Goal: Contribute content: Contribute content

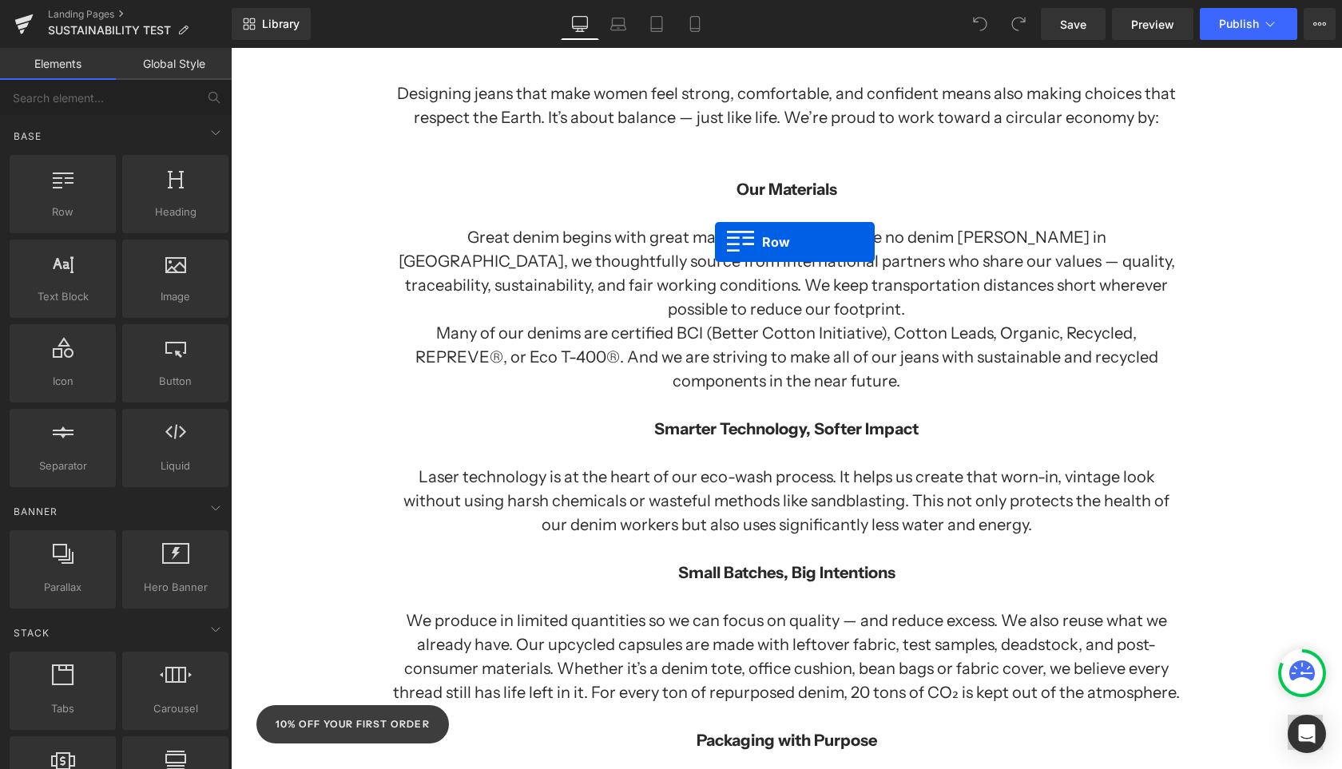
scroll to position [1085, 0]
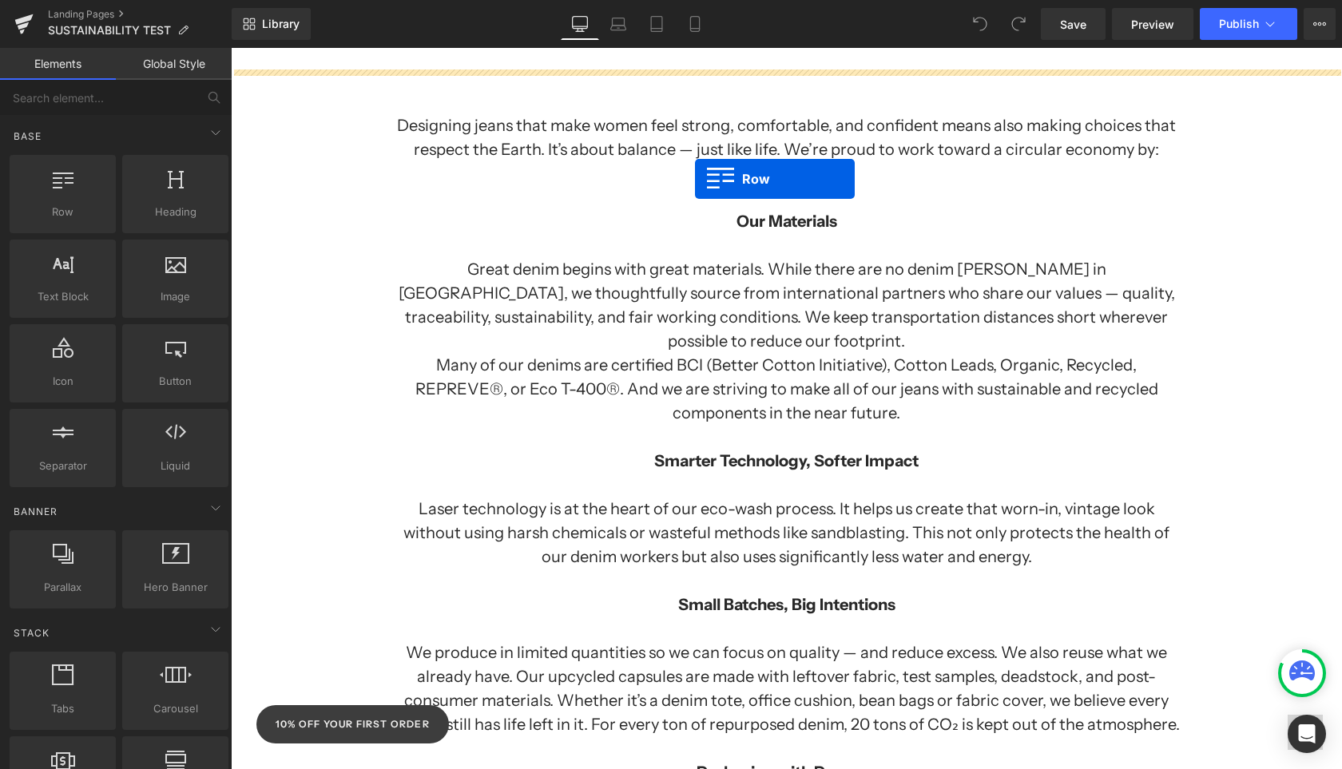
drag, startPoint x: 274, startPoint y: 252, endPoint x: 695, endPoint y: 179, distance: 427.2
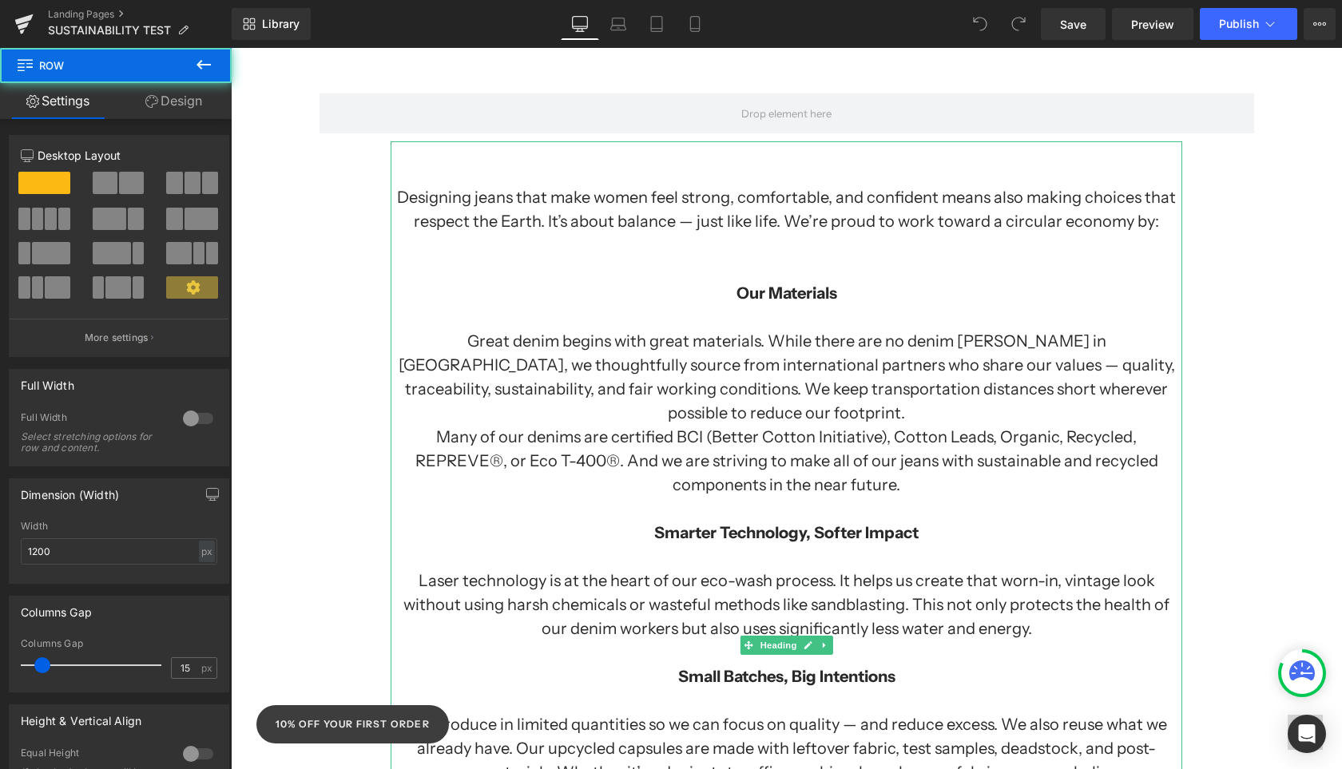
scroll to position [806, 0]
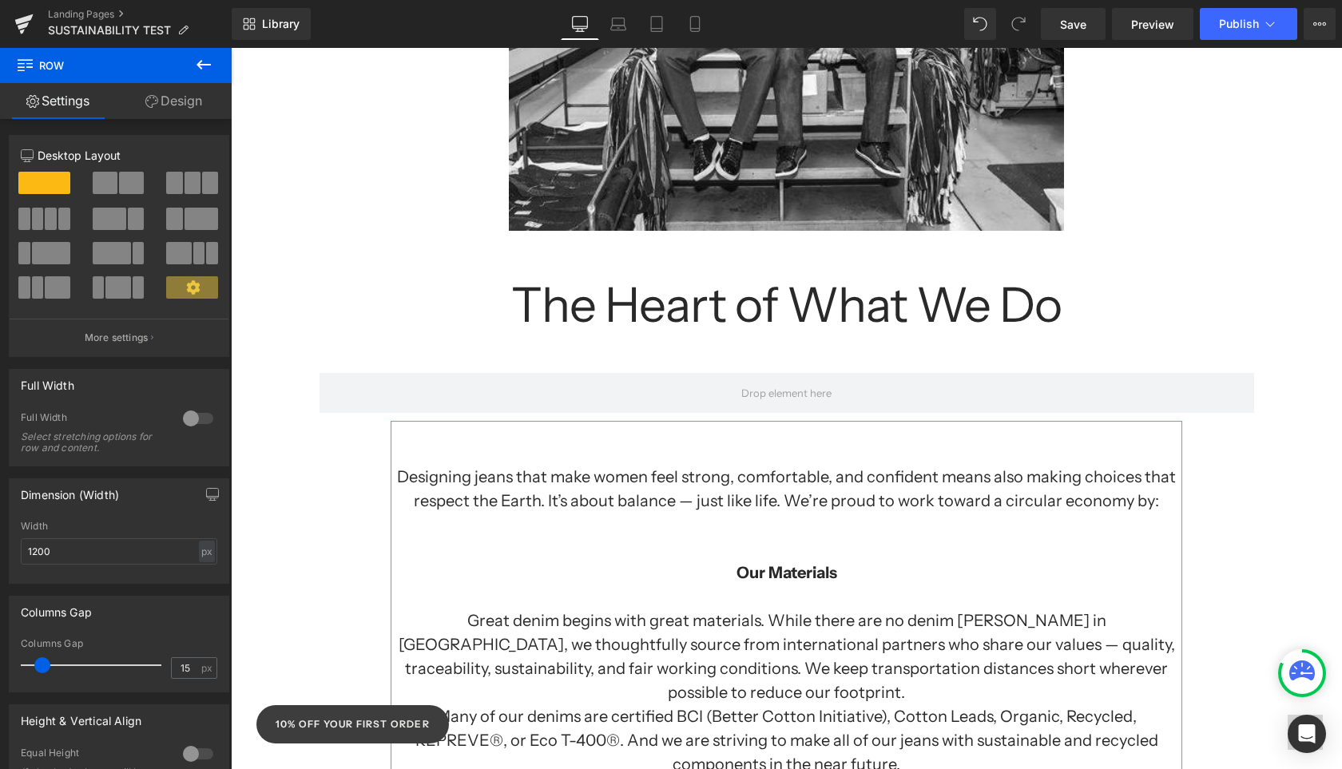
click at [784, 500] on h1 "Designing jeans that make women feel strong, comfortable, and confident means a…" at bounding box center [787, 489] width 792 height 48
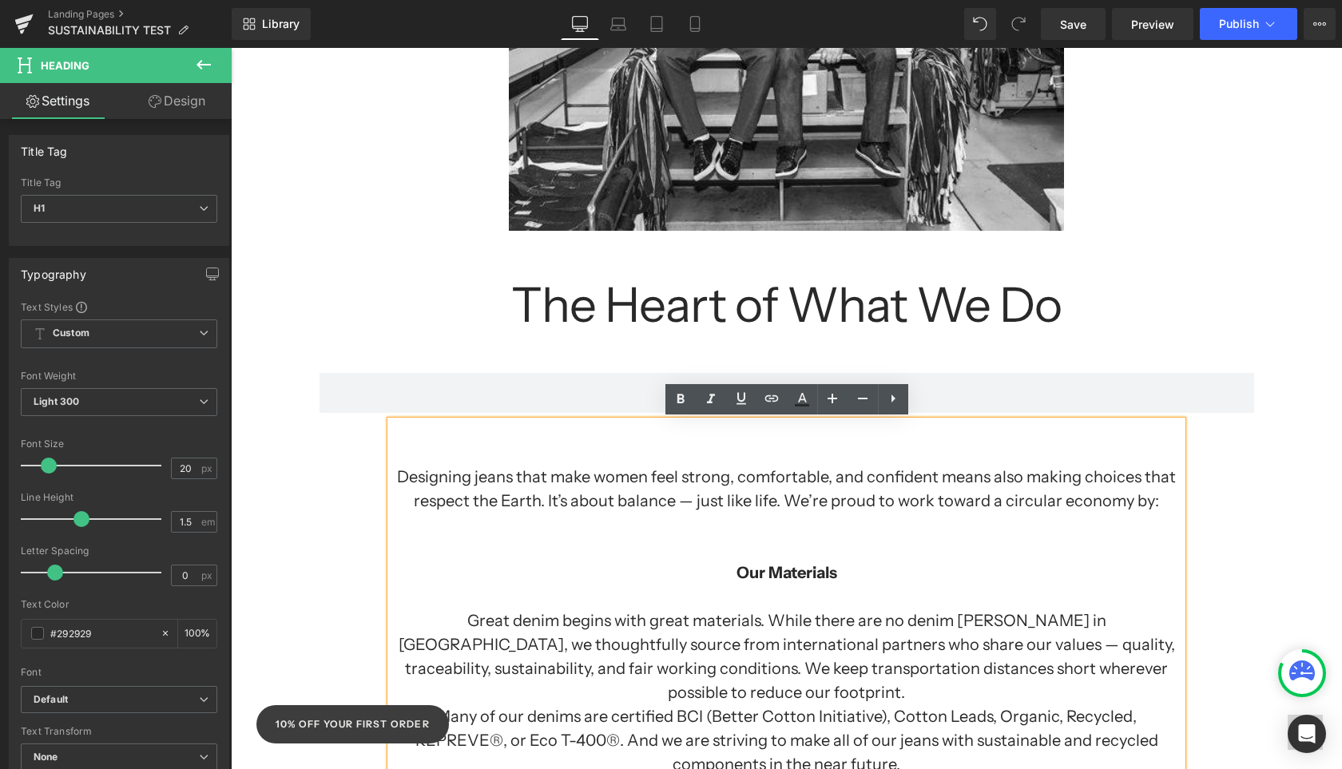
click at [1244, 530] on div "Separator Sustainability at Yoga Jeans: Growing Together, Doing Better Heading …" at bounding box center [786, 725] width 1111 height 2621
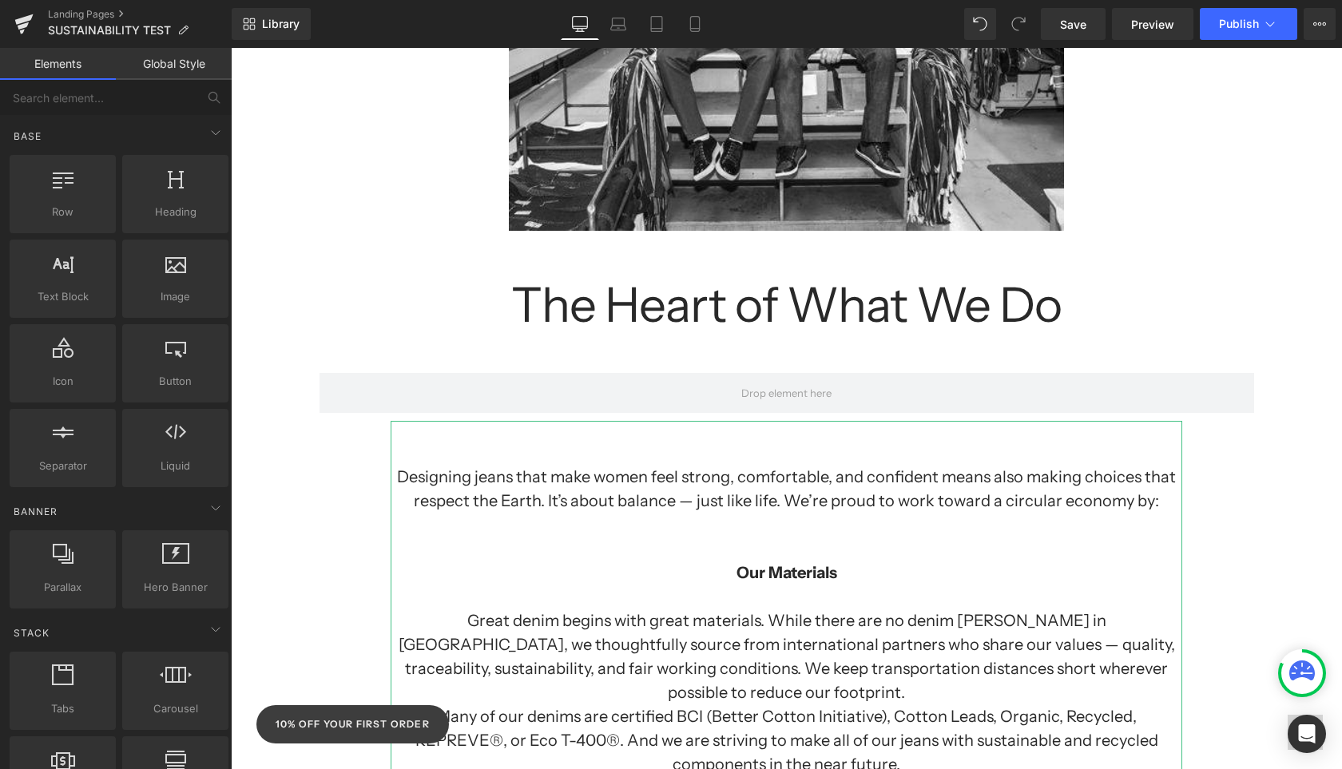
drag, startPoint x: 810, startPoint y: 463, endPoint x: 821, endPoint y: 584, distance: 121.1
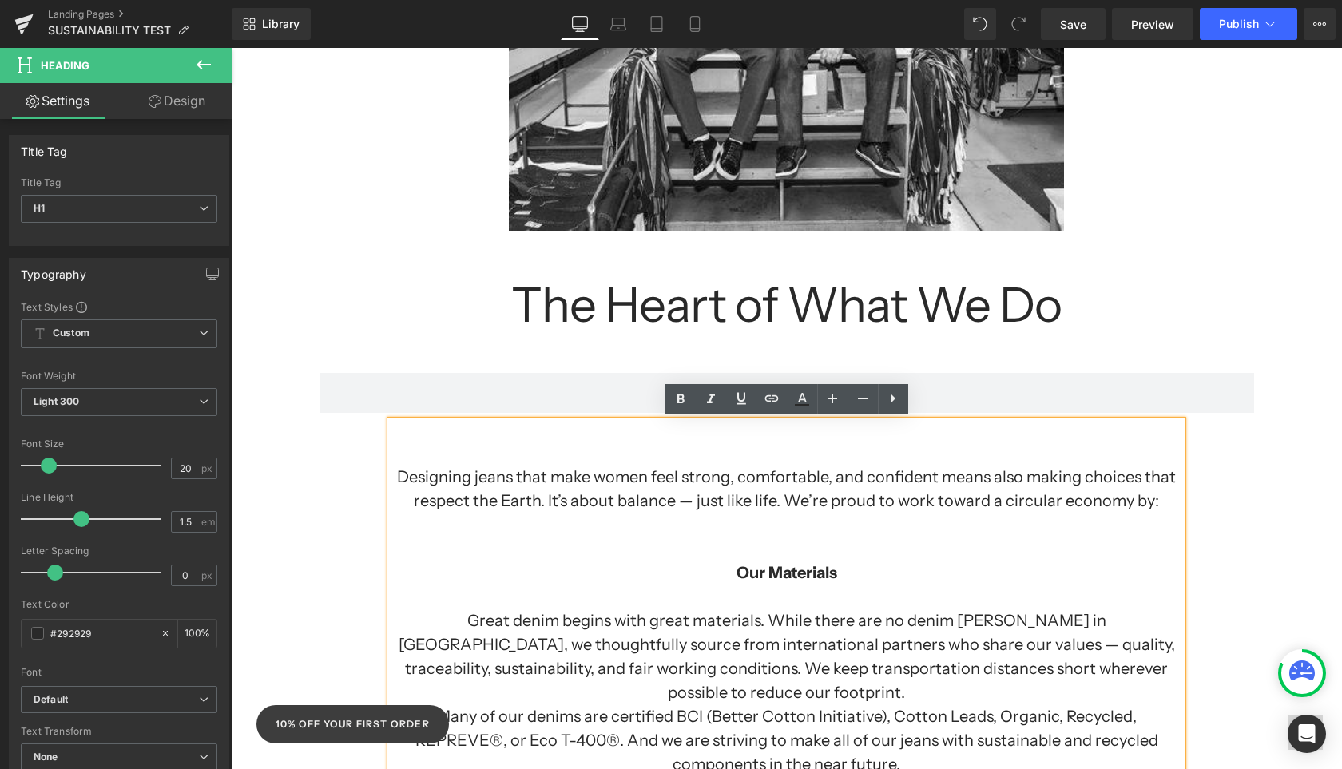
click at [1267, 474] on div "Separator Sustainability at Yoga Jeans: Growing Together, Doing Better Heading …" at bounding box center [786, 725] width 1111 height 2621
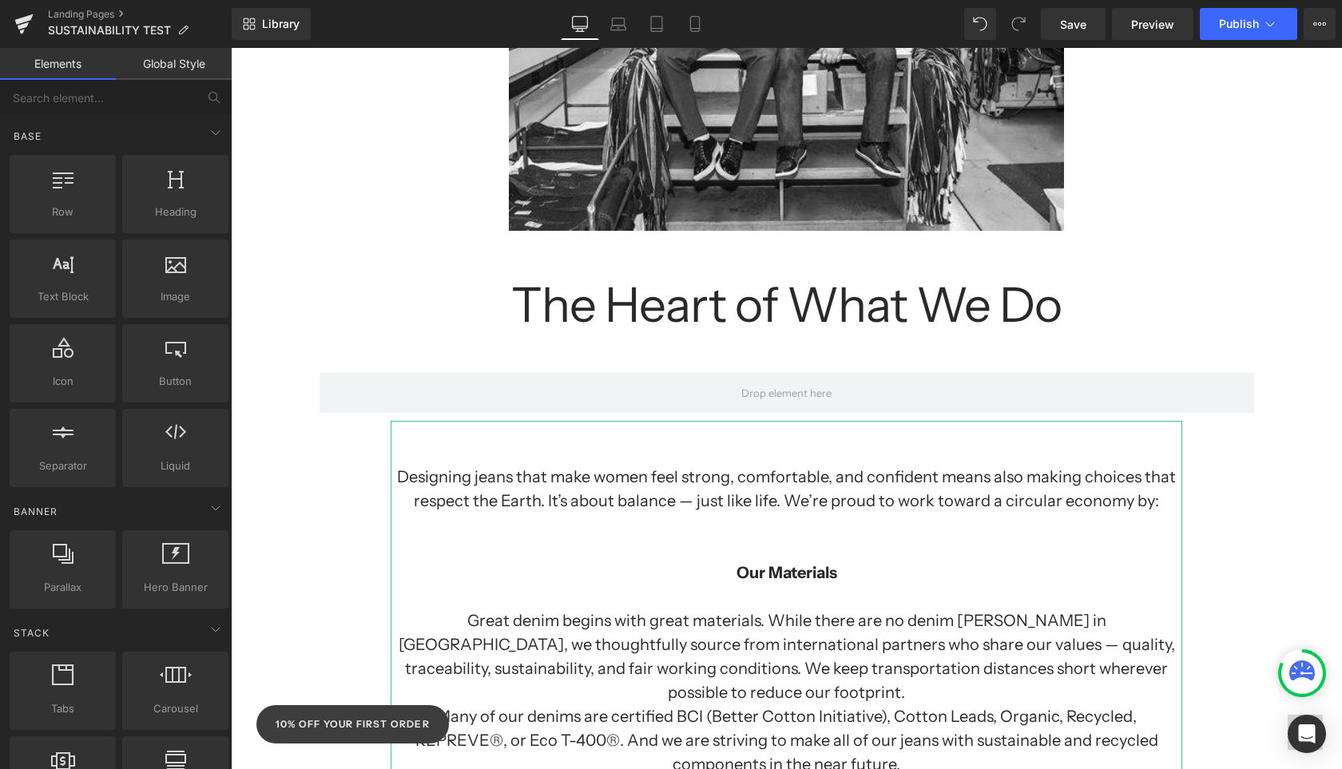
click at [701, 509] on h1 "Designing jeans that make women feel strong, comfortable, and confident means a…" at bounding box center [787, 489] width 792 height 48
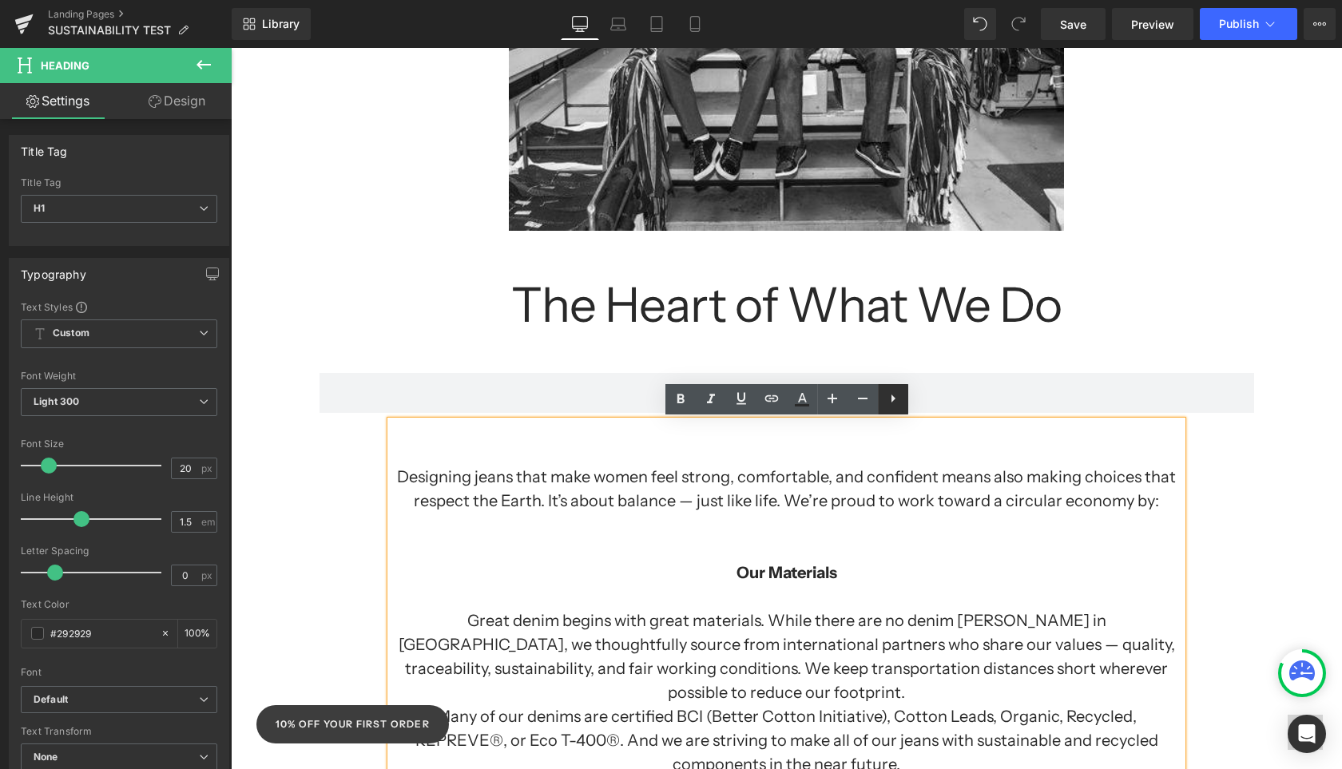
click at [896, 407] on icon at bounding box center [892, 398] width 19 height 19
click at [1188, 447] on div "Separator Sustainability at Yoga Jeans: Growing Together, Doing Better Heading …" at bounding box center [786, 725] width 1111 height 2621
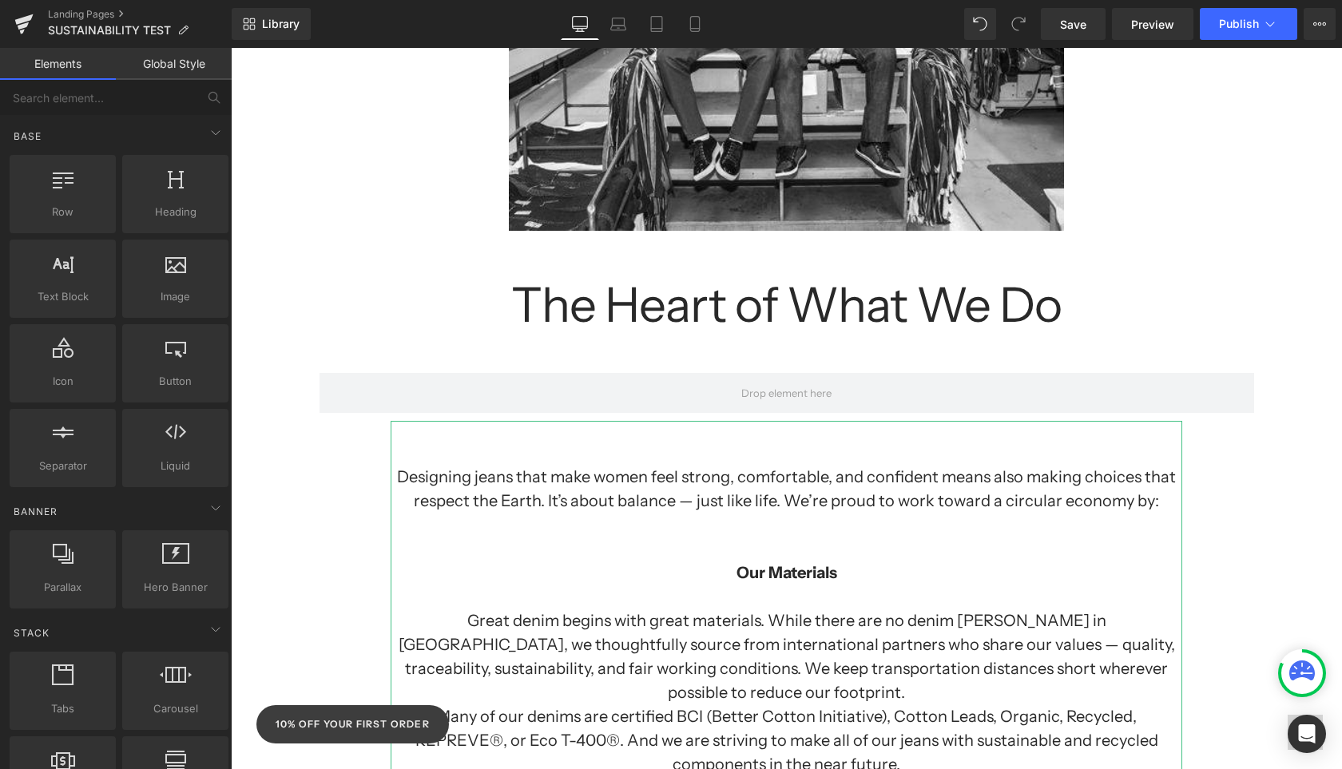
click at [407, 495] on h1 "Designing jeans that make women feel strong, comfortable, and confident means a…" at bounding box center [787, 489] width 792 height 48
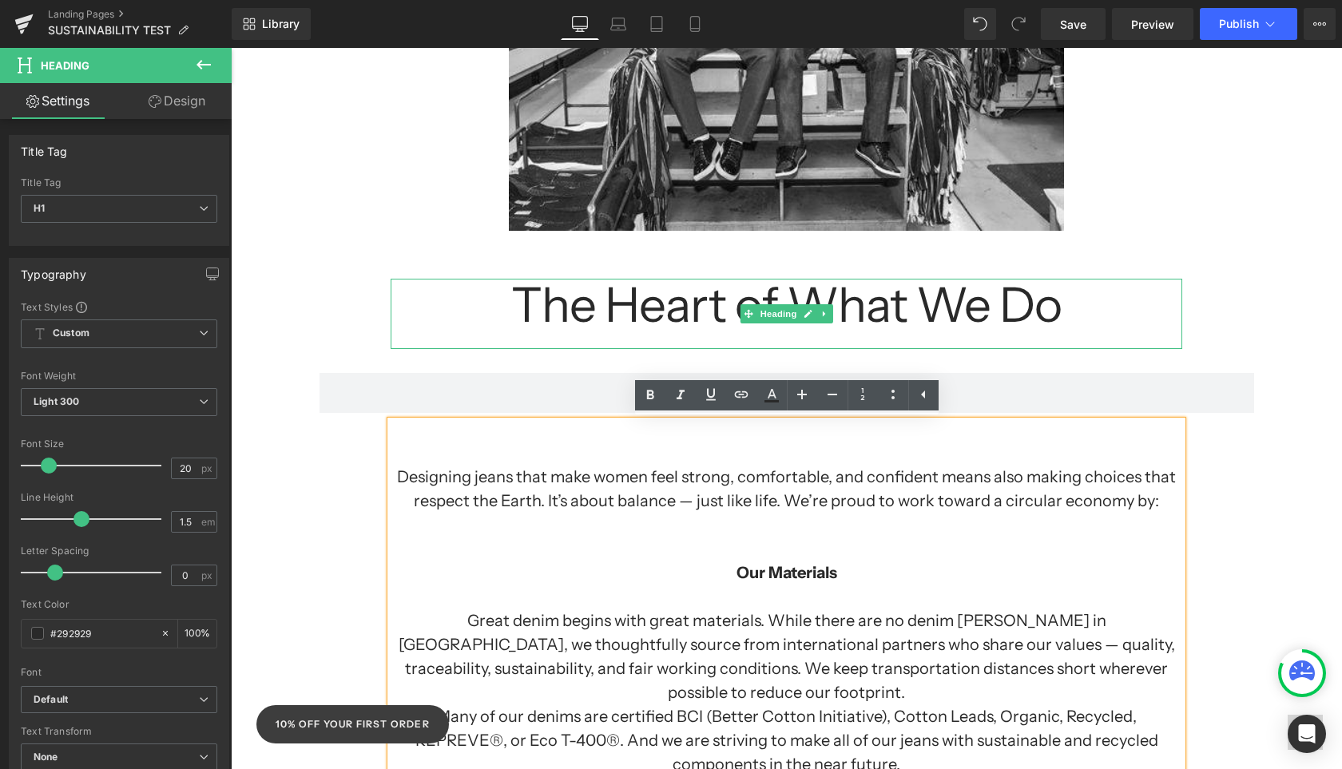
click at [439, 309] on h1 "The Heart of What We Do" at bounding box center [787, 305] width 792 height 53
click at [280, 197] on div at bounding box center [786, 53] width 1111 height 450
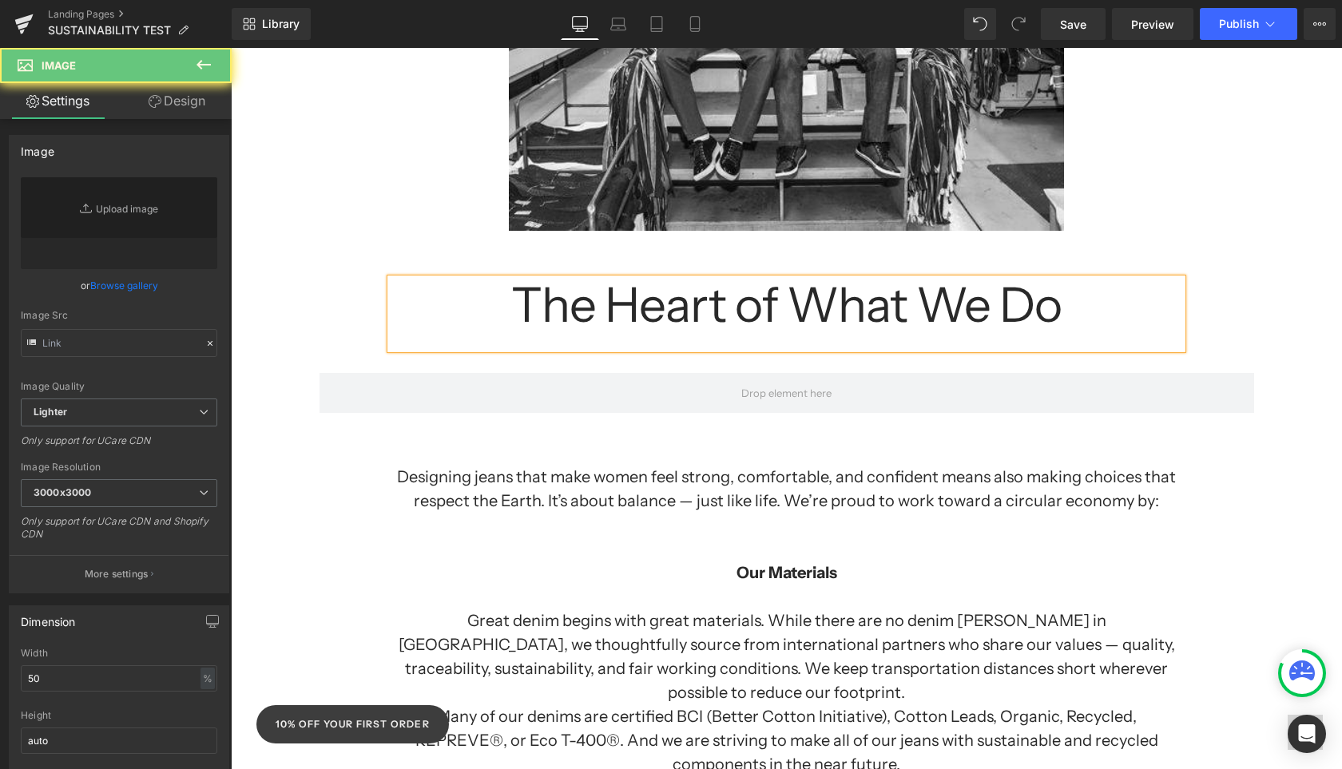
type input "[URL][DOMAIN_NAME][PERSON_NAME]"
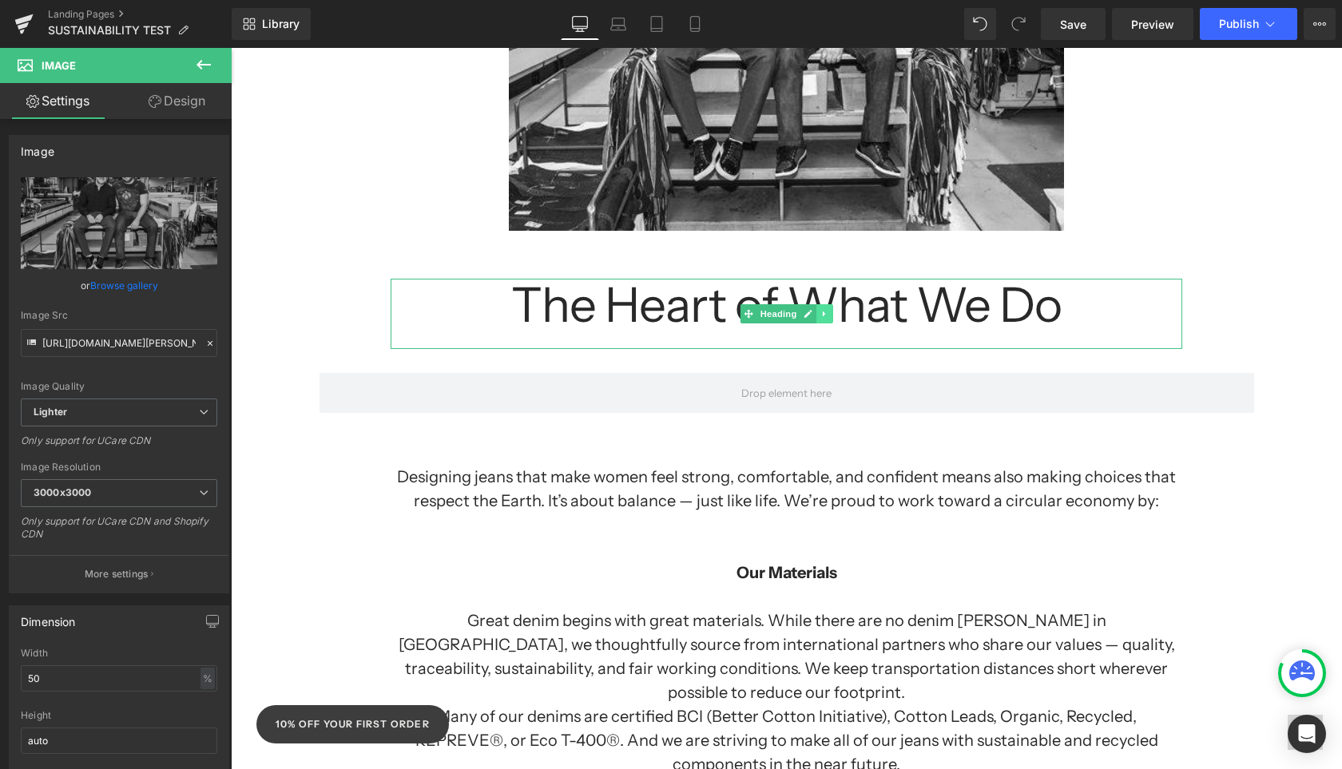
click at [744, 315] on icon at bounding box center [748, 313] width 9 height 9
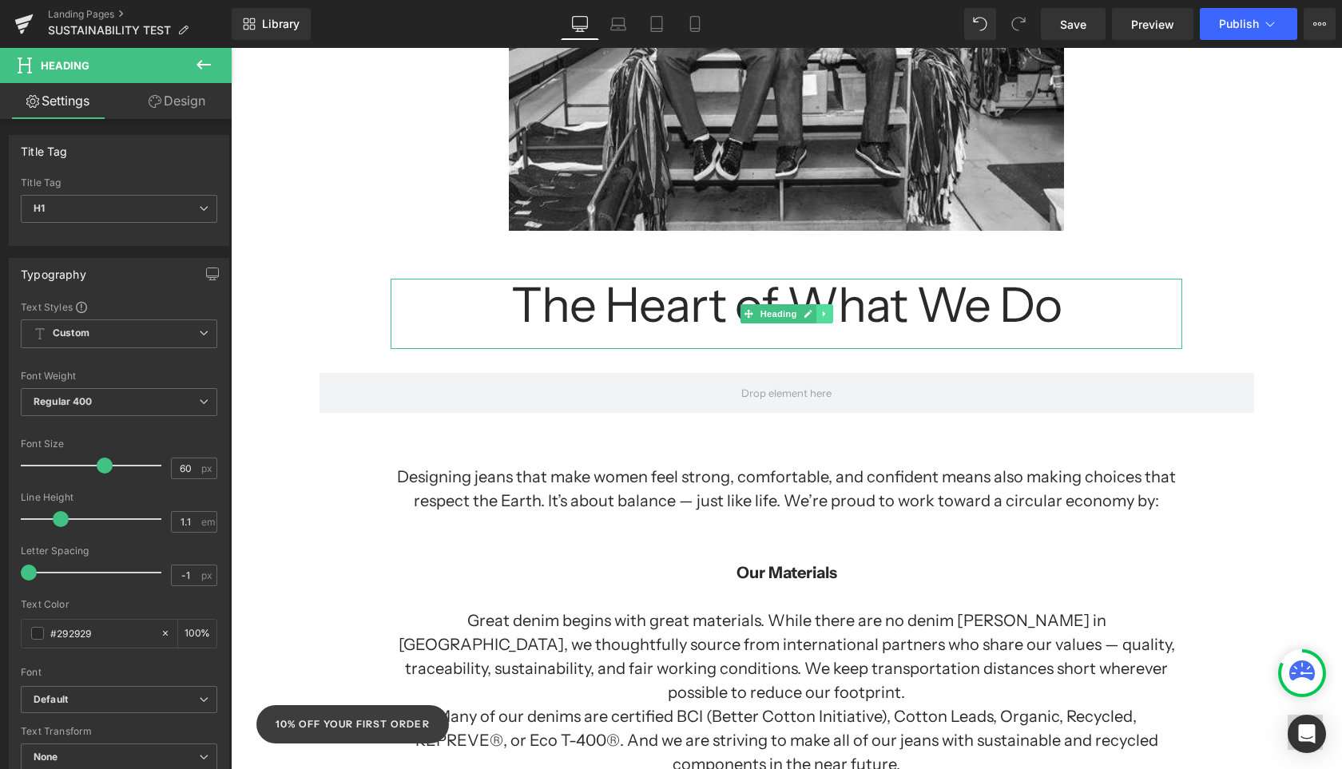
click at [823, 314] on icon at bounding box center [824, 314] width 2 height 6
click at [817, 313] on icon at bounding box center [815, 313] width 9 height 9
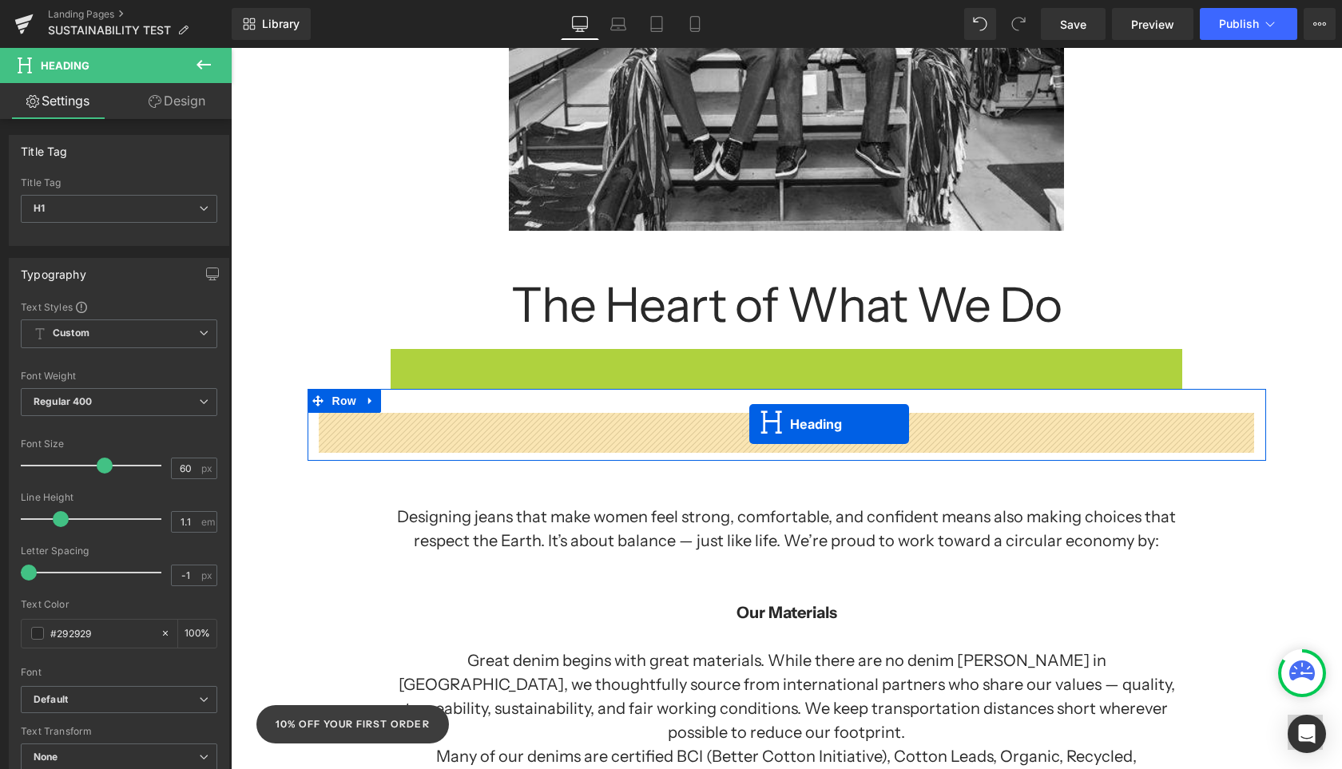
drag, startPoint x: 747, startPoint y: 386, endPoint x: 749, endPoint y: 424, distance: 38.4
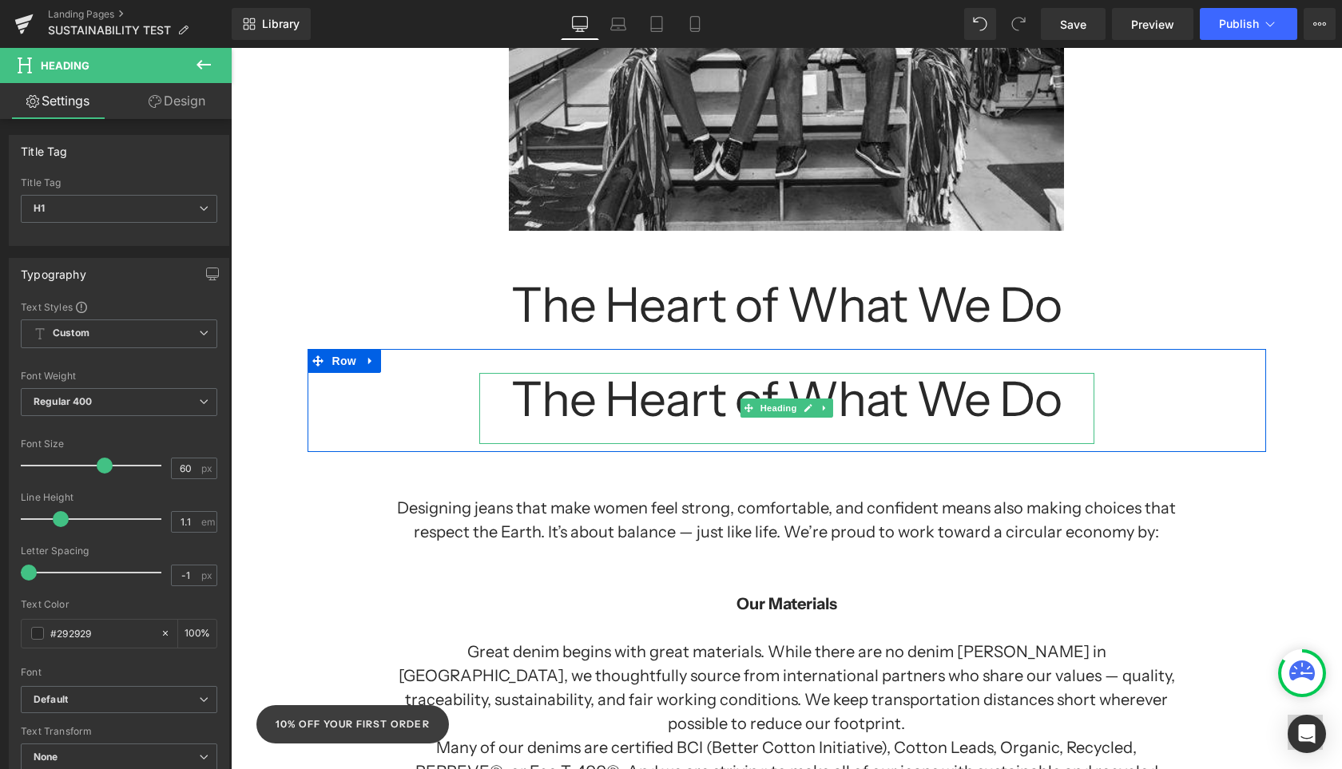
click at [624, 411] on h1 "The Heart of What We Do" at bounding box center [786, 399] width 615 height 53
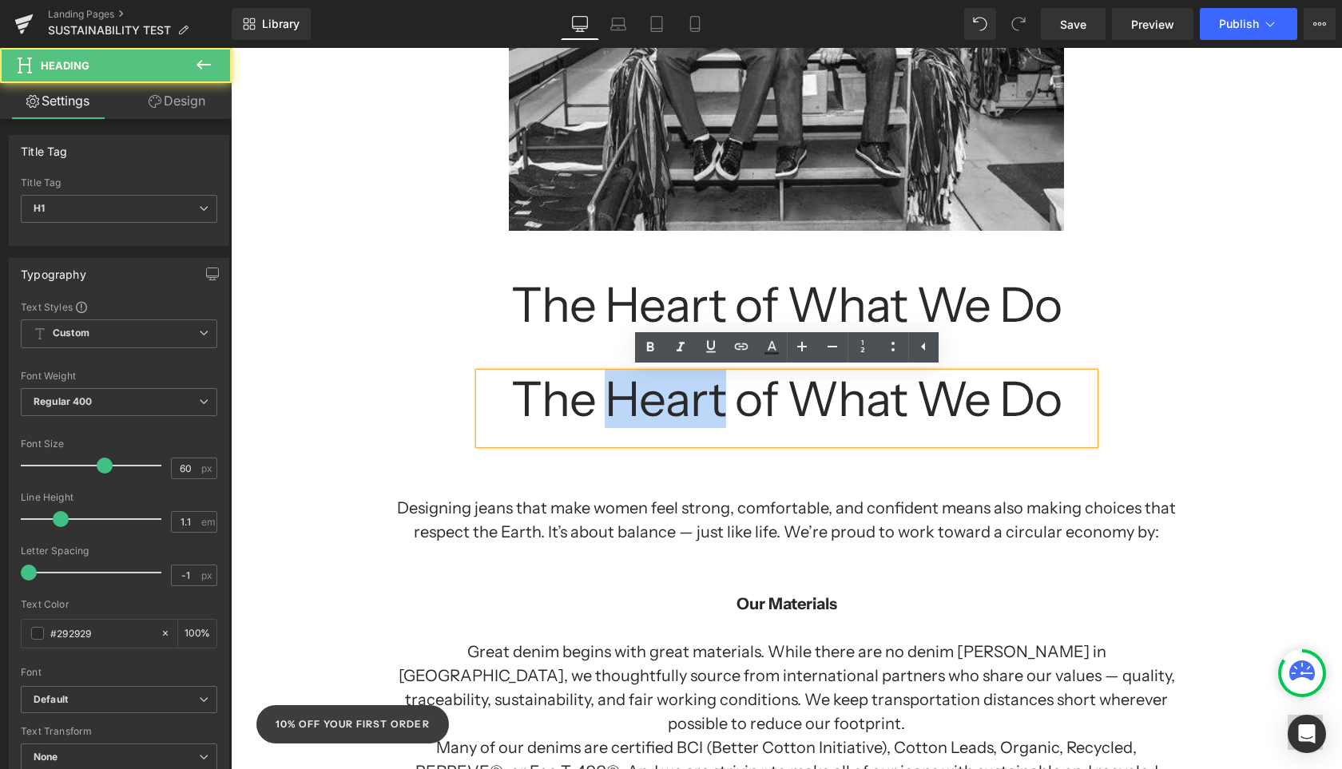
click at [624, 411] on h1 "The Heart of What We Do" at bounding box center [786, 399] width 615 height 53
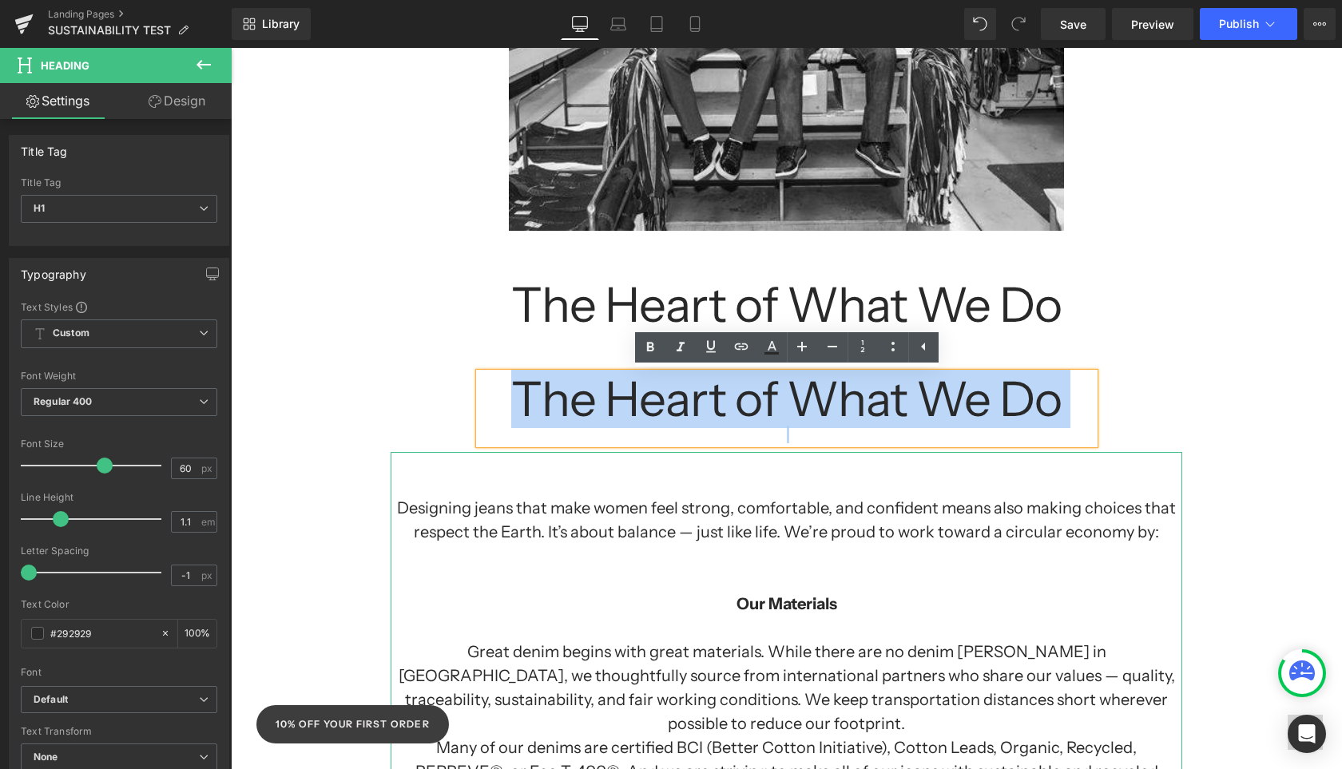
click at [658, 516] on h1 "Designing jeans that make women feel strong, comfortable, and confident means a…" at bounding box center [787, 520] width 792 height 48
click at [658, 517] on h1 "Designing jeans that make women feel strong, comfortable, and confident means a…" at bounding box center [787, 520] width 792 height 48
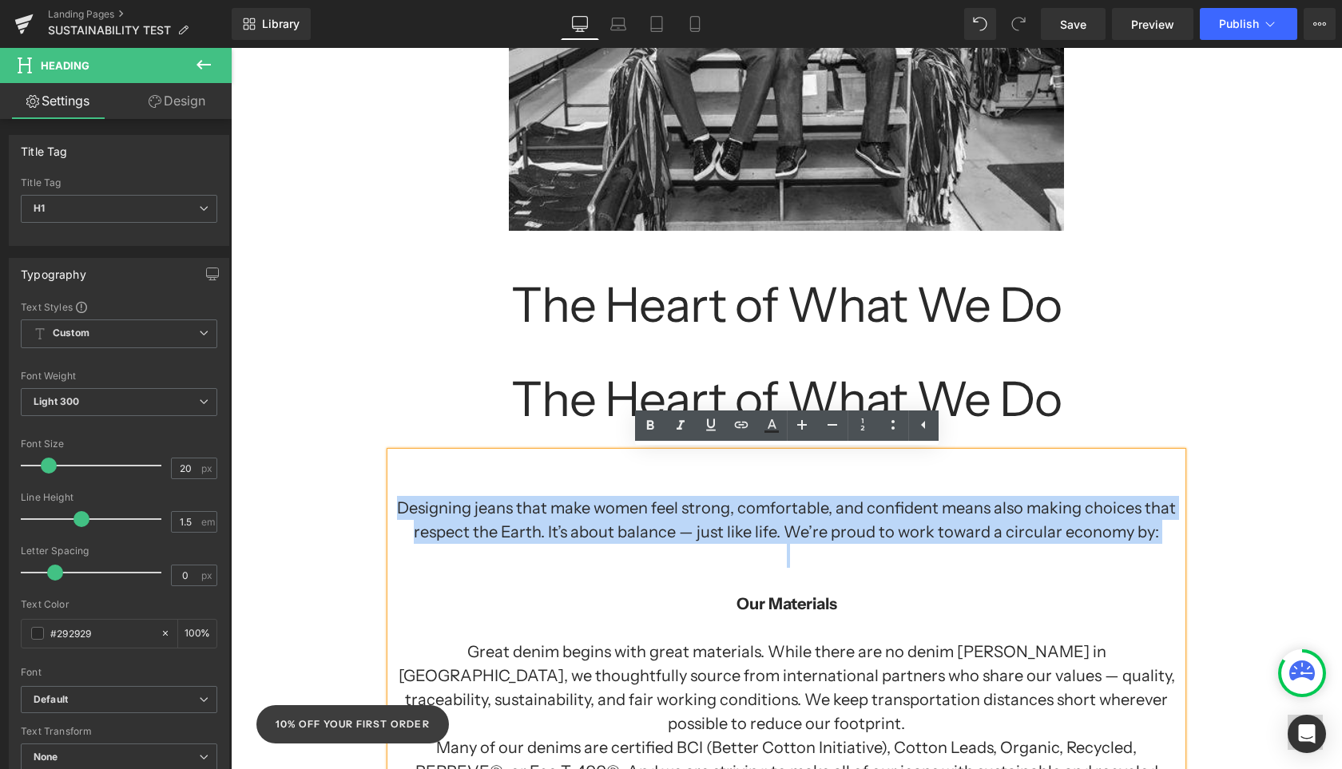
copy h1 "Designing jeans that make women feel strong, comfortable, and confident means a…"
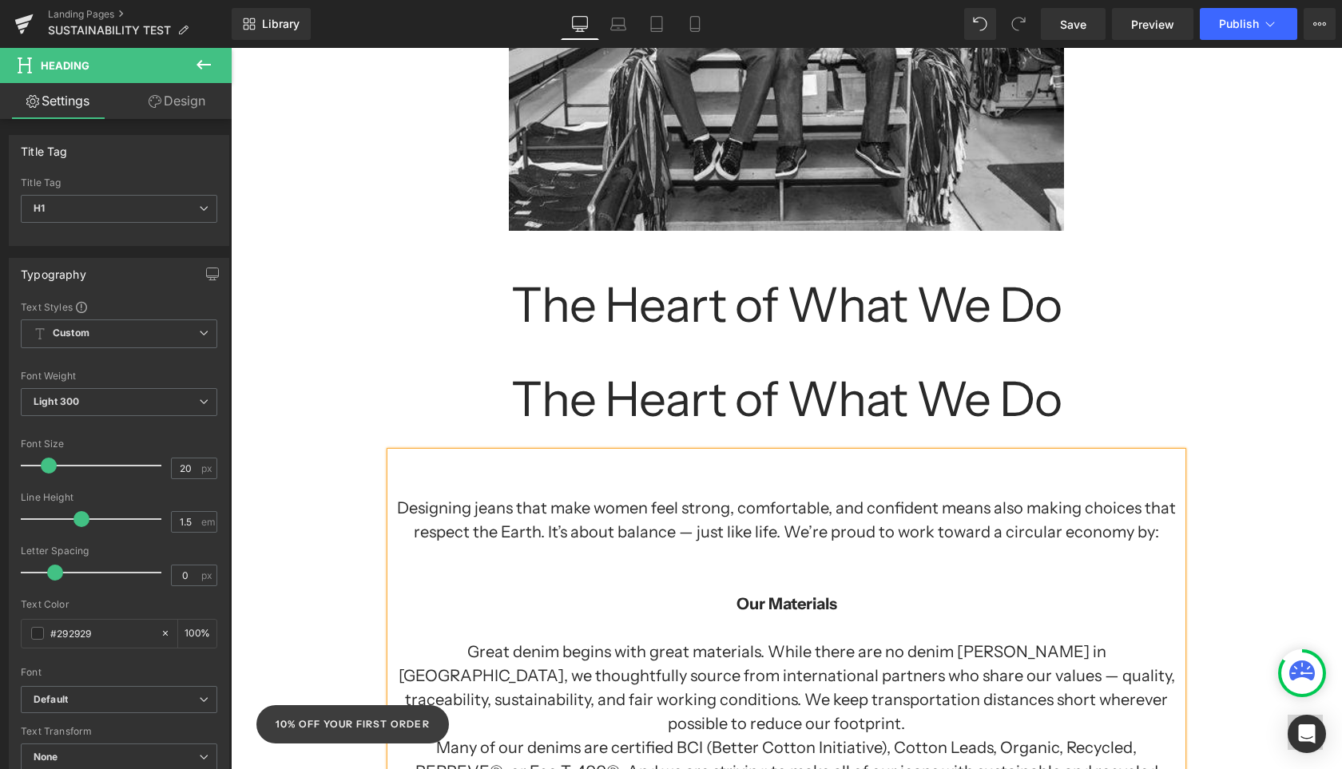
click at [1307, 377] on div "Separator Sustainability at Yoga Jeans: Growing Together, Doing Better Heading …" at bounding box center [786, 741] width 1111 height 2652
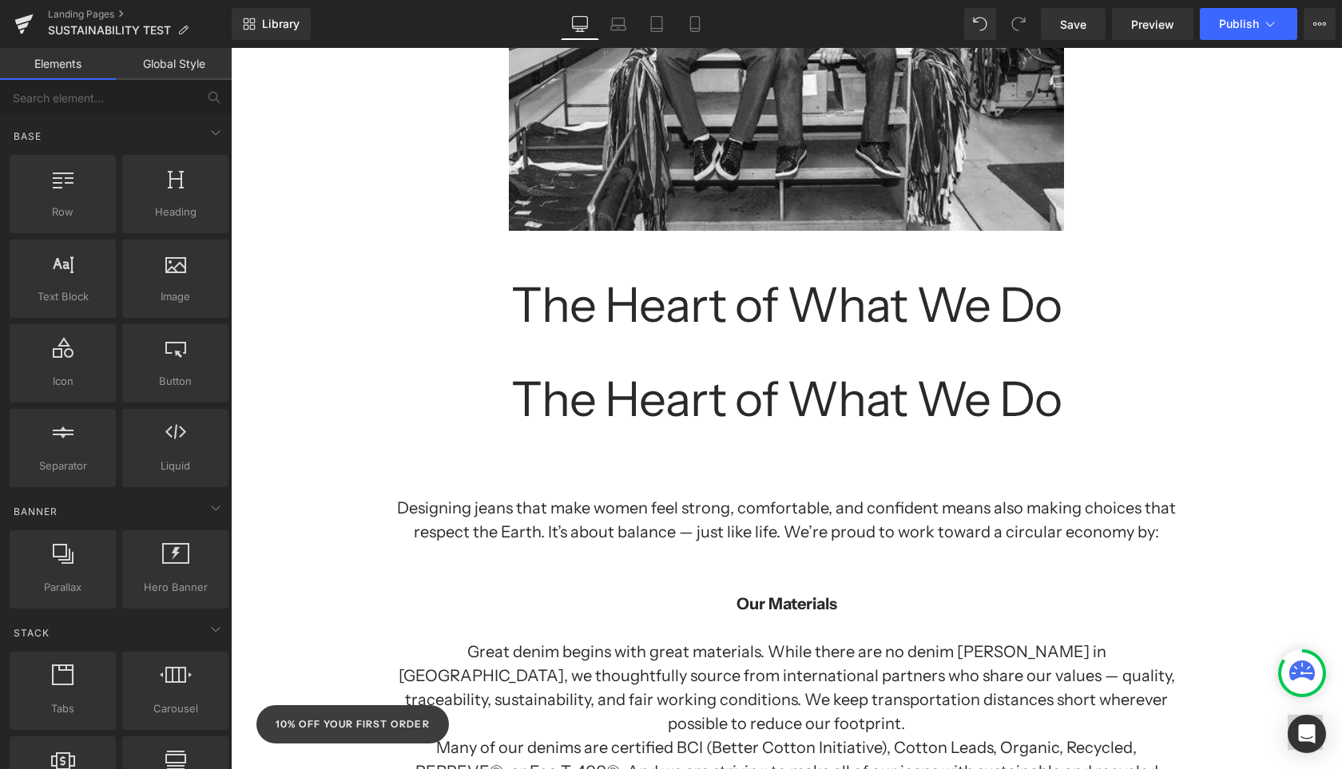
click at [935, 392] on h1 "The Heart of What We Do" at bounding box center [786, 399] width 615 height 53
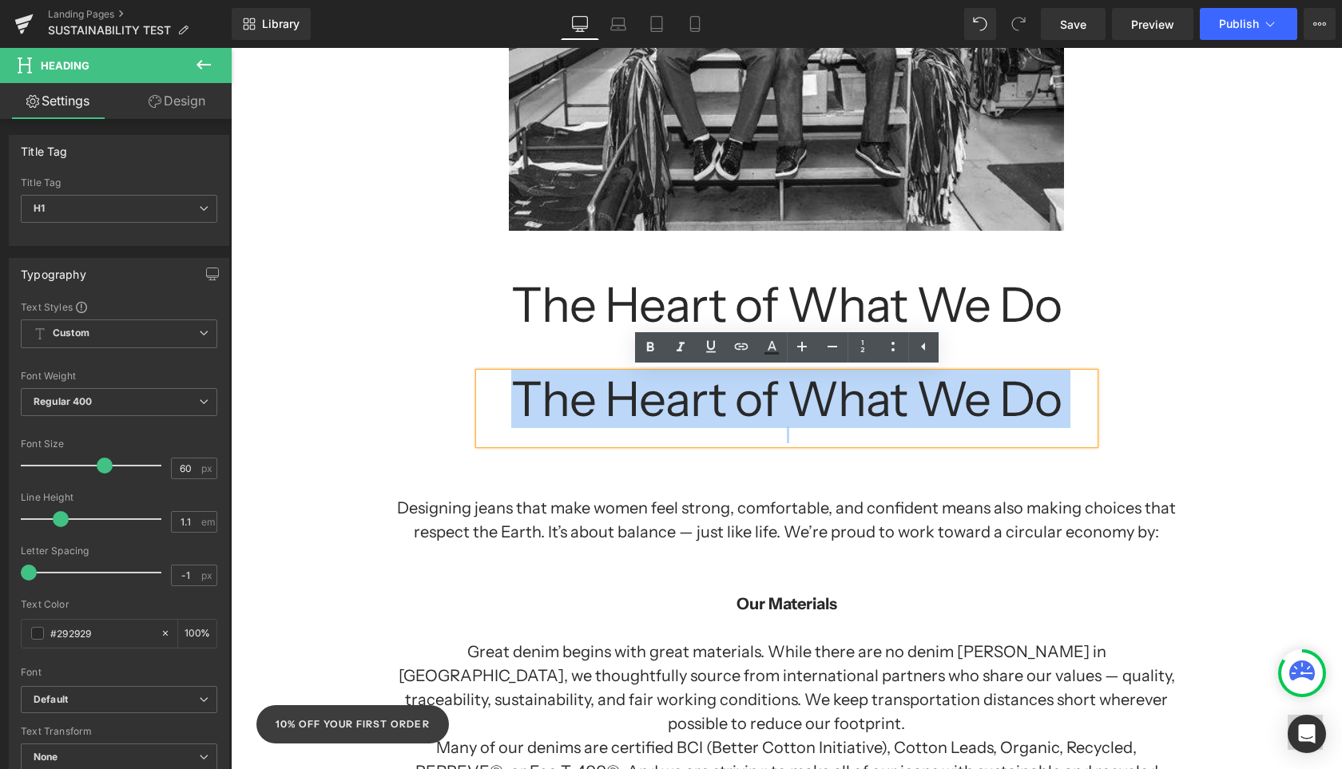
paste div
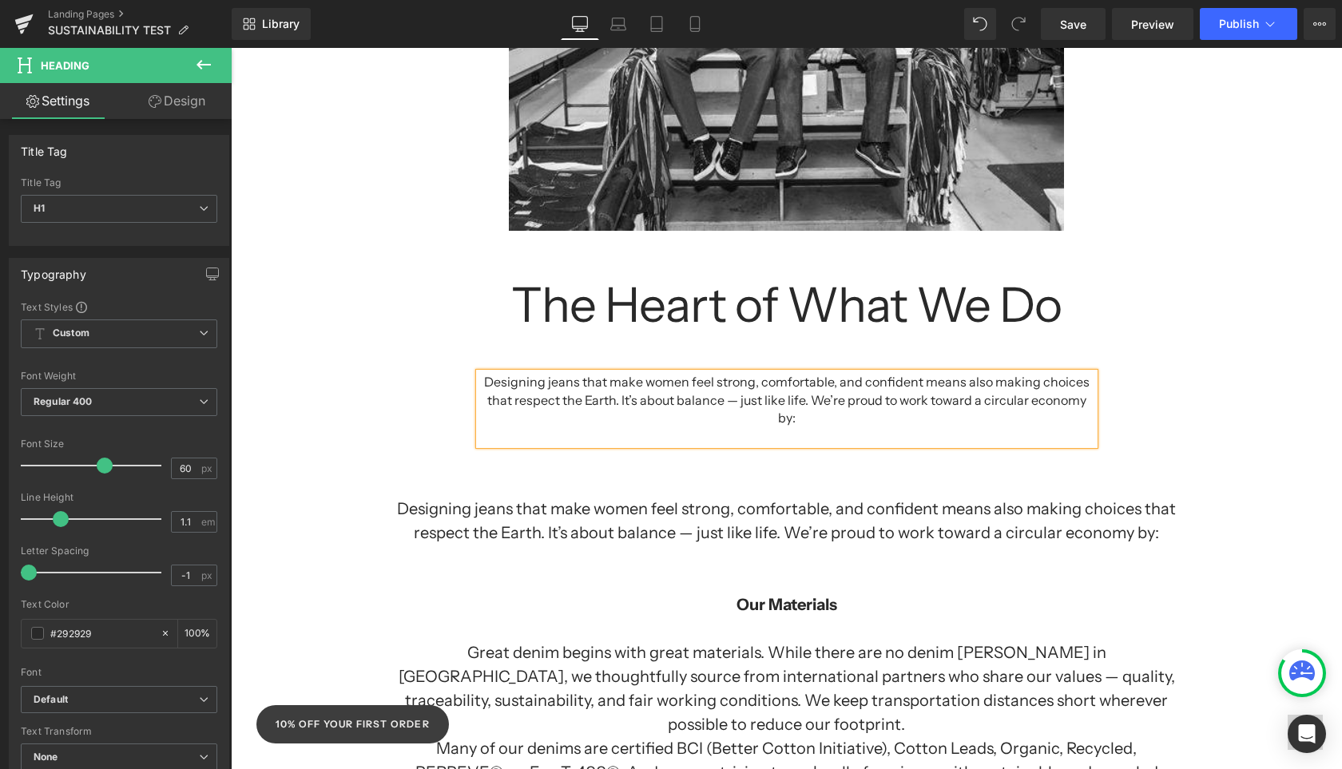
click at [1195, 447] on div "Separator Sustainability at Yoga Jeans: Growing Together, Doing Better Heading …" at bounding box center [786, 741] width 1111 height 2653
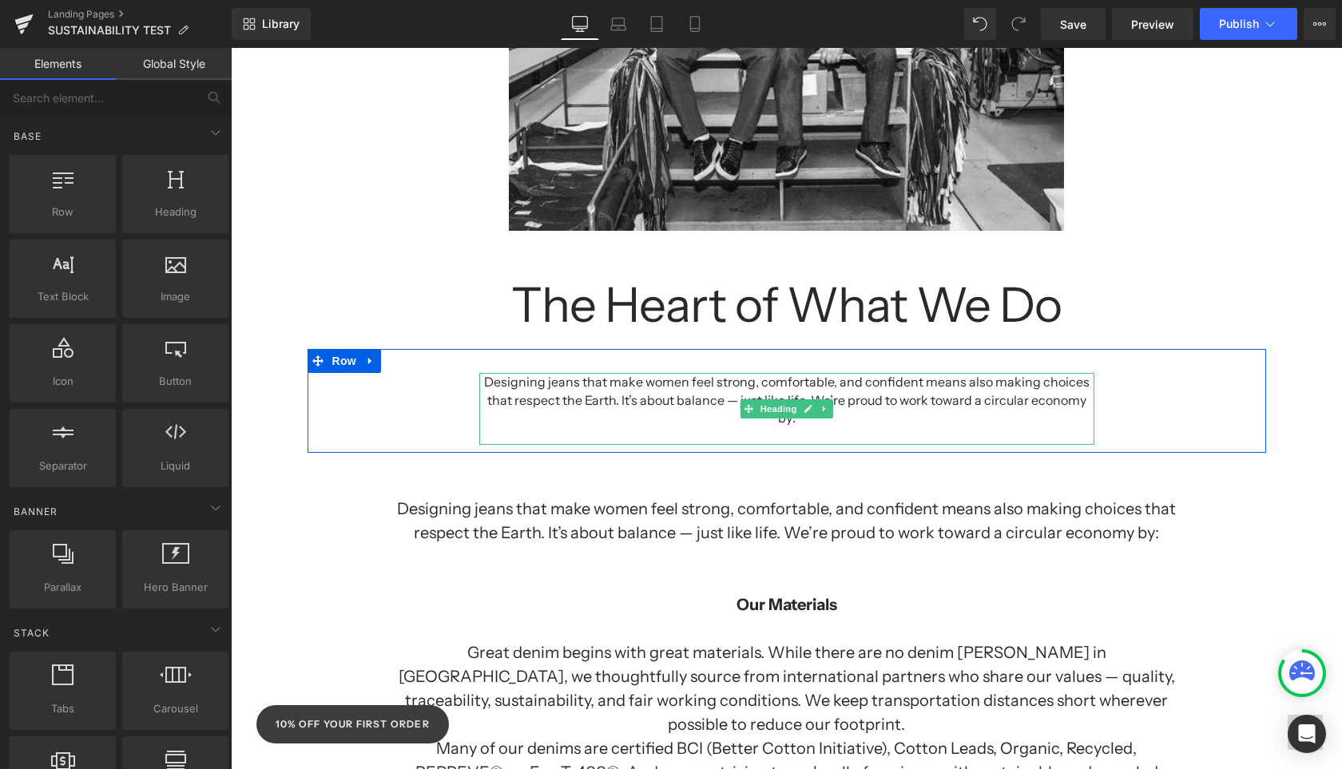
click at [984, 391] on div "Designing jeans that make women feel strong, comfortable, and confident means a…" at bounding box center [786, 400] width 615 height 54
click at [973, 510] on h1 "Designing jeans that make women feel strong, comfortable, and confident means a…" at bounding box center [787, 521] width 792 height 48
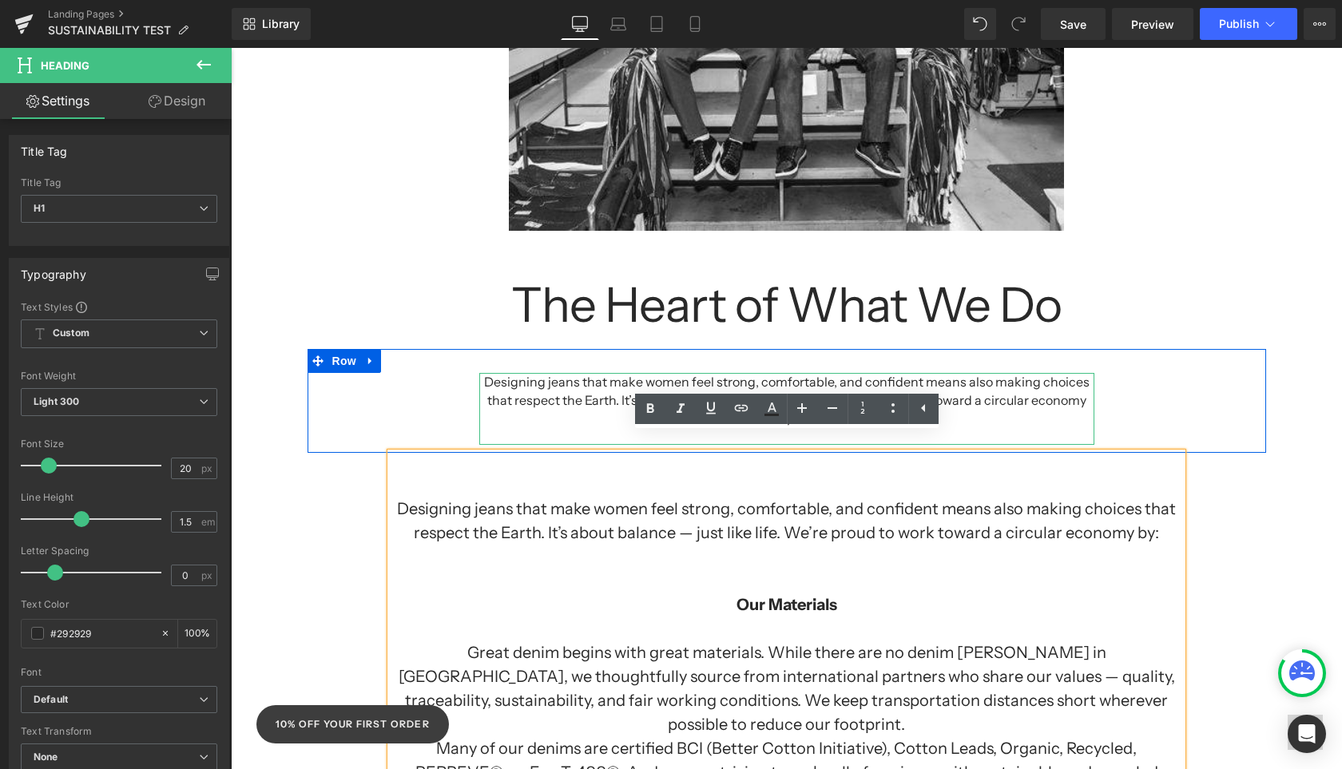
click at [986, 385] on div "Designing jeans that make women feel strong, comfortable, and confident means a…" at bounding box center [786, 400] width 615 height 54
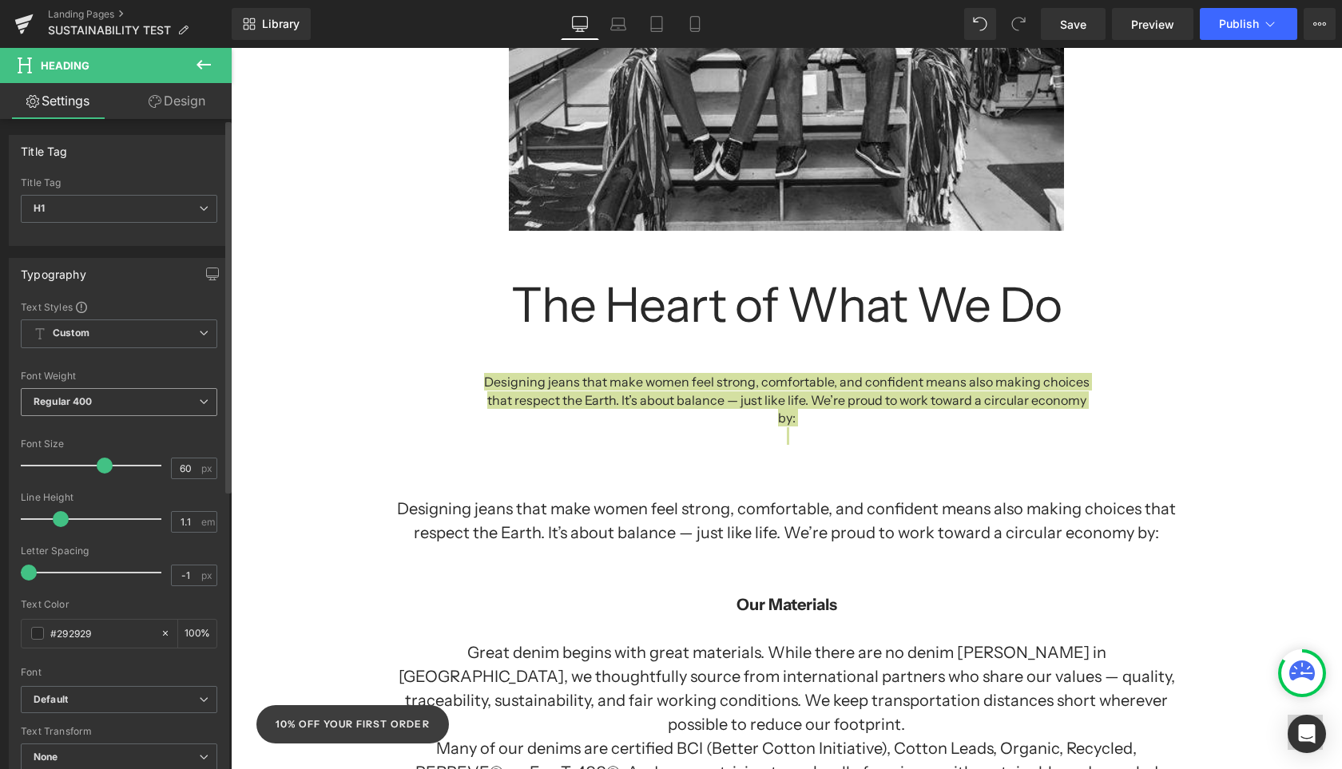
click at [199, 402] on icon at bounding box center [204, 402] width 10 height 10
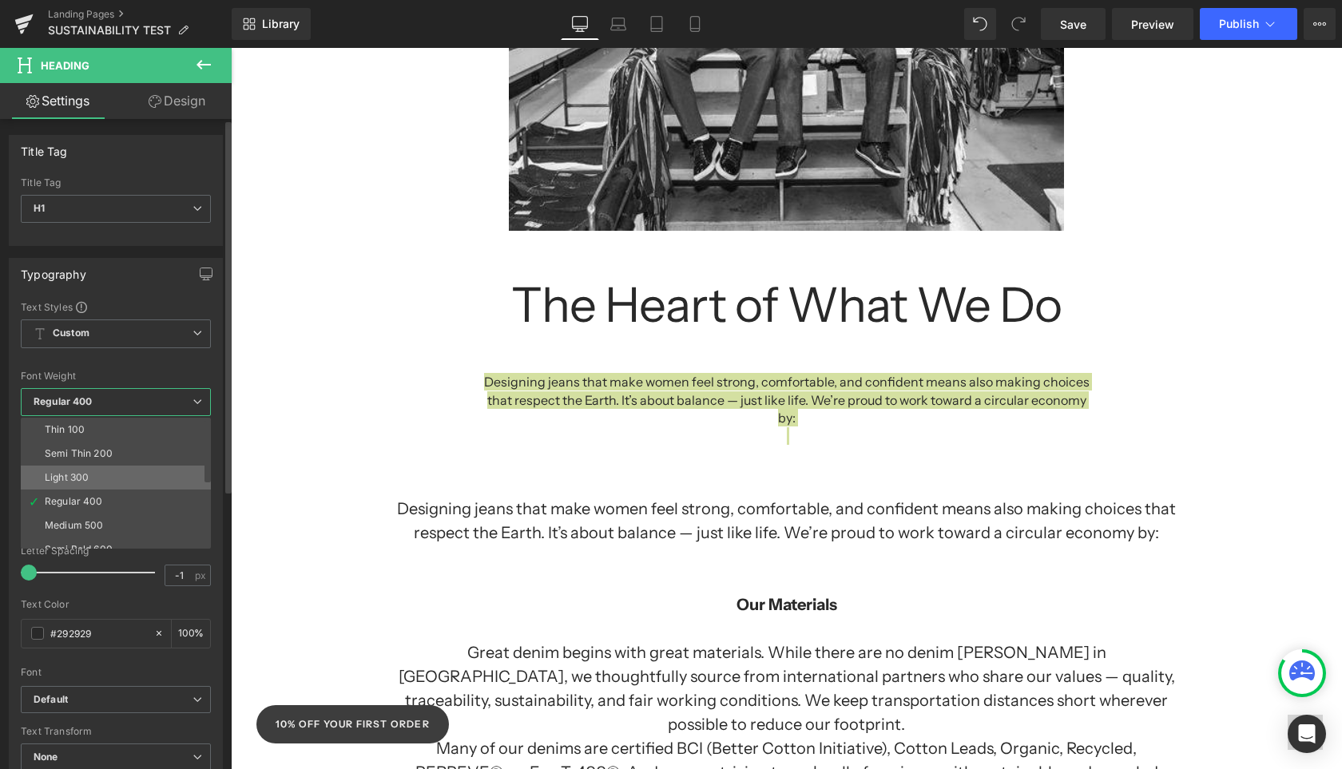
click at [70, 473] on div "Light 300" at bounding box center [67, 477] width 44 height 11
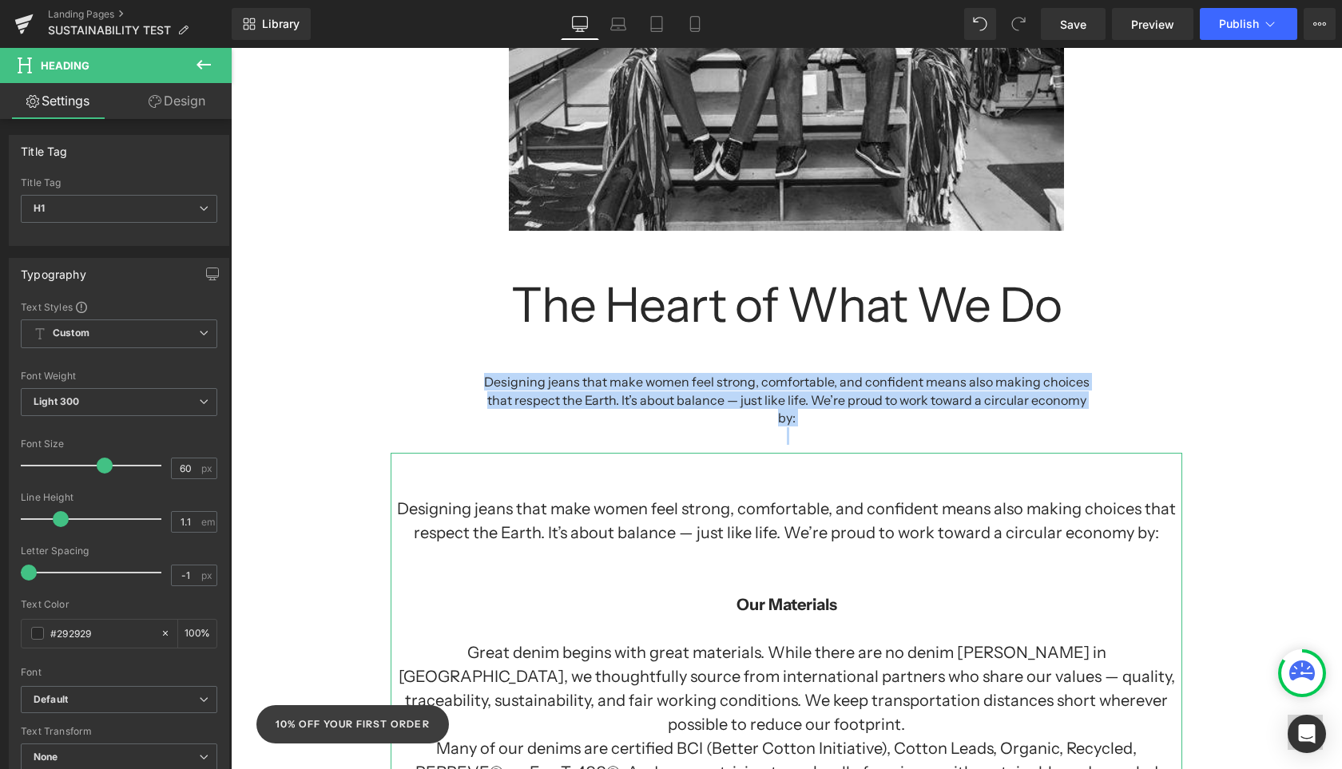
click at [655, 498] on h1 "Designing jeans that make women feel strong, comfortable, and confident means a…" at bounding box center [787, 521] width 792 height 48
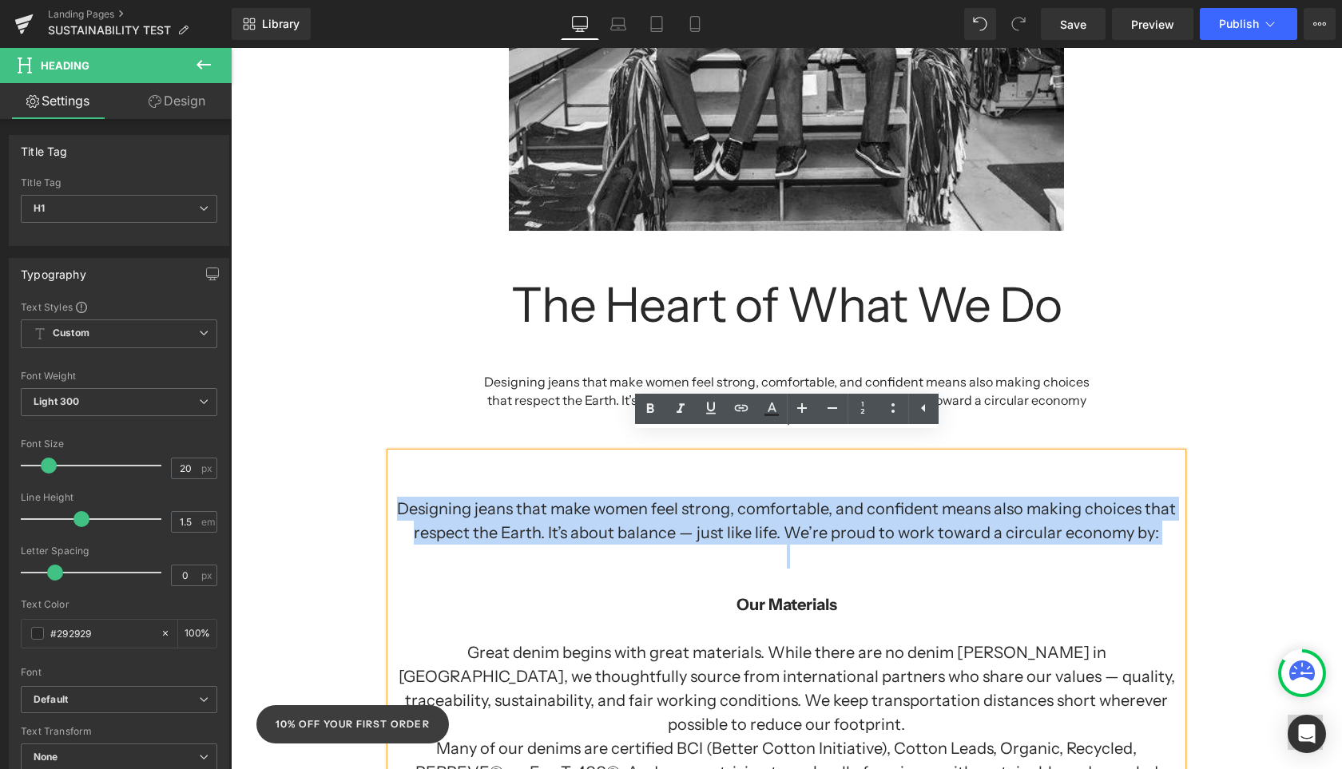
click at [1261, 436] on div "Separator Sustainability at Yoga Jeans: Growing Together, Doing Better Heading …" at bounding box center [786, 741] width 1111 height 2653
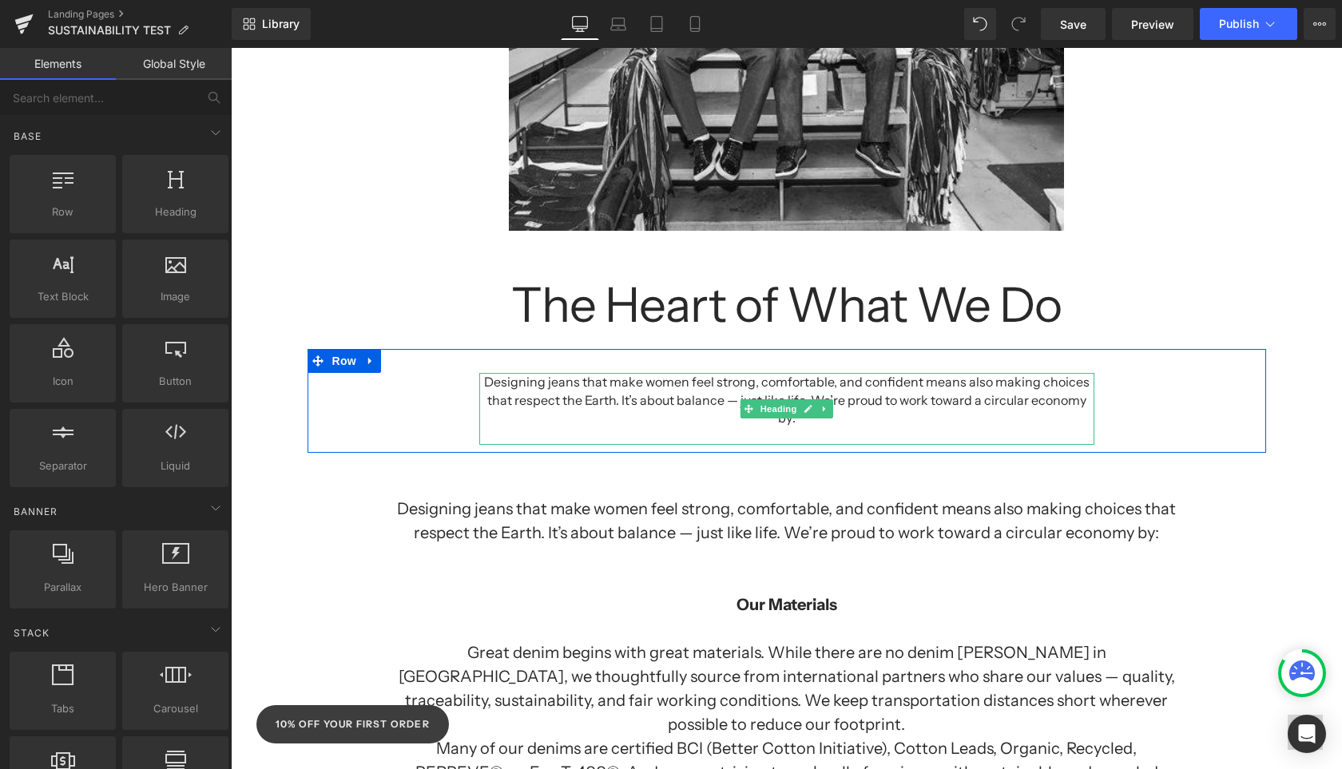
click at [965, 396] on div "Designing jeans that make women feel strong, comfortable, and confident means a…" at bounding box center [786, 400] width 615 height 54
click at [964, 395] on div "Designing jeans that make women feel strong, comfortable, and confident means a…" at bounding box center [786, 400] width 615 height 54
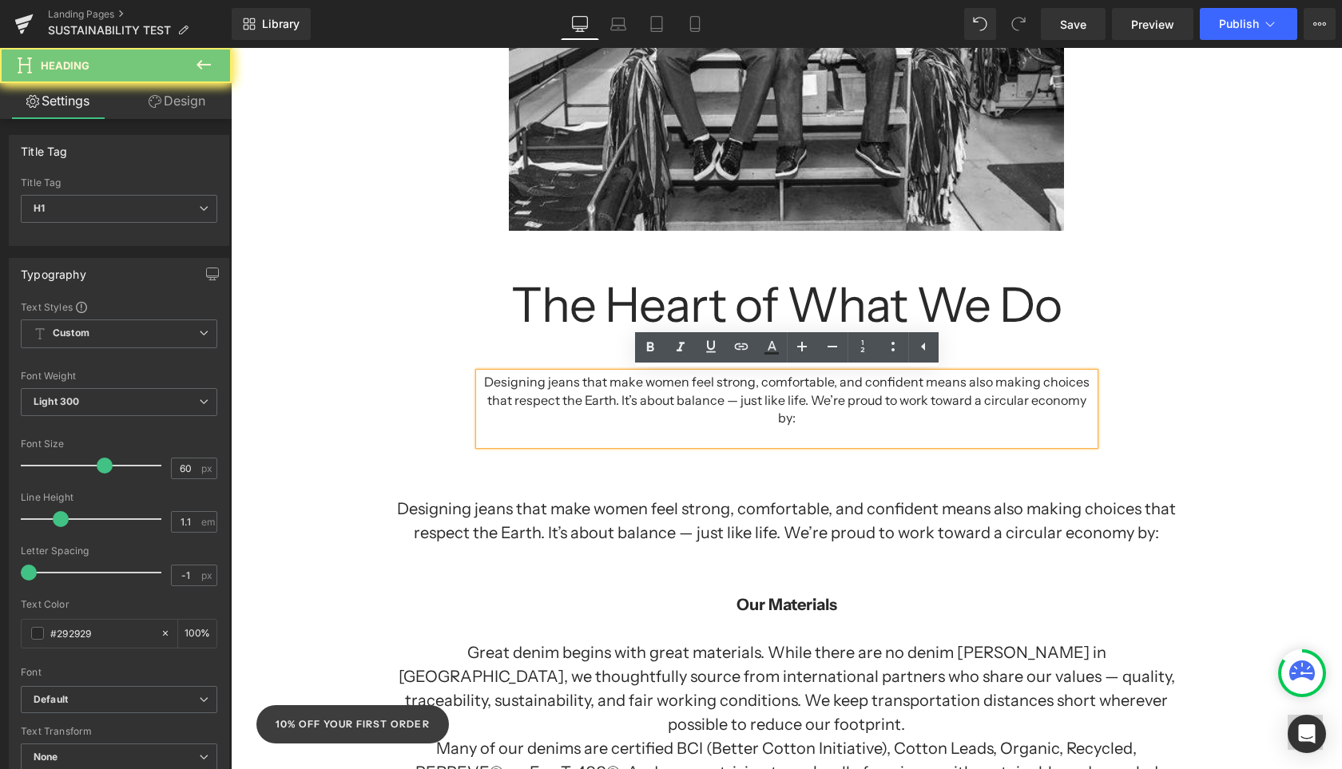
click at [964, 395] on div "Designing jeans that make women feel strong, comfortable, and confident means a…" at bounding box center [786, 400] width 615 height 54
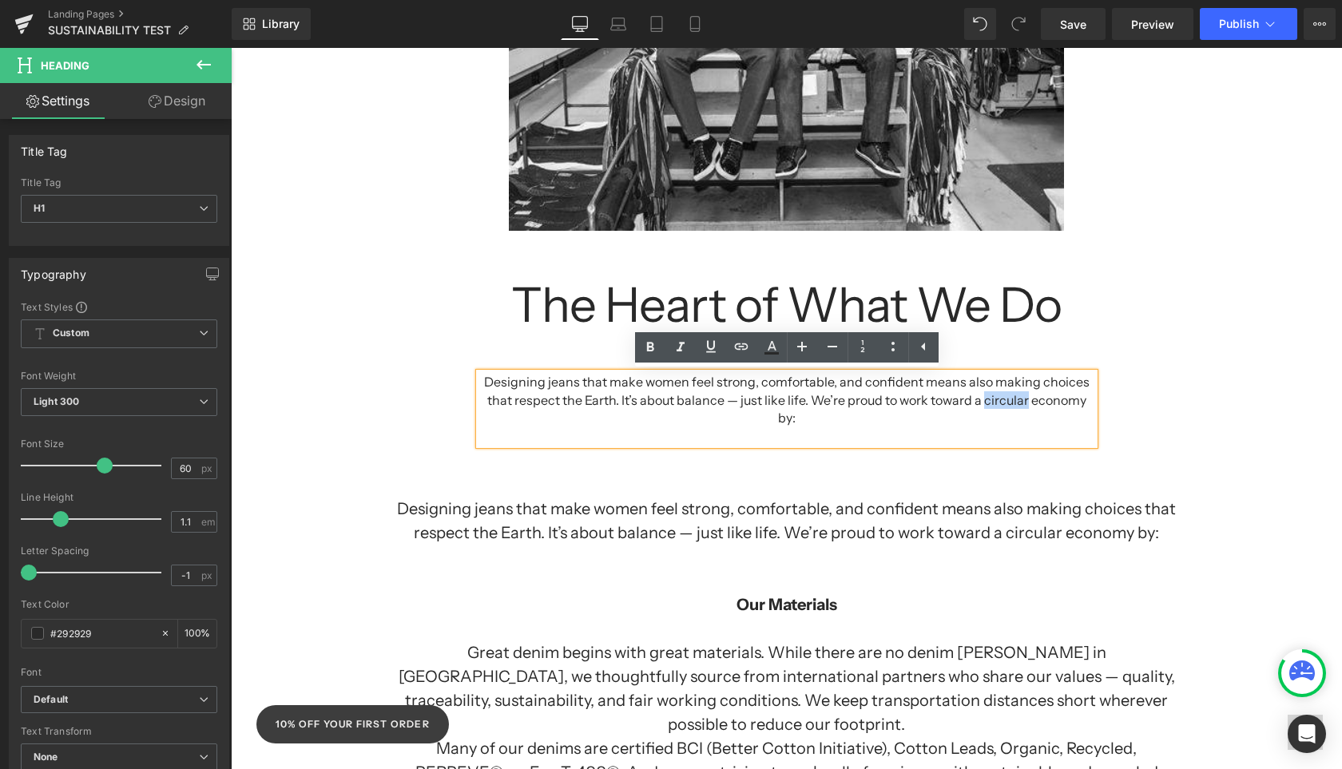
click at [964, 395] on div "Designing jeans that make women feel strong, comfortable, and confident means a…" at bounding box center [786, 400] width 615 height 54
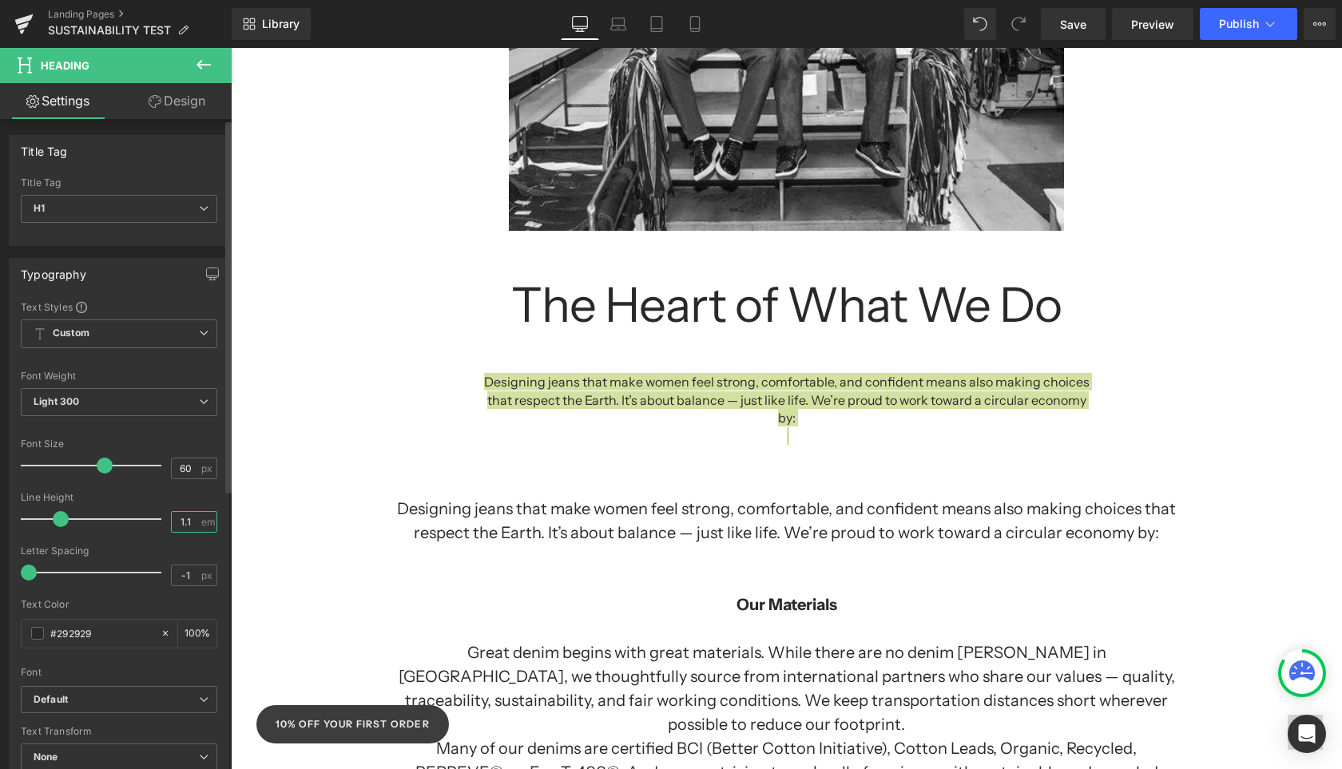
click at [186, 524] on input "1.1" at bounding box center [186, 522] width 28 height 20
type input "1.5"
click at [181, 470] on input "60" at bounding box center [186, 468] width 28 height 20
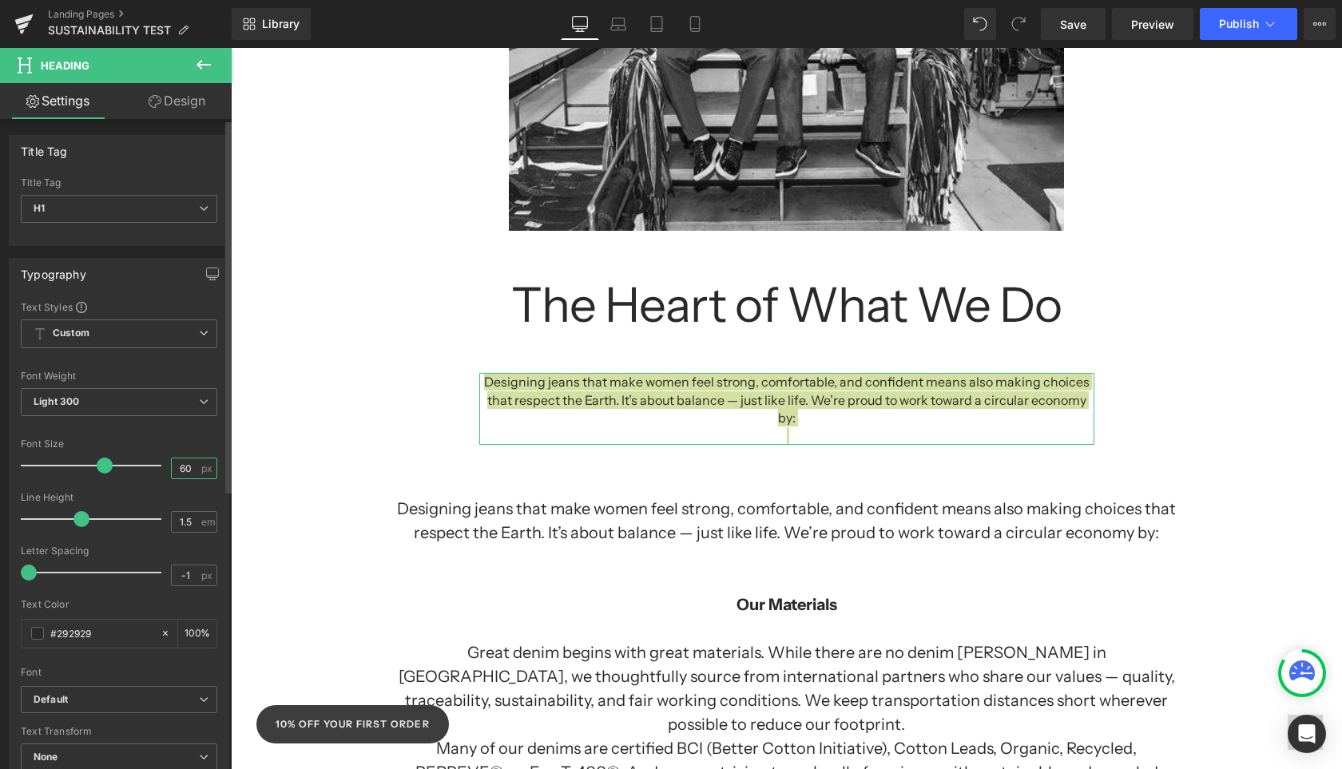
click at [181, 470] on input "60" at bounding box center [186, 468] width 28 height 20
type input "20"
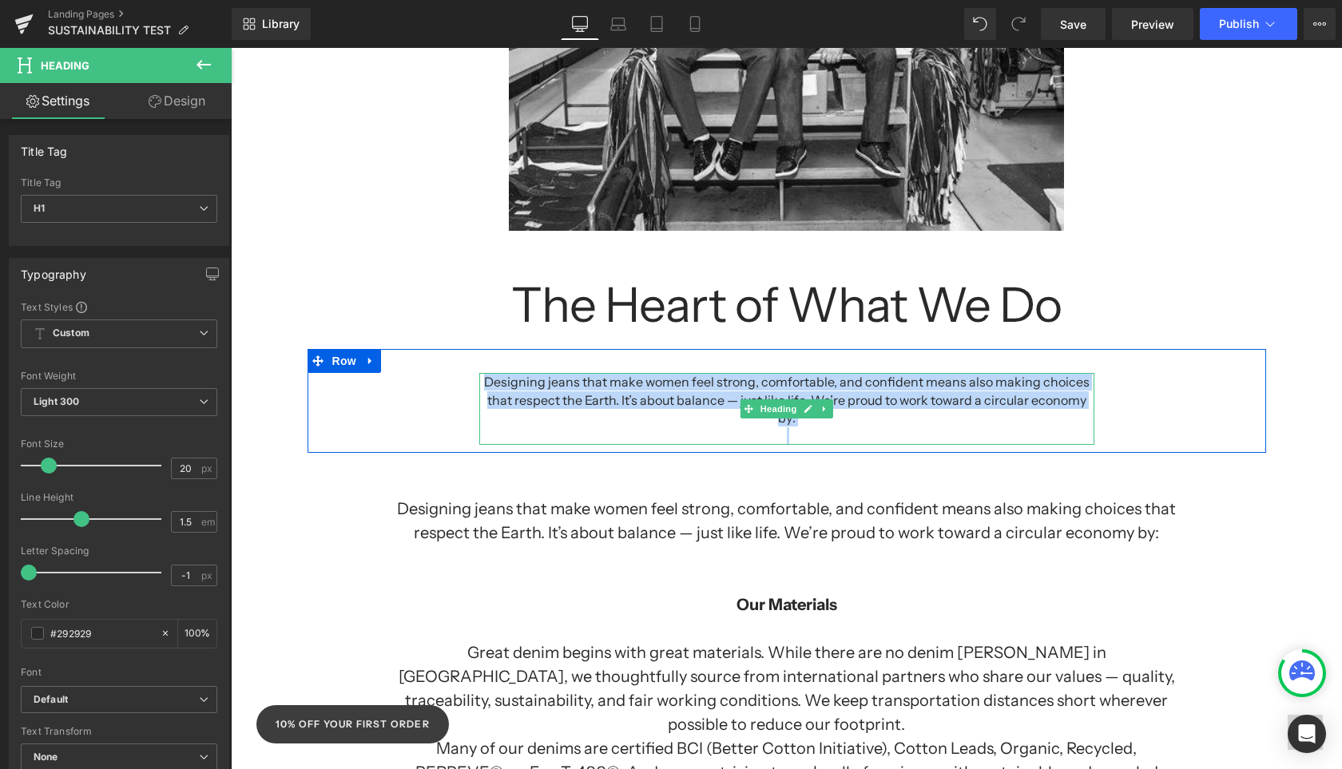
click at [864, 391] on div "Designing jeans that make women feel strong, comfortable, and confident means a…" at bounding box center [786, 400] width 615 height 54
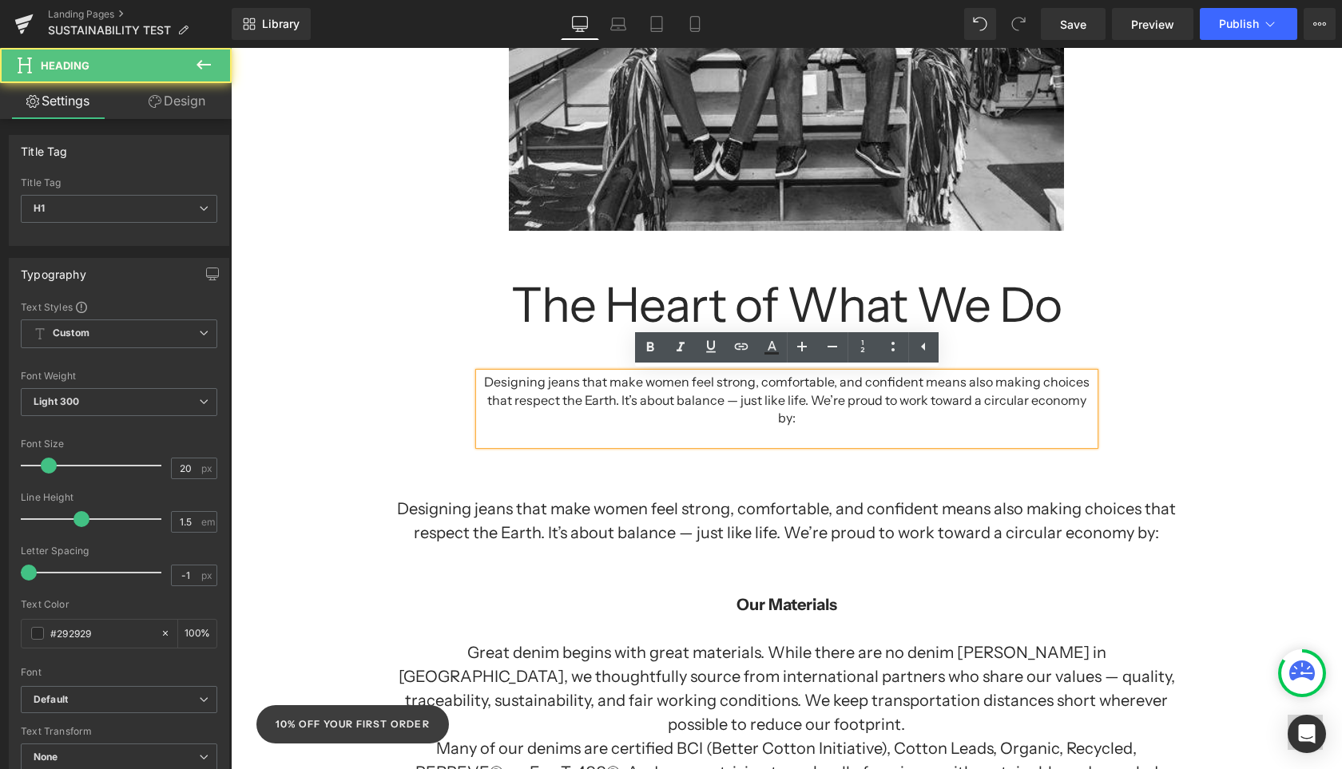
click at [1175, 427] on div "Designing jeans that make women feel strong, comfortable, and confident means a…" at bounding box center [787, 401] width 958 height 104
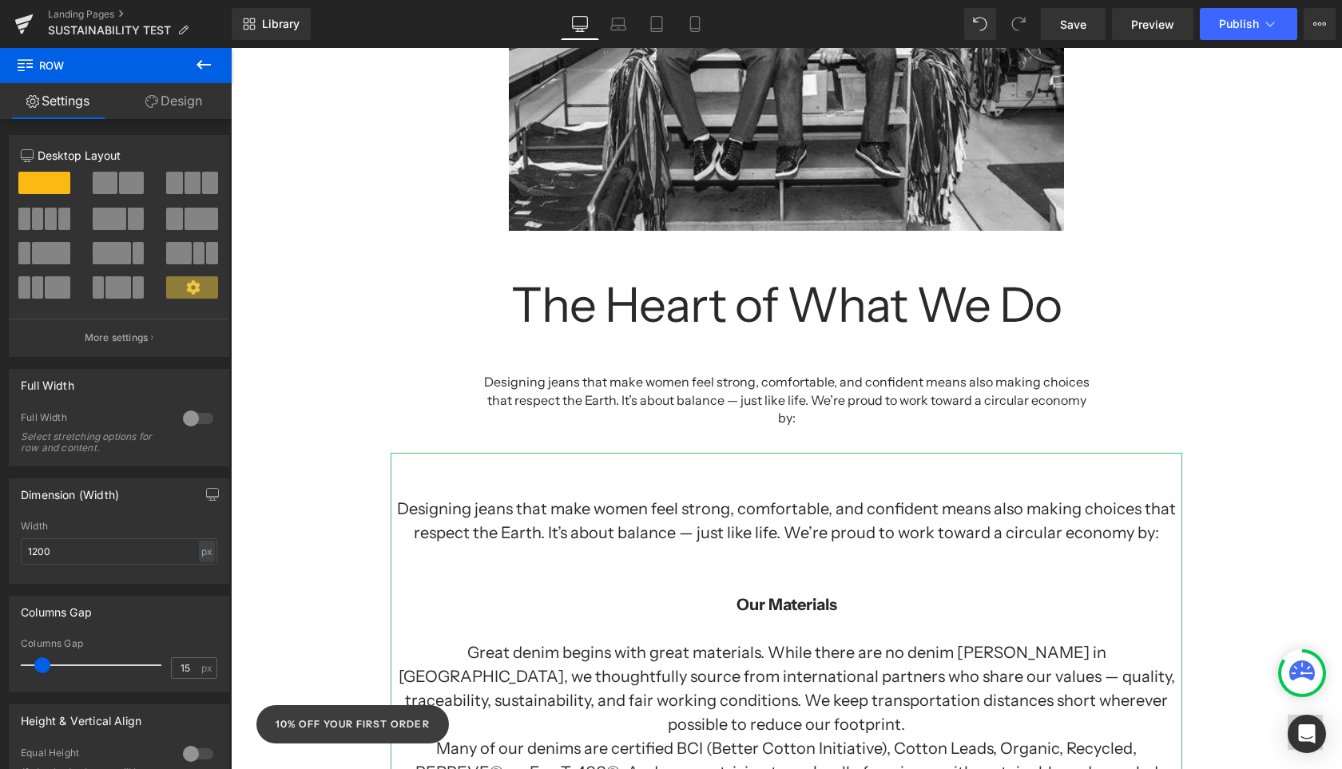
click at [1018, 497] on h1 "Designing jeans that make women feel strong, comfortable, and confident means a…" at bounding box center [787, 521] width 792 height 48
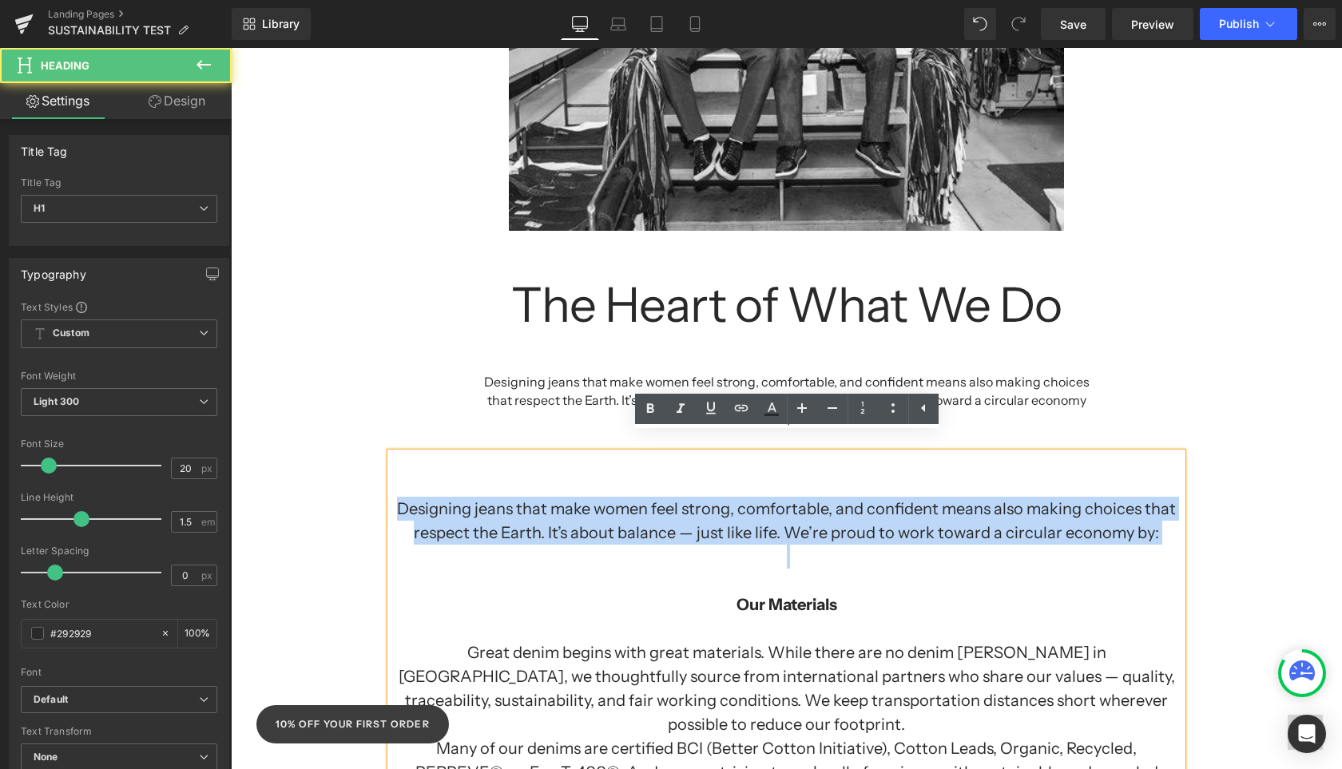
click at [1104, 517] on h1 "Designing jeans that make women feel strong, comfortable, and confident means a…" at bounding box center [787, 521] width 792 height 48
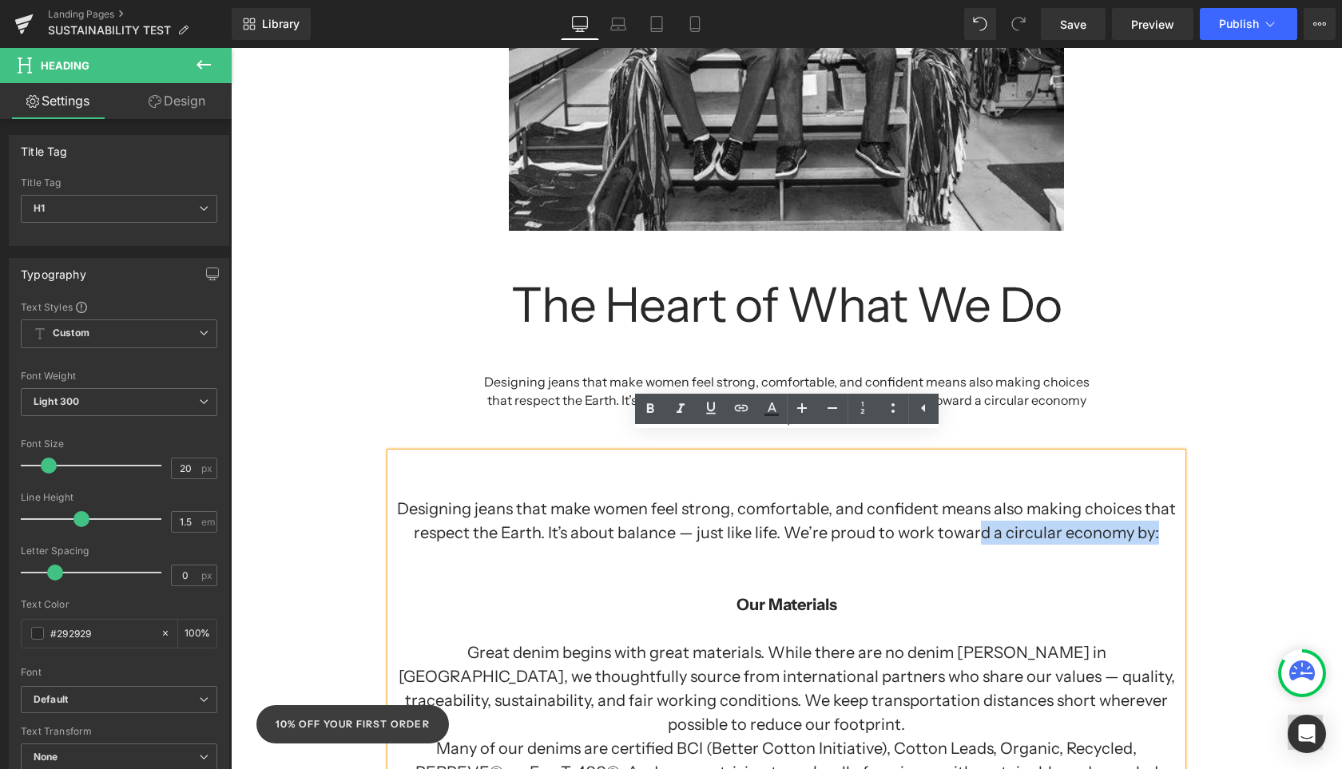
drag, startPoint x: 1152, startPoint y: 518, endPoint x: 979, endPoint y: 518, distance: 172.5
click at [979, 518] on h1 "Designing jeans that make women feel strong, comfortable, and confident means a…" at bounding box center [787, 521] width 792 height 48
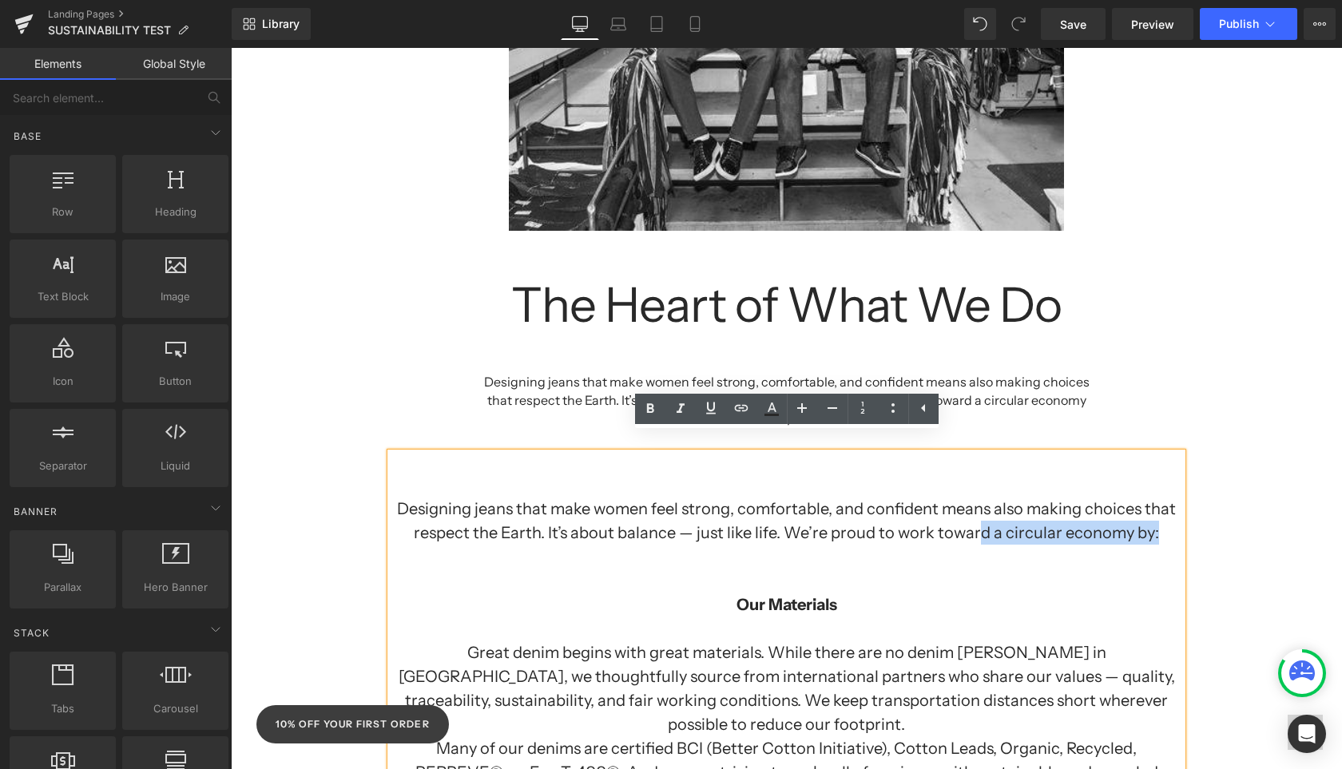
click at [328, 485] on div "Separator Sustainability at Yoga Jeans: Growing Together, Doing Better Heading …" at bounding box center [786, 741] width 1111 height 2653
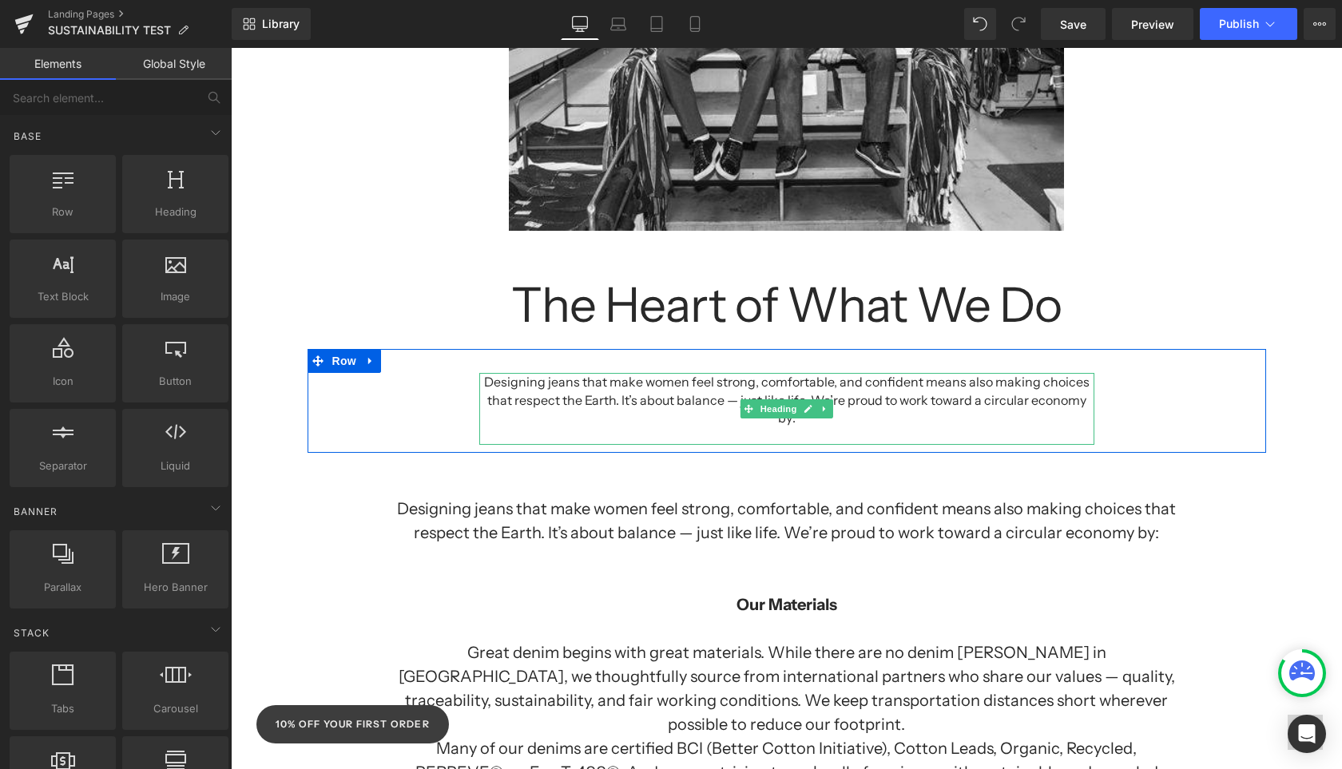
click at [594, 391] on div "Designing jeans that make women feel strong, comfortable, and confident means a…" at bounding box center [786, 400] width 615 height 54
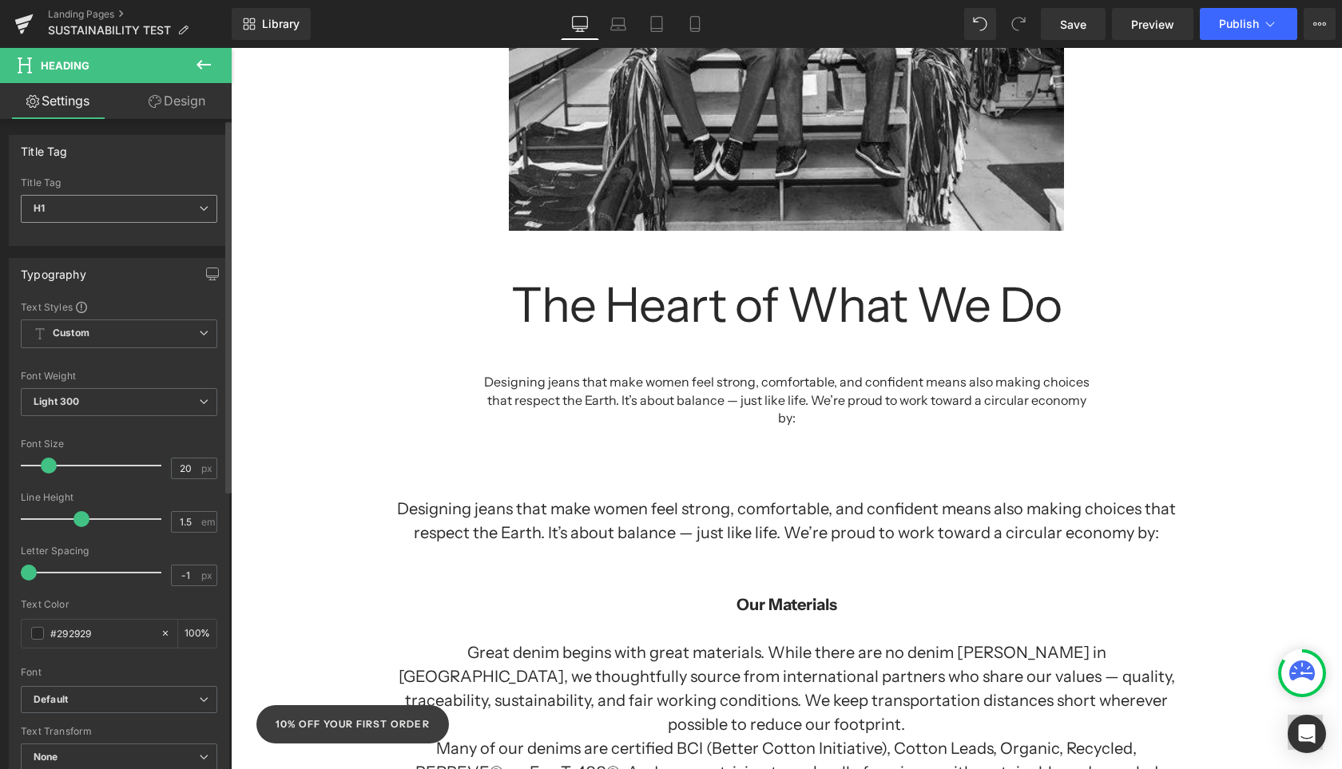
click at [199, 208] on icon at bounding box center [204, 209] width 10 height 10
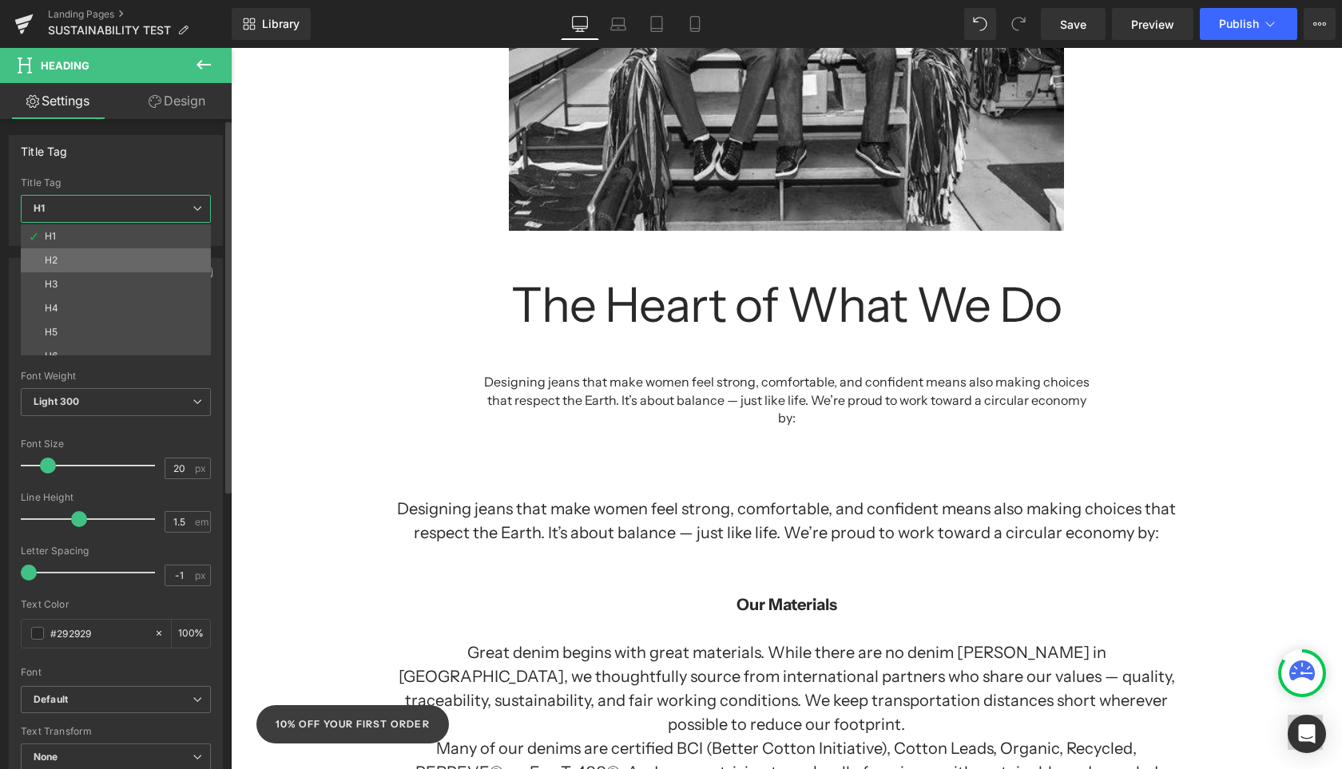
click at [144, 257] on li "H2" at bounding box center [119, 260] width 197 height 24
type input "64"
type input "1.1"
type input "100"
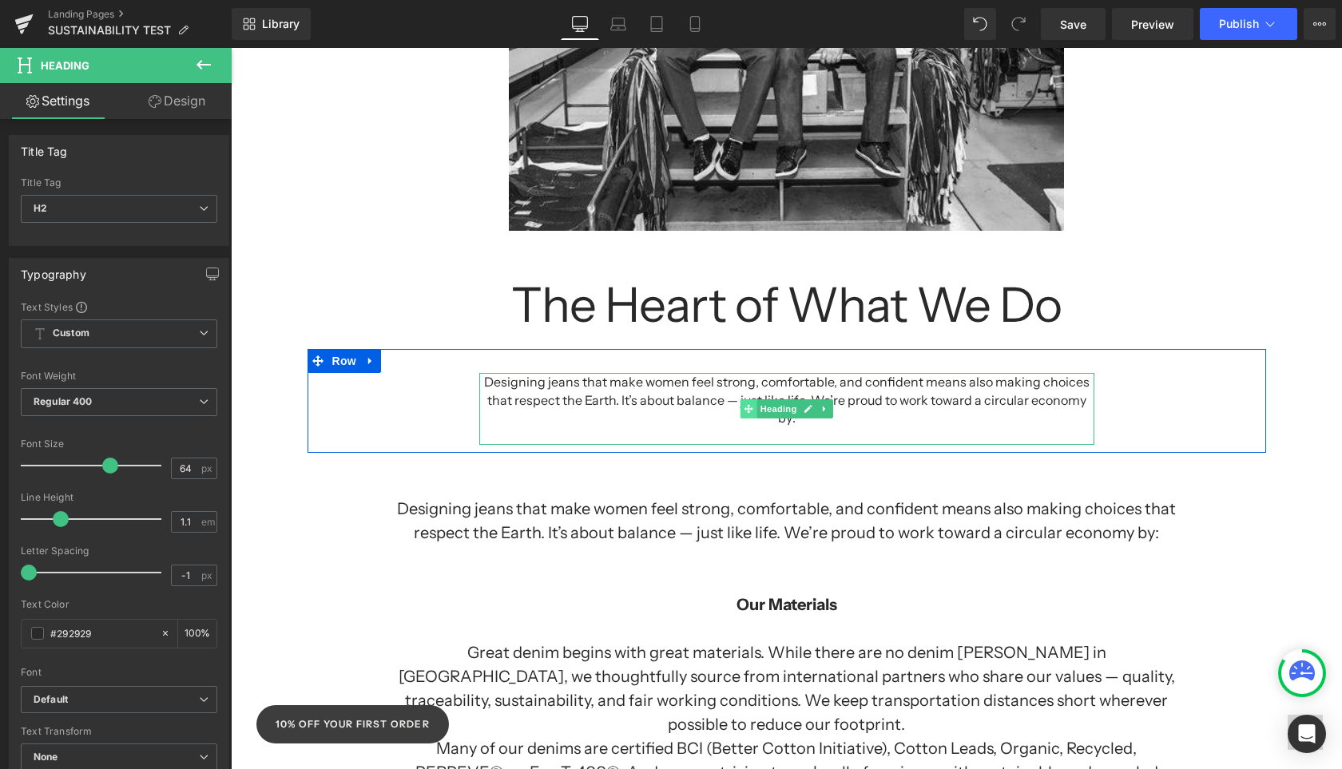
click at [746, 404] on icon at bounding box center [748, 408] width 9 height 9
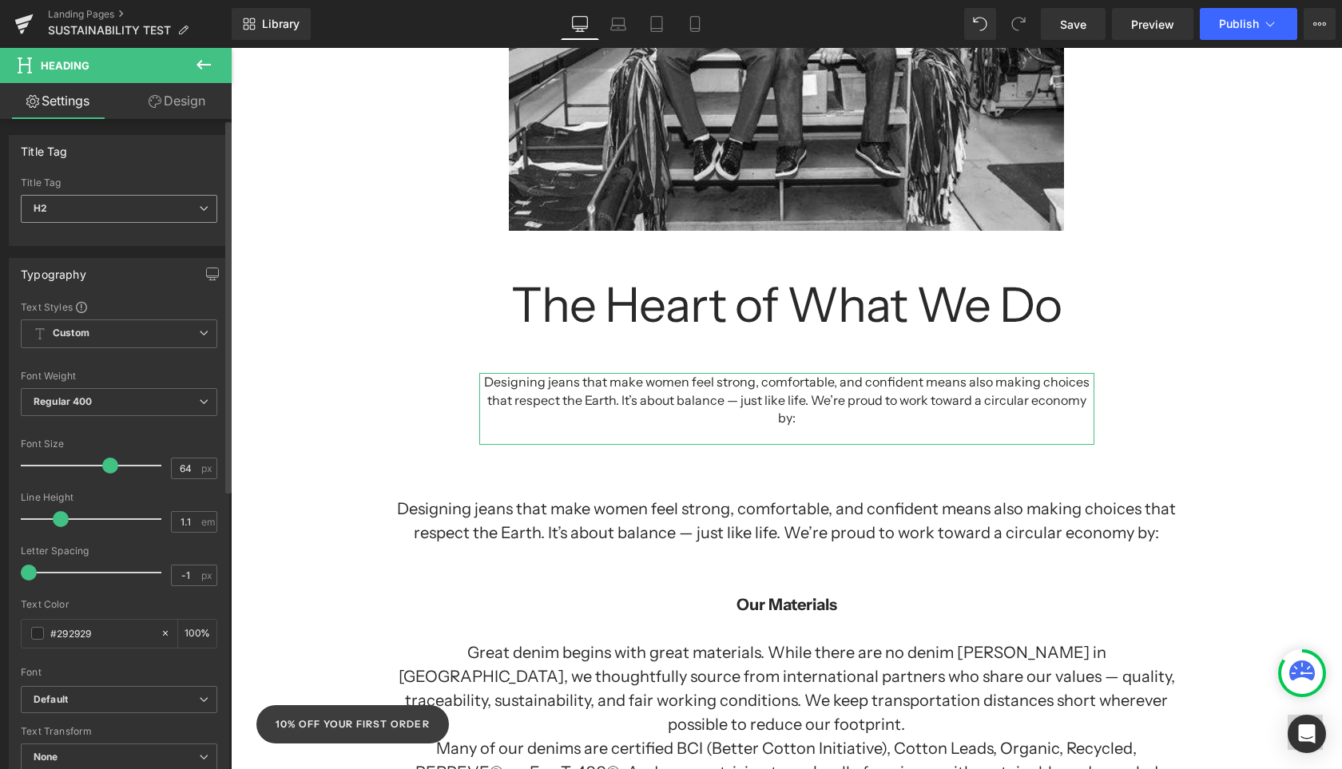
click at [203, 205] on span "H2" at bounding box center [119, 209] width 196 height 28
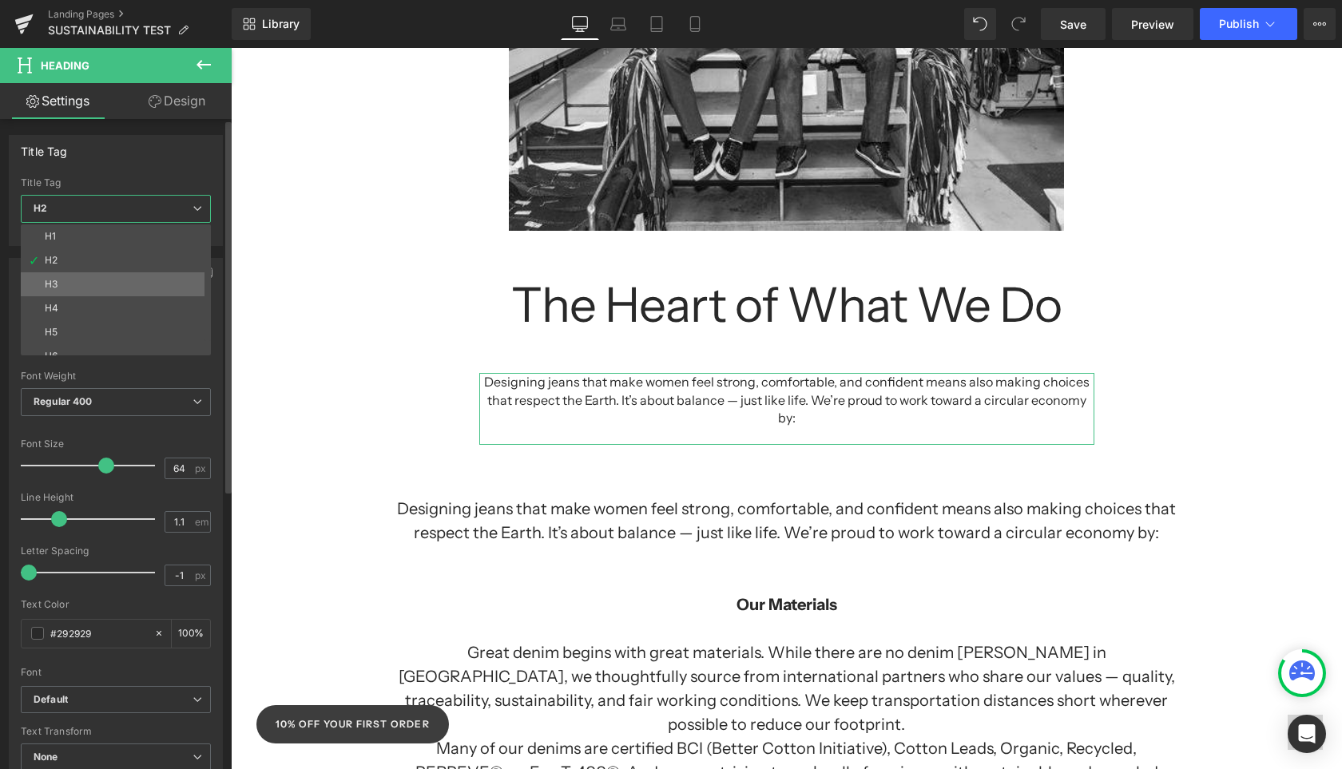
click at [137, 282] on li "H3" at bounding box center [119, 284] width 197 height 24
type input "56"
type input "100"
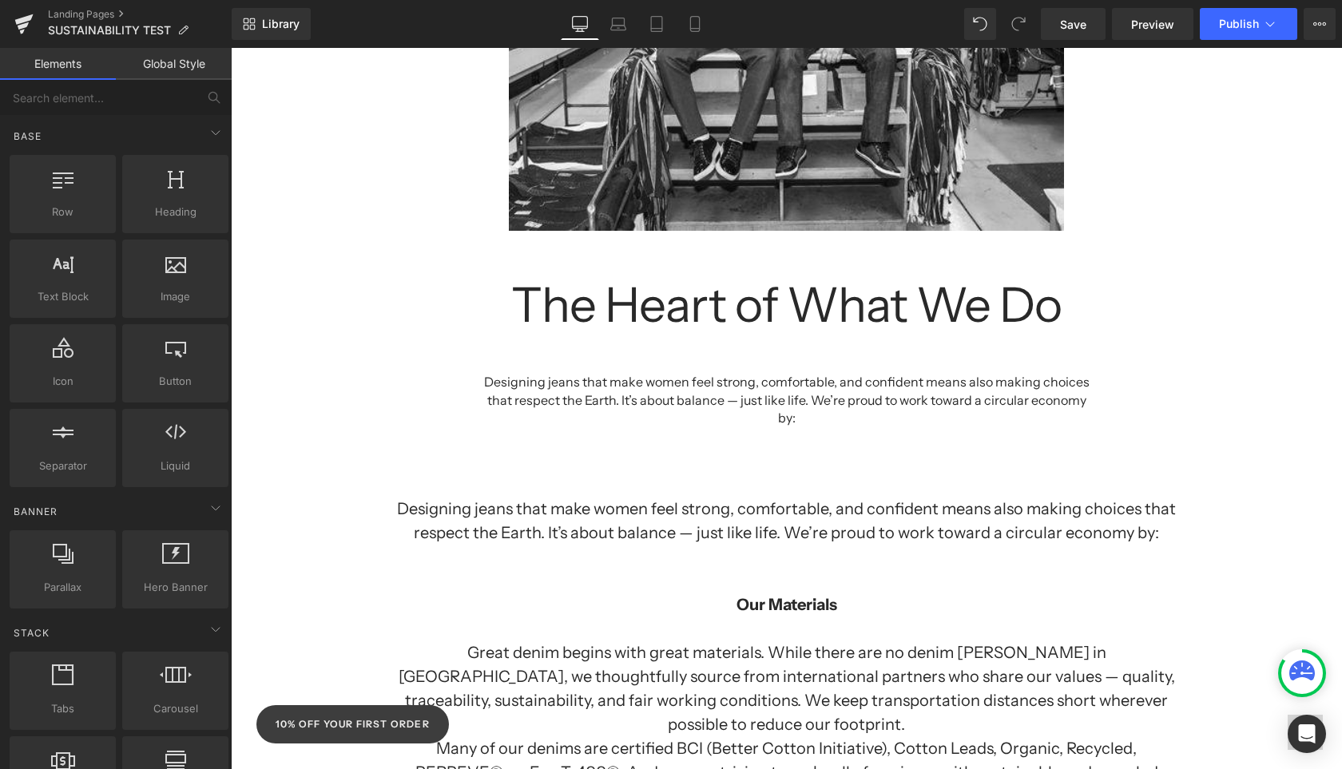
click at [323, 449] on div "Separator Sustainability at Yoga Jeans: Growing Together, Doing Better Heading …" at bounding box center [786, 741] width 1111 height 2653
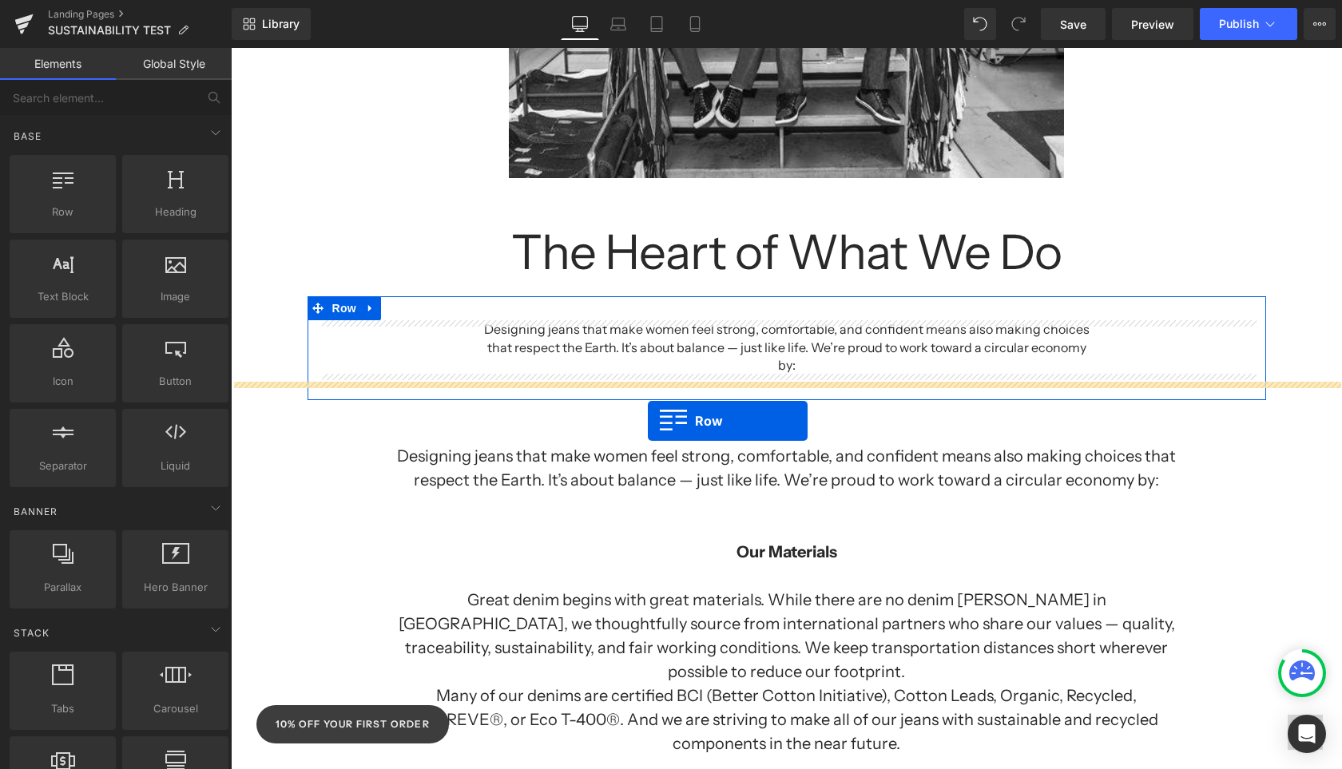
drag, startPoint x: 304, startPoint y: 235, endPoint x: 648, endPoint y: 422, distance: 391.7
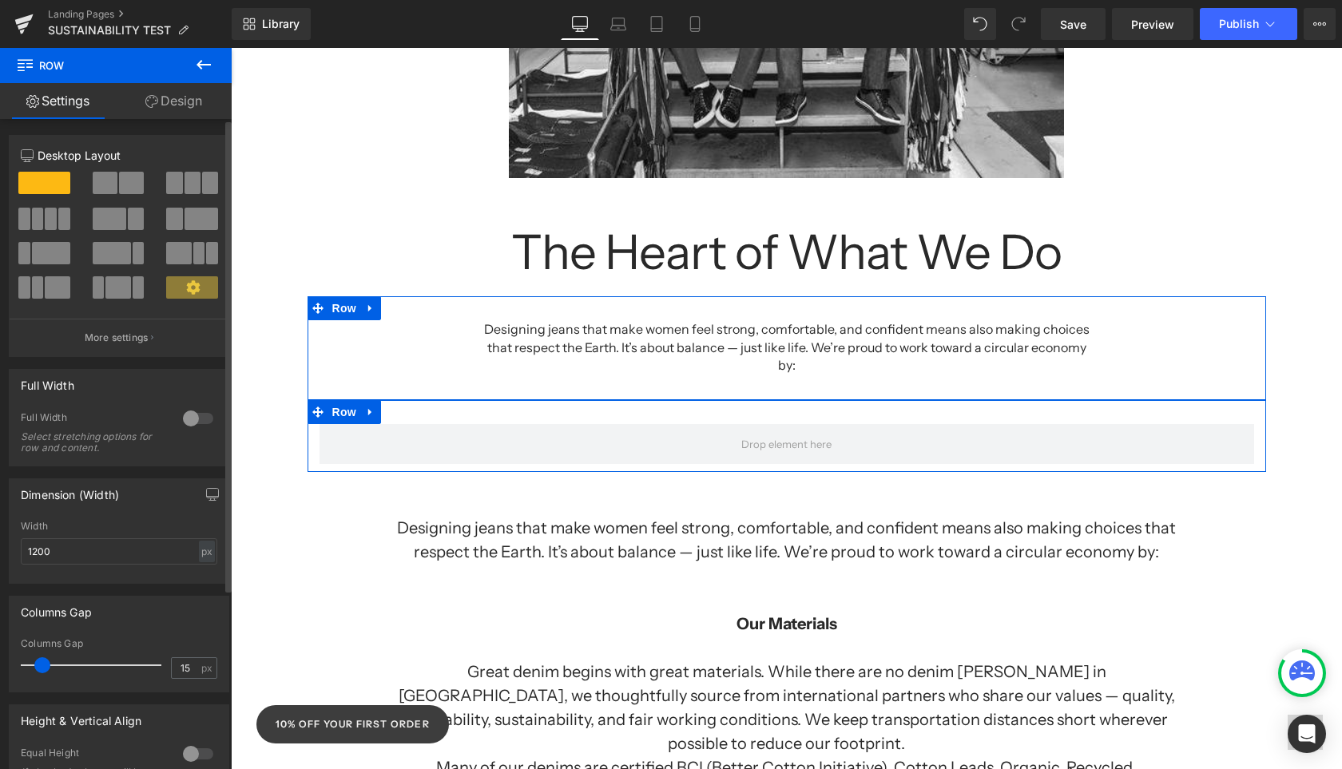
click at [121, 185] on span at bounding box center [131, 183] width 25 height 22
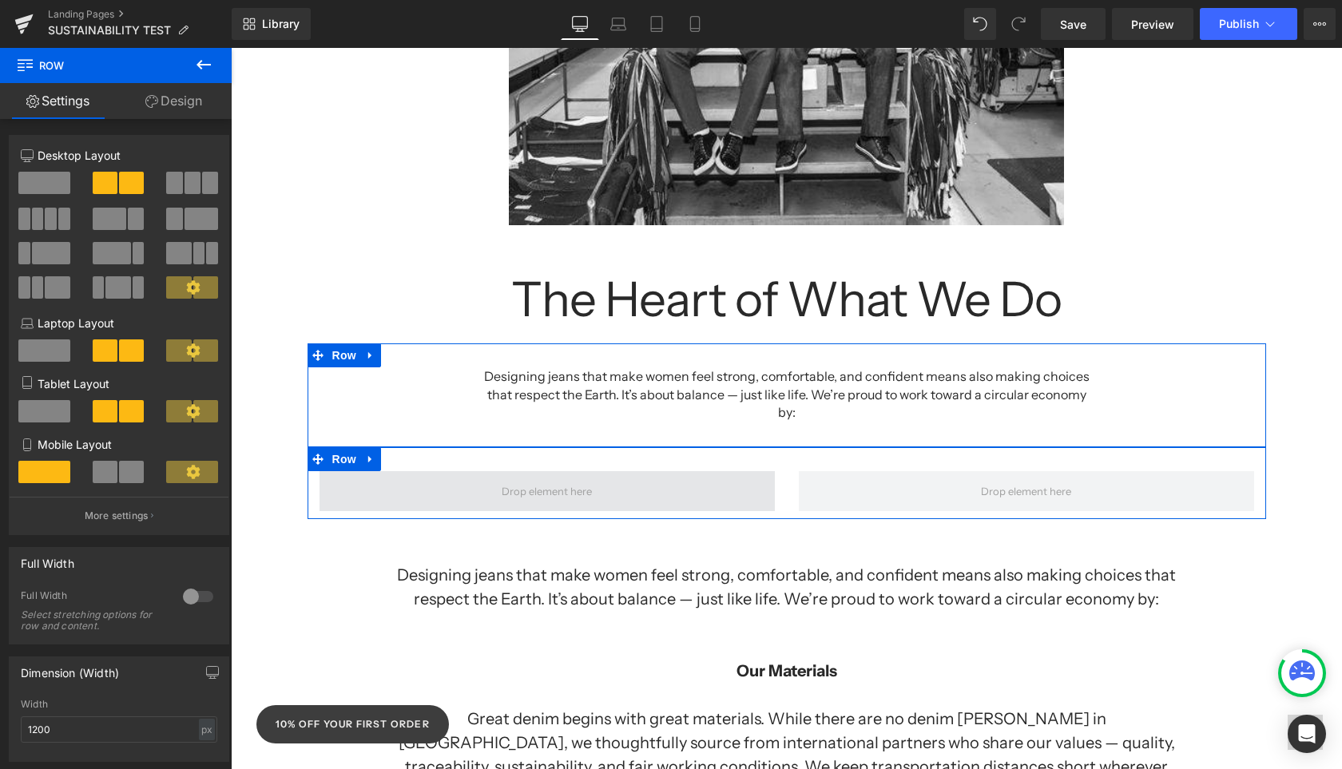
scroll to position [796, 0]
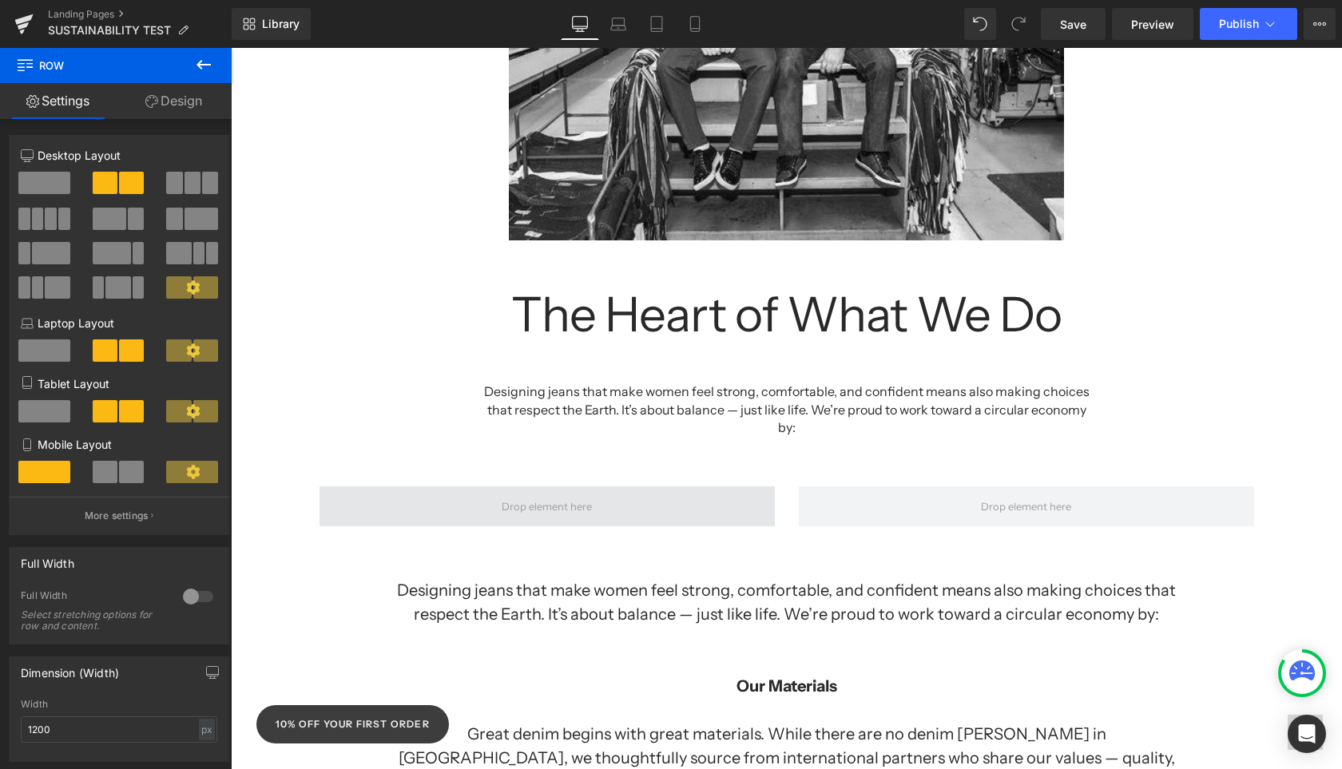
click at [517, 494] on span at bounding box center [546, 507] width 101 height 26
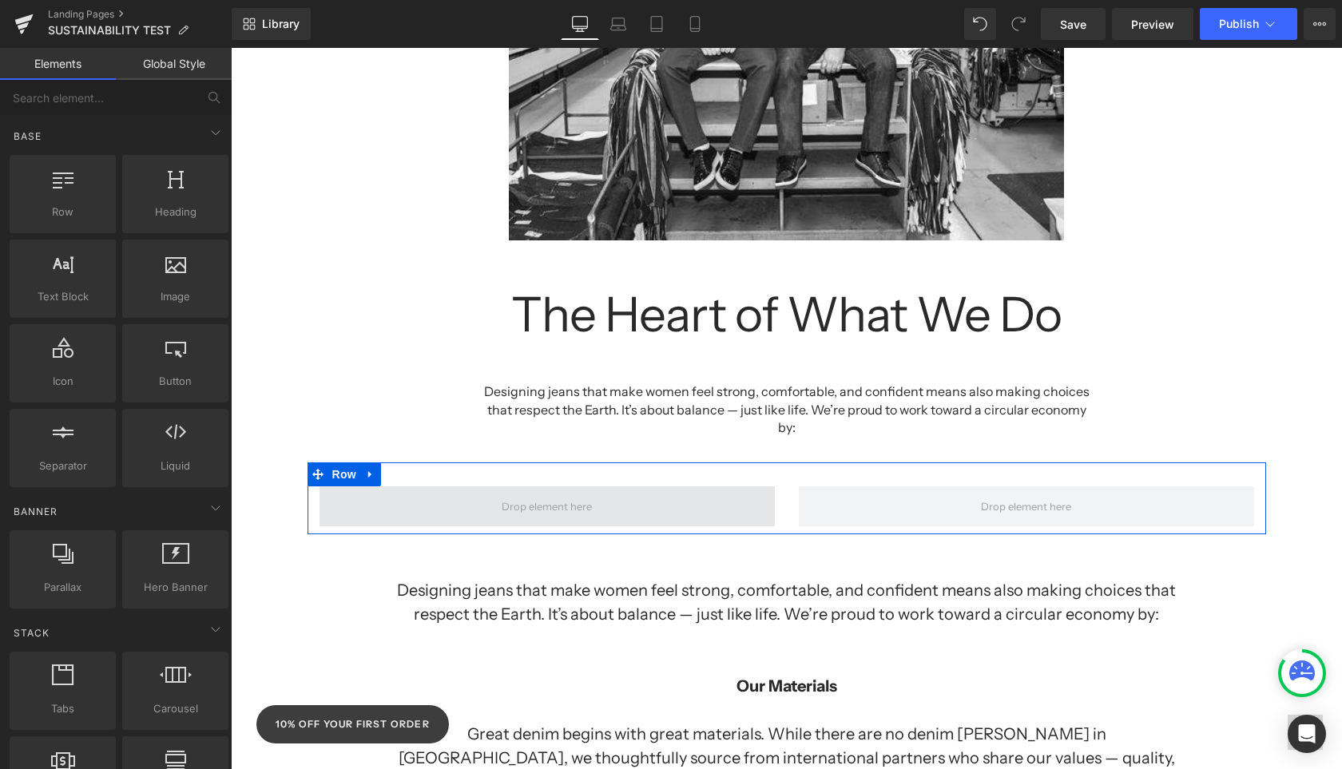
click at [483, 486] on span at bounding box center [546, 506] width 455 height 40
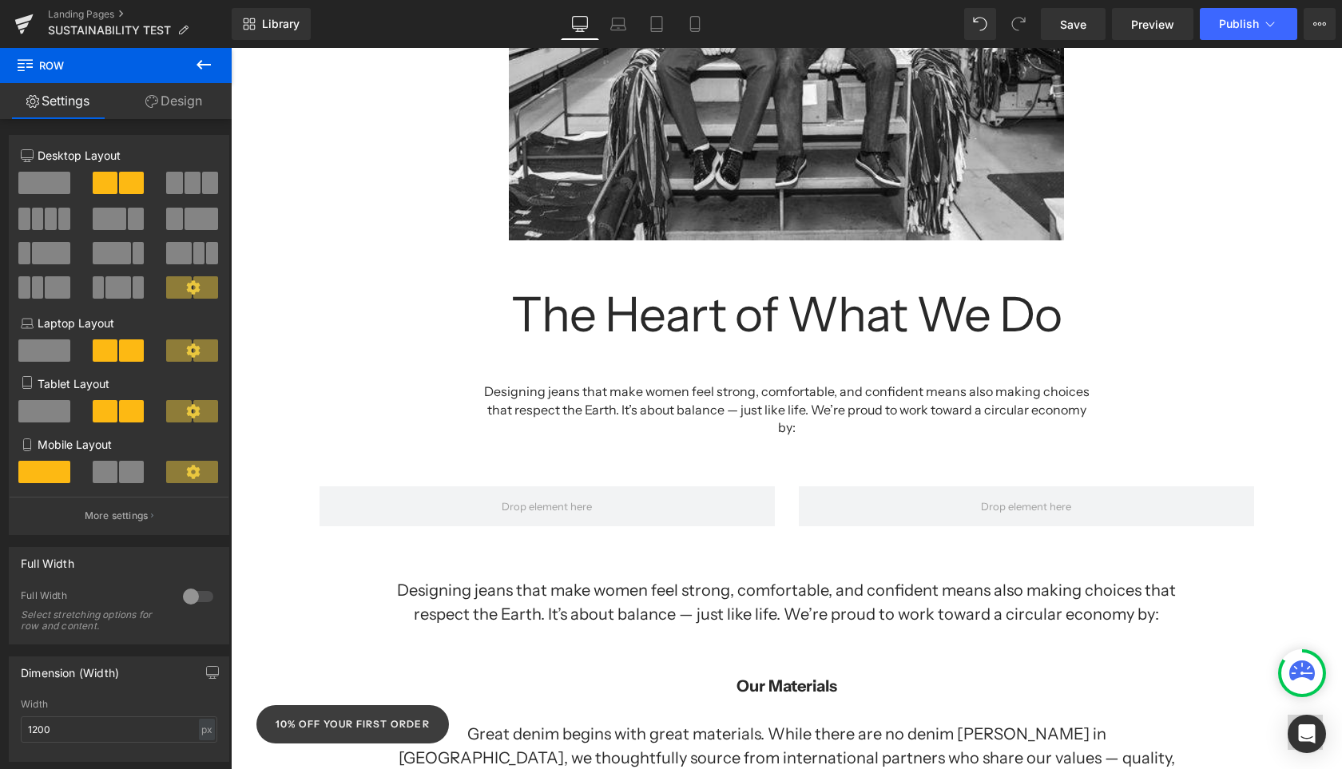
click at [202, 66] on icon at bounding box center [203, 64] width 19 height 19
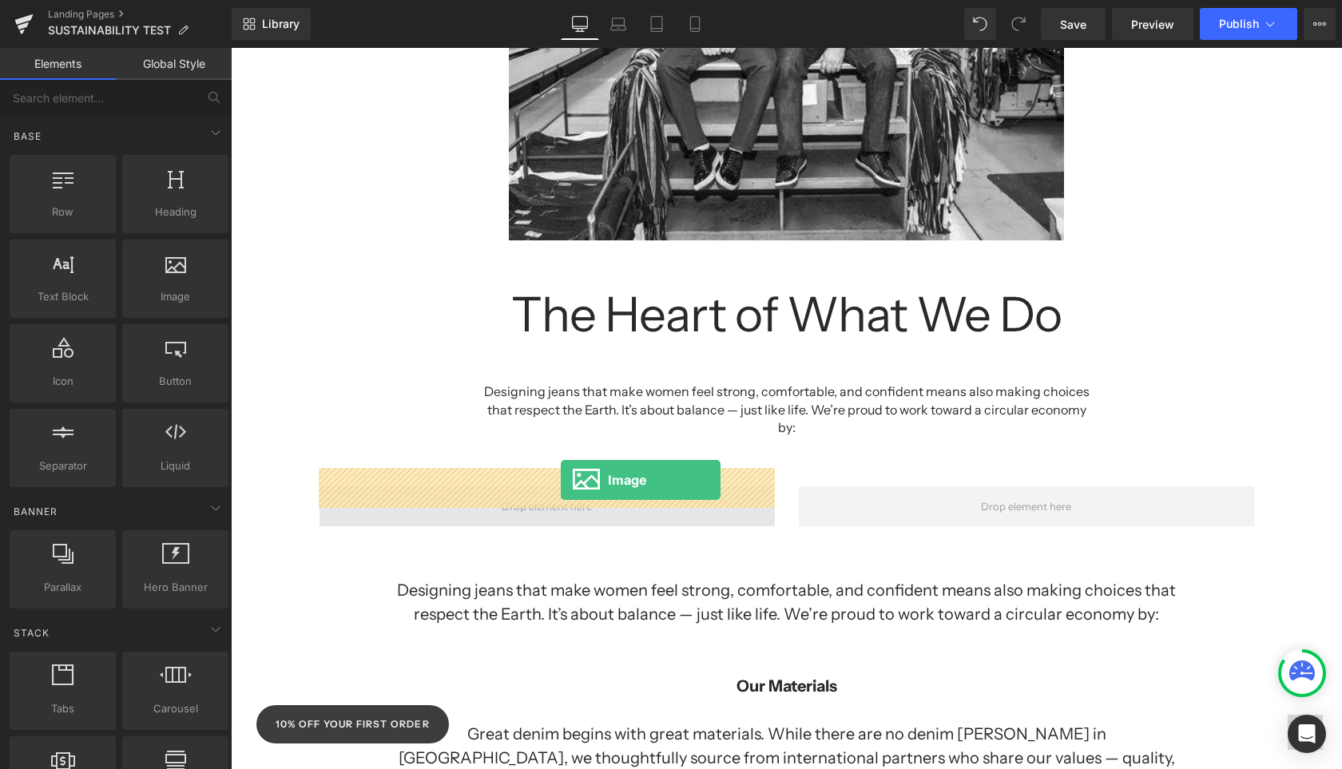
drag, startPoint x: 384, startPoint y: 320, endPoint x: 560, endPoint y: 480, distance: 237.5
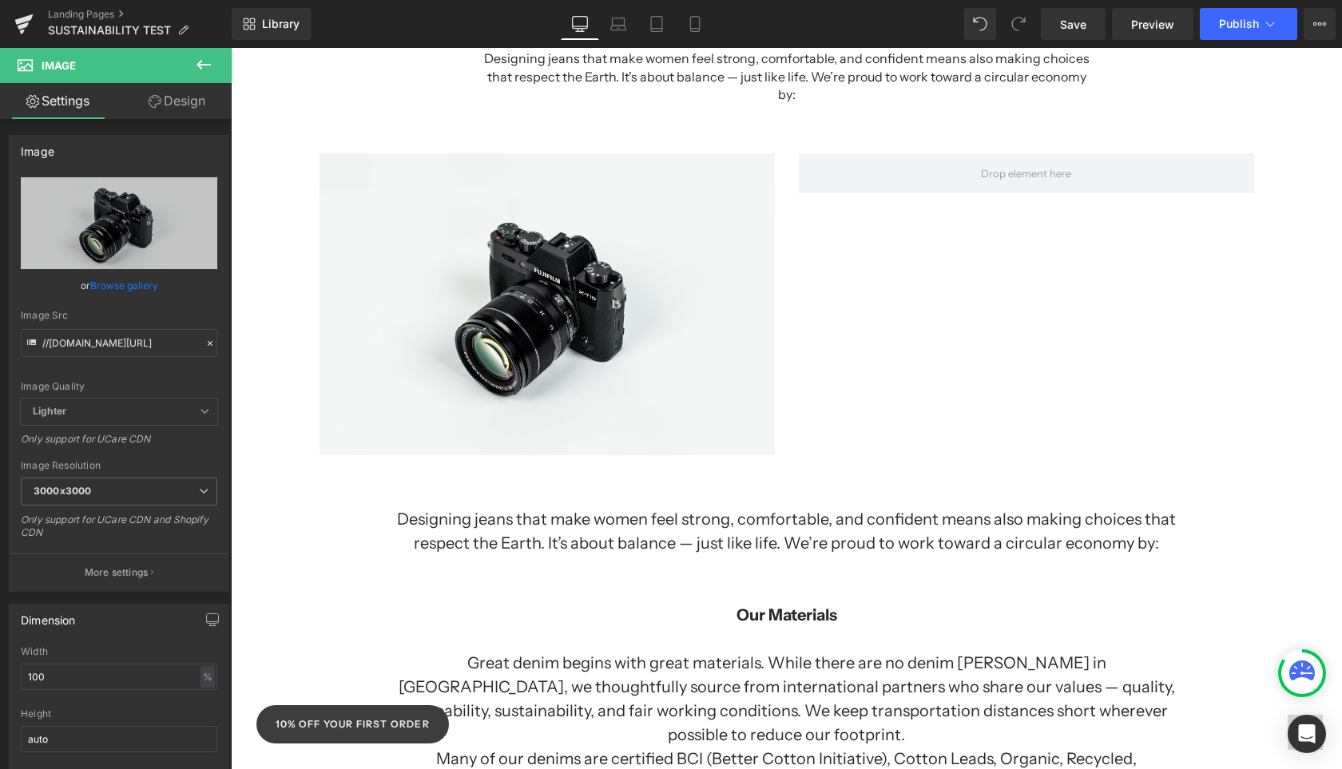
scroll to position [1131, 0]
click at [200, 62] on icon at bounding box center [203, 65] width 14 height 10
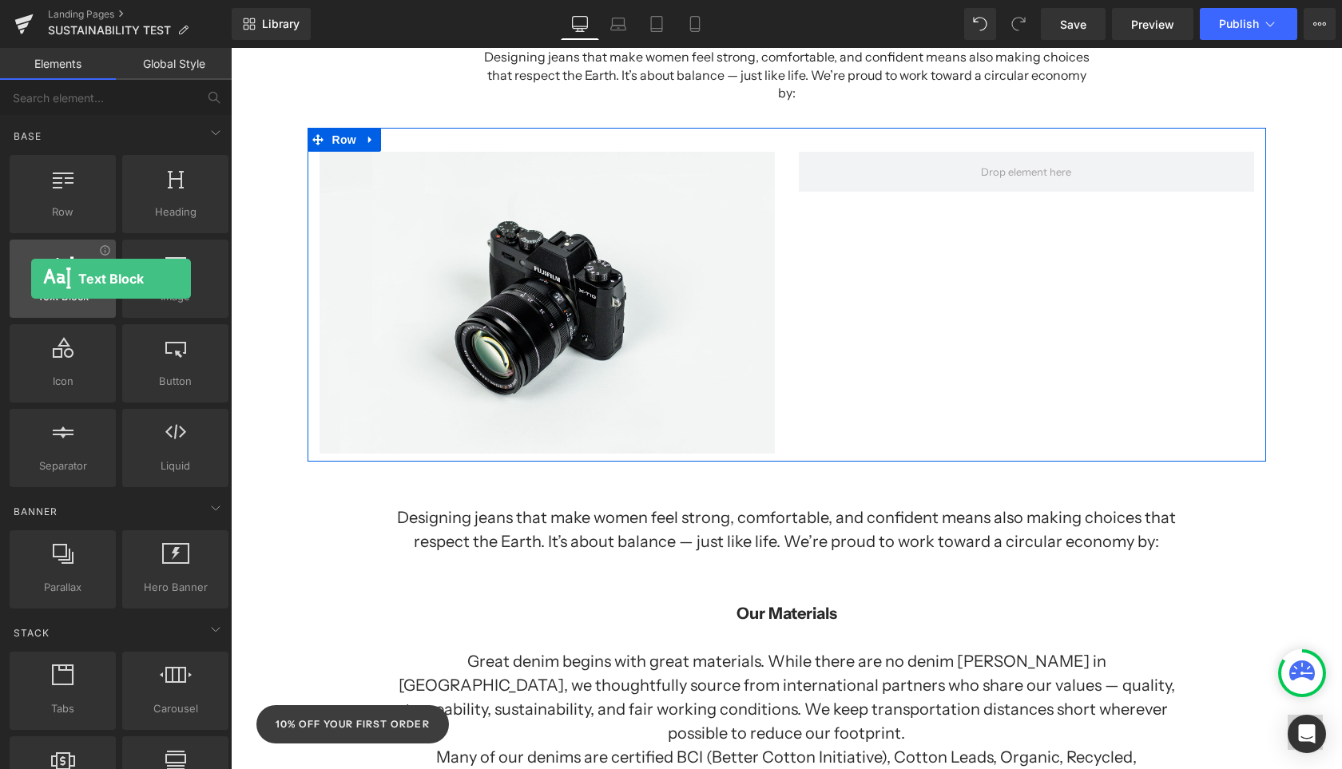
drag, startPoint x: 56, startPoint y: 273, endPoint x: 32, endPoint y: 281, distance: 25.3
click at [32, 280] on div at bounding box center [62, 270] width 97 height 36
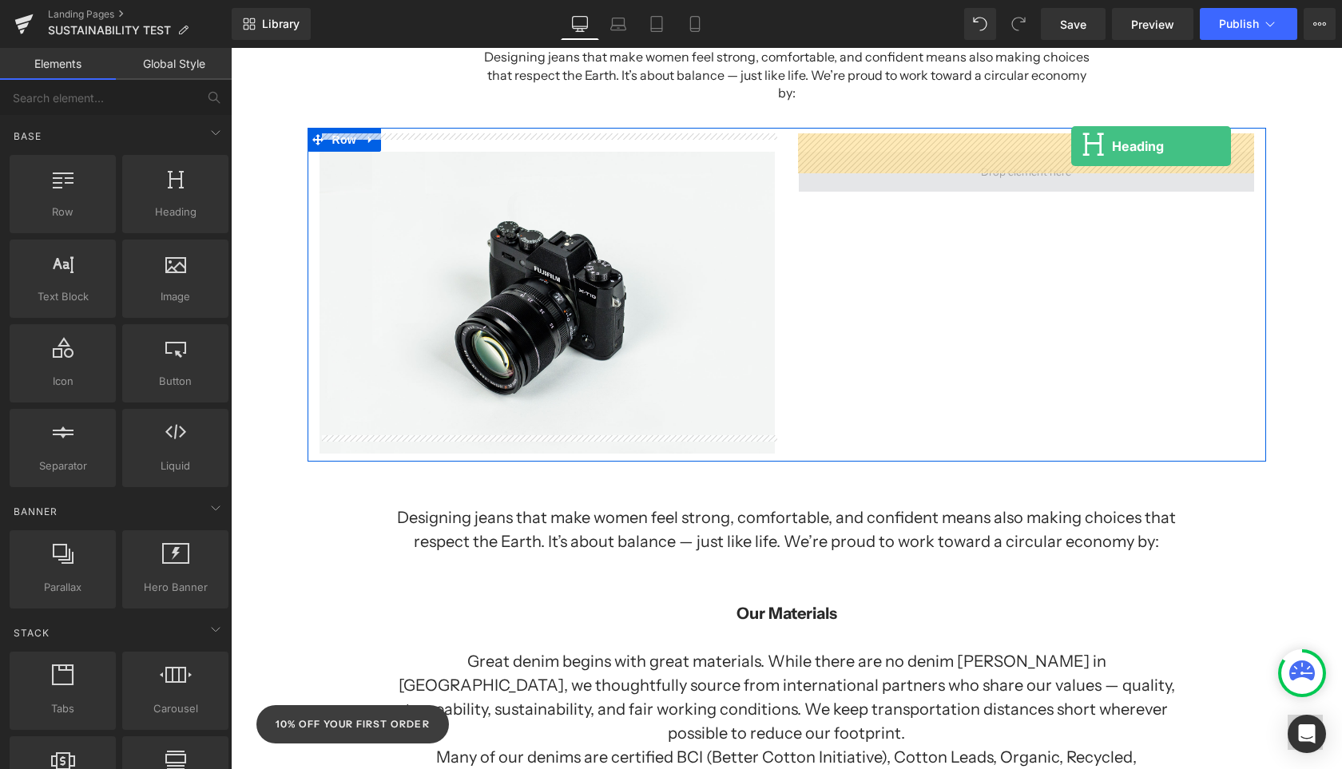
drag, startPoint x: 386, startPoint y: 248, endPoint x: 1071, endPoint y: 146, distance: 692.8
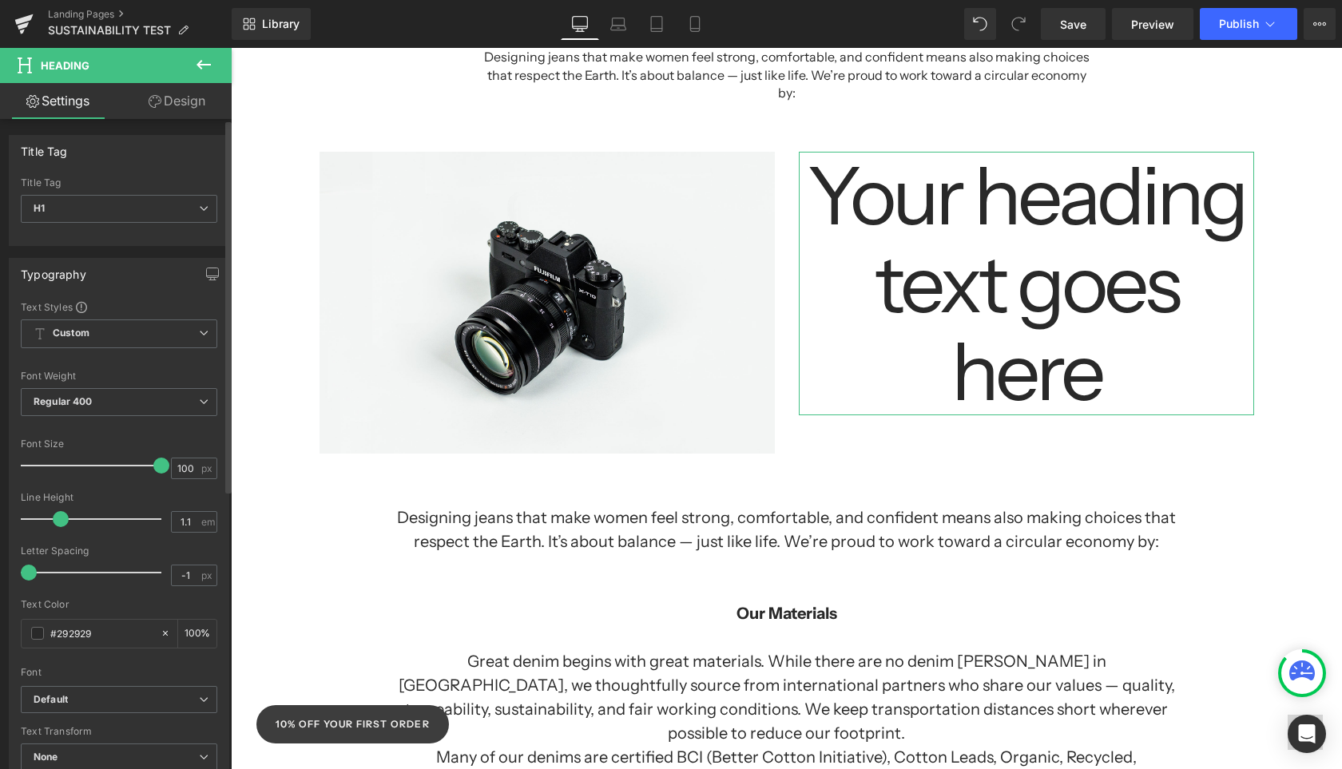
click at [25, 317] on div "Typography Text Styles Custom Custom Setup Global Style Custom Setup Global Sty…" at bounding box center [119, 526] width 220 height 537
click at [194, 65] on icon at bounding box center [203, 64] width 19 height 19
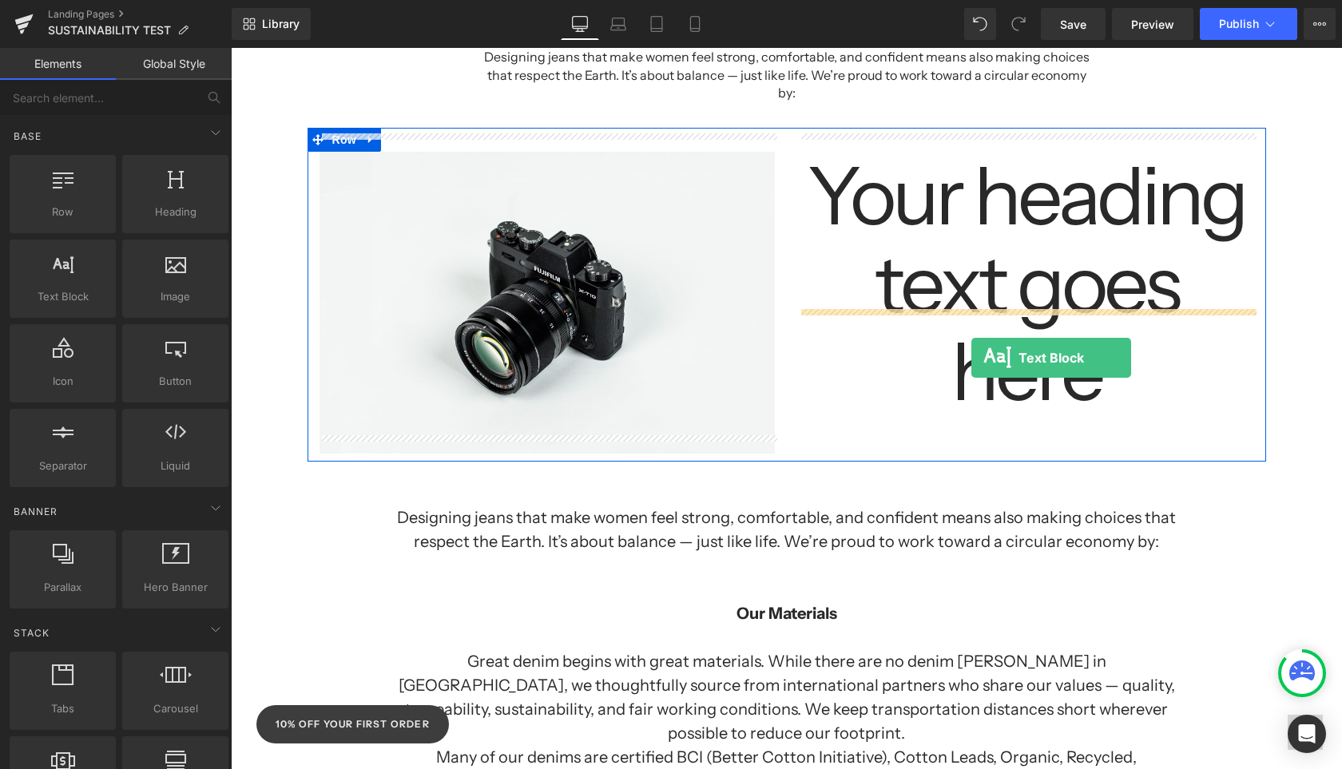
drag, startPoint x: 290, startPoint y: 349, endPoint x: 971, endPoint y: 358, distance: 681.4
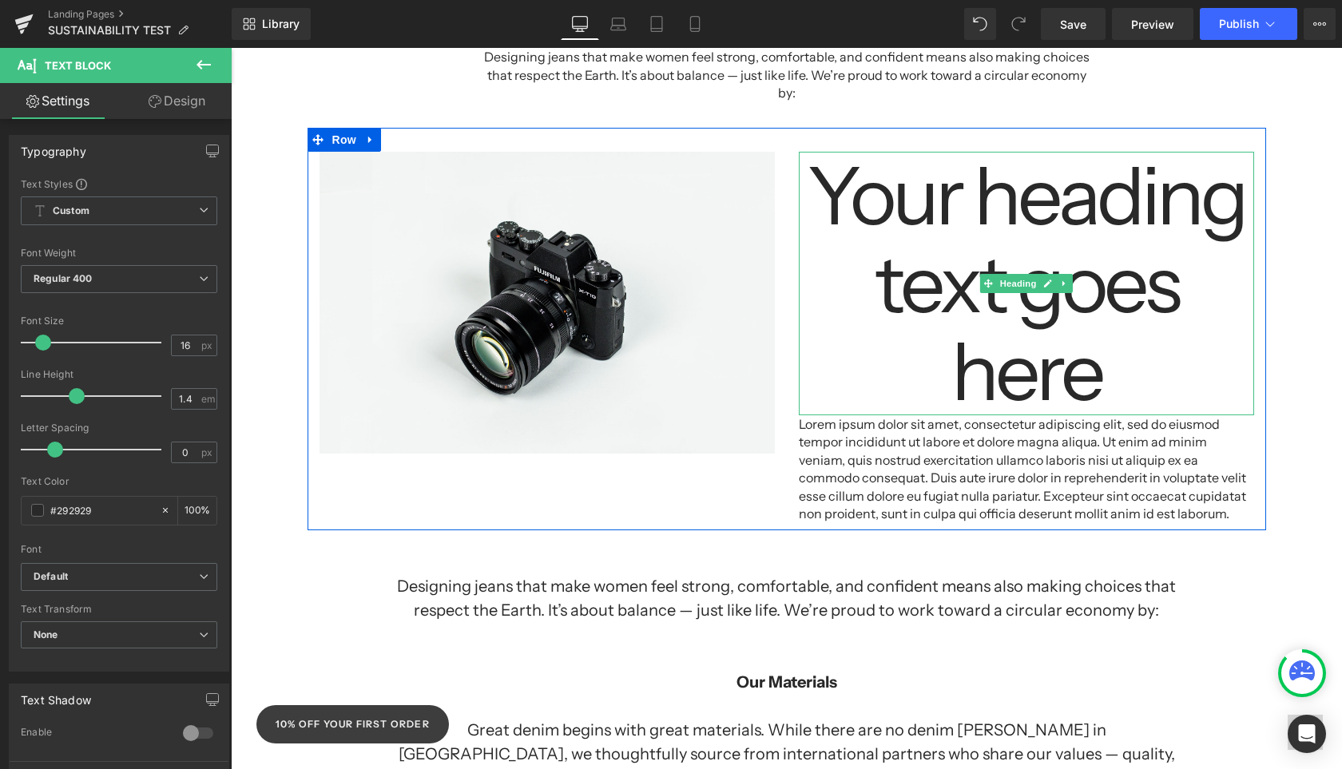
click at [1006, 269] on h1 "Your heading text goes here" at bounding box center [1026, 284] width 455 height 264
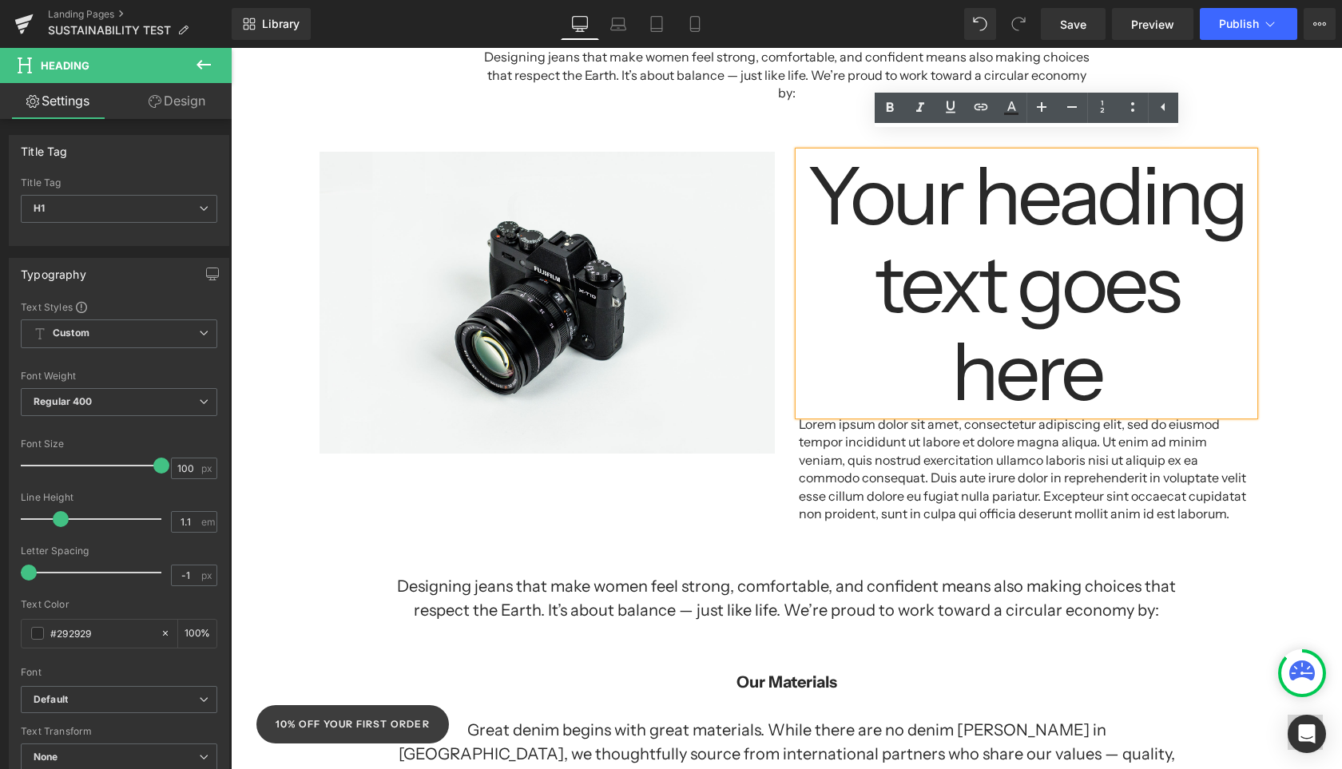
click at [1173, 268] on h1 "Your heading text goes here" at bounding box center [1026, 284] width 455 height 264
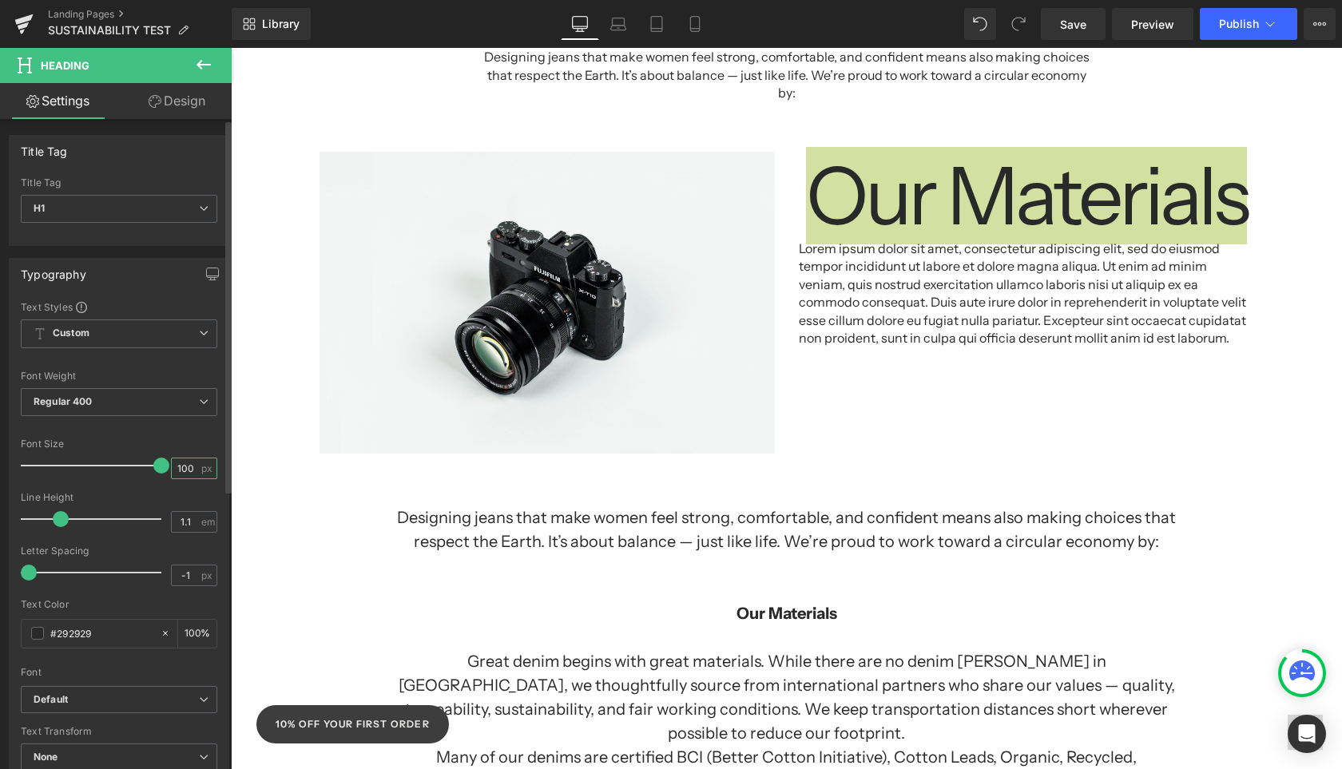
click at [181, 467] on input "100" at bounding box center [186, 468] width 28 height 20
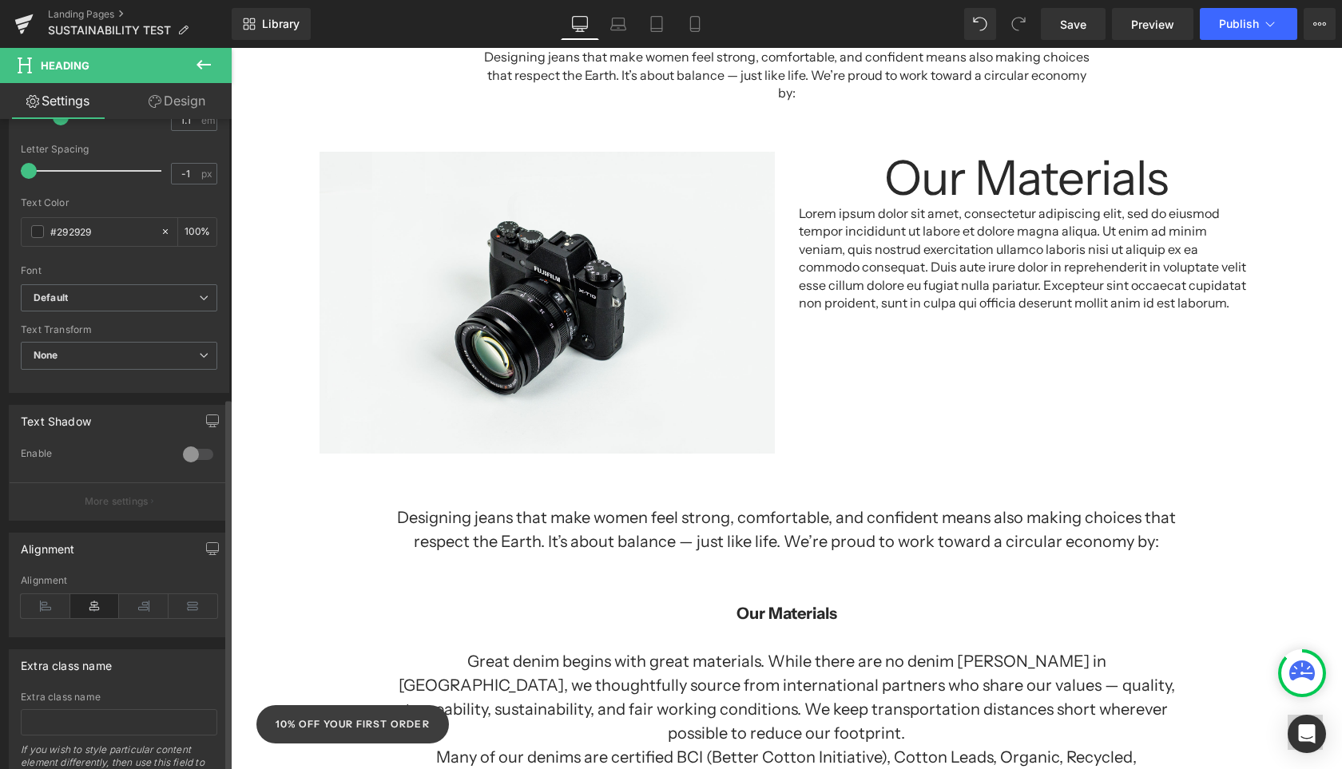
scroll to position [483, 0]
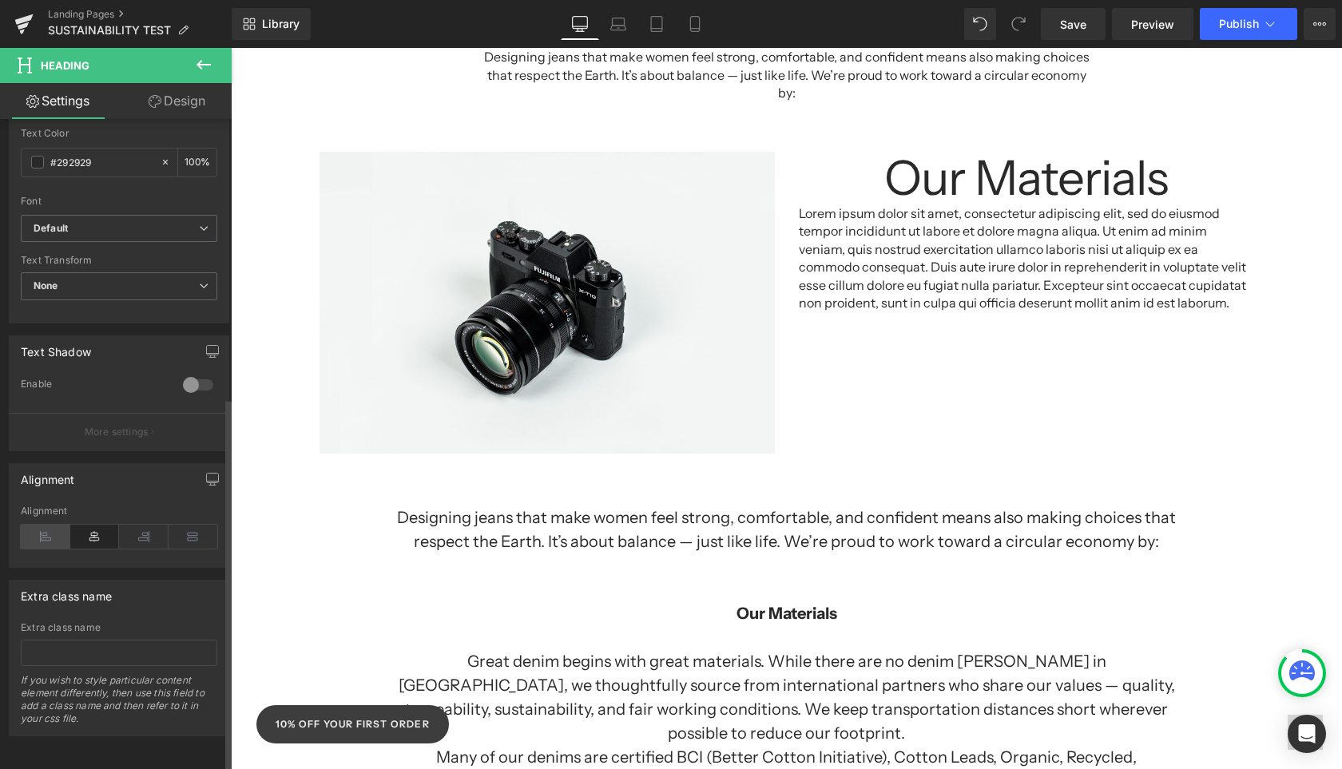
type input "60"
click at [47, 527] on icon at bounding box center [46, 537] width 50 height 24
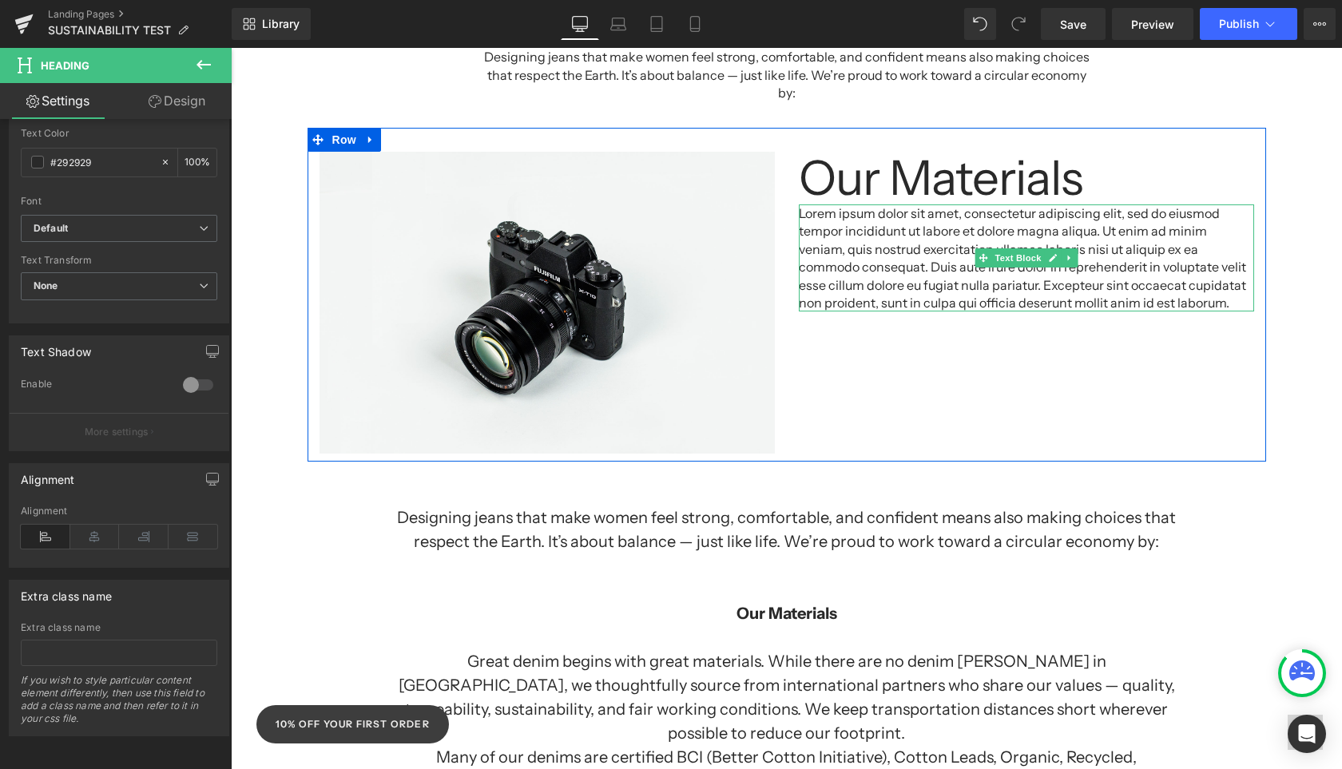
click at [891, 232] on p "Lorem ipsum dolor sit amet, consectetur adipiscing elit, sed do eiusmod tempor …" at bounding box center [1026, 257] width 455 height 107
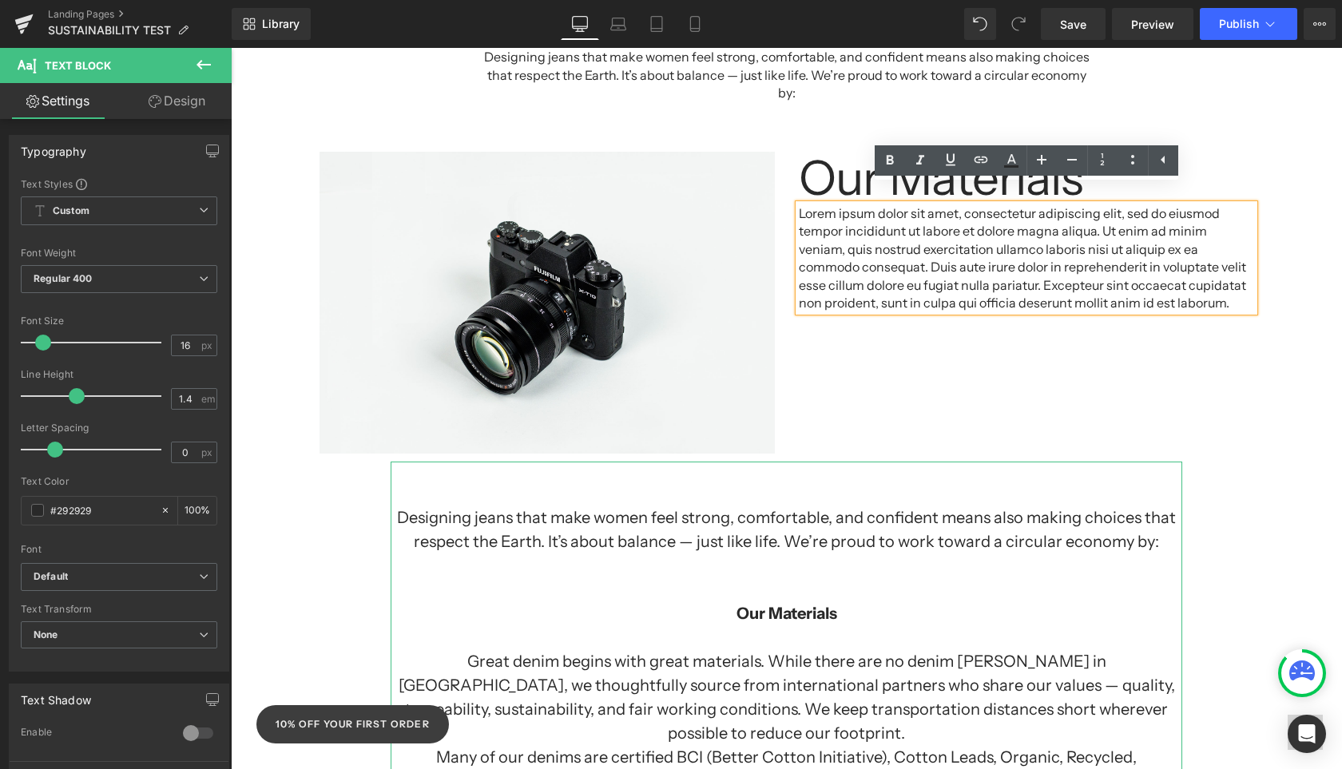
click at [872, 528] on h1 "Designing jeans that make women feel strong, comfortable, and confident means a…" at bounding box center [787, 530] width 792 height 48
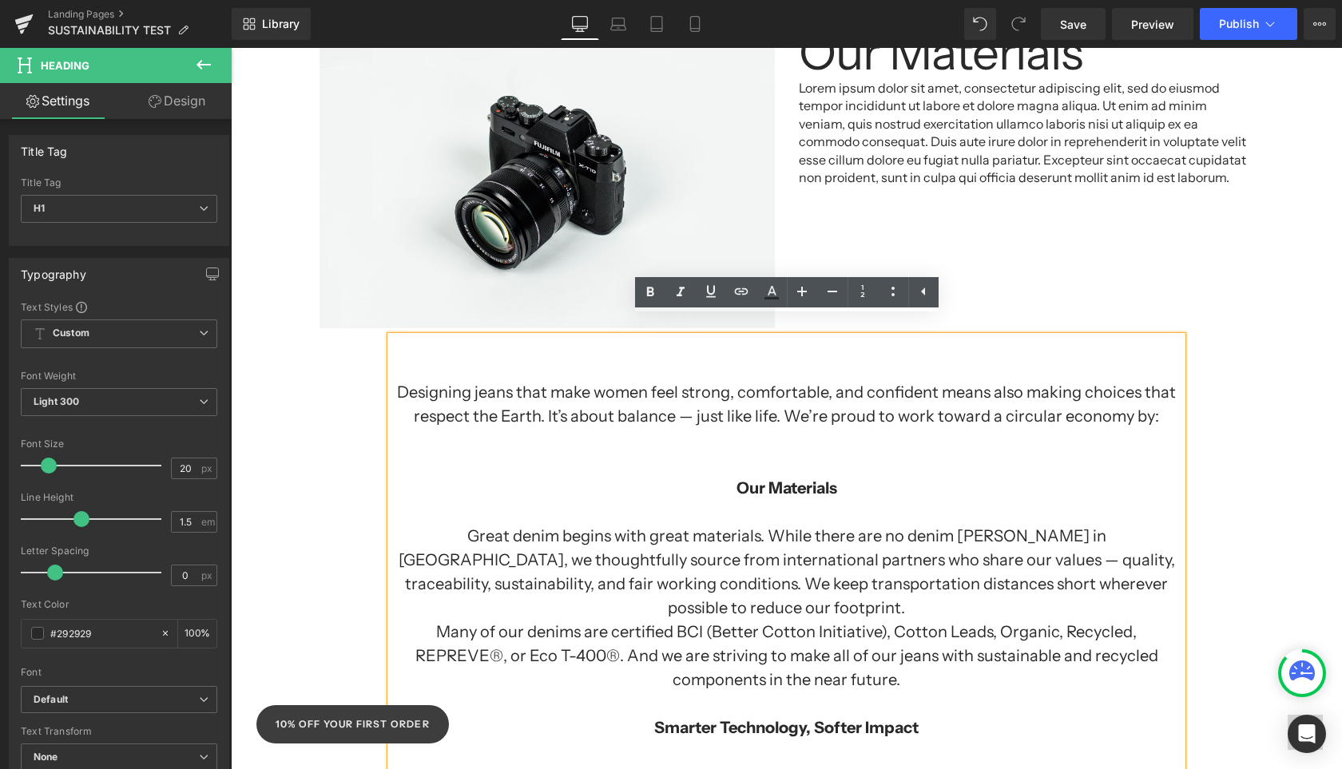
scroll to position [1255, 0]
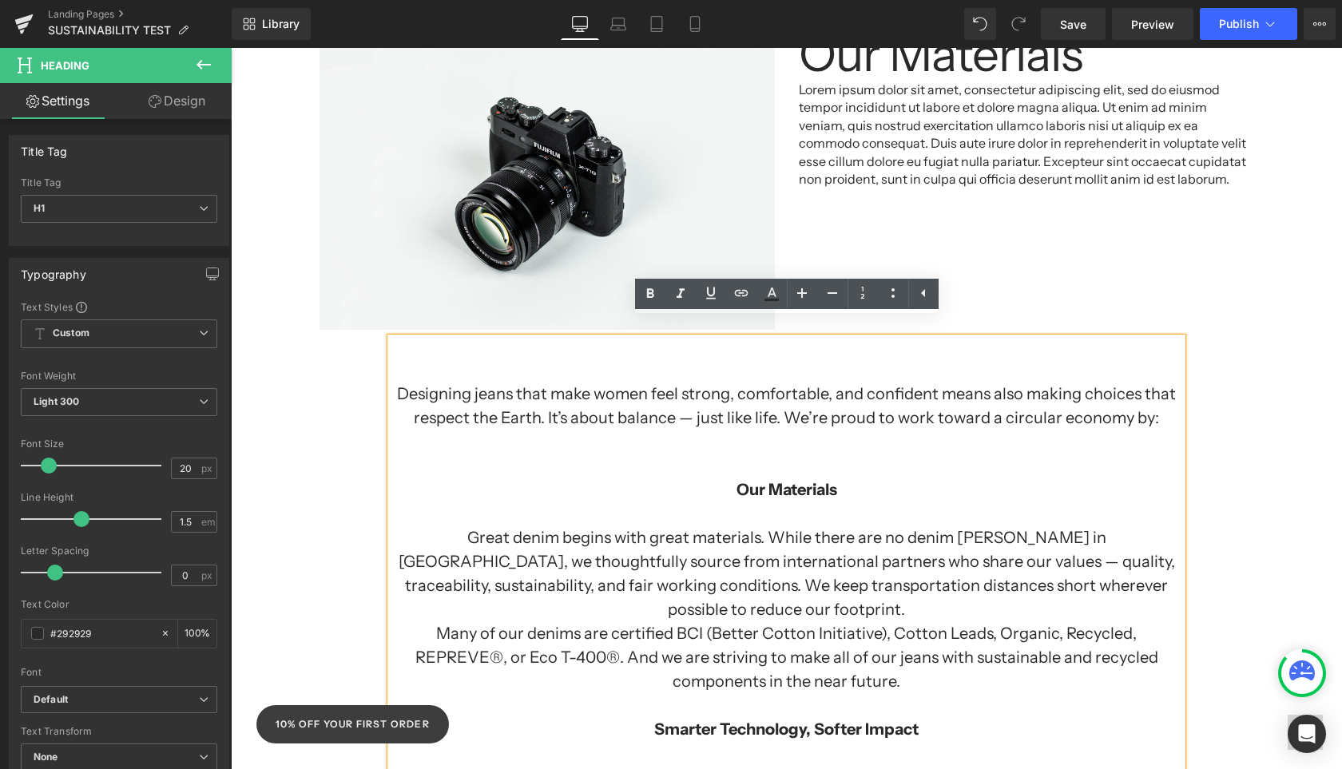
click at [849, 631] on h1 "Many of our denims are certified BCI (Better Cotton Initiative), Cotton Leads, …" at bounding box center [787, 657] width 792 height 72
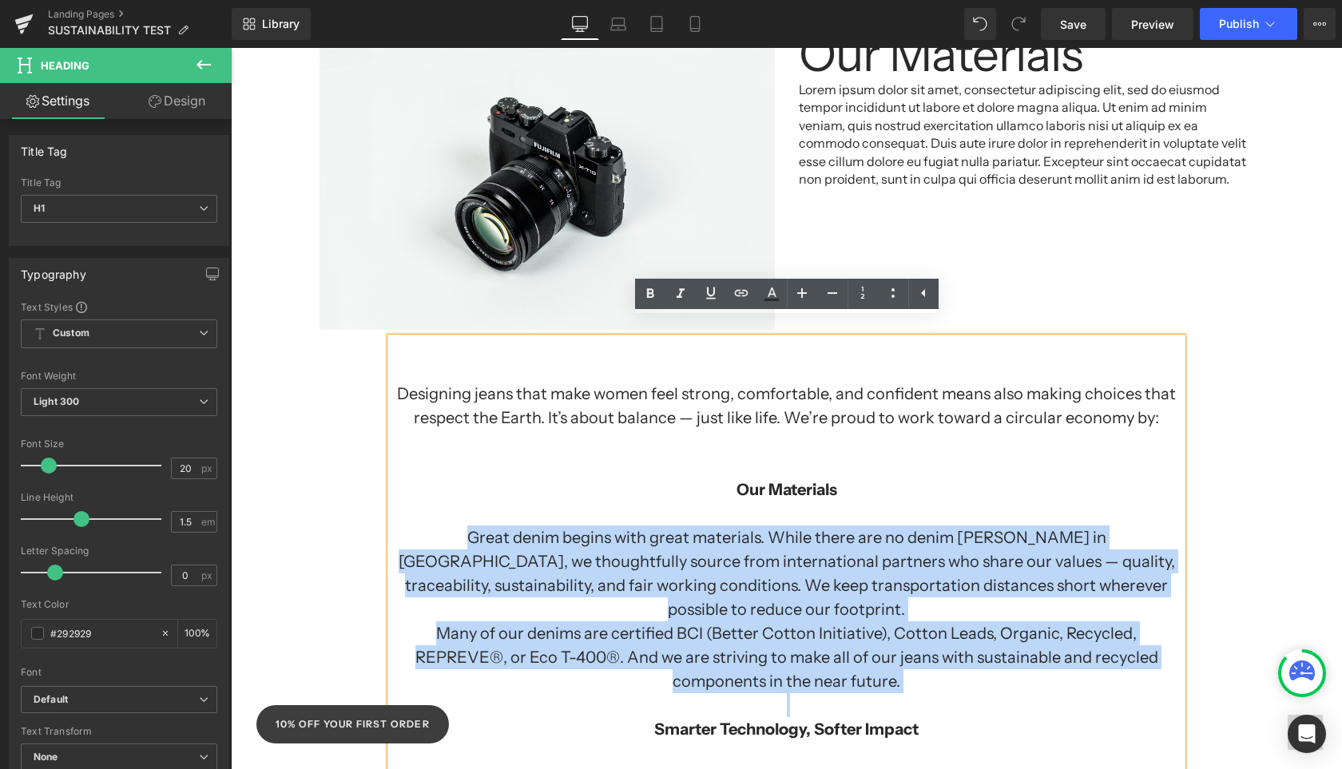
drag, startPoint x: 870, startPoint y: 653, endPoint x: 366, endPoint y: 521, distance: 520.9
click at [366, 521] on div "Separator Sustainability at Yoga Jeans: Growing Together, Doing Better Heading …" at bounding box center [786, 459] width 1111 height 2986
copy div "Great denim begins with great materials. While there are no denim [PERSON_NAME]…"
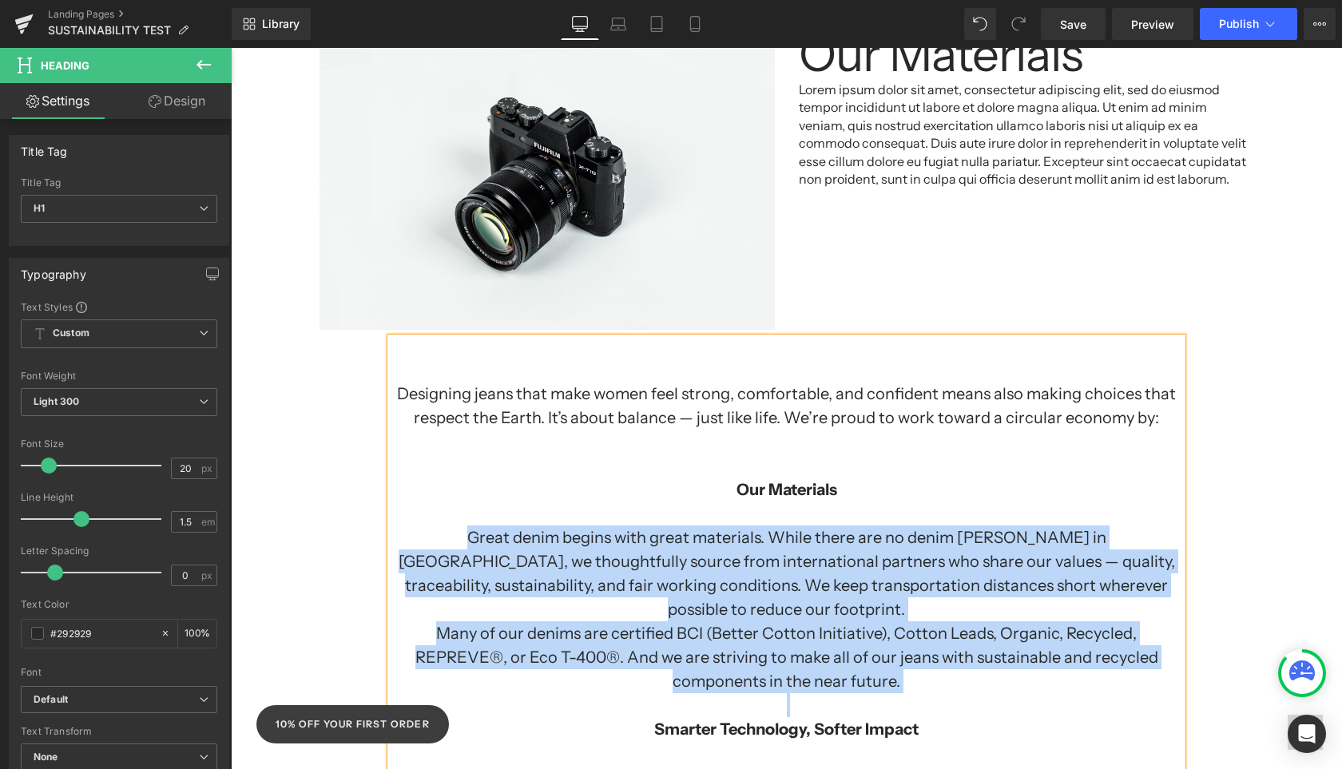
scroll to position [1086, 0]
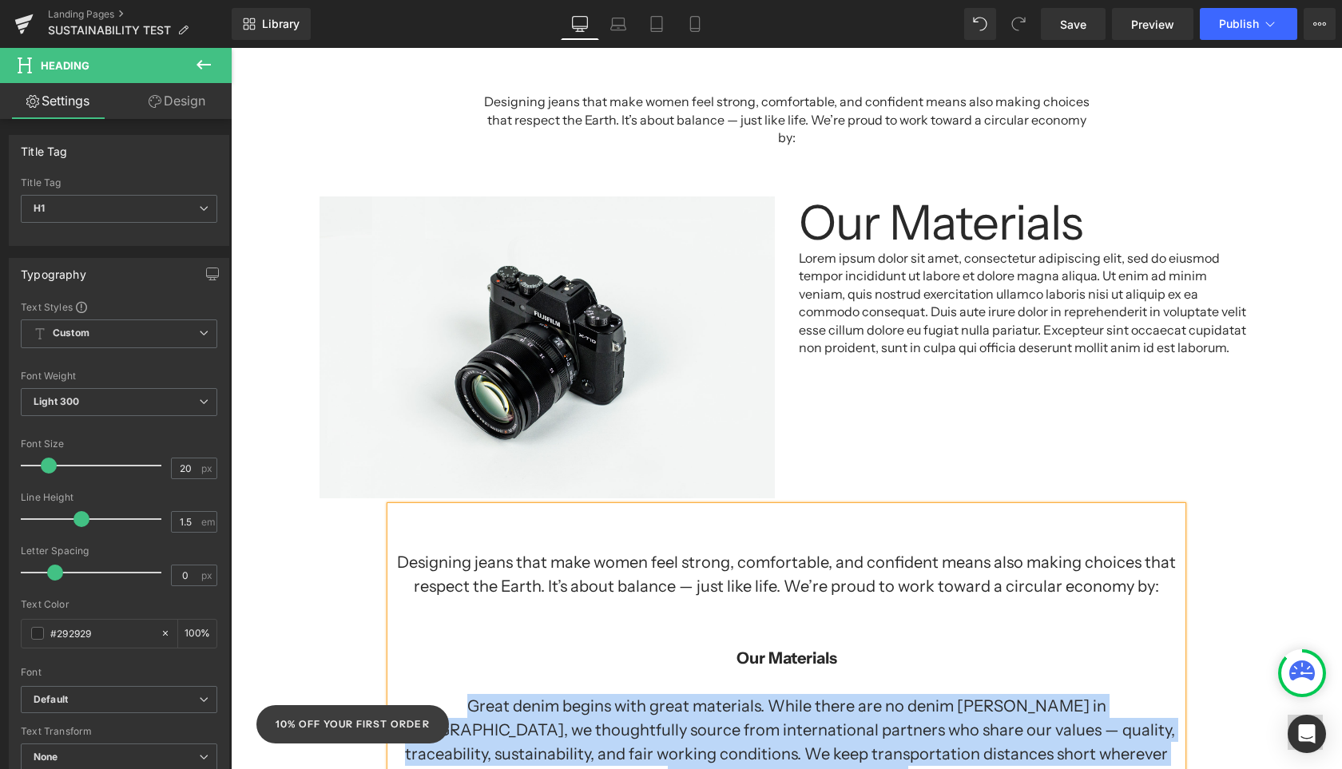
click at [959, 289] on p "Lorem ipsum dolor sit amet, consectetur adipiscing elit, sed do eiusmod tempor …" at bounding box center [1026, 302] width 455 height 107
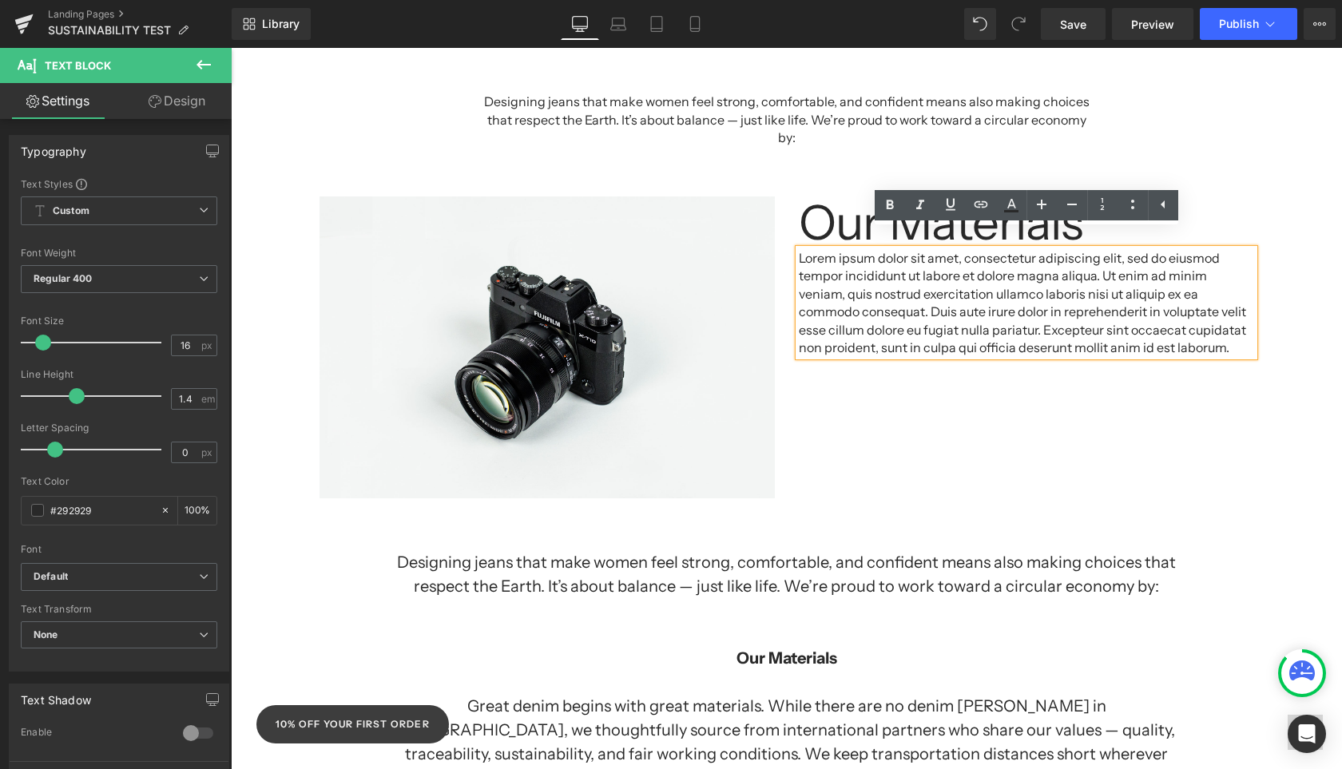
click at [1092, 328] on p "Lorem ipsum dolor sit amet, consectetur adipiscing elit, sed do eiusmod tempor …" at bounding box center [1026, 302] width 455 height 107
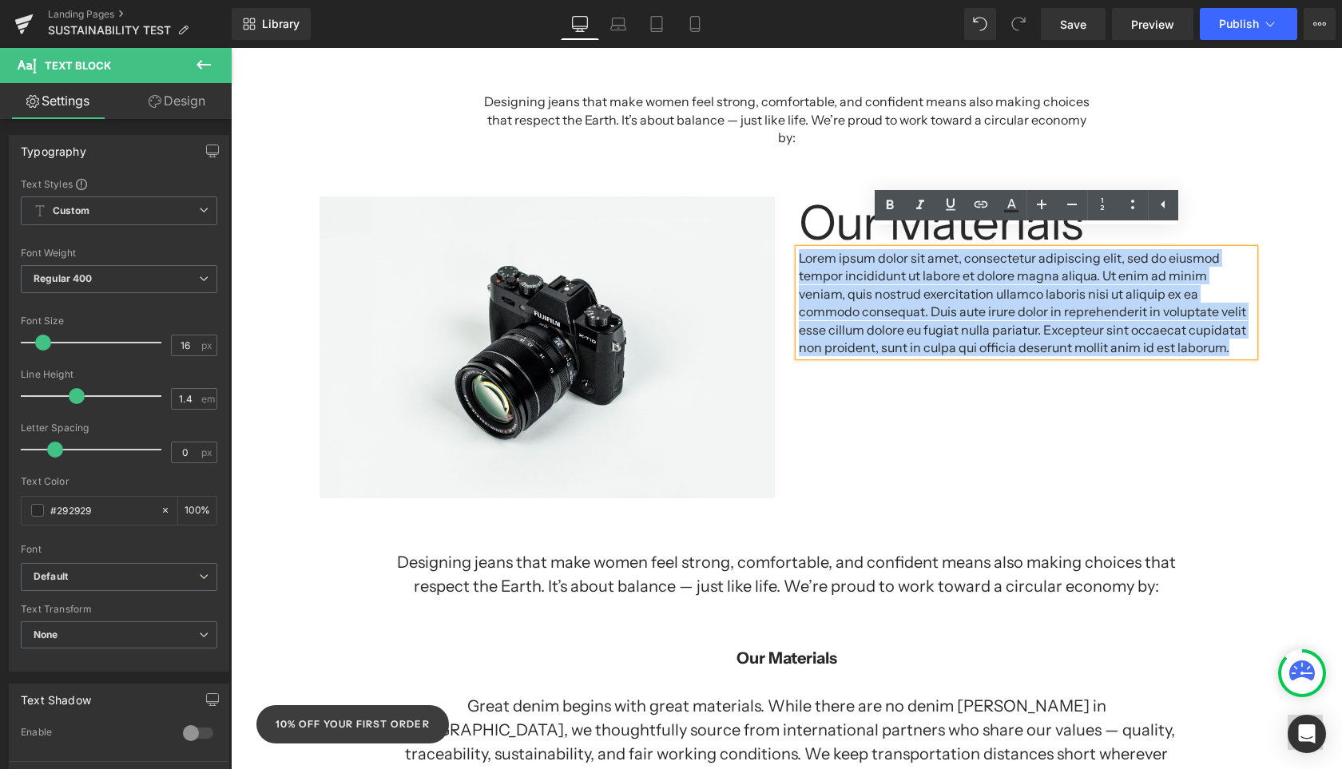
drag, startPoint x: 937, startPoint y: 316, endPoint x: 799, endPoint y: 241, distance: 157.3
click at [799, 249] on p "Lorem ipsum dolor sit amet, consectetur adipiscing elit, sed do eiusmod tempor …" at bounding box center [1026, 302] width 455 height 107
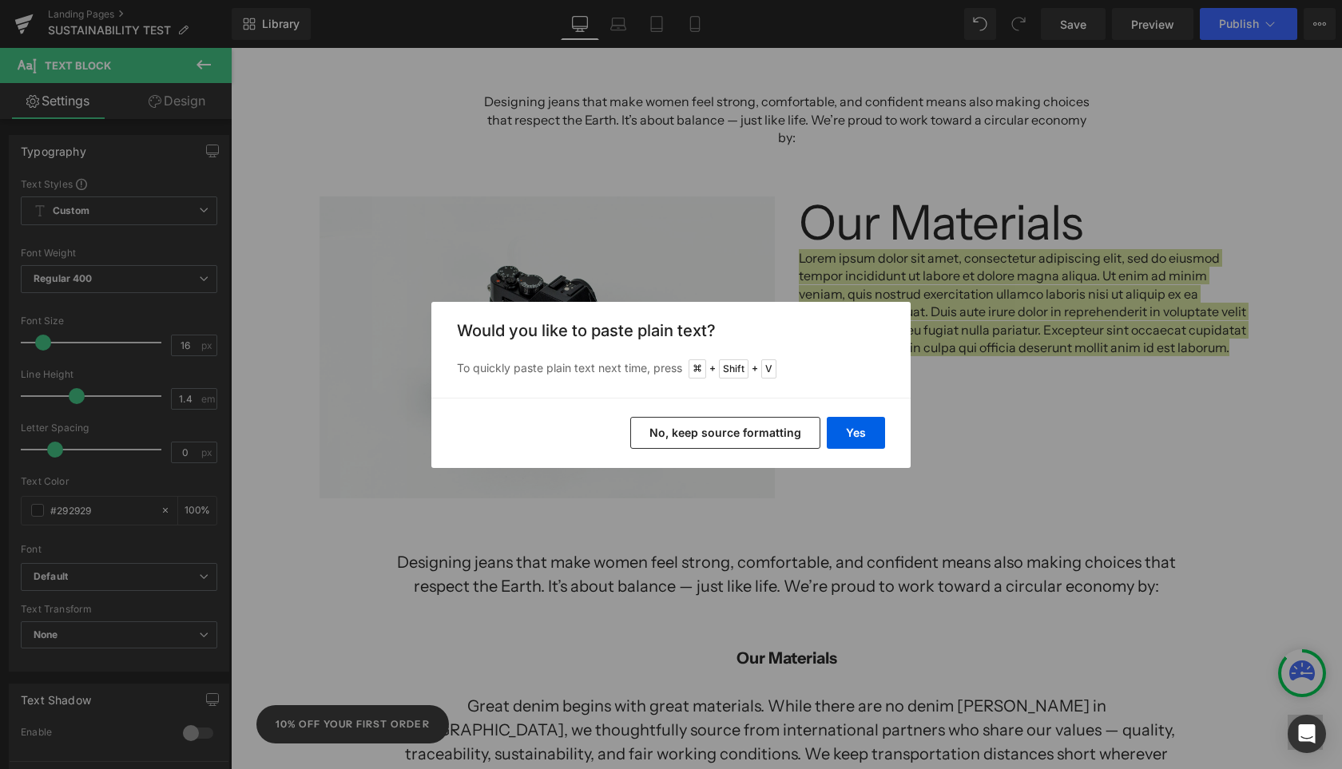
click at [788, 429] on button "No, keep source formatting" at bounding box center [725, 433] width 190 height 32
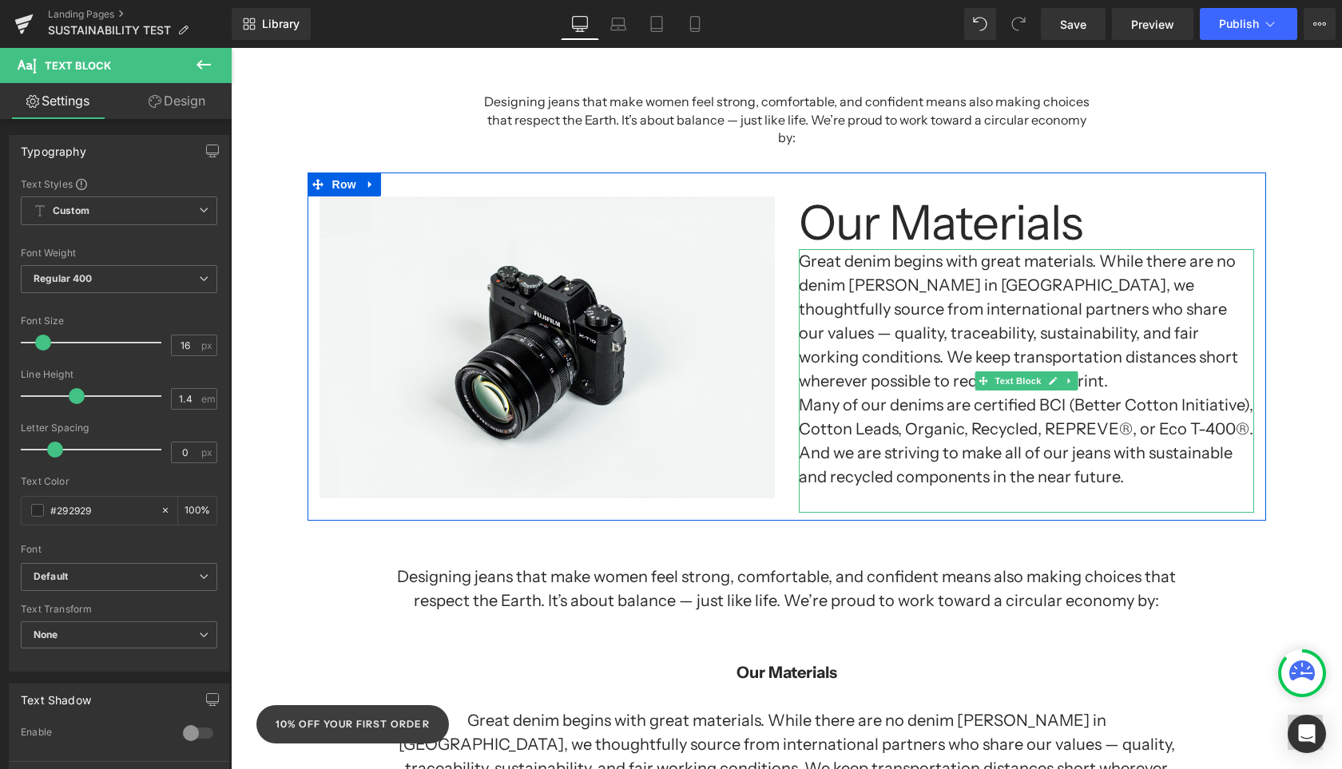
click at [1133, 451] on h1 "Many of our denims are certified BCI (Better Cotton Initiative), Cotton Leads, …" at bounding box center [1026, 441] width 455 height 96
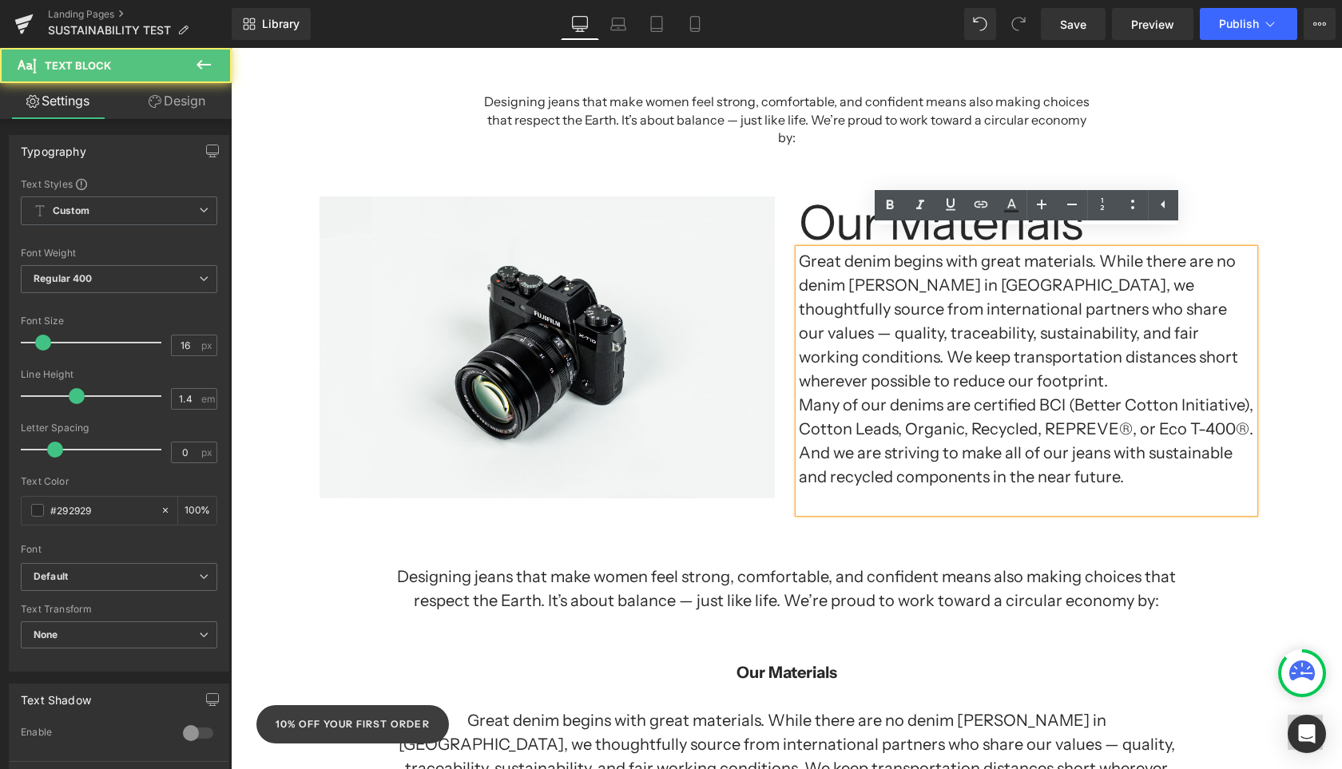
click at [1284, 498] on div "Separator Sustainability at Yoga Jeans: Growing Together, Doing Better Heading …" at bounding box center [786, 634] width 1111 height 3001
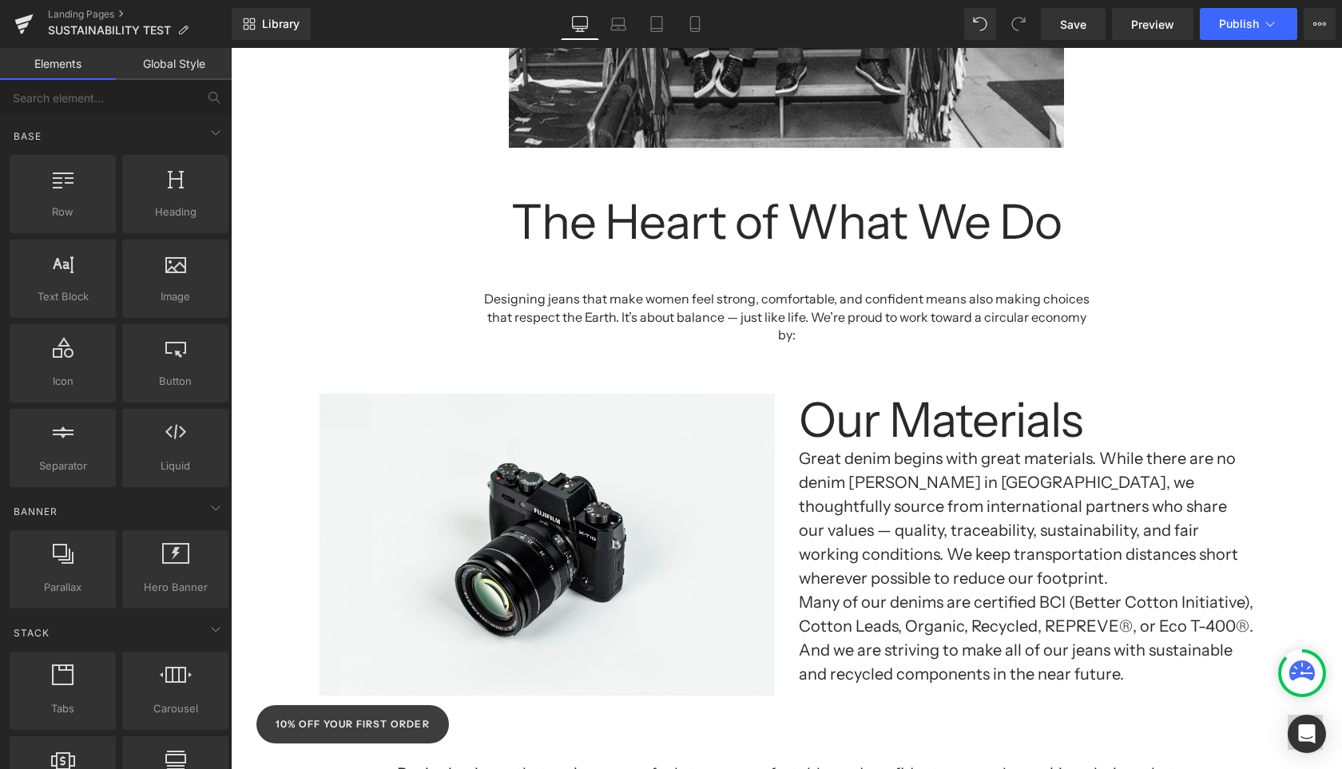
scroll to position [916, 0]
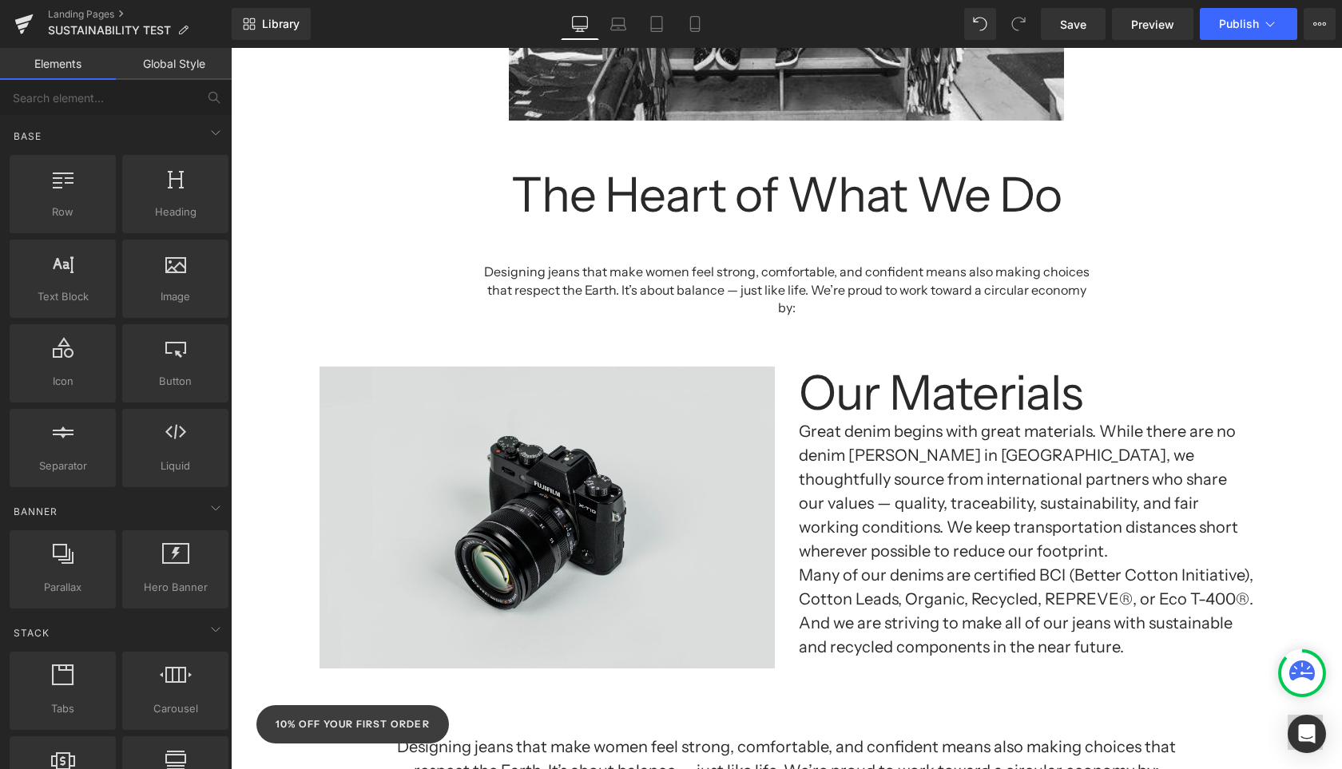
click at [728, 522] on img at bounding box center [546, 518] width 455 height 302
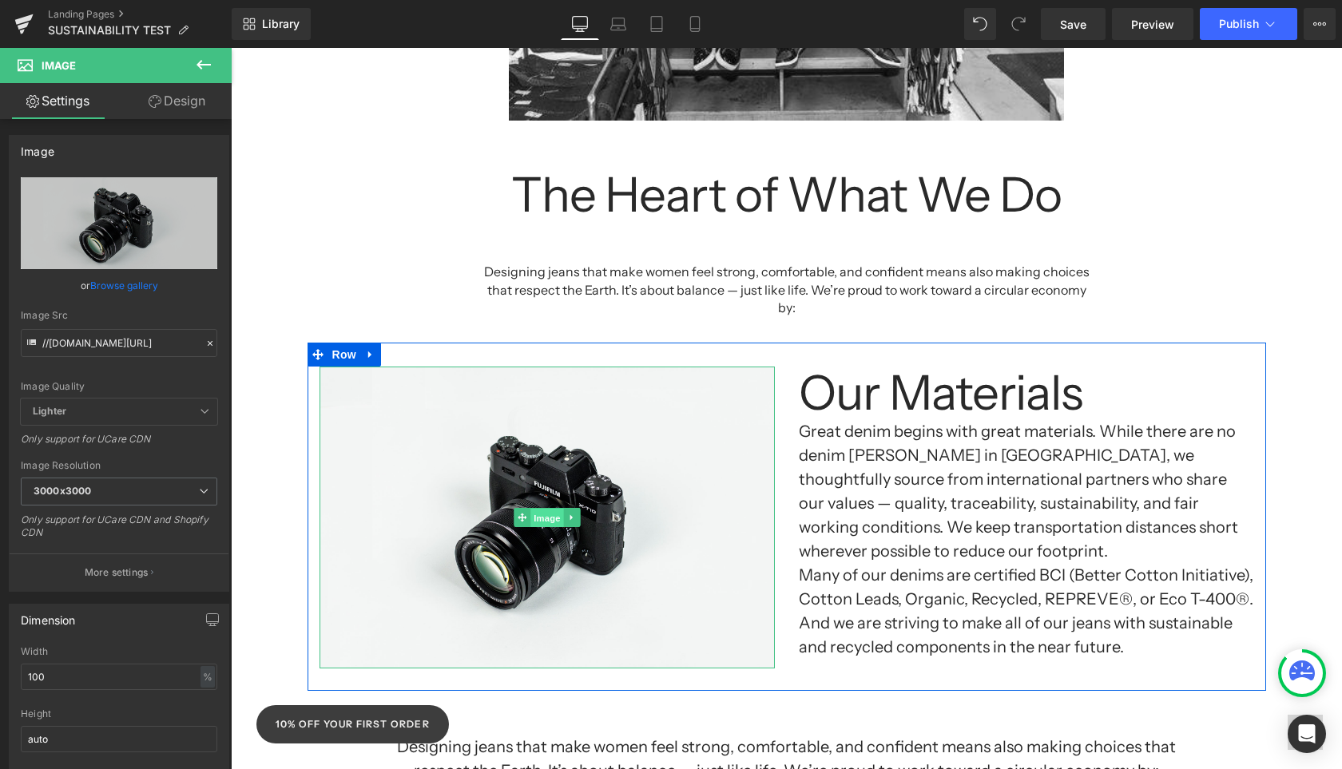
click at [549, 509] on span "Image" at bounding box center [547, 518] width 34 height 19
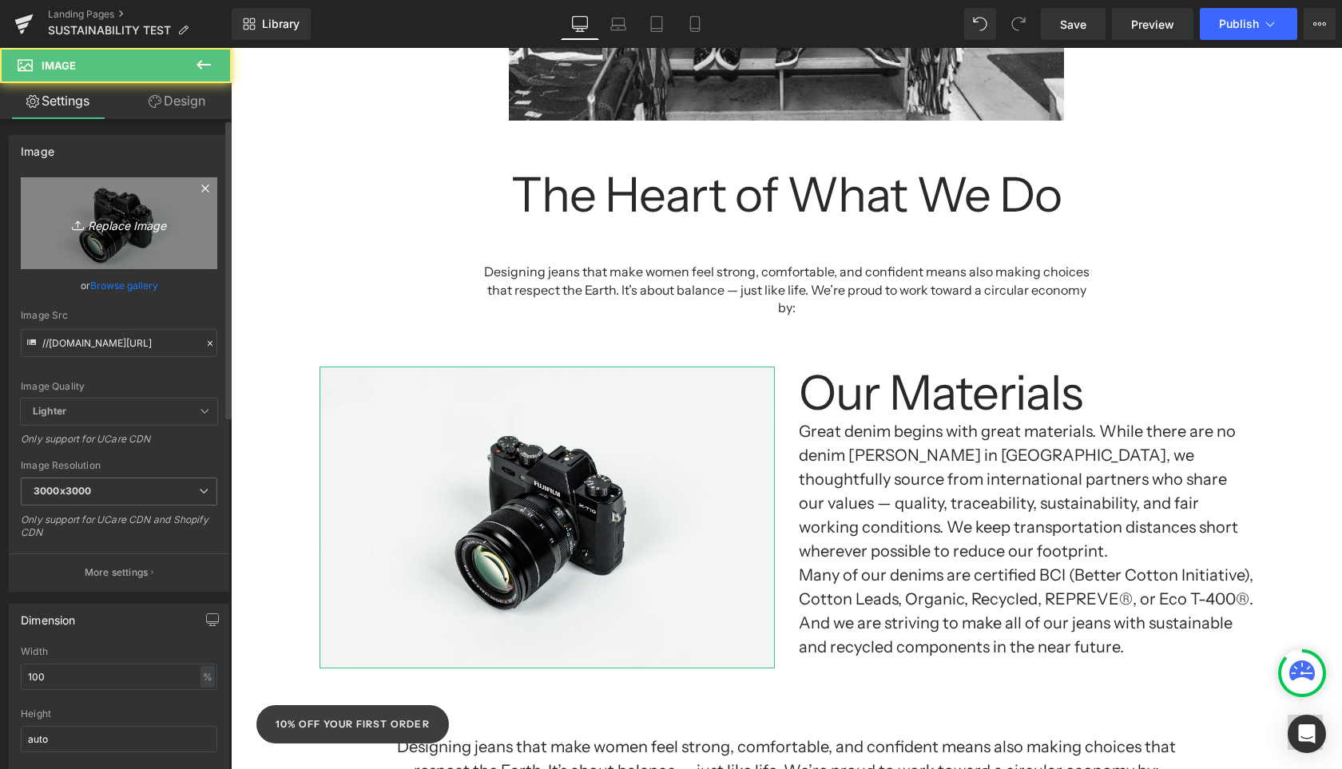
click at [113, 252] on link "Replace Image" at bounding box center [119, 223] width 196 height 92
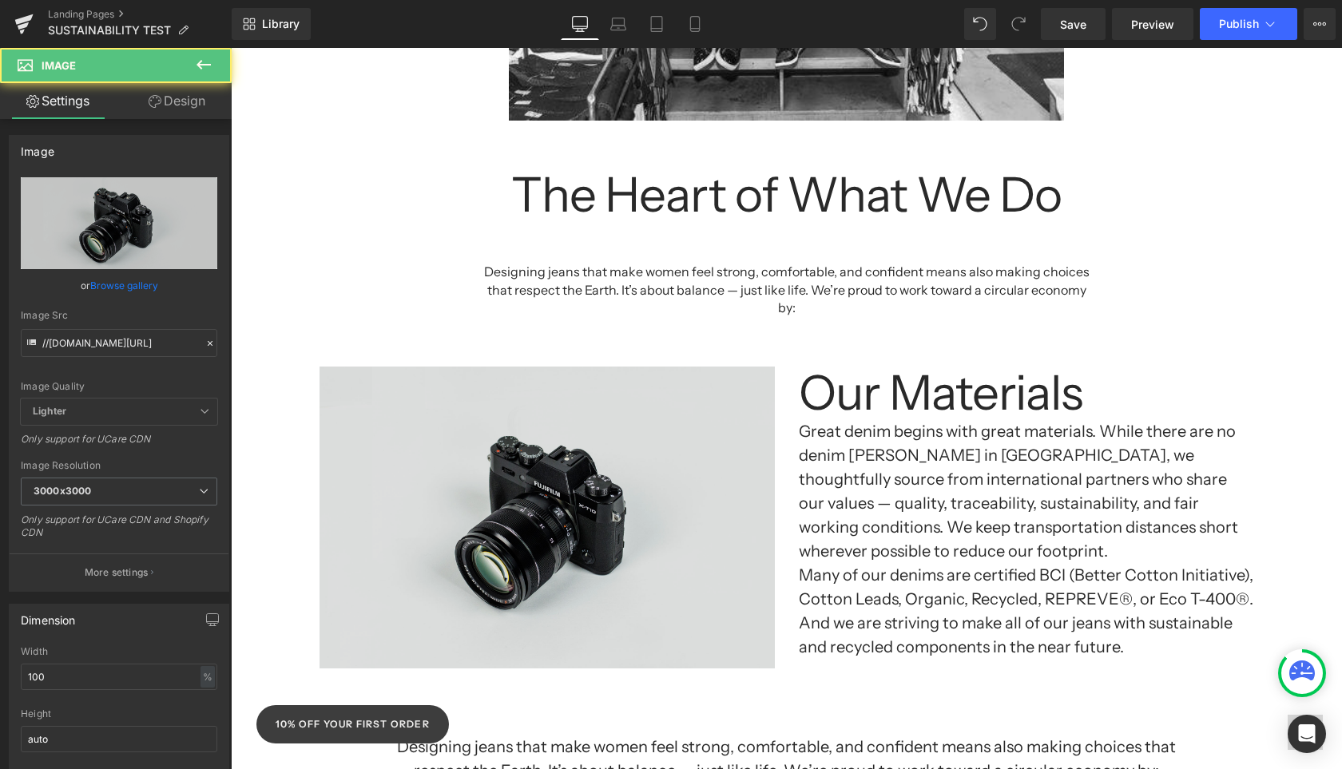
click at [621, 416] on img at bounding box center [546, 518] width 455 height 302
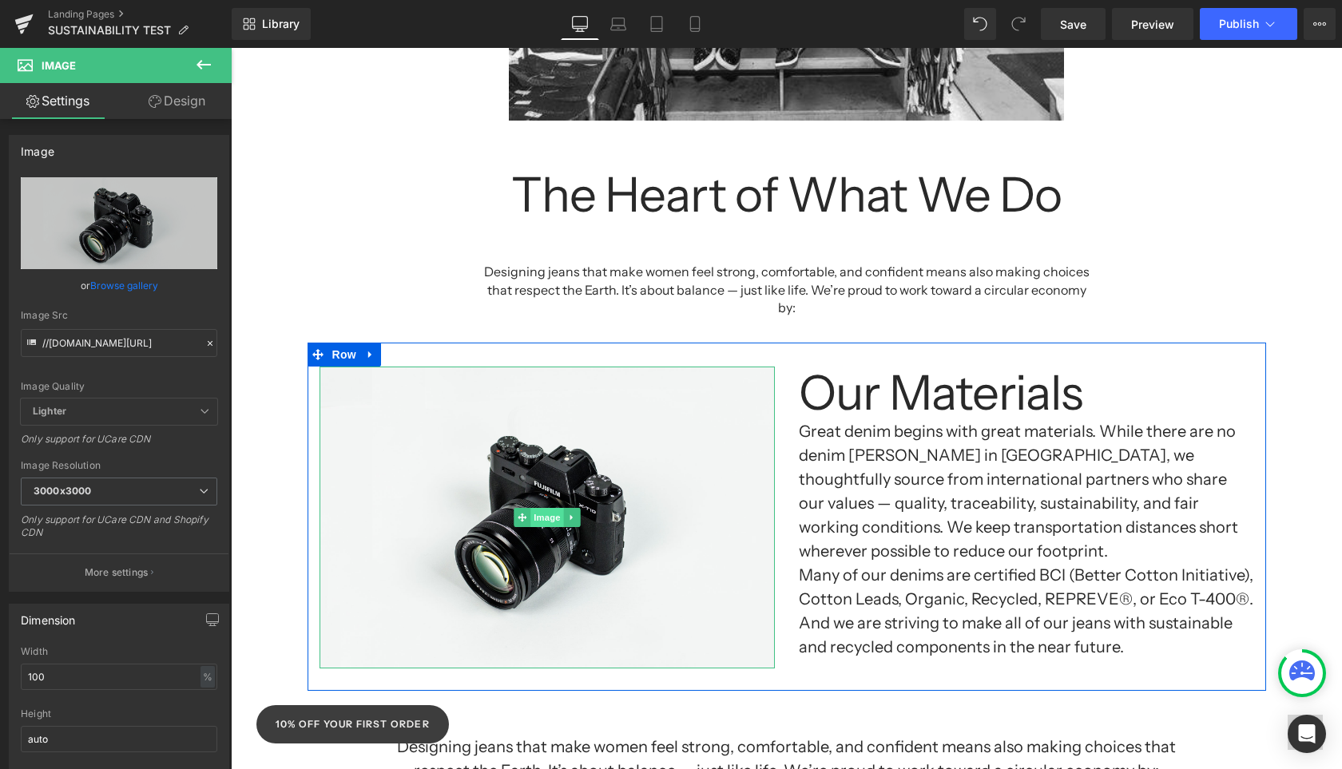
click at [543, 508] on span "Image" at bounding box center [547, 517] width 34 height 19
click at [523, 513] on icon at bounding box center [522, 517] width 9 height 9
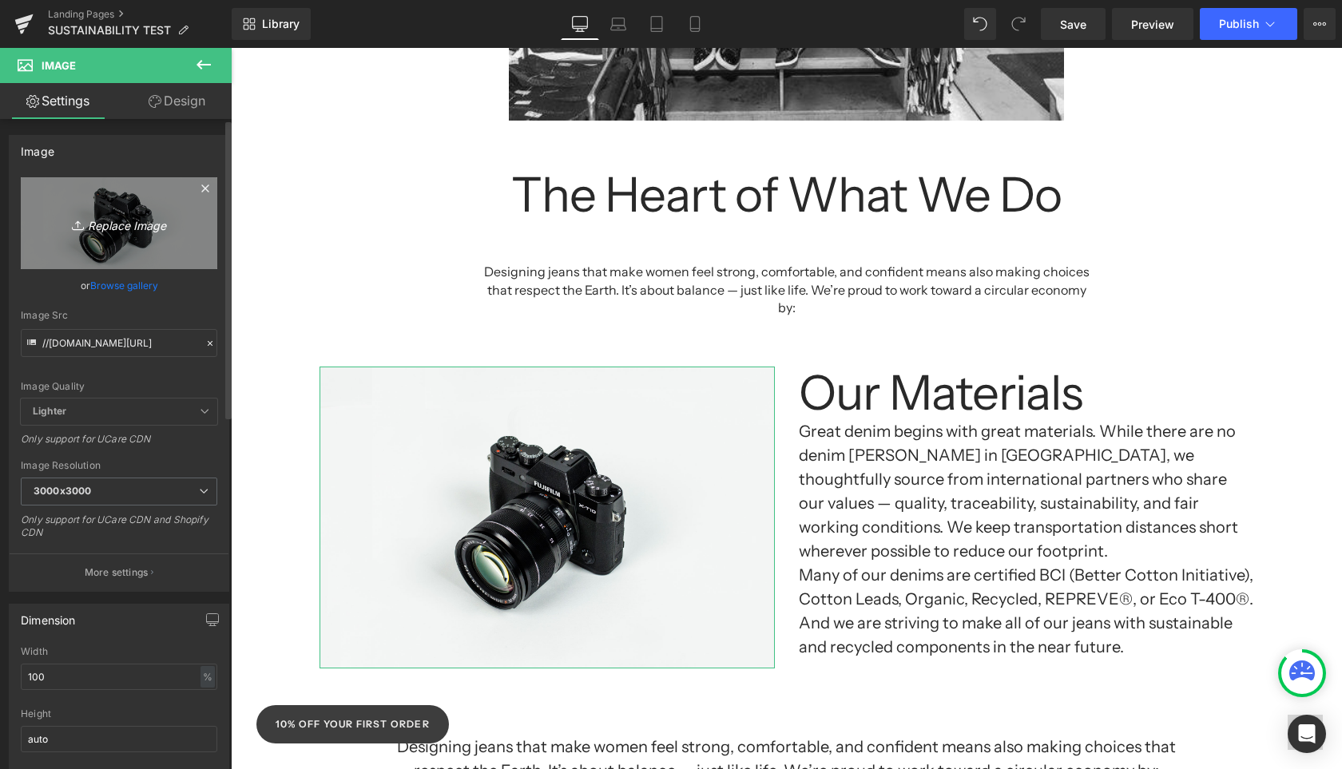
click at [152, 236] on link "Replace Image" at bounding box center [119, 223] width 196 height 92
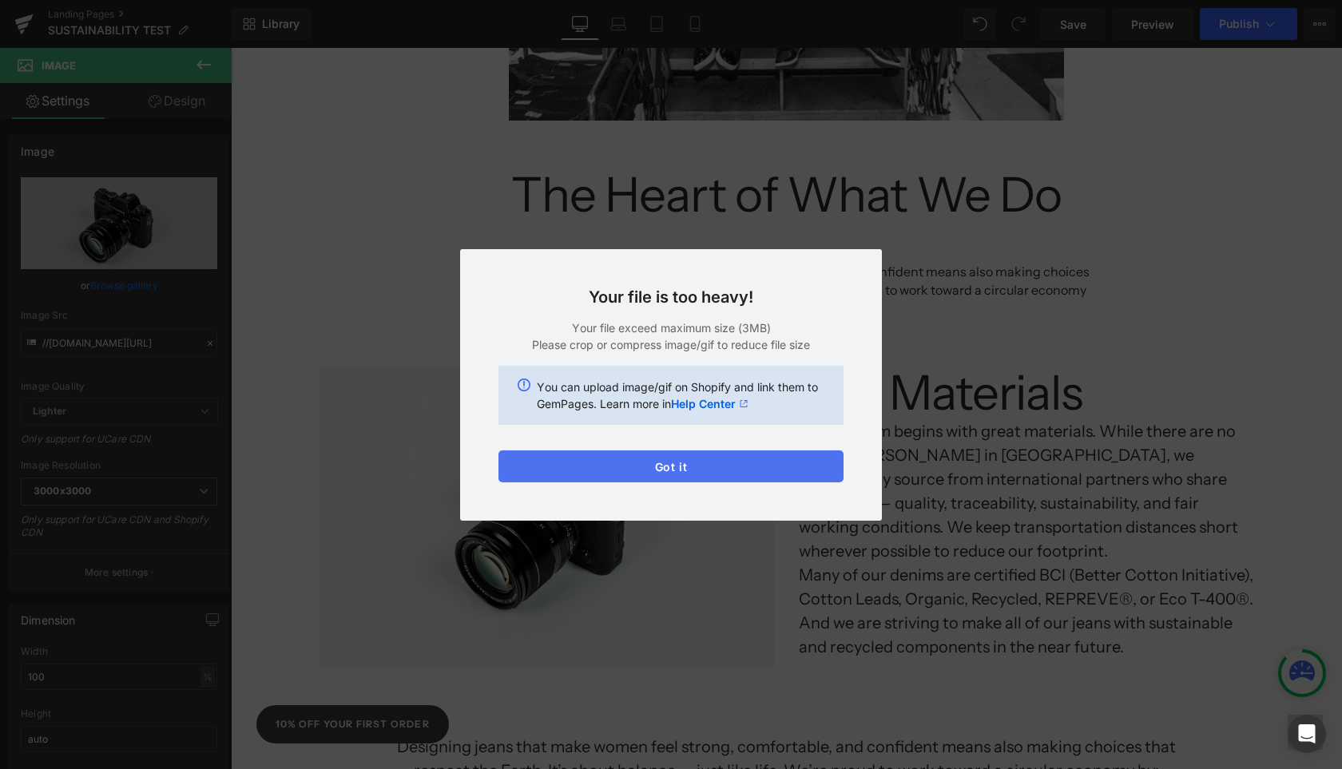
click at [605, 470] on button "Got it" at bounding box center [670, 466] width 345 height 32
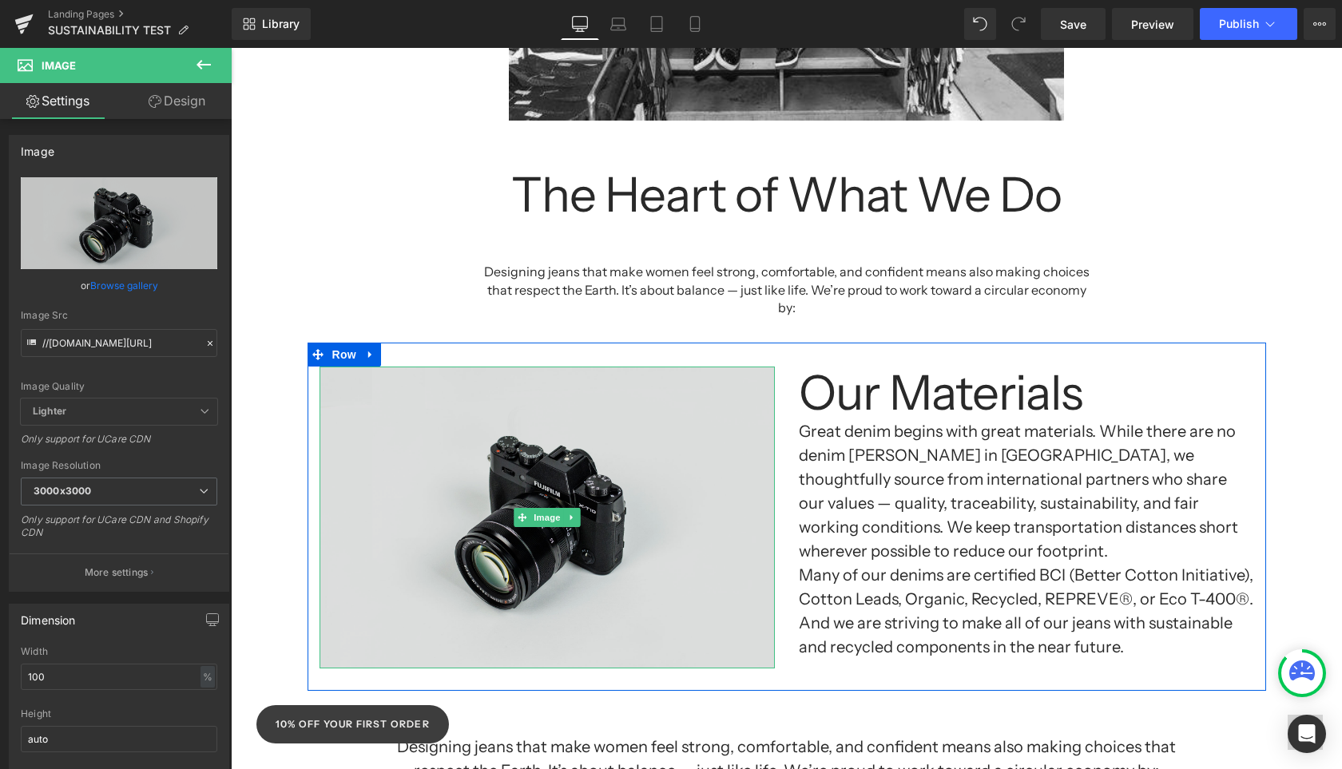
click at [559, 553] on img at bounding box center [546, 518] width 455 height 302
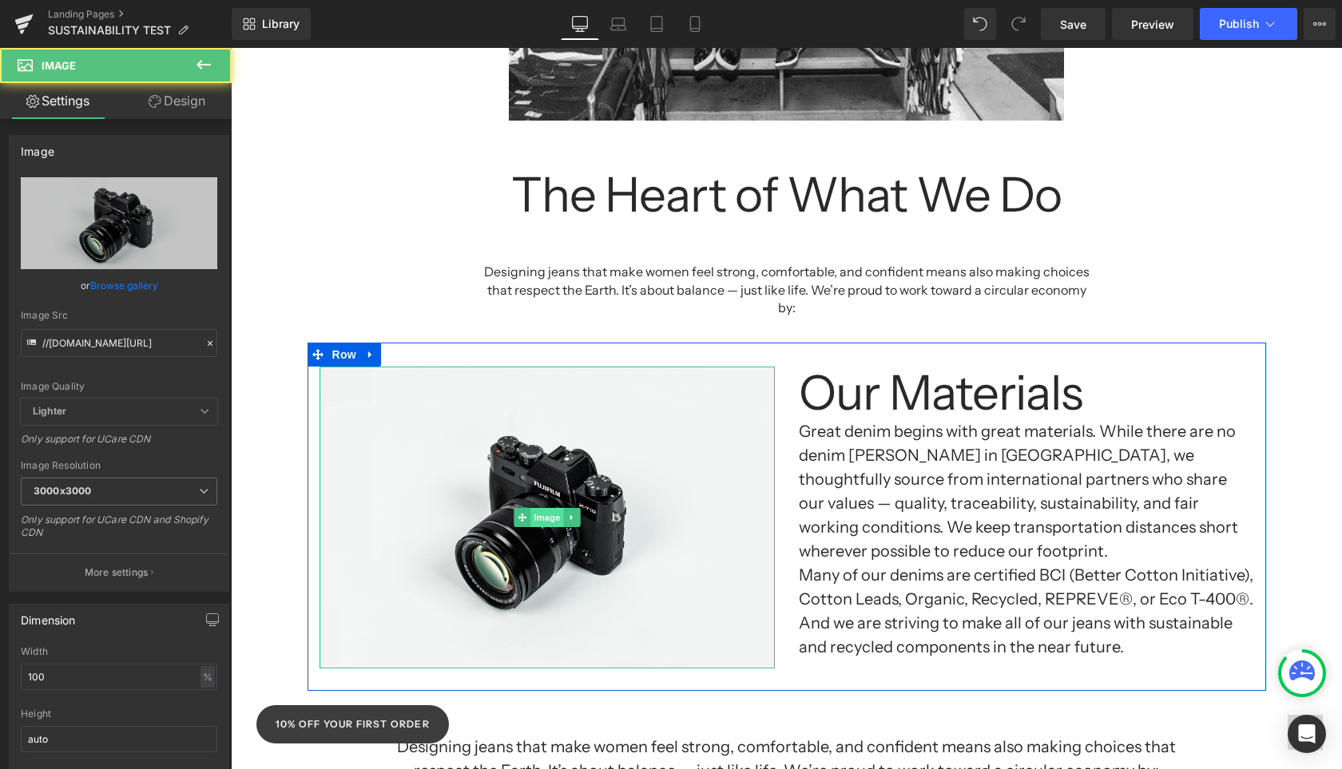
click at [543, 508] on span "Image" at bounding box center [547, 517] width 34 height 19
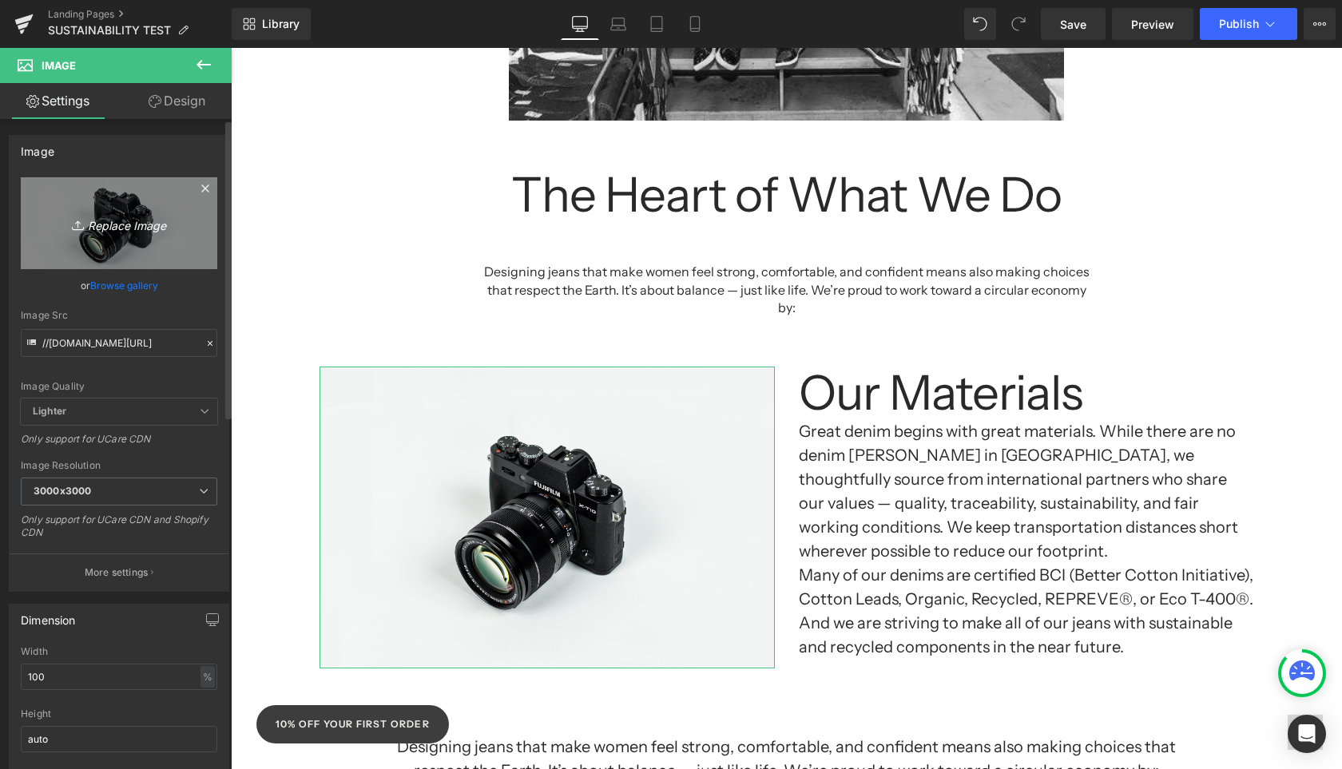
click at [81, 260] on link "Replace Image" at bounding box center [119, 223] width 196 height 92
click at [173, 247] on link "Replace Image" at bounding box center [119, 223] width 196 height 92
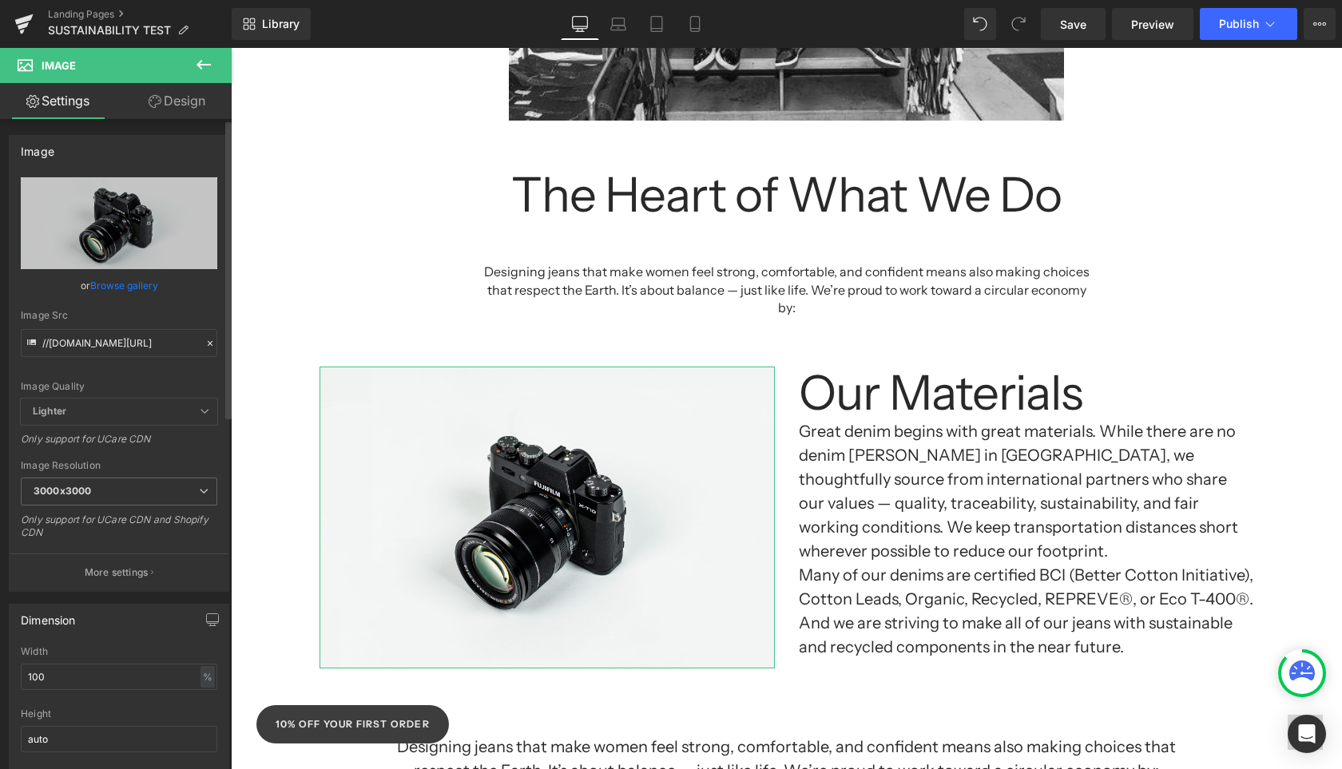
click at [133, 289] on link "Browse gallery" at bounding box center [124, 286] width 68 height 28
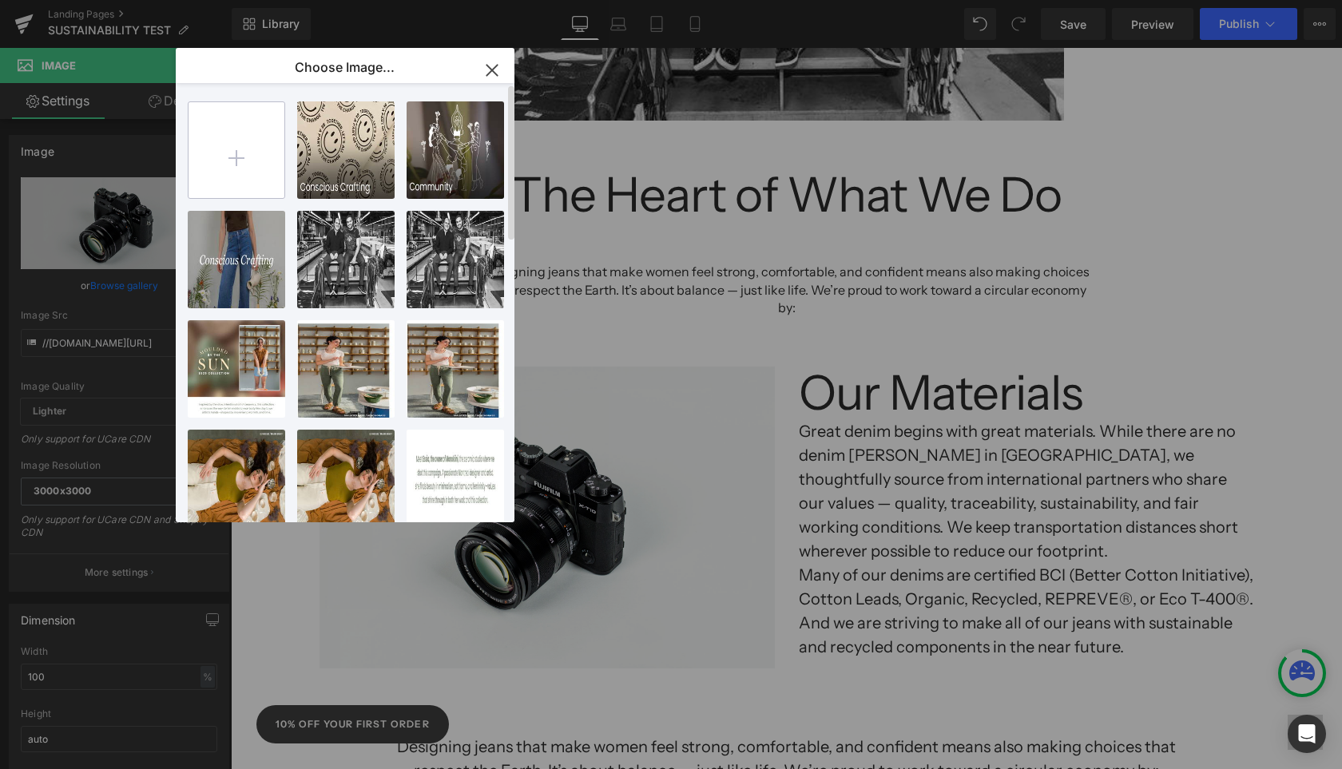
click at [236, 153] on input "file" at bounding box center [236, 150] width 96 height 96
type input "C:\fakepath\FABRIC IMAGE.png"
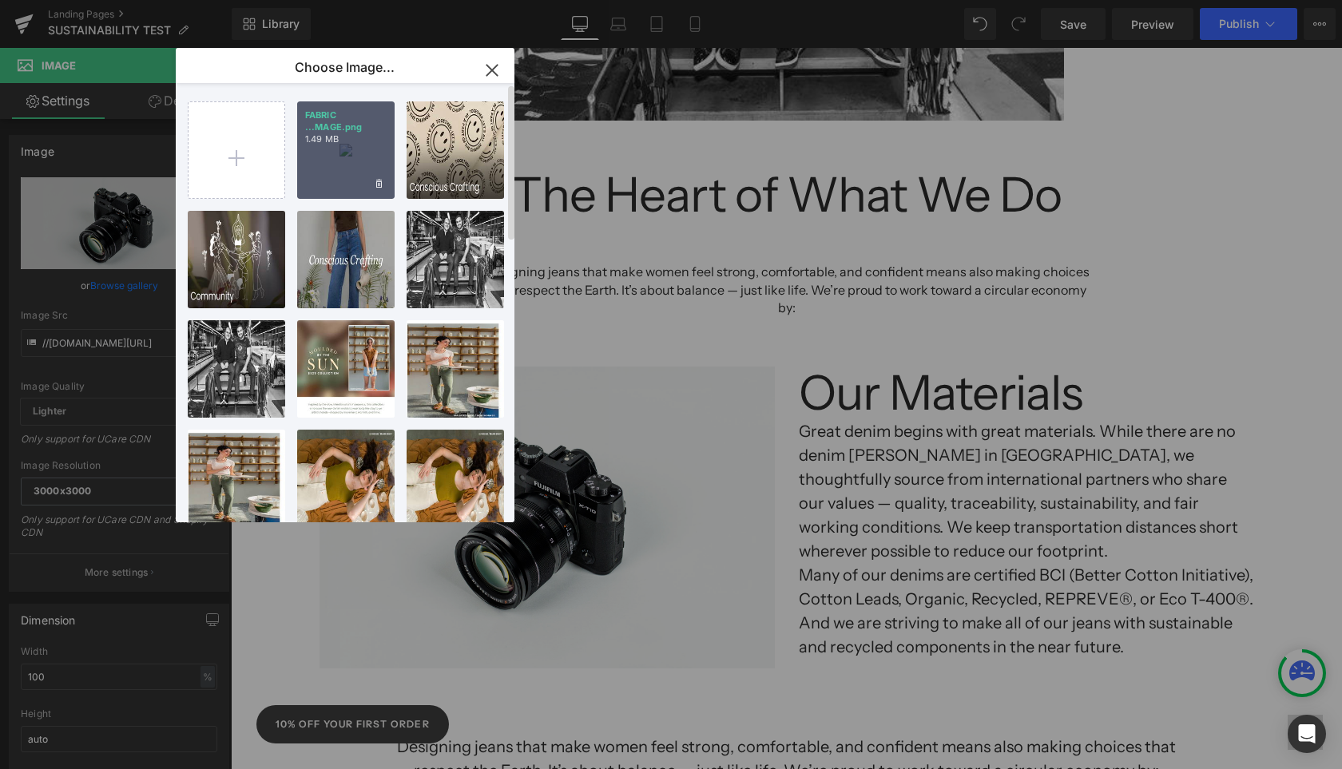
click at [360, 177] on div "FABRIC ...MAGE.png 1.49 MB" at bounding box center [345, 149] width 97 height 97
type input "[URL][DOMAIN_NAME]"
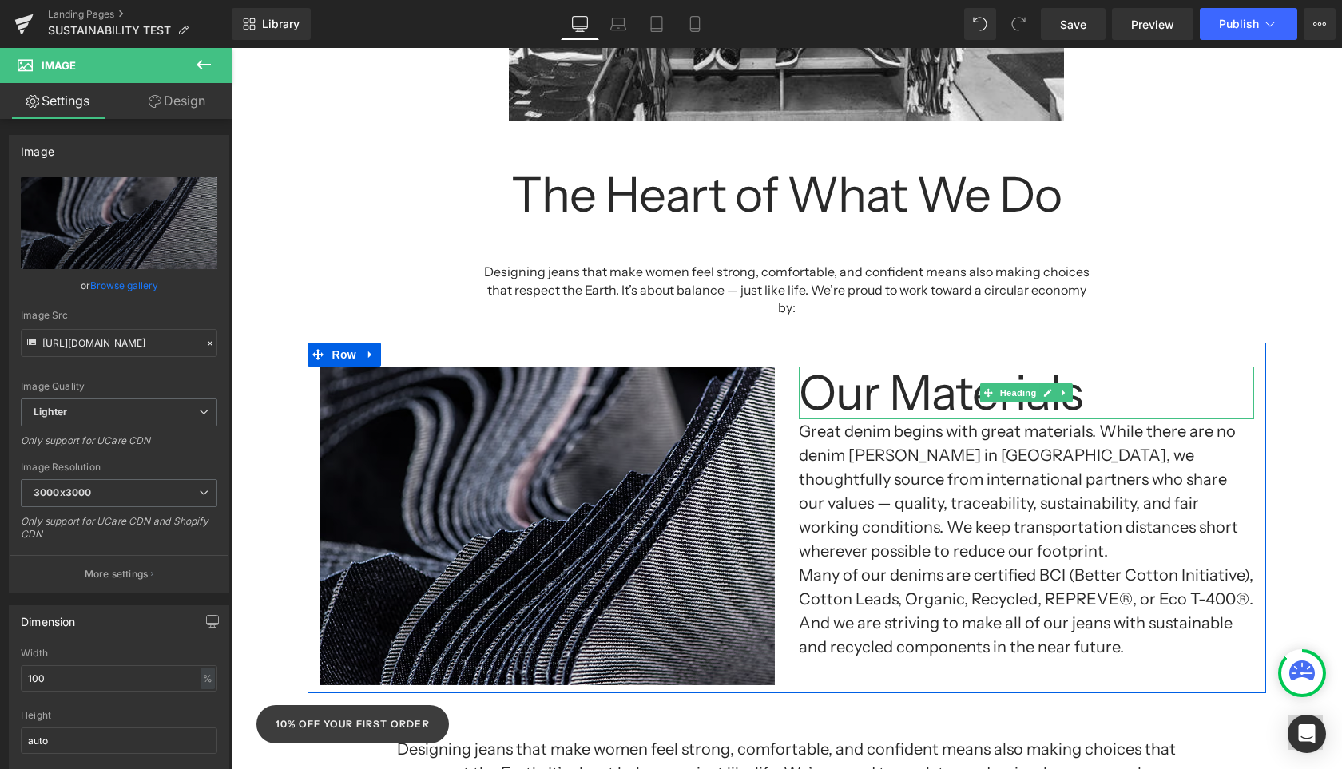
click at [983, 388] on icon at bounding box center [987, 392] width 9 height 9
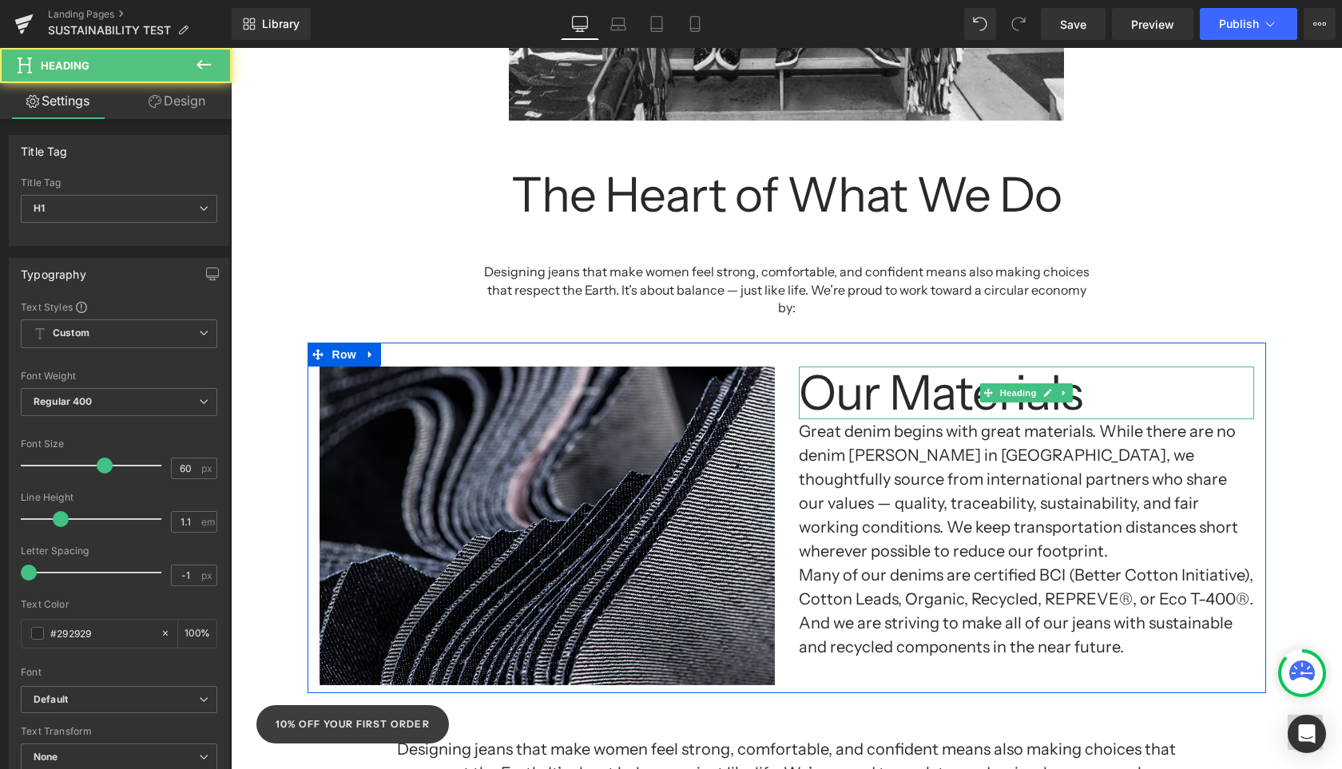
click at [870, 372] on h1 "Our Materials" at bounding box center [1026, 393] width 455 height 53
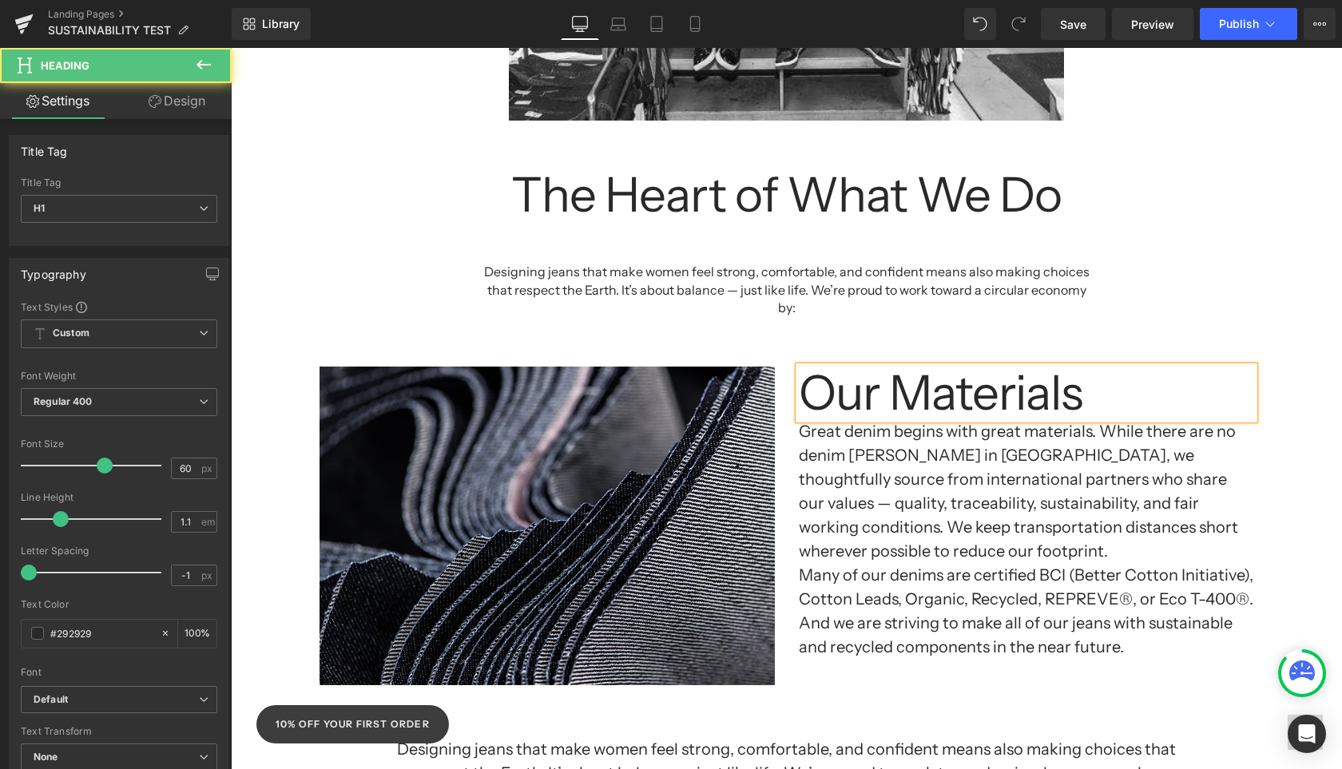
click at [870, 372] on h1 "Our Materials" at bounding box center [1026, 393] width 455 height 53
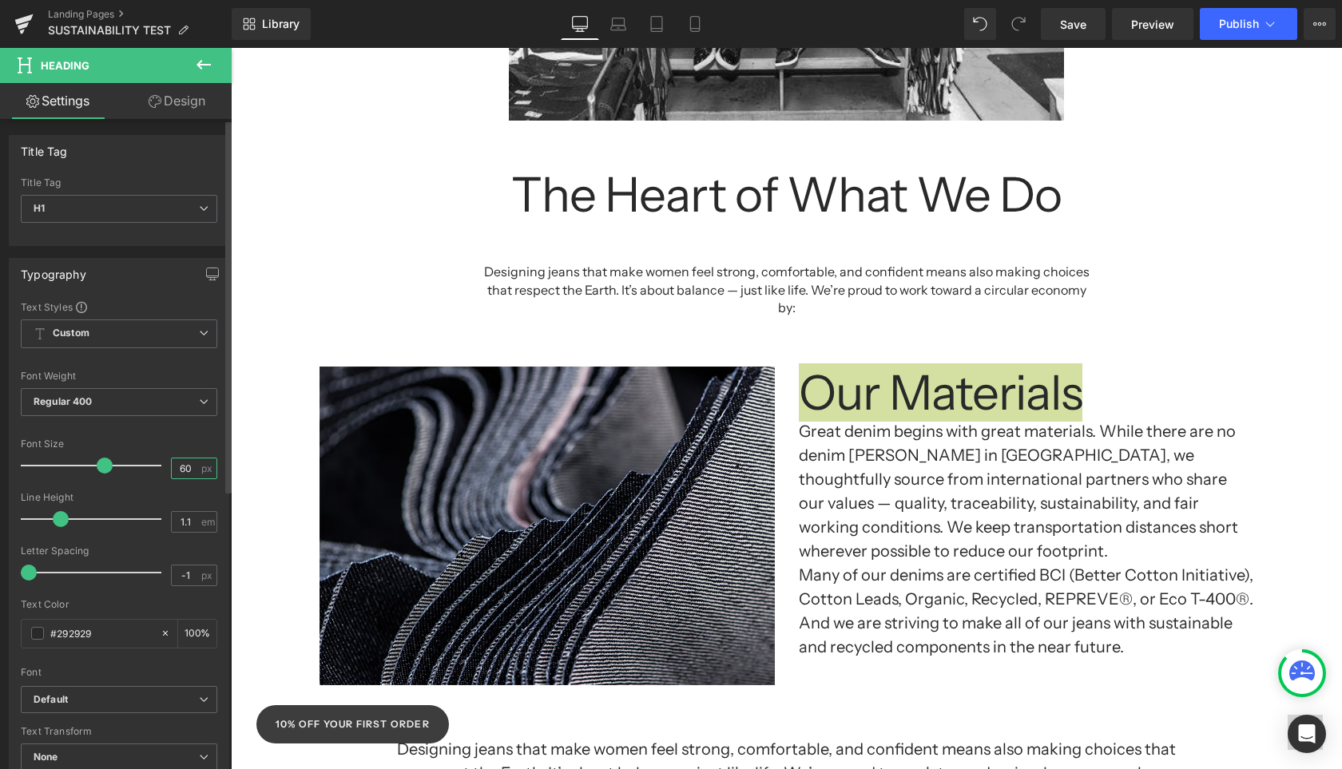
click at [188, 469] on input "60" at bounding box center [186, 468] width 28 height 20
type input "40"
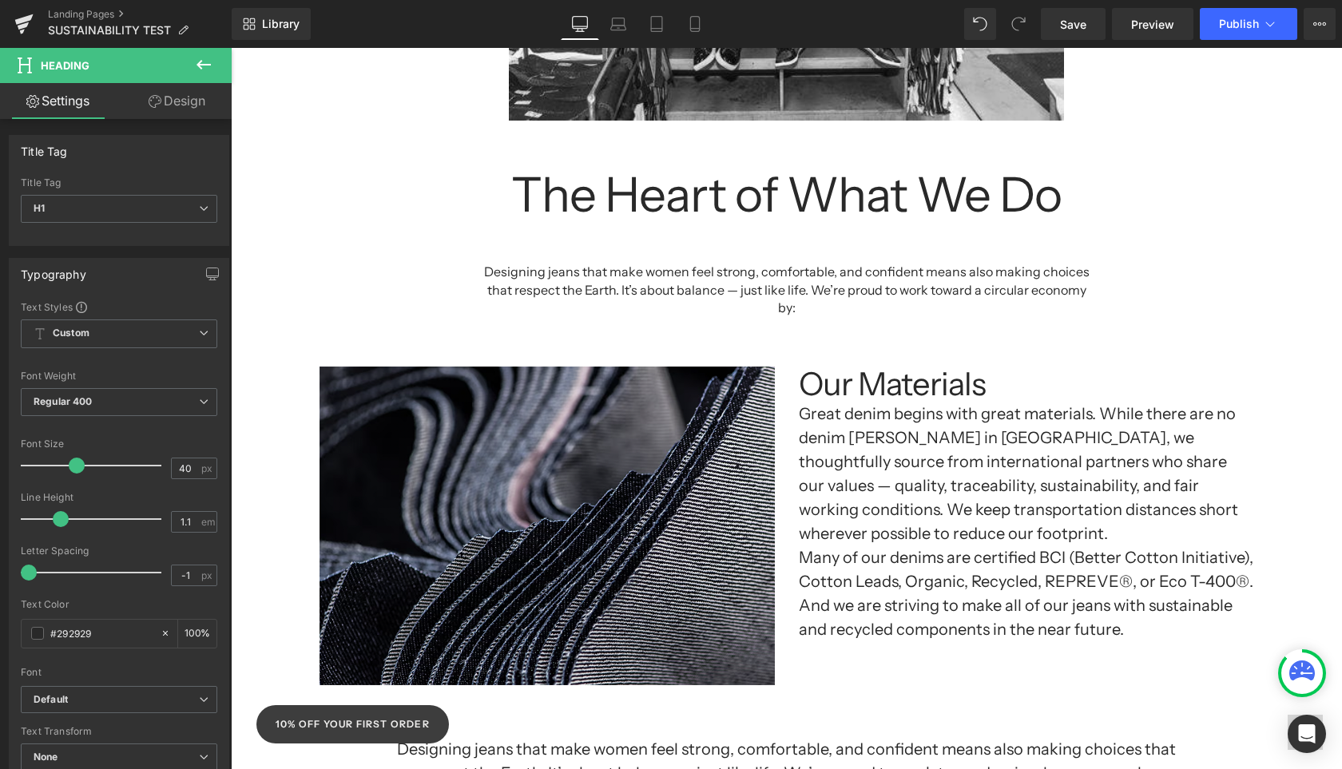
click at [1035, 546] on h1 "Many of our denims are certified BCI (Better Cotton Initiative), Cotton Leads, …" at bounding box center [1026, 594] width 455 height 96
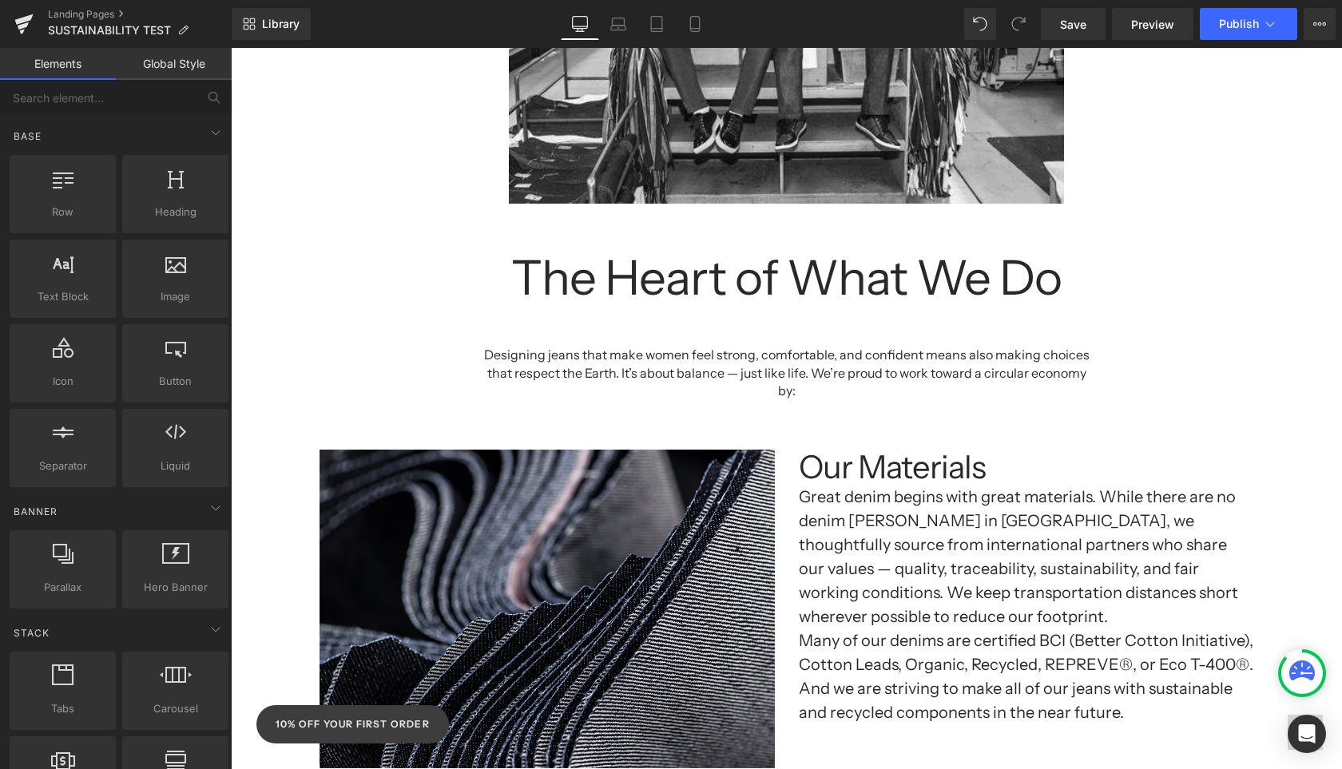
scroll to position [1064, 0]
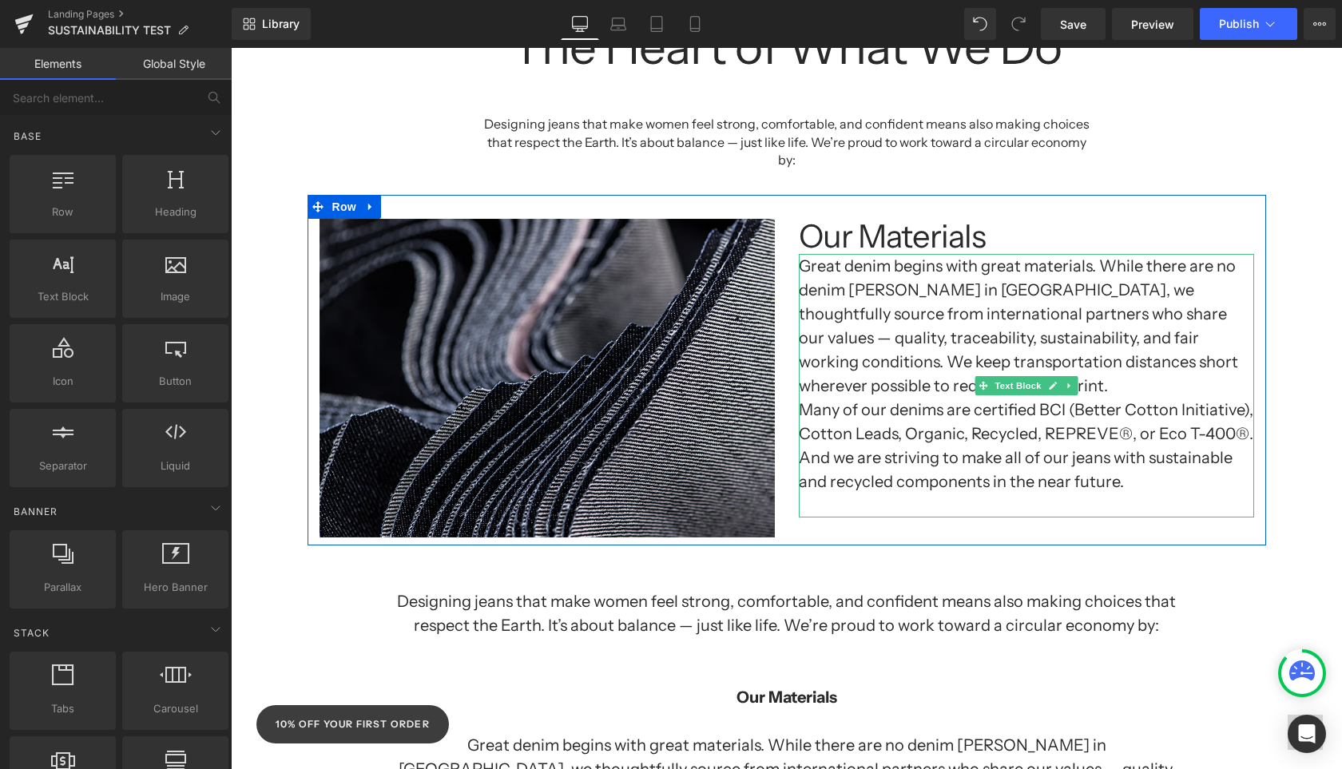
click at [822, 254] on h1 "Great denim begins with great materials. While there are no denim [PERSON_NAME]…" at bounding box center [1026, 326] width 455 height 144
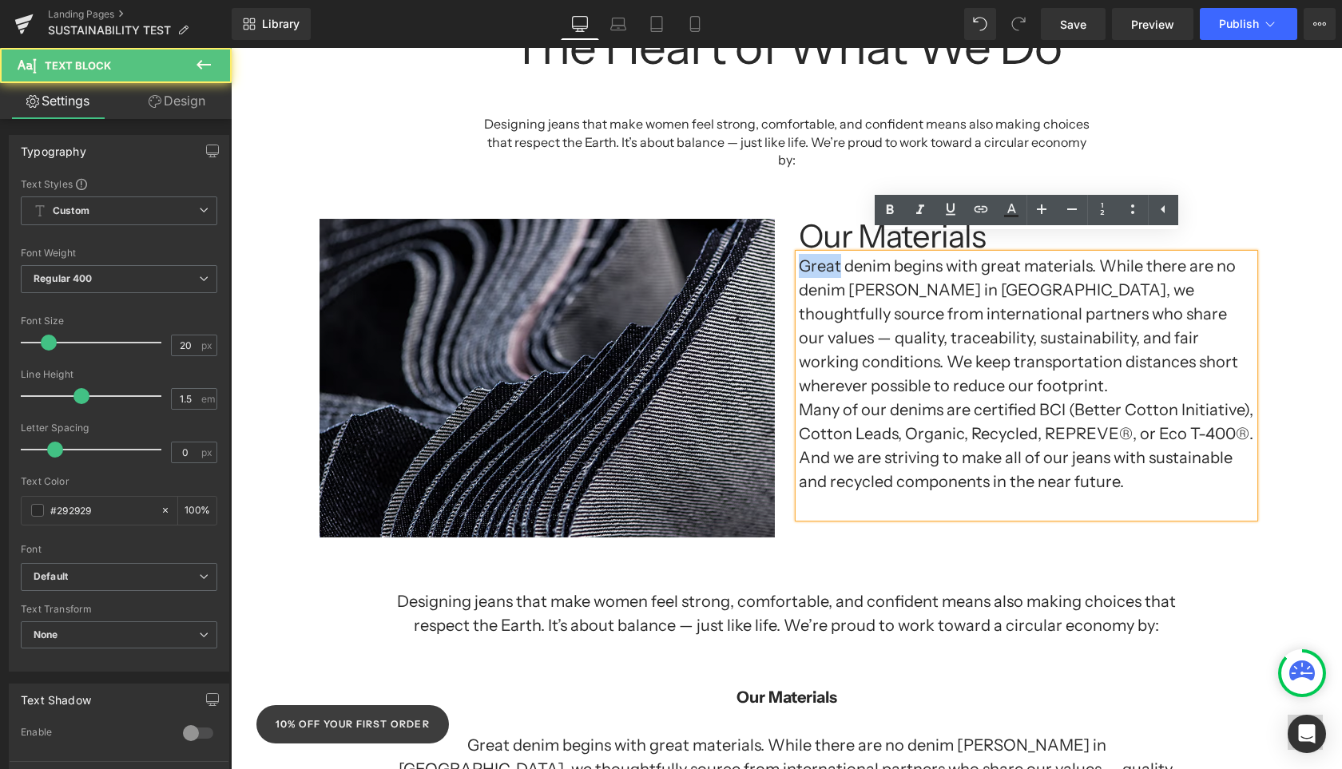
click at [801, 254] on h1 "Great denim begins with great materials. While there are no denim [PERSON_NAME]…" at bounding box center [1026, 326] width 455 height 144
click at [778, 254] on div "Image" at bounding box center [547, 378] width 479 height 319
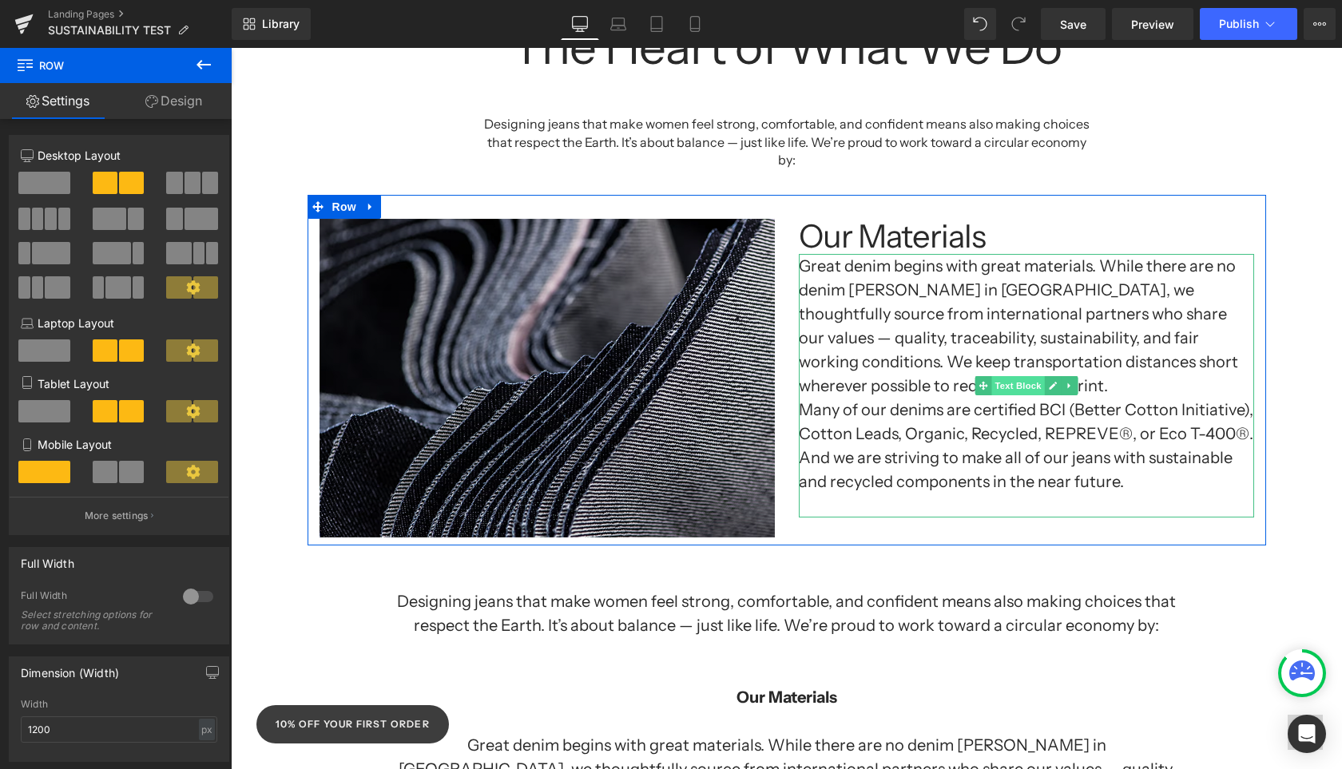
click at [1028, 376] on span "Text Block" at bounding box center [1017, 385] width 53 height 19
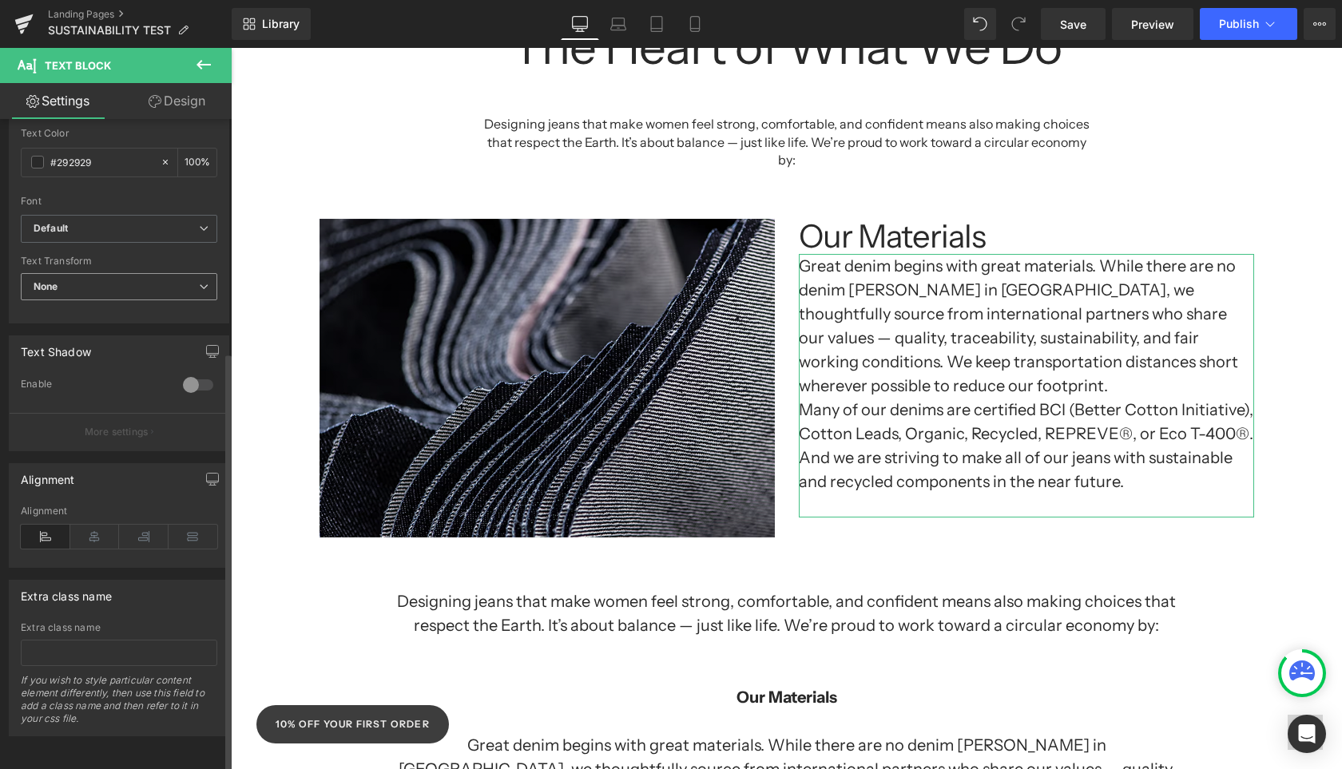
scroll to position [0, 0]
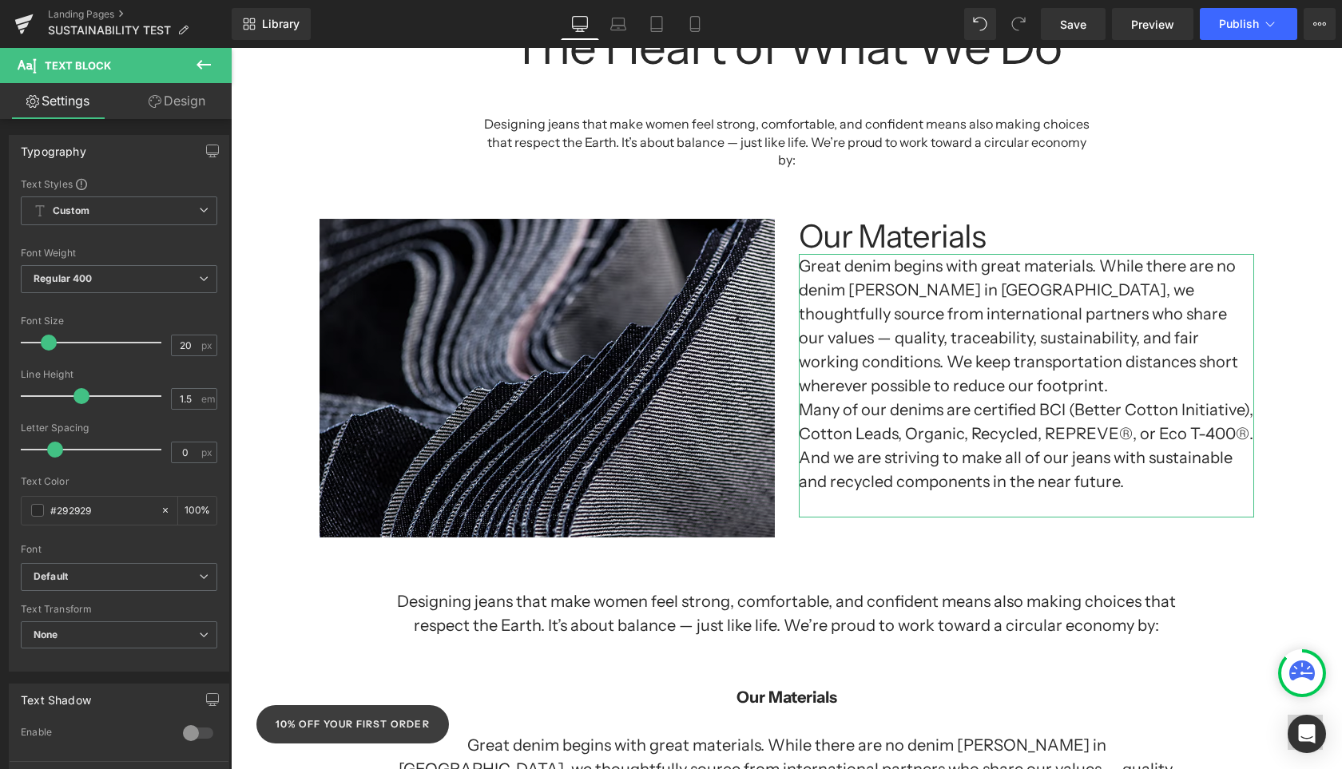
drag, startPoint x: 162, startPoint y: 98, endPoint x: 65, endPoint y: 229, distance: 163.3
click at [162, 97] on link "Design" at bounding box center [177, 101] width 116 height 36
click at [0, 0] on div "Position" at bounding box center [0, 0] width 0 height 0
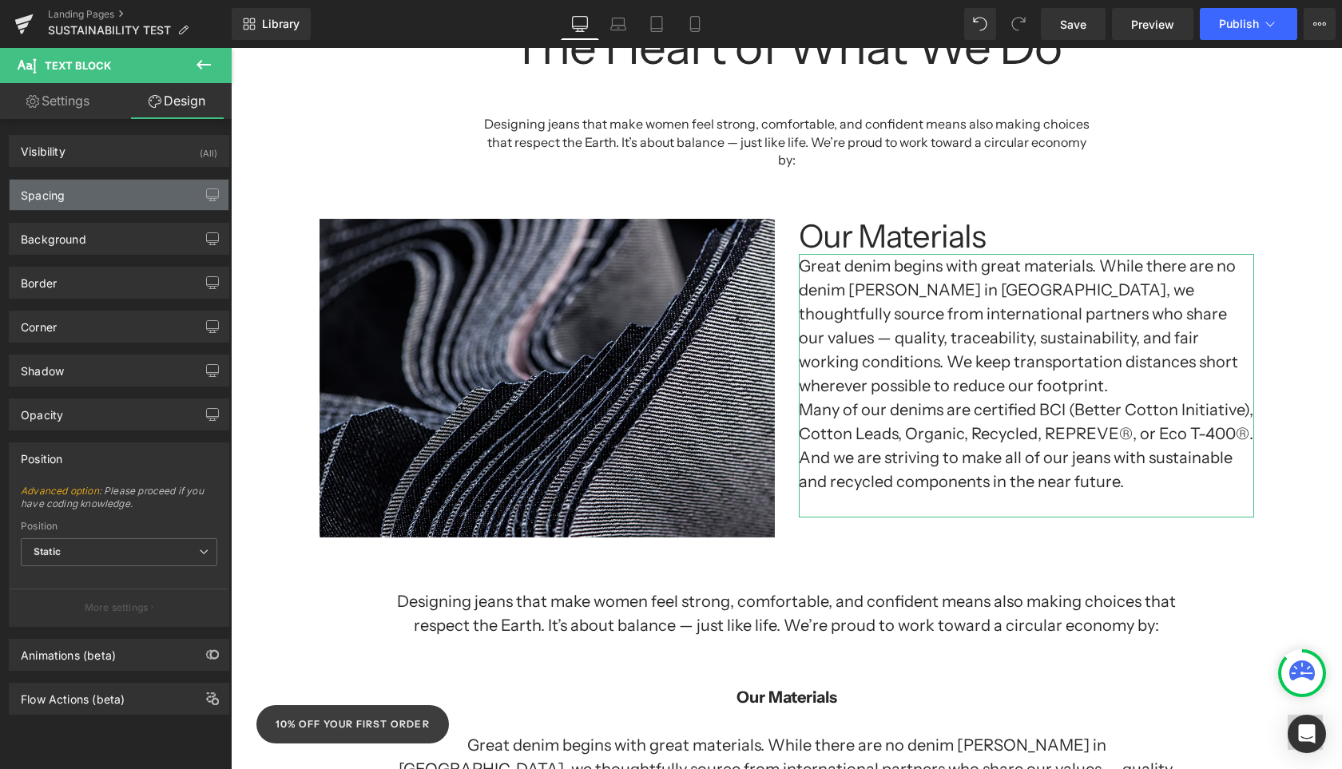
click at [80, 185] on div "Spacing" at bounding box center [119, 195] width 219 height 30
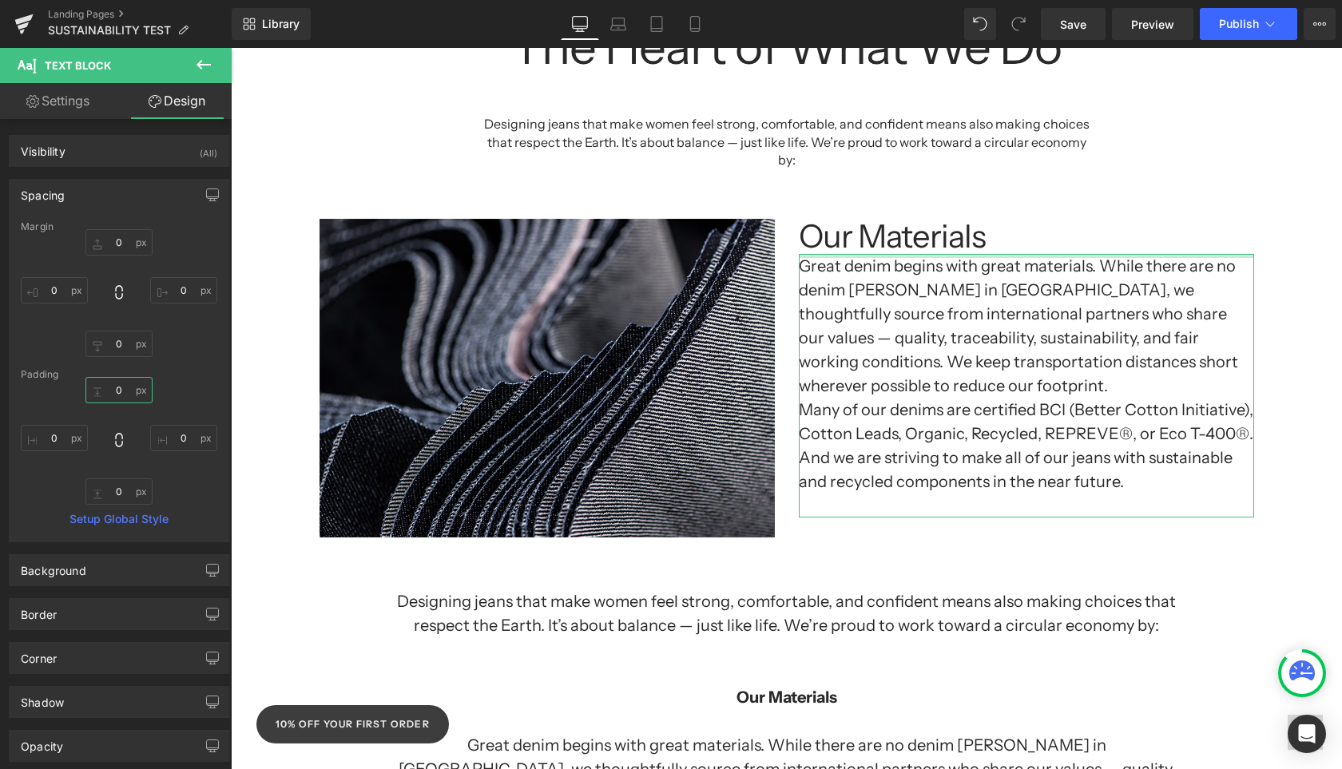
click at [110, 383] on input "0" at bounding box center [118, 390] width 67 height 26
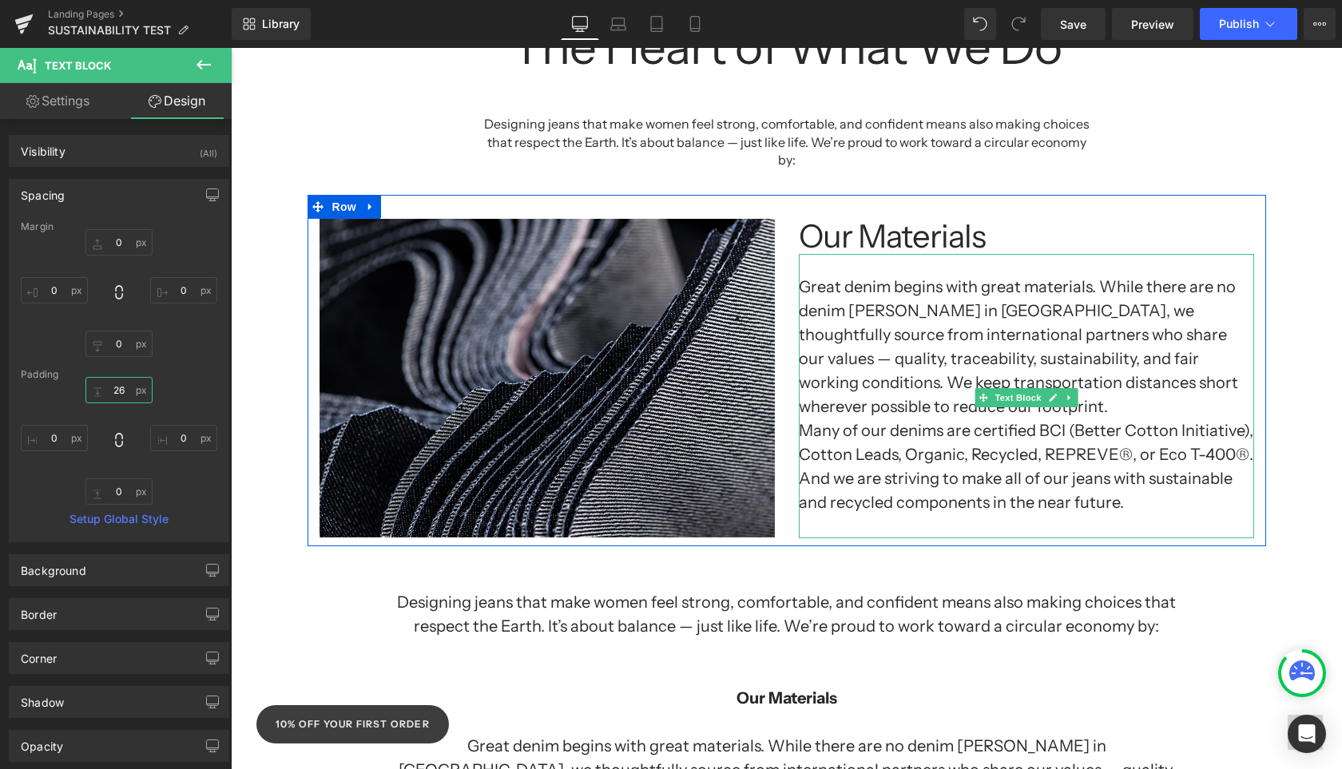
type input "25"
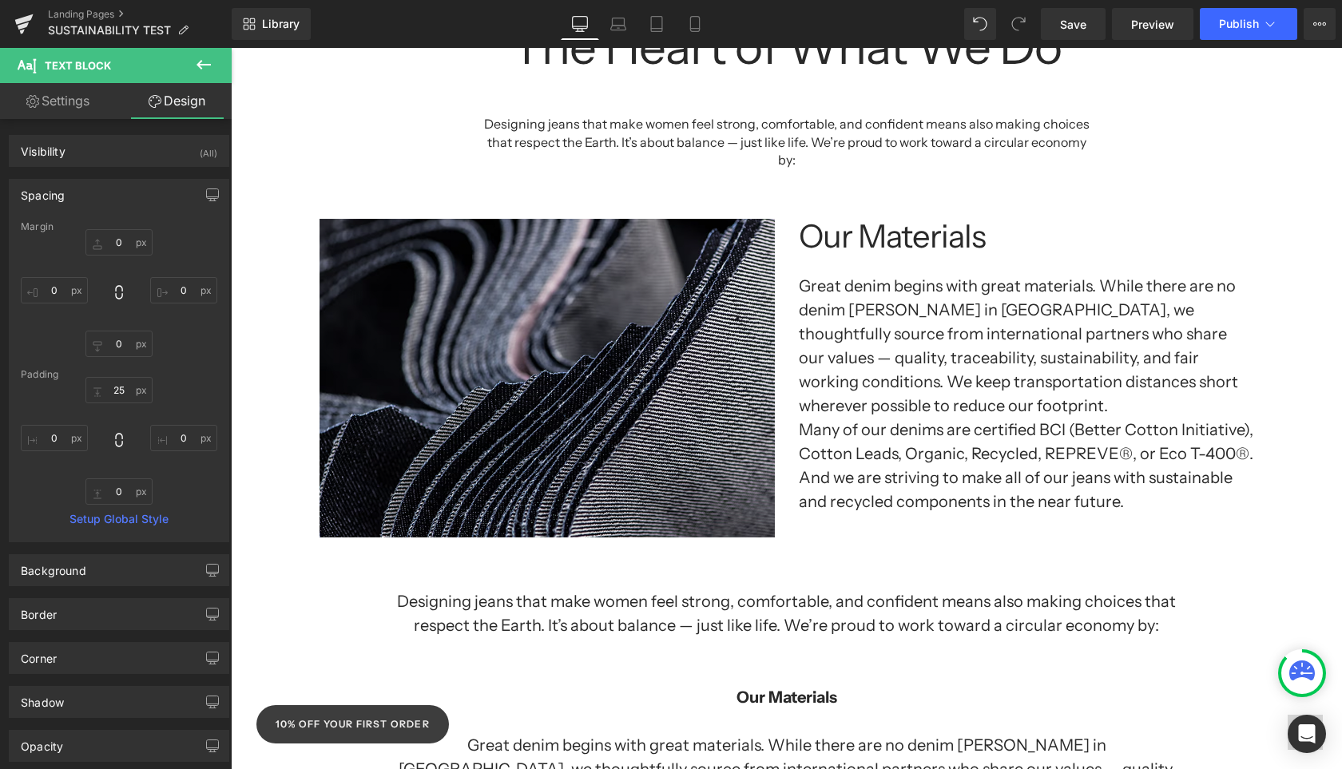
click at [1311, 346] on div "Separator Sustainability at Yoga Jeans: Growing Together, Doing Better Heading …" at bounding box center [786, 659] width 1111 height 3004
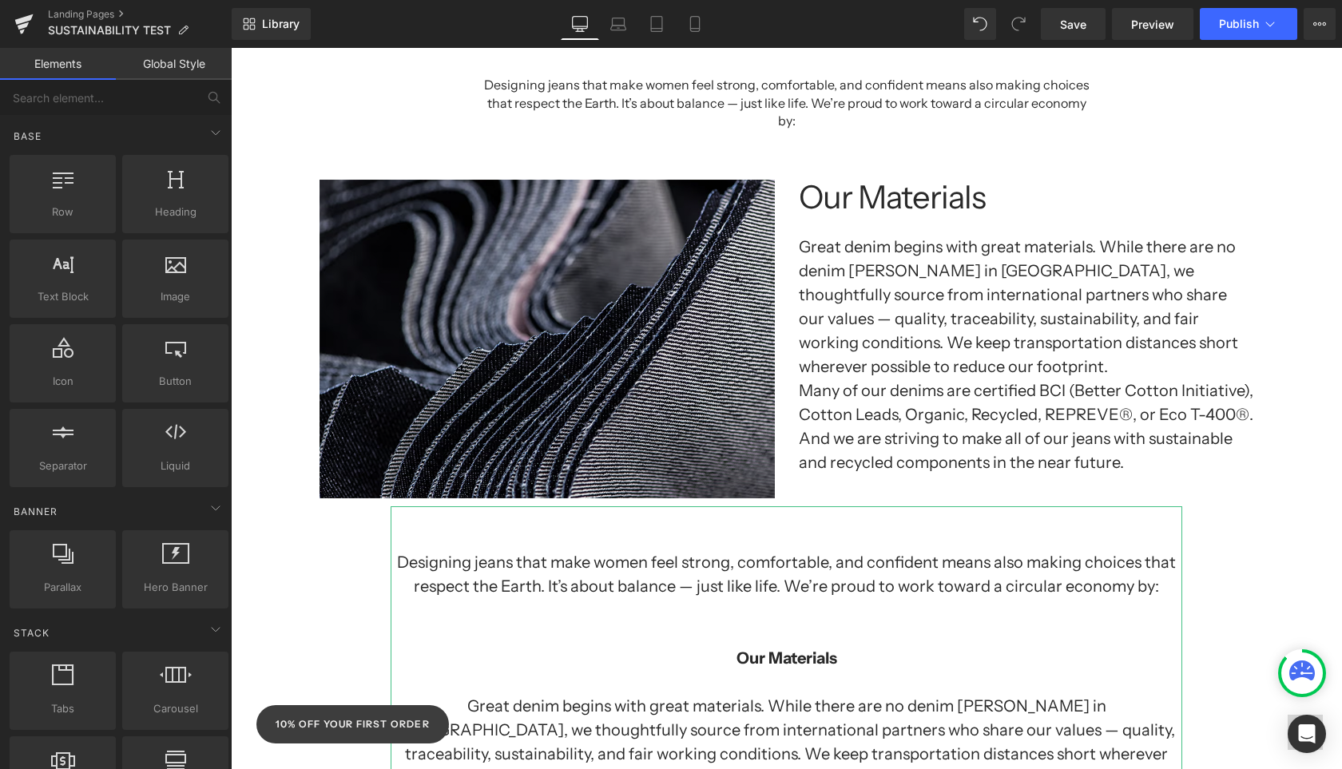
scroll to position [1105, 0]
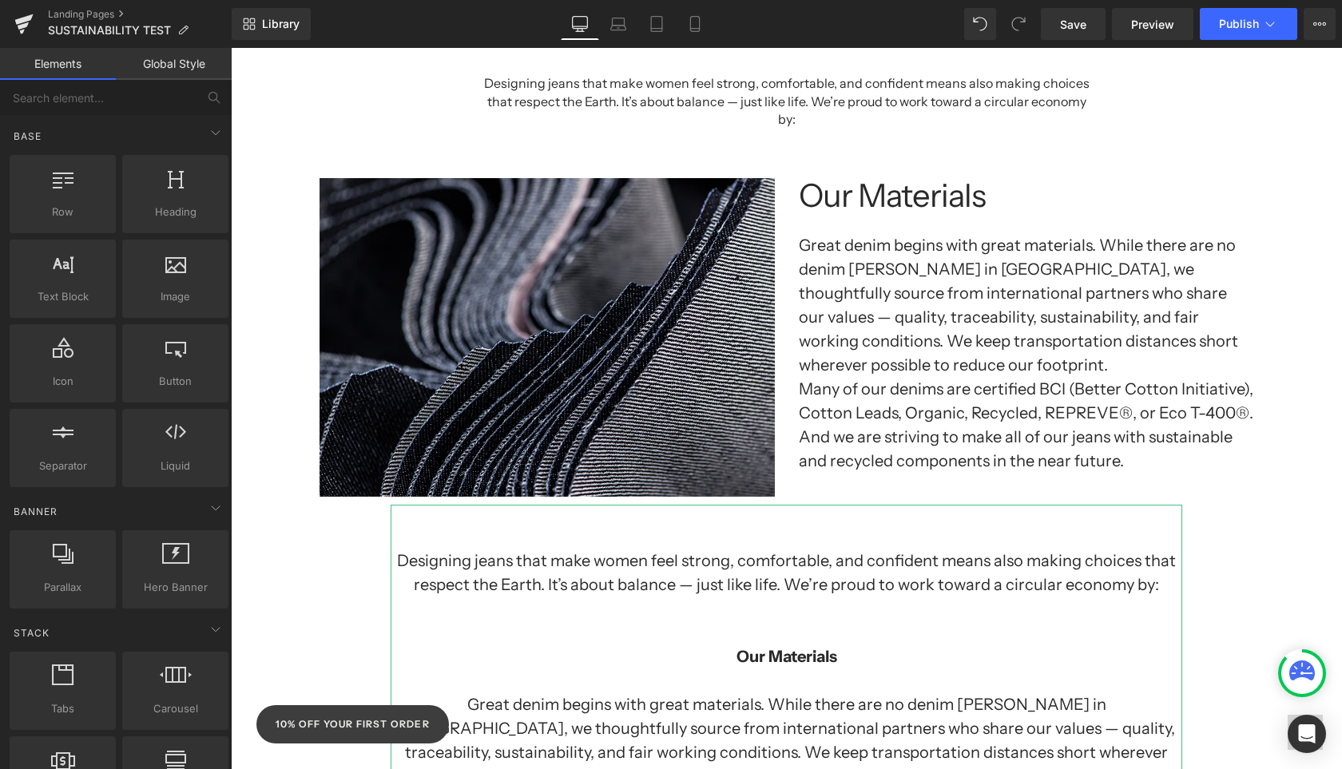
click at [722, 597] on h1 at bounding box center [787, 609] width 792 height 24
click at [1268, 475] on div "Separator Sustainability at Yoga Jeans: Growing Together, Doing Better Heading …" at bounding box center [786, 618] width 1111 height 3004
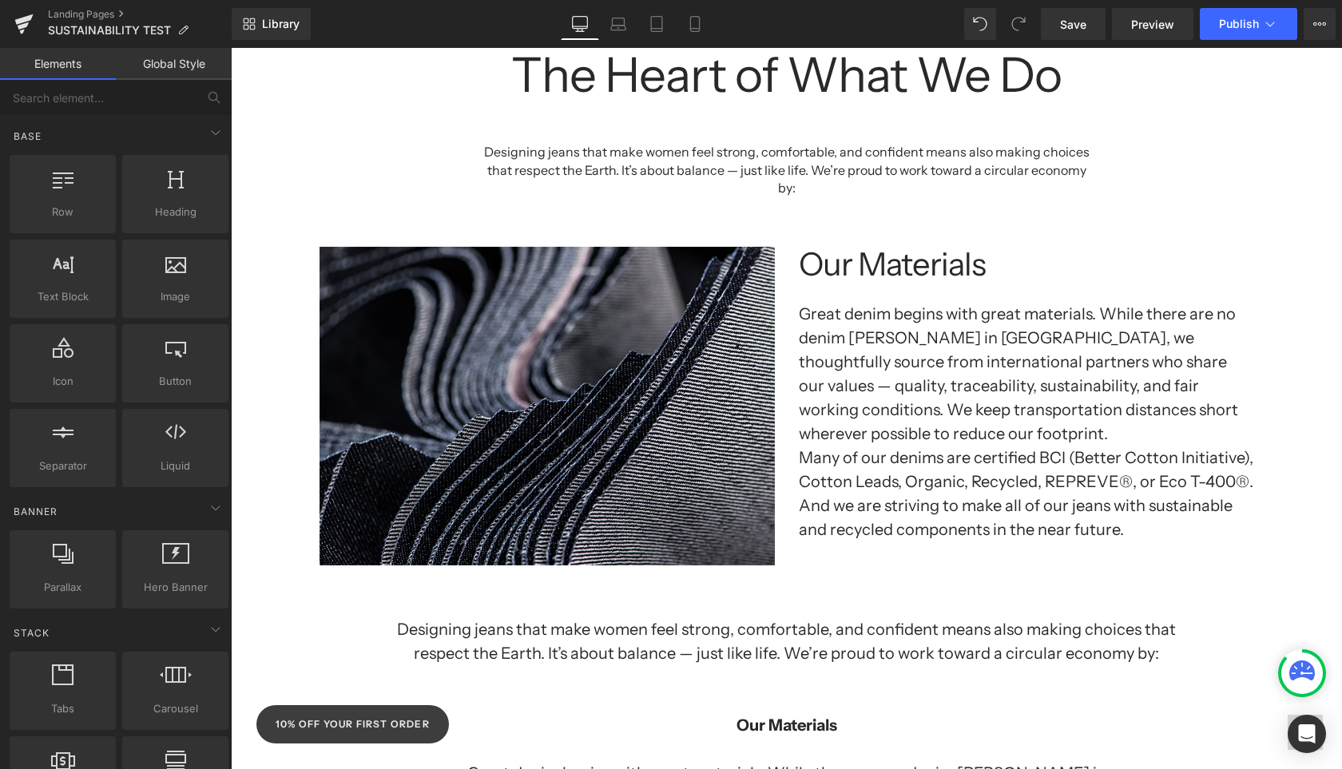
scroll to position [1037, 0]
click at [627, 423] on img at bounding box center [546, 405] width 455 height 319
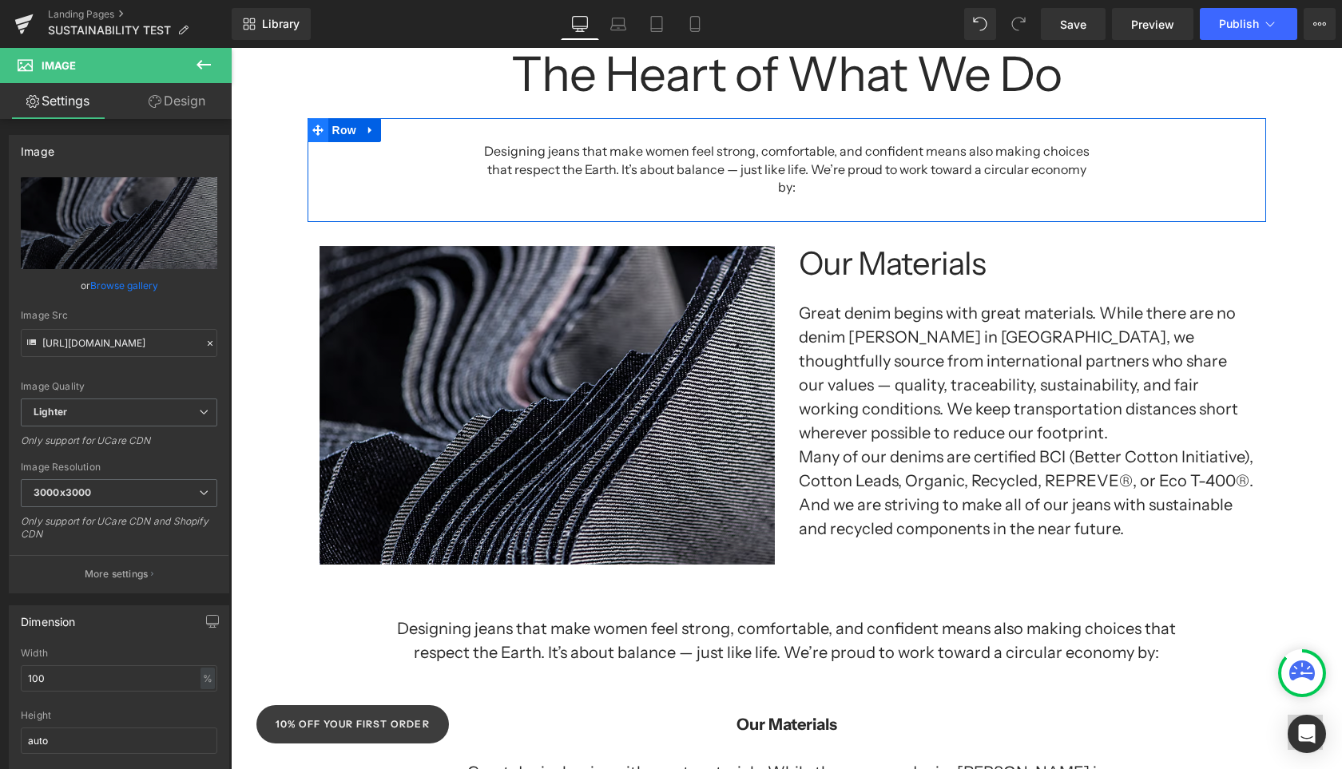
click at [312, 133] on icon at bounding box center [317, 131] width 11 height 12
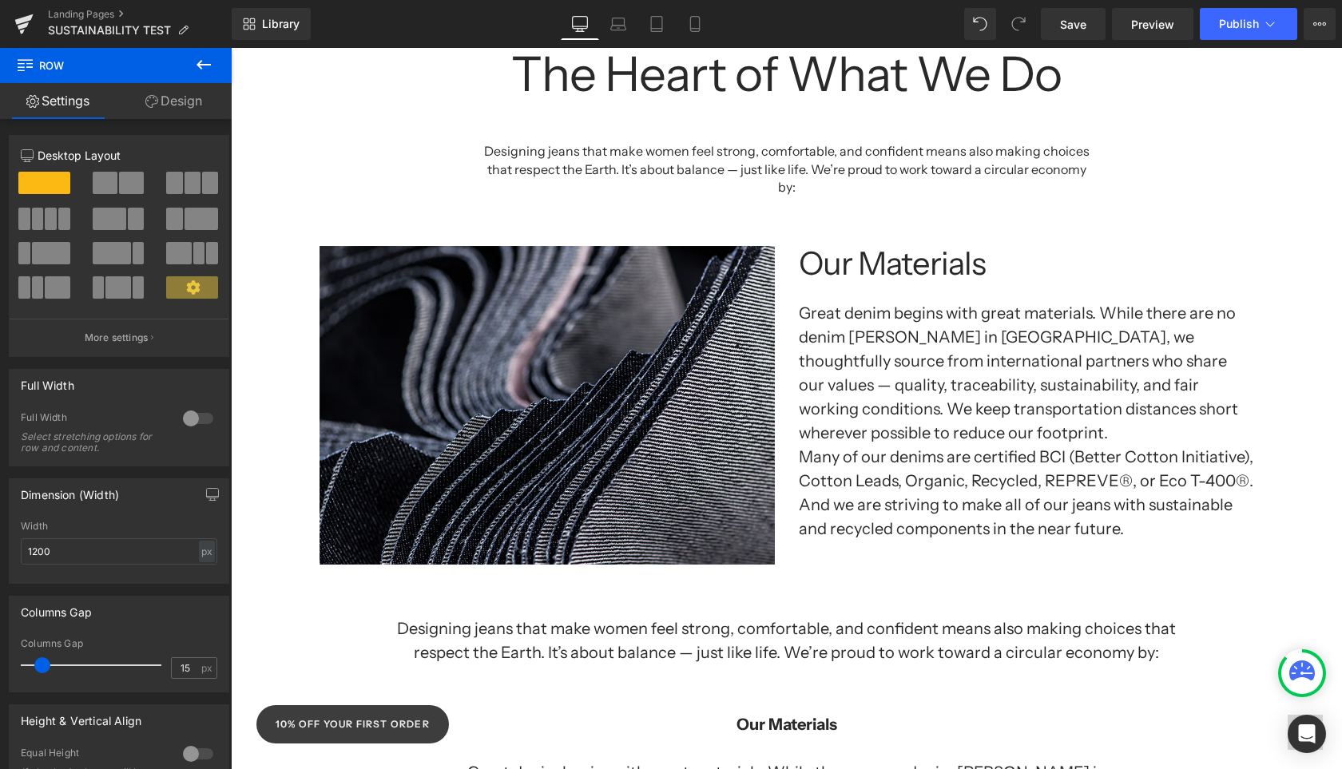
click at [256, 225] on div "Separator Sustainability at Yoga Jeans: Growing Together, Doing Better Heading …" at bounding box center [786, 686] width 1111 height 3004
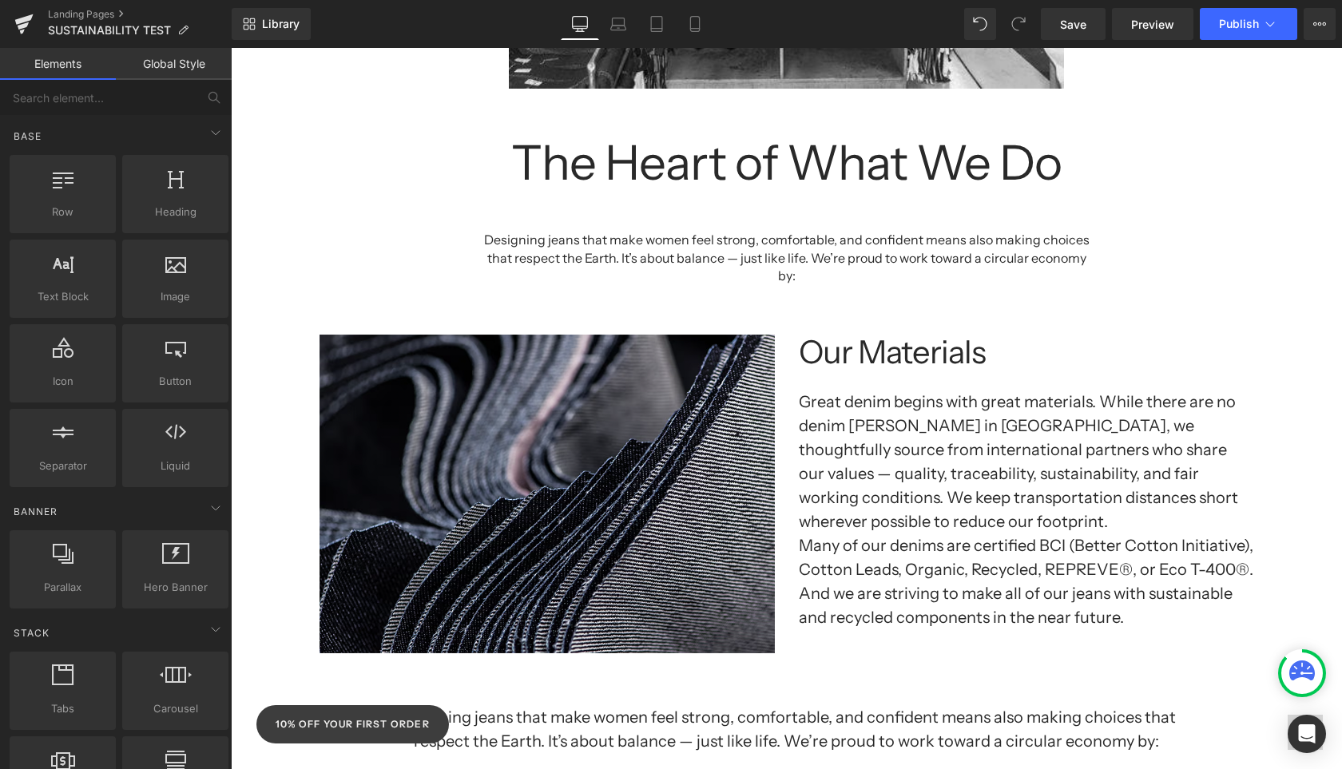
scroll to position [932, 0]
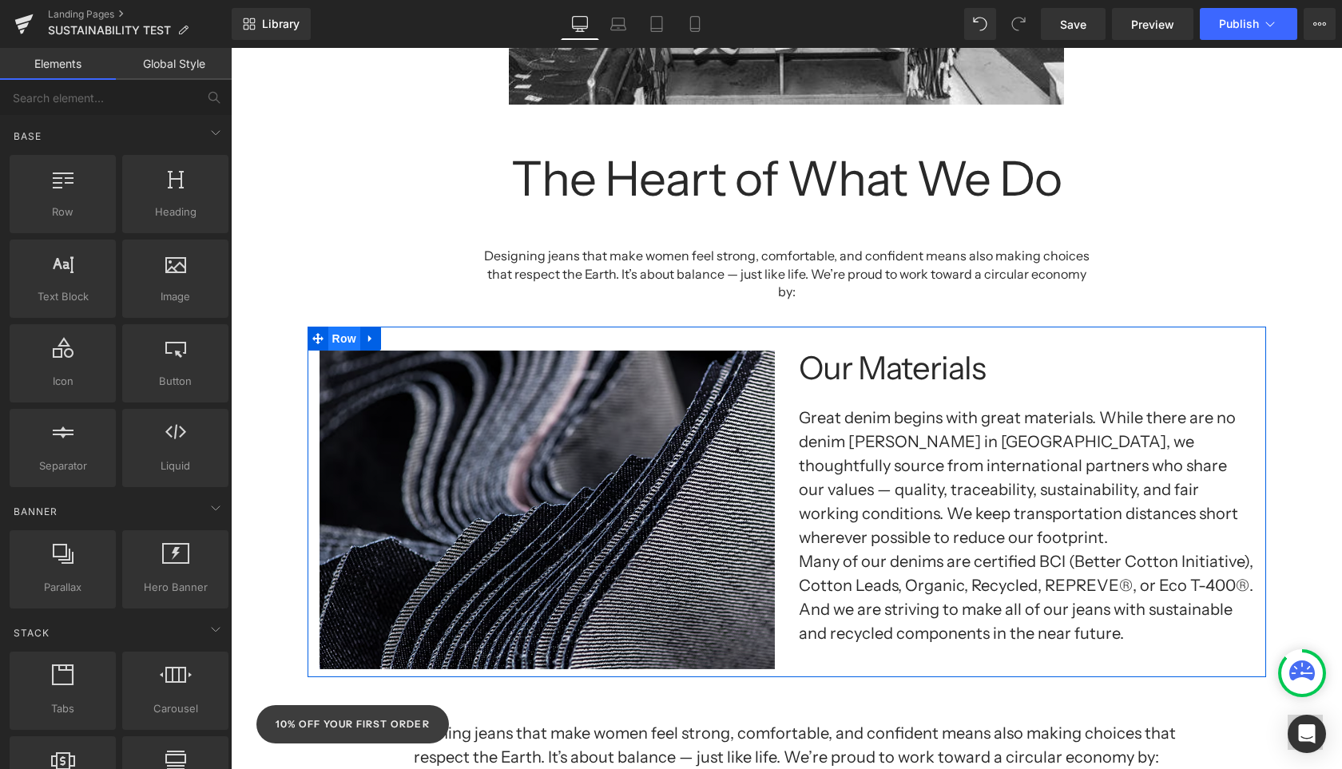
click at [337, 327] on span "Row" at bounding box center [344, 339] width 32 height 24
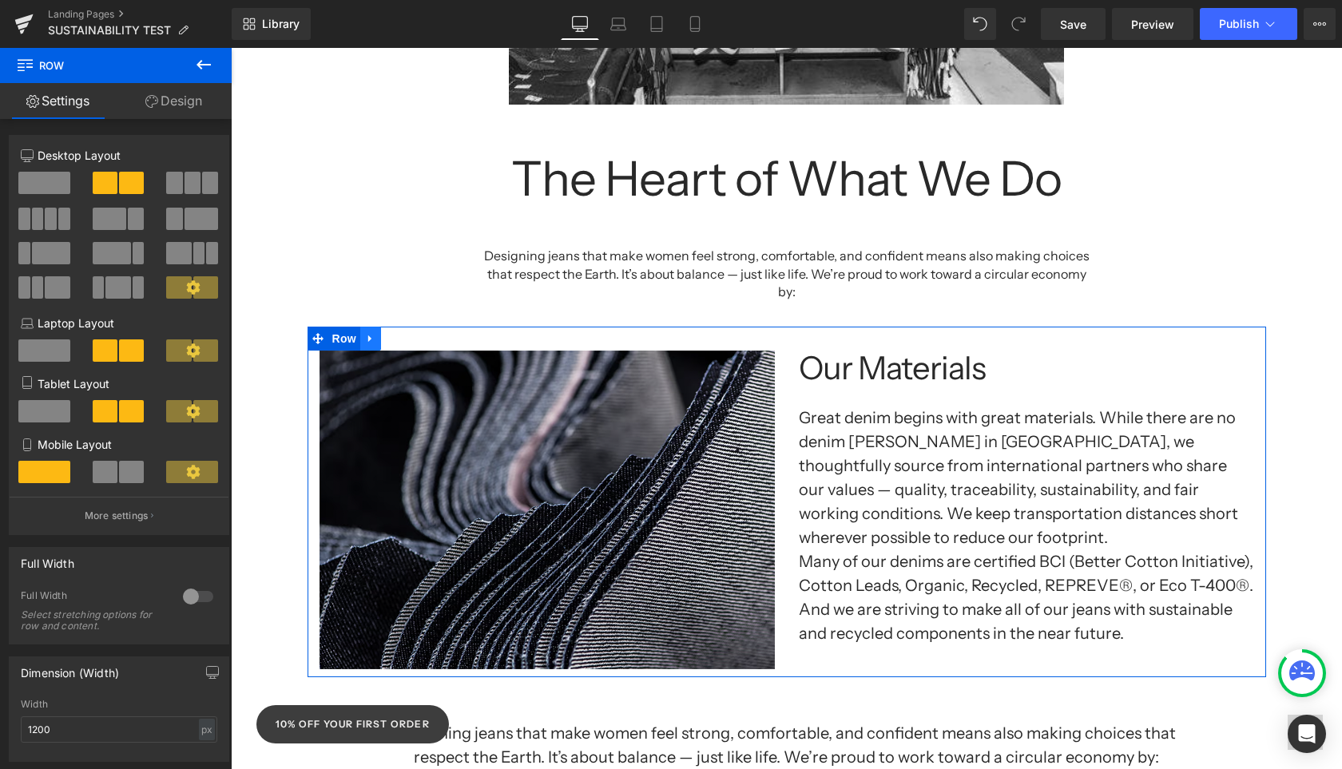
click at [371, 332] on icon at bounding box center [370, 338] width 11 height 12
click at [383, 327] on link at bounding box center [391, 339] width 21 height 24
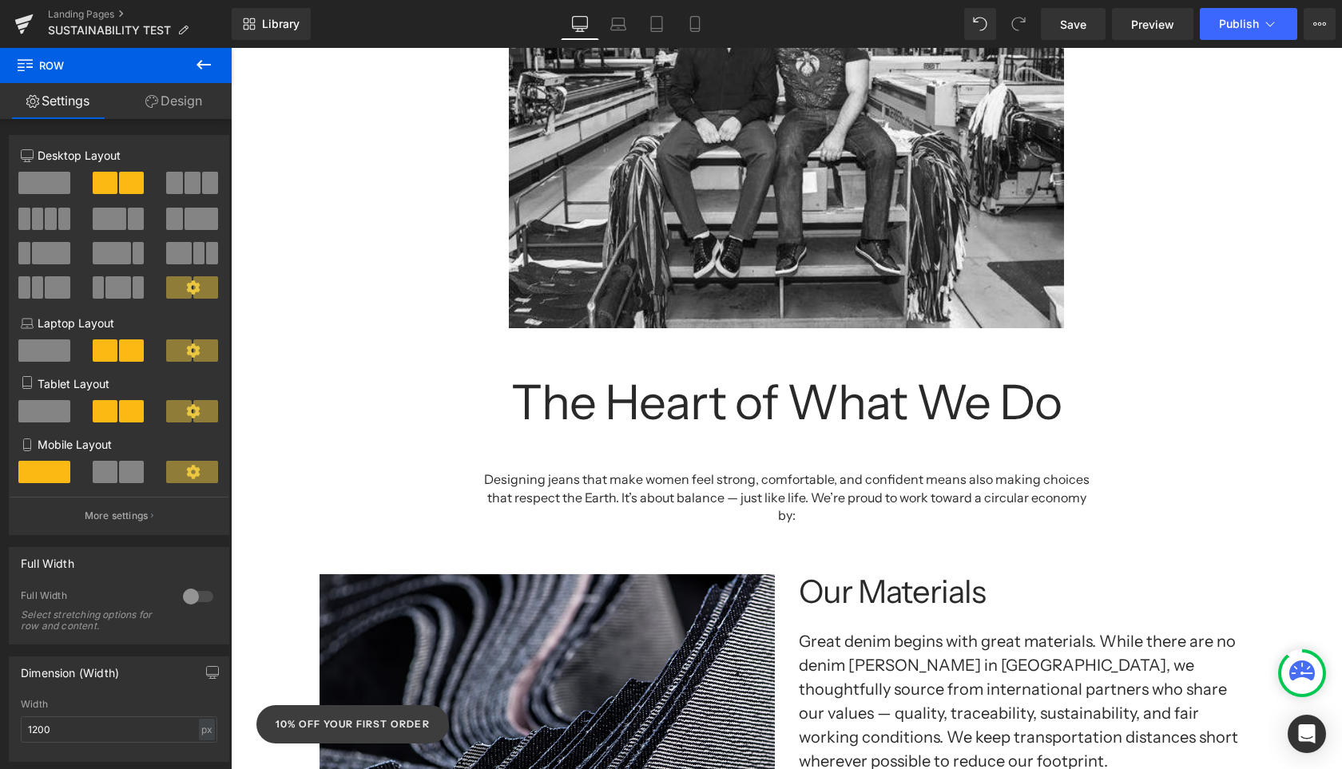
scroll to position [1031, 0]
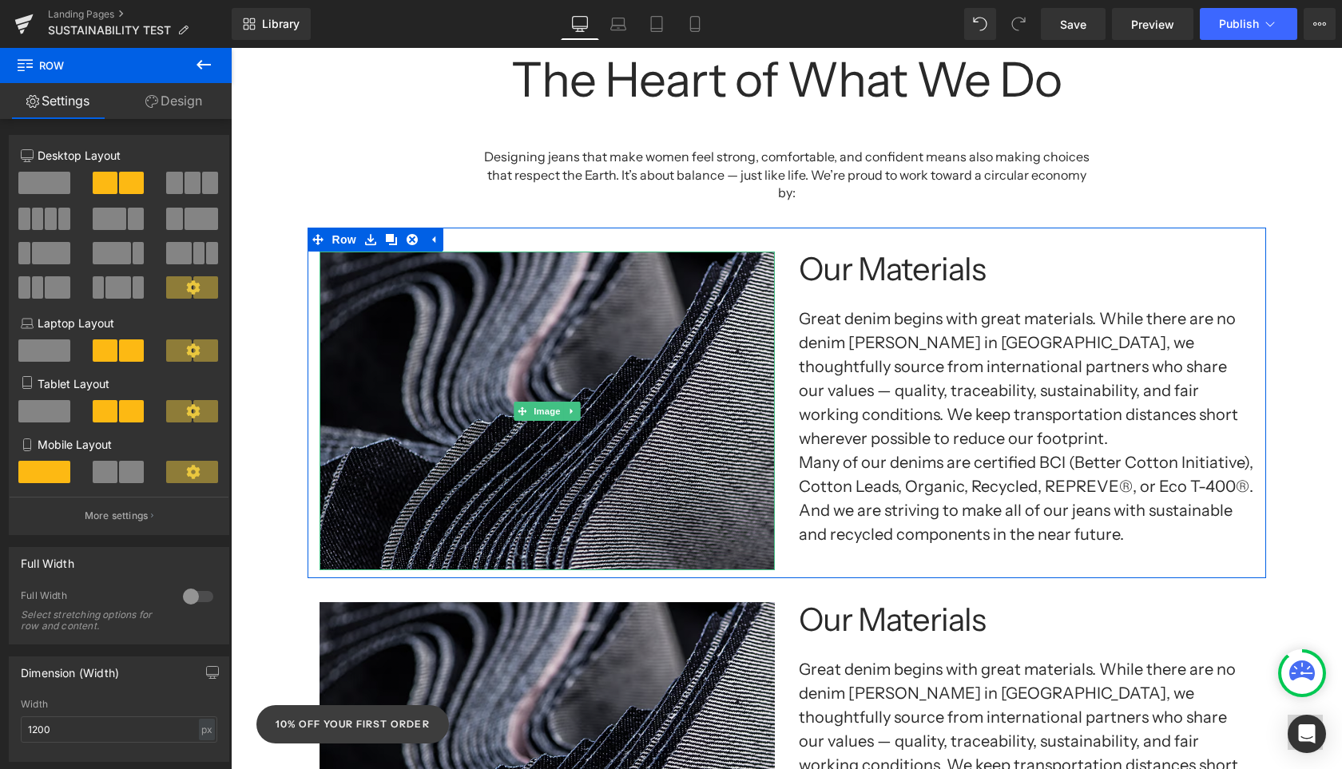
click at [564, 478] on img at bounding box center [546, 411] width 455 height 319
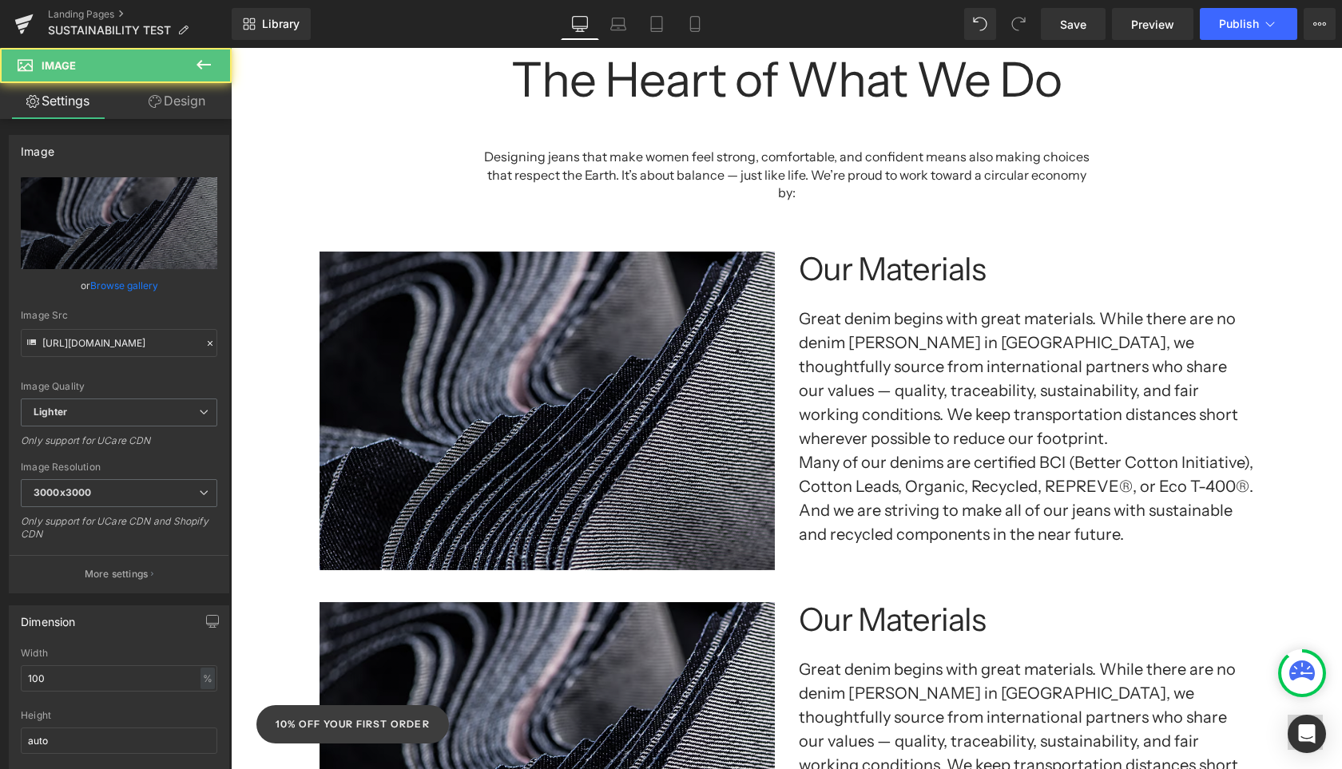
click at [322, 157] on div "Designing jeans that make women feel strong, comfortable, and confident means a…" at bounding box center [787, 184] width 958 height 72
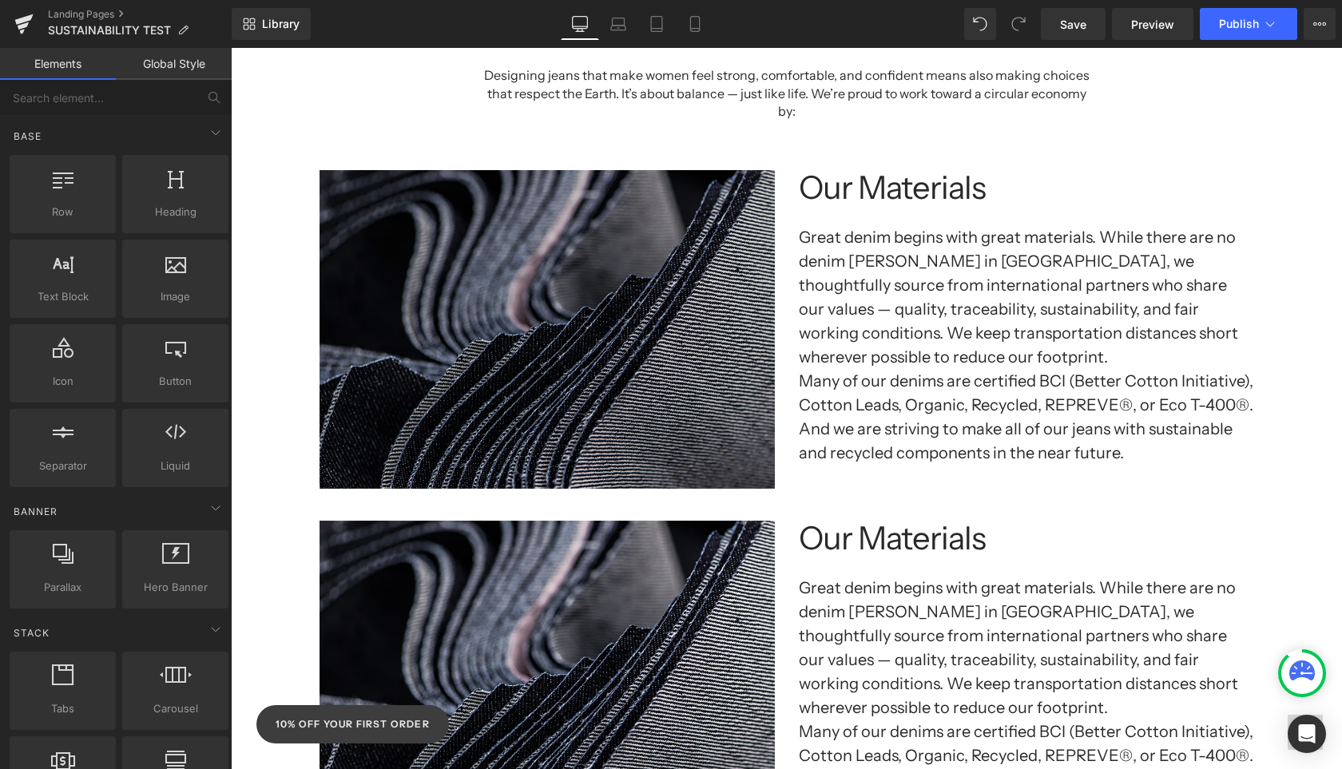
scroll to position [1195, 0]
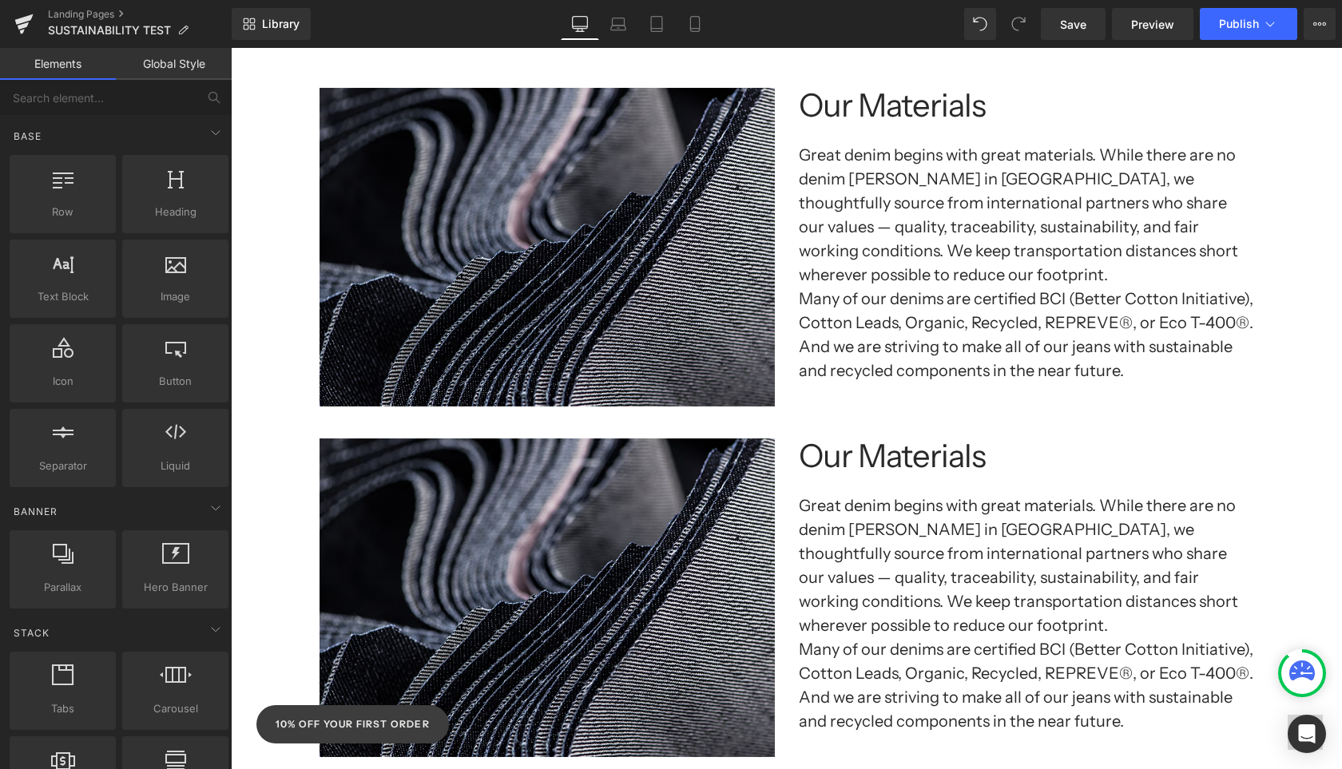
click at [612, 514] on img at bounding box center [546, 597] width 455 height 319
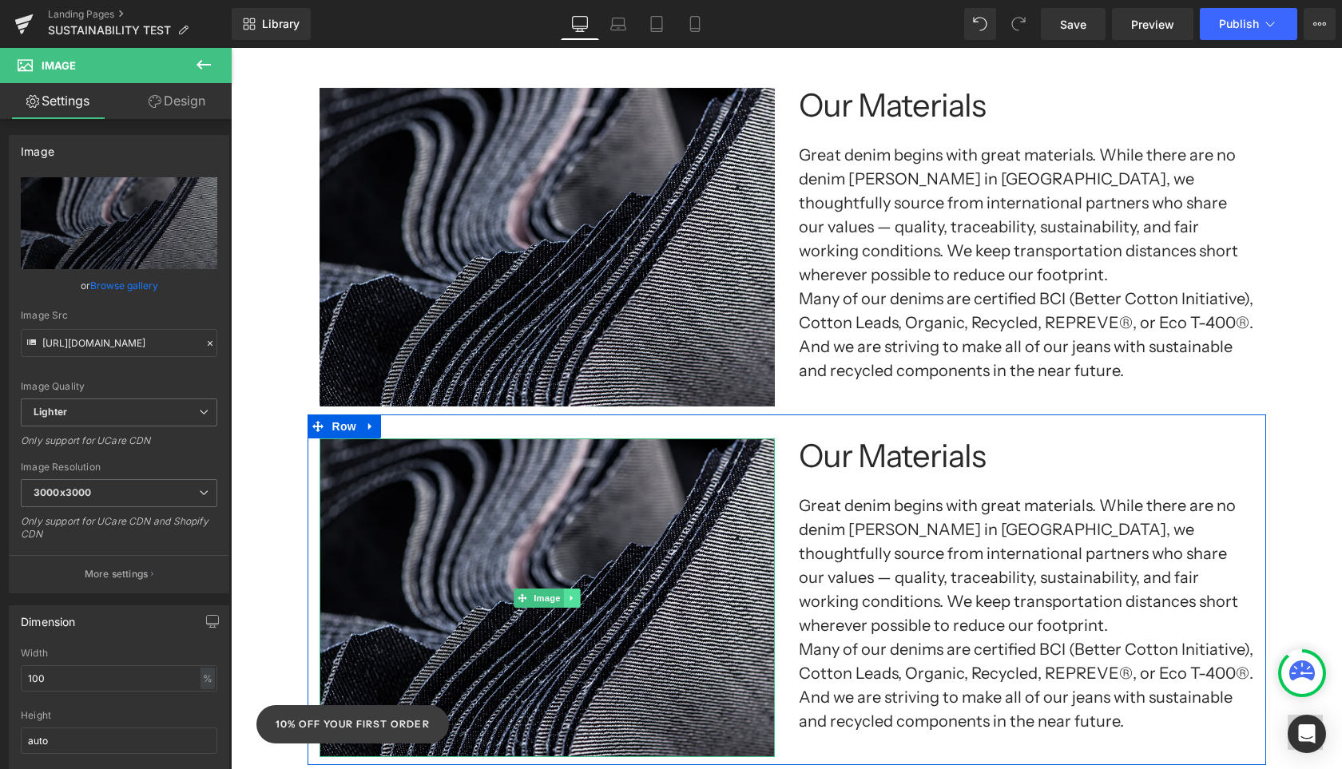
click at [569, 595] on icon at bounding box center [570, 598] width 2 height 6
click at [580, 593] on icon at bounding box center [579, 598] width 9 height 10
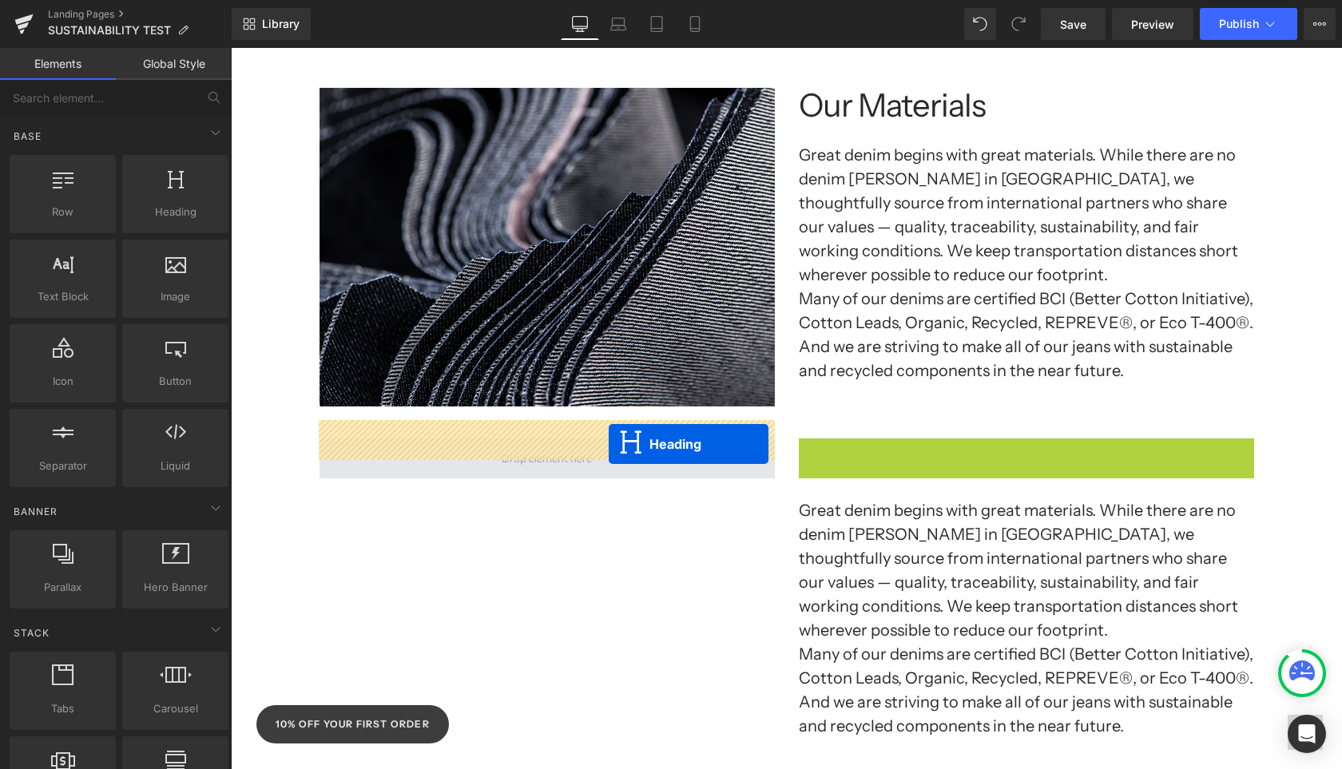
drag, startPoint x: 982, startPoint y: 438, endPoint x: 609, endPoint y: 444, distance: 373.8
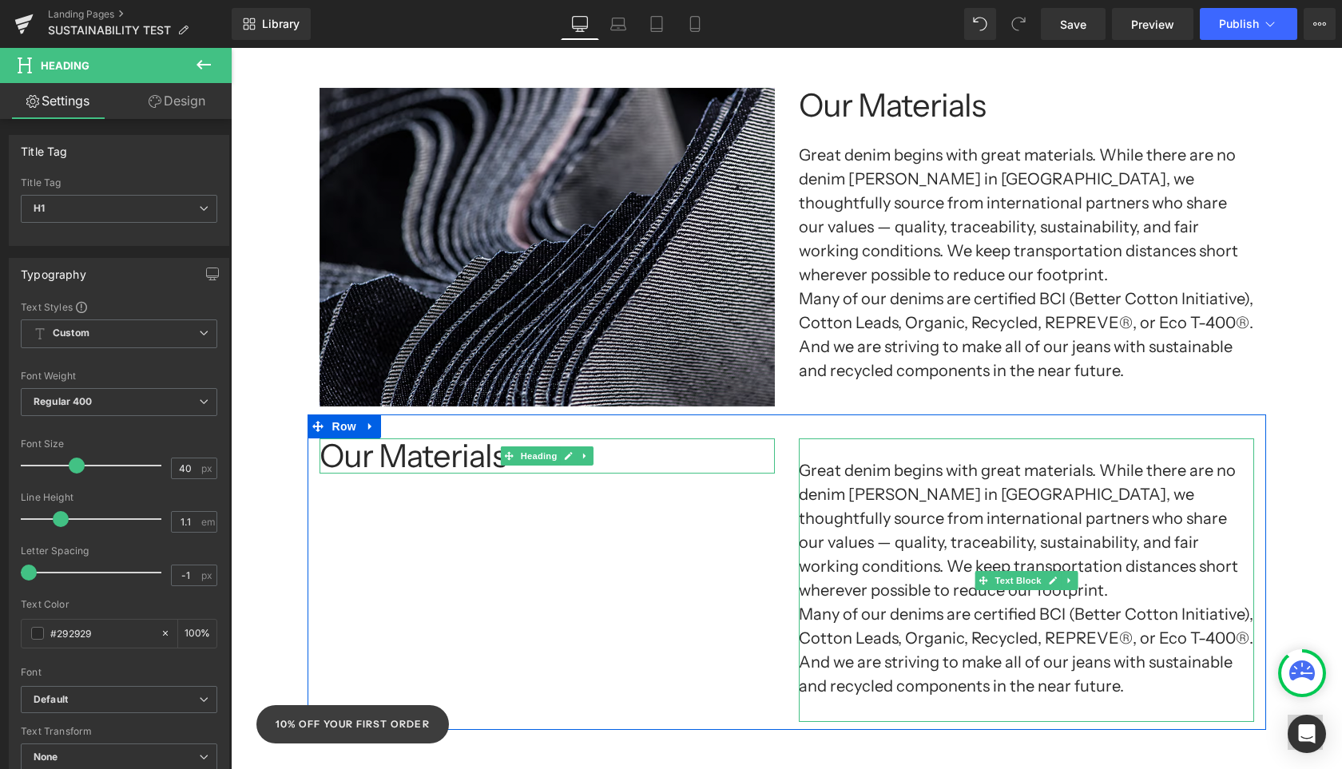
click at [844, 496] on h1 "Great denim begins with great materials. While there are no denim [PERSON_NAME]…" at bounding box center [1026, 530] width 455 height 144
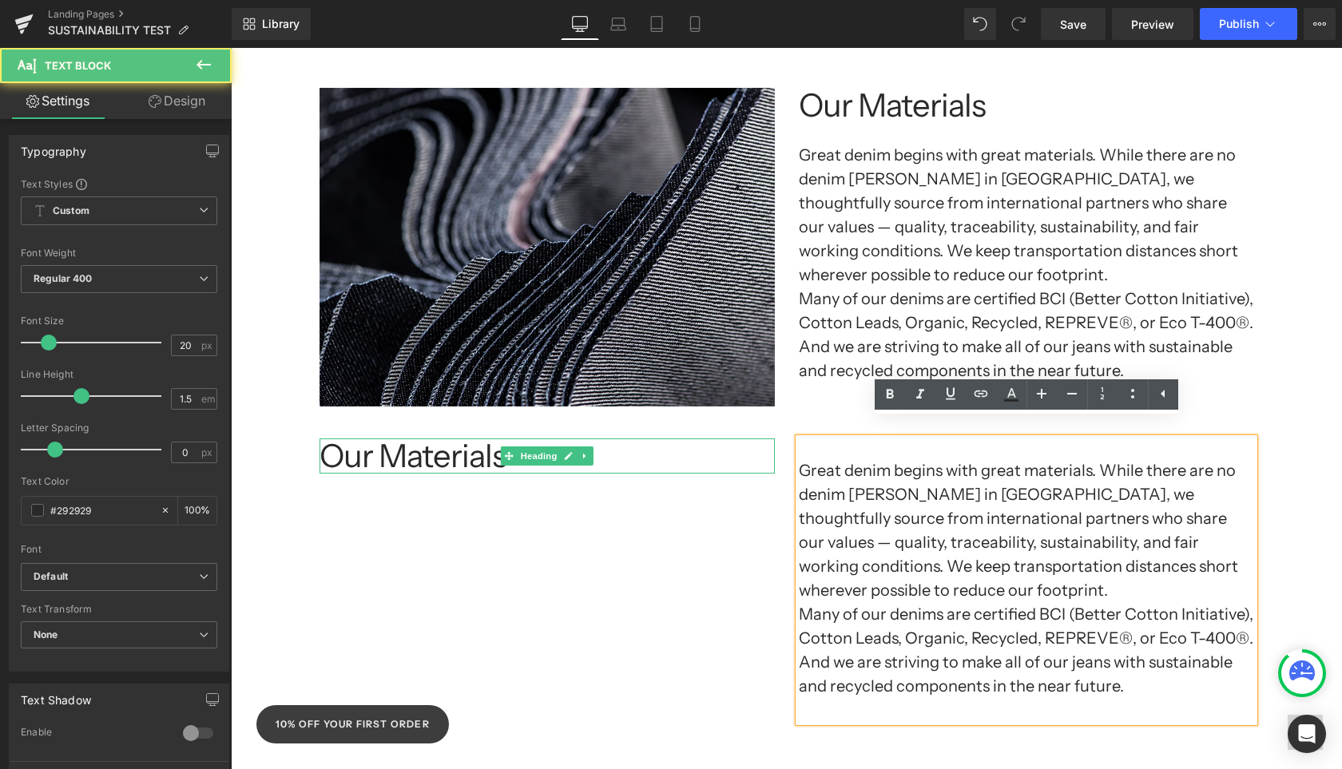
click at [982, 562] on h1 "Great denim begins with great materials. While there are no denim [PERSON_NAME]…" at bounding box center [1026, 530] width 455 height 144
click at [609, 597] on div "Our Materials Heading Great denim begins with great materials. While there are …" at bounding box center [787, 572] width 958 height 315
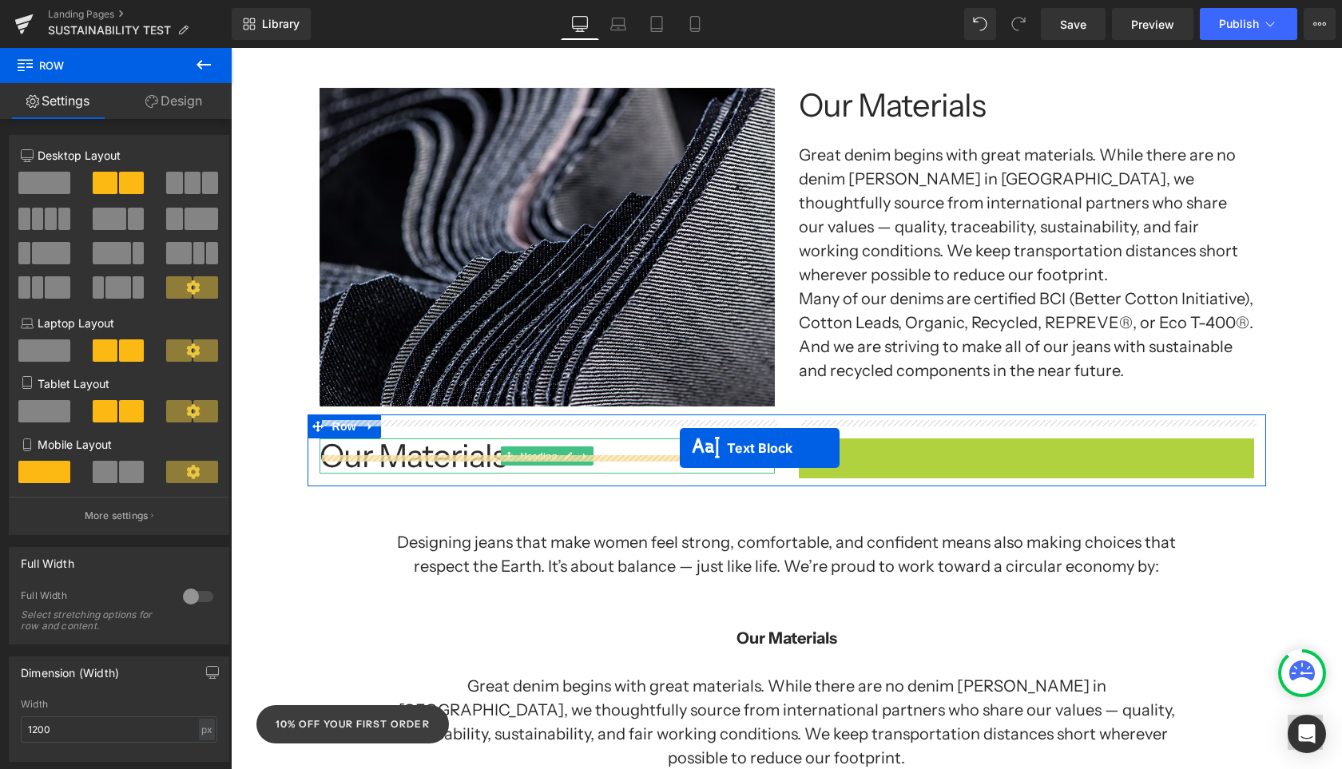
drag, startPoint x: 983, startPoint y: 563, endPoint x: 680, endPoint y: 448, distance: 324.6
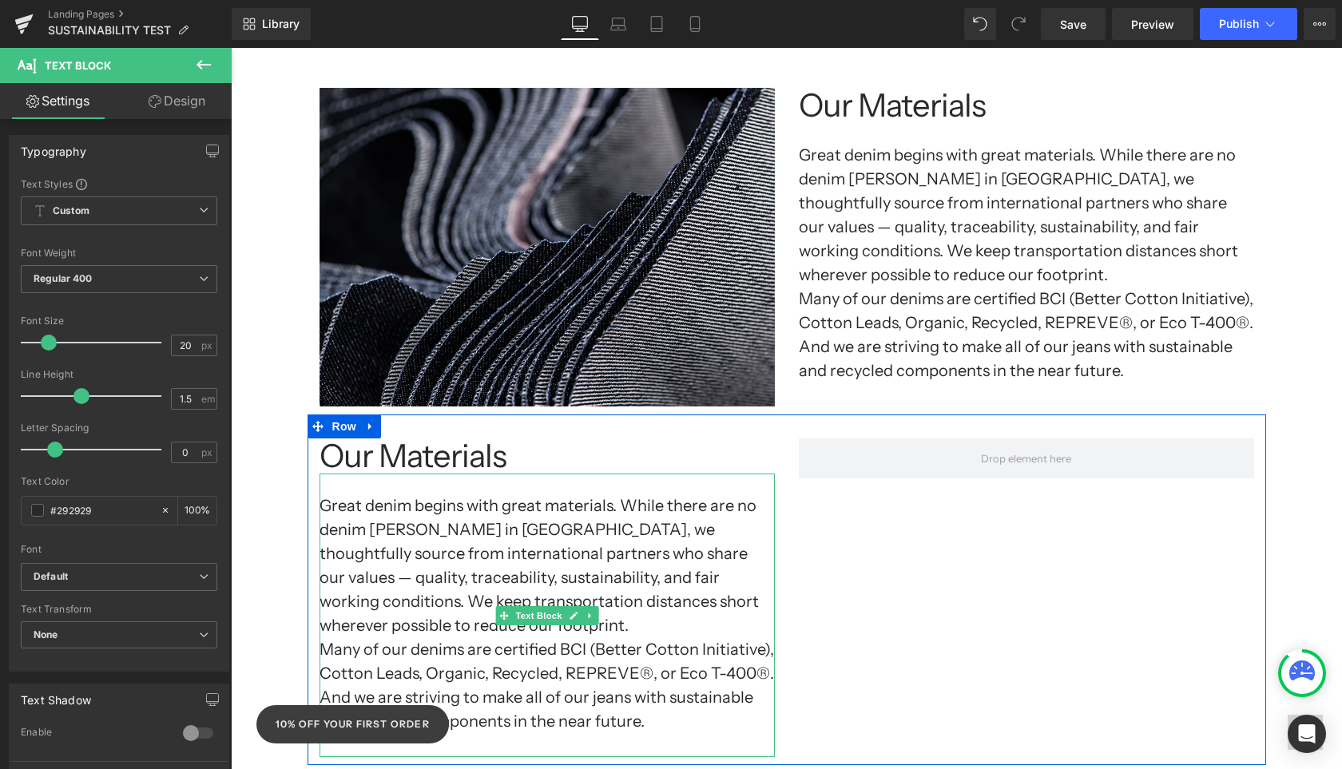
click at [934, 534] on div "Our Materials Heading Great denim begins with great materials. While there are …" at bounding box center [787, 590] width 958 height 351
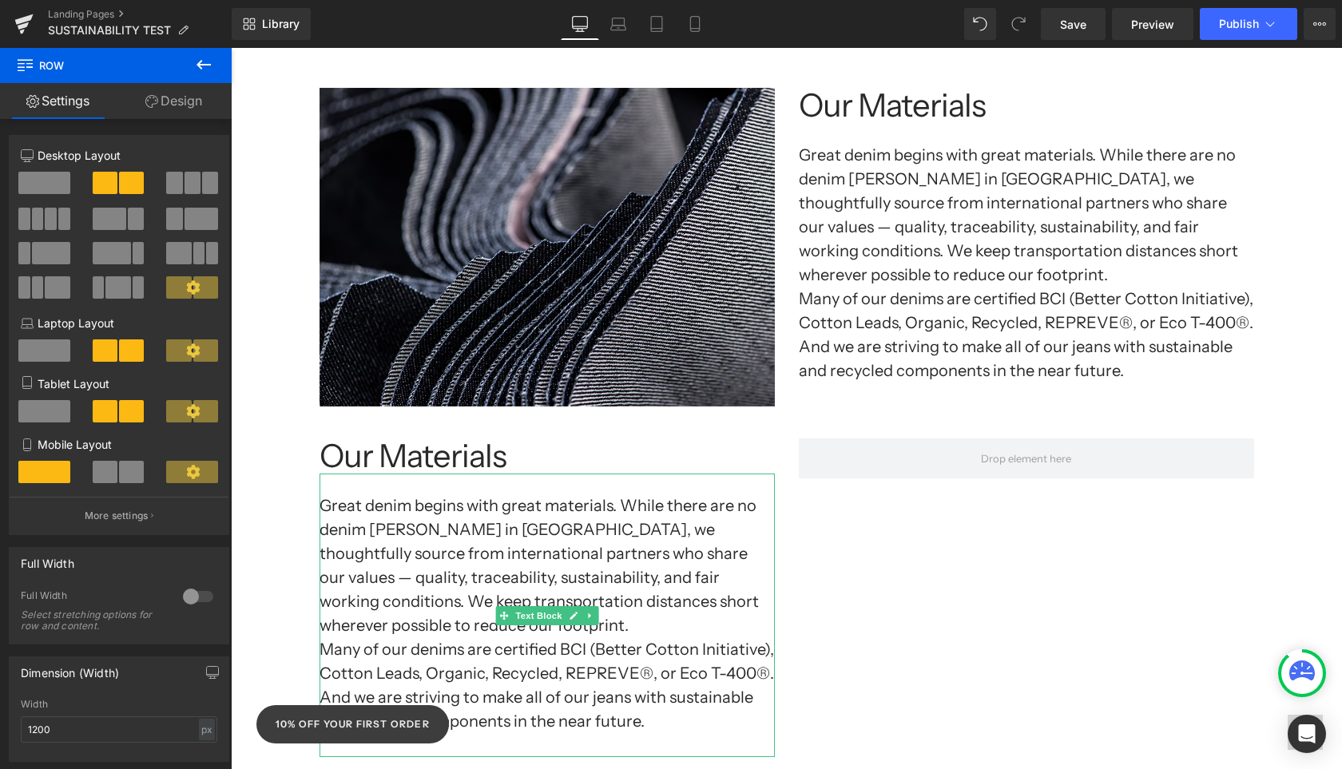
click at [1300, 405] on div "Separator Sustainability at Yoga Jeans: Growing Together, Doing Better Heading …" at bounding box center [786, 703] width 1111 height 3355
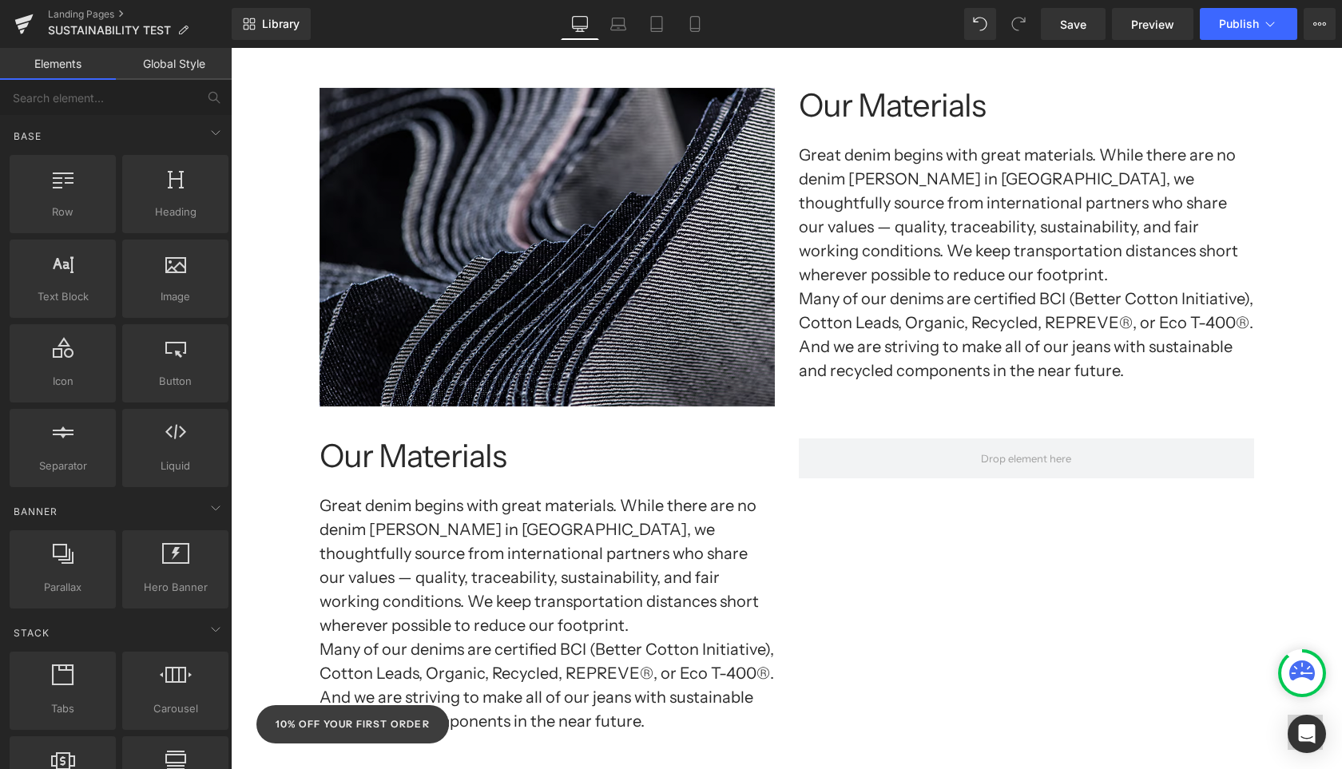
click at [272, 518] on div "Separator Sustainability at Yoga Jeans: Growing Together, Doing Better Heading …" at bounding box center [786, 703] width 1111 height 3355
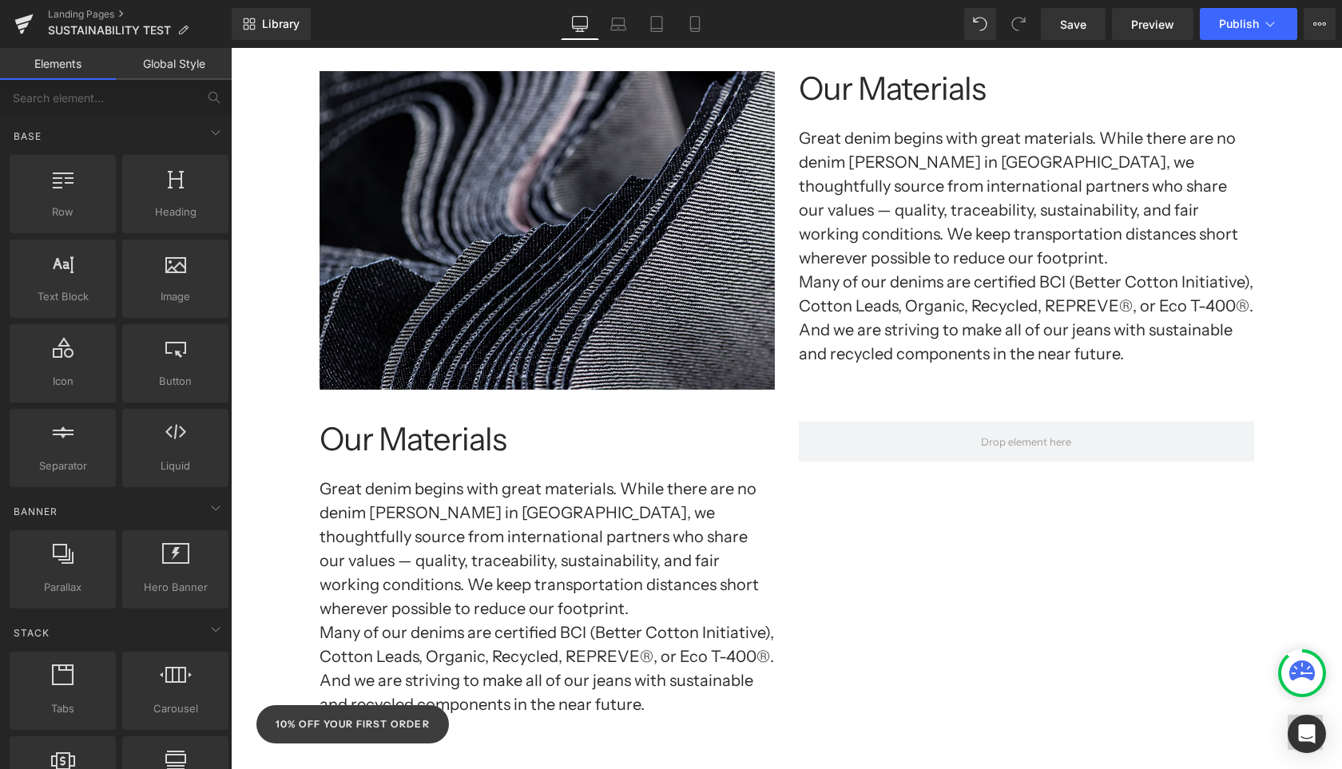
scroll to position [1237, 0]
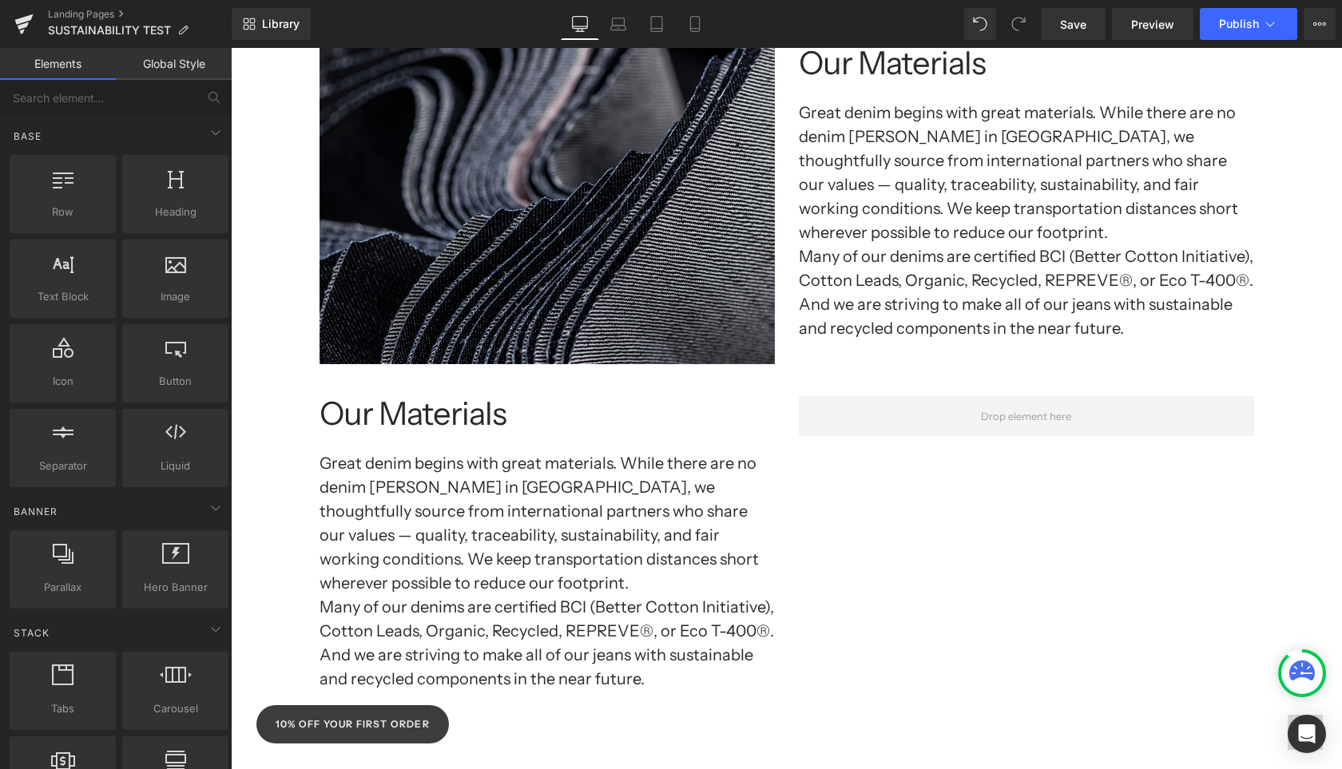
click at [962, 408] on span at bounding box center [1026, 416] width 455 height 40
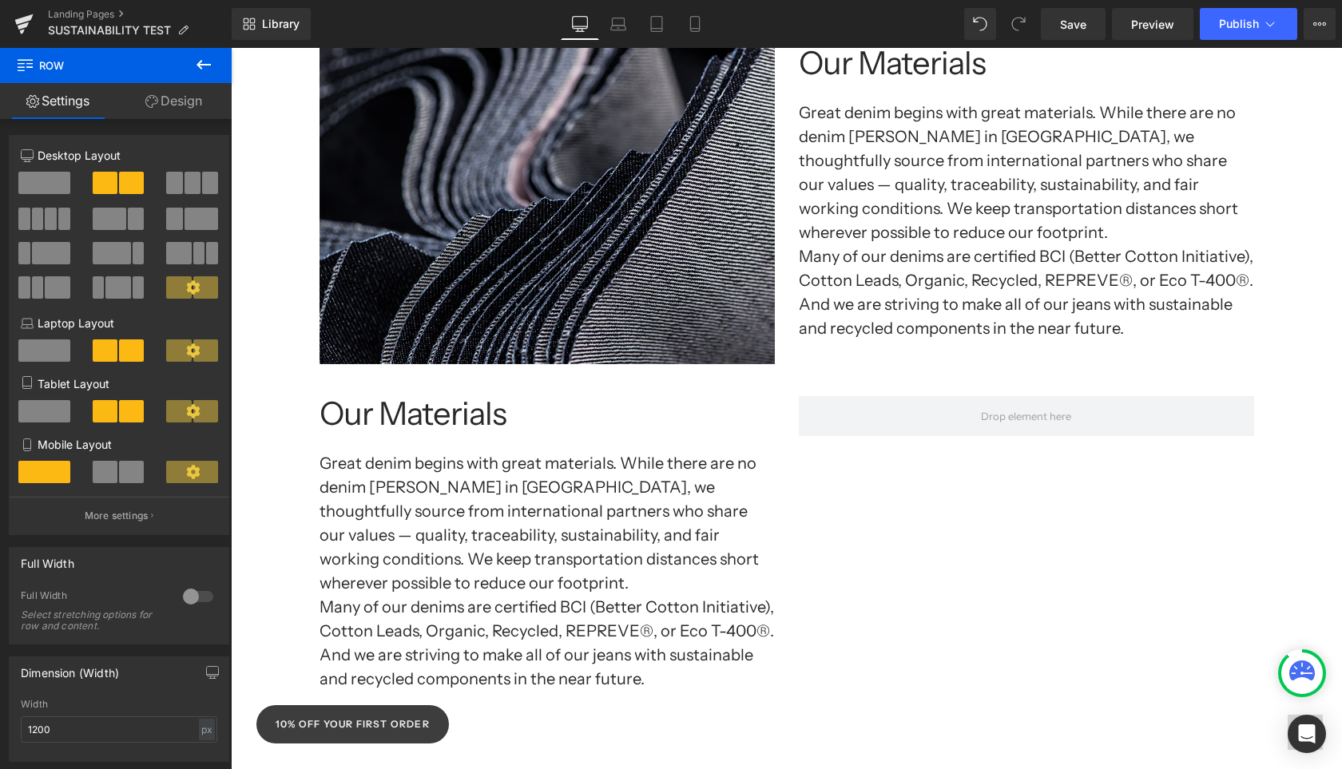
click at [195, 65] on icon at bounding box center [203, 64] width 19 height 19
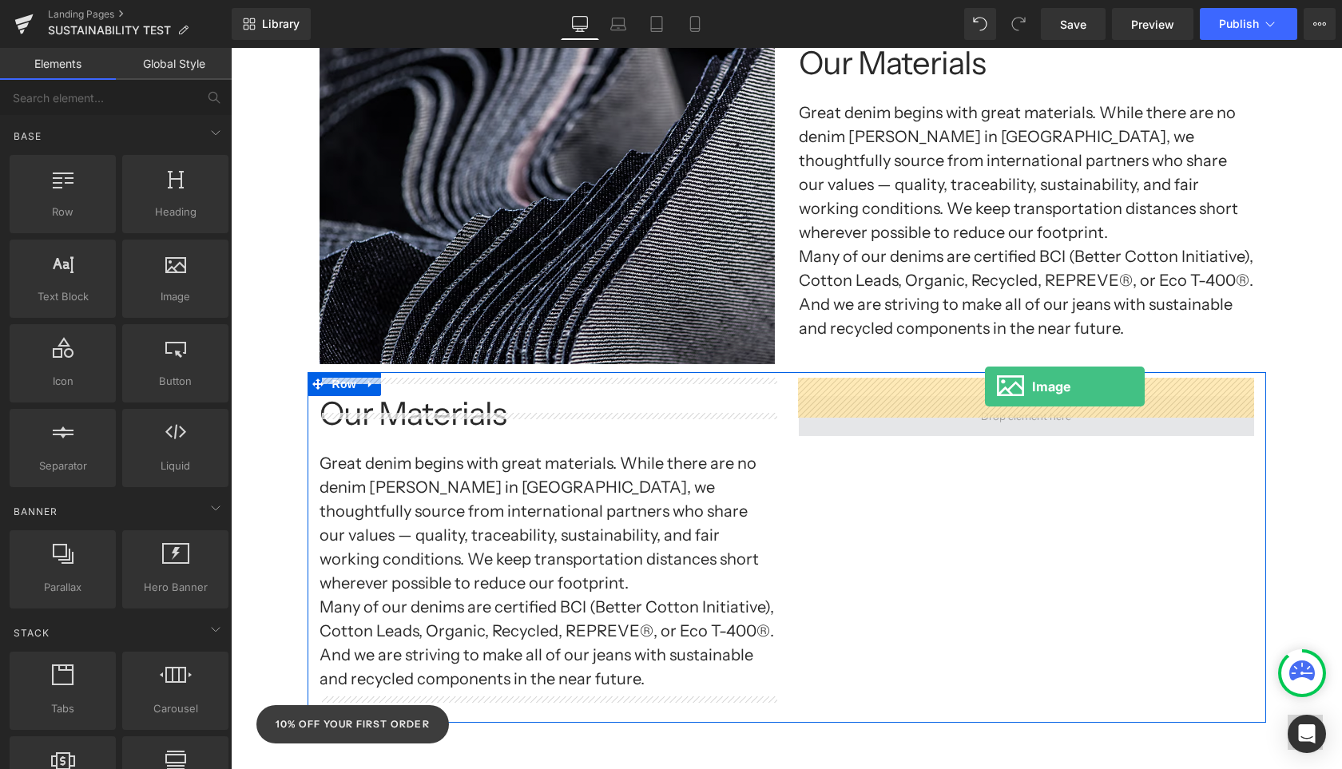
drag, startPoint x: 399, startPoint y: 306, endPoint x: 986, endPoint y: 397, distance: 594.9
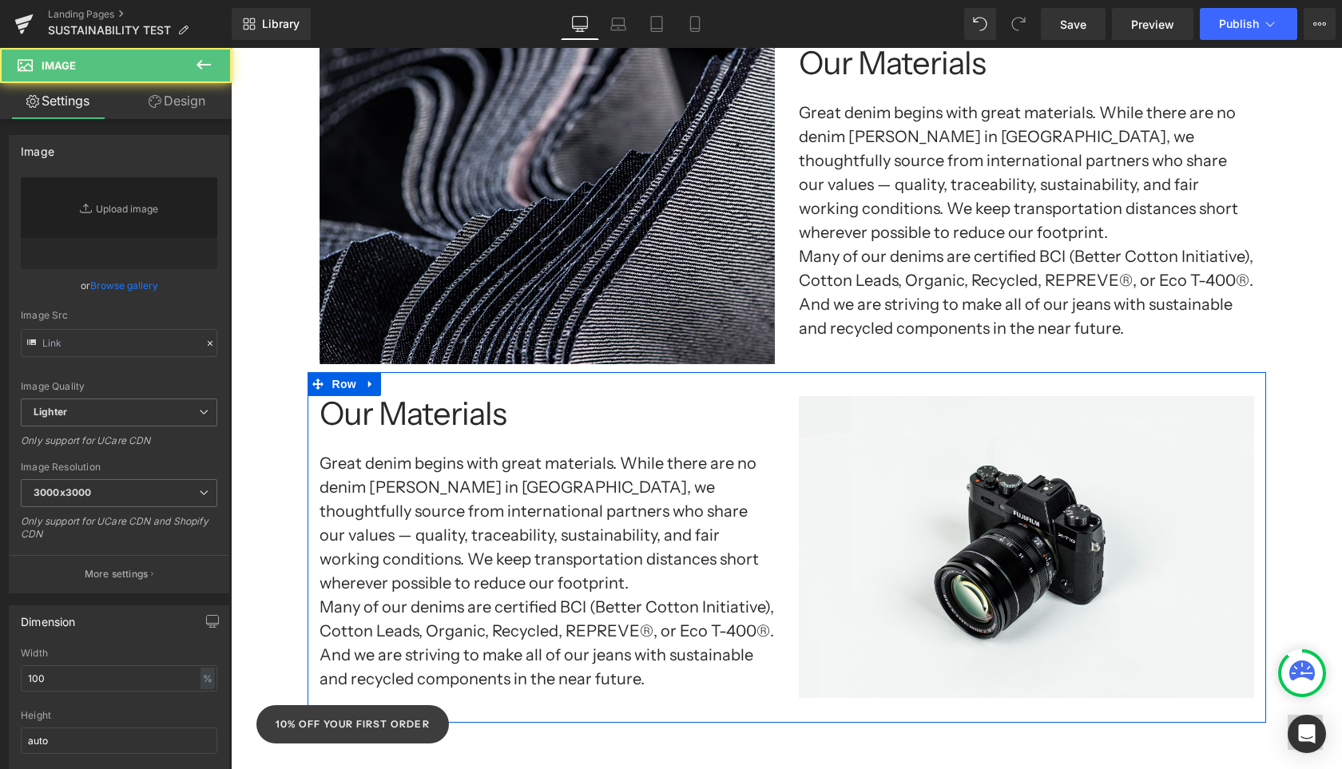
type input "//[DOMAIN_NAME][URL]"
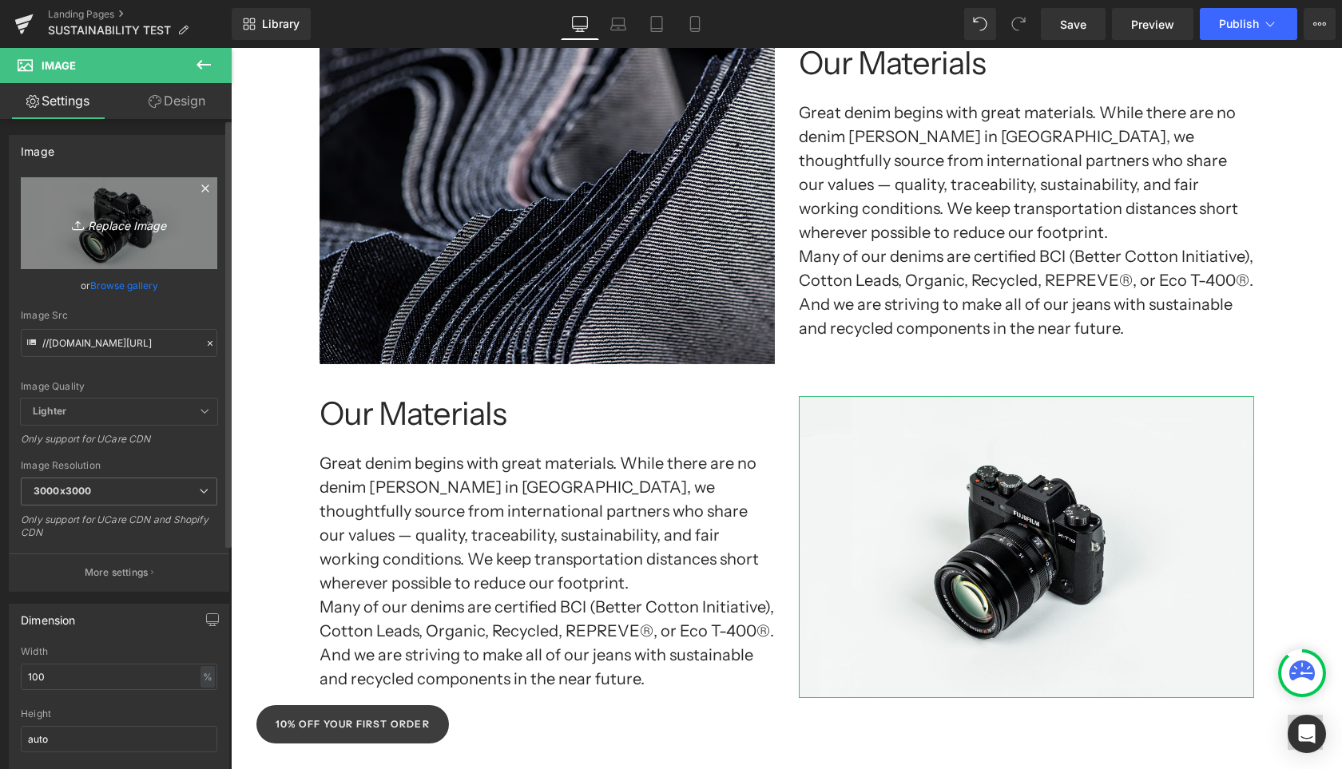
click at [163, 260] on link "Replace Image" at bounding box center [119, 223] width 196 height 92
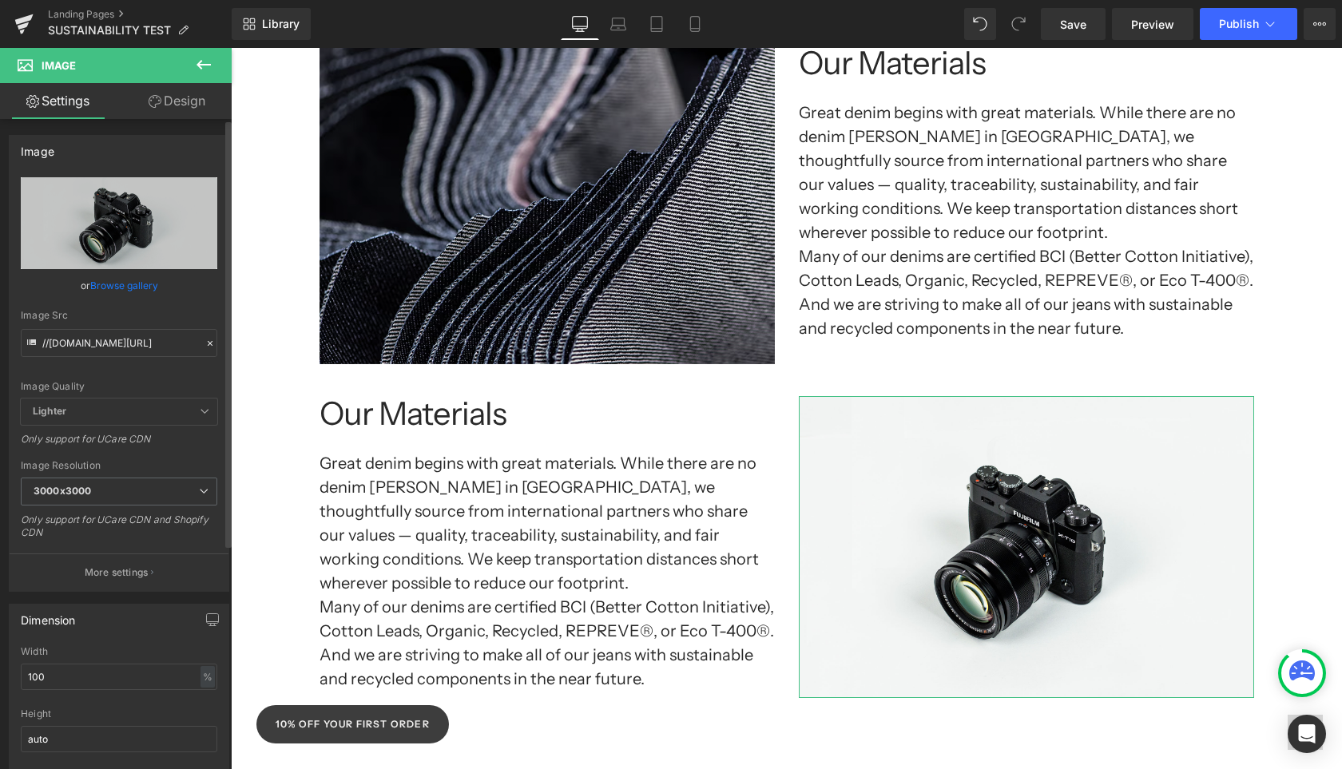
click at [141, 288] on link "Browse gallery" at bounding box center [124, 286] width 68 height 28
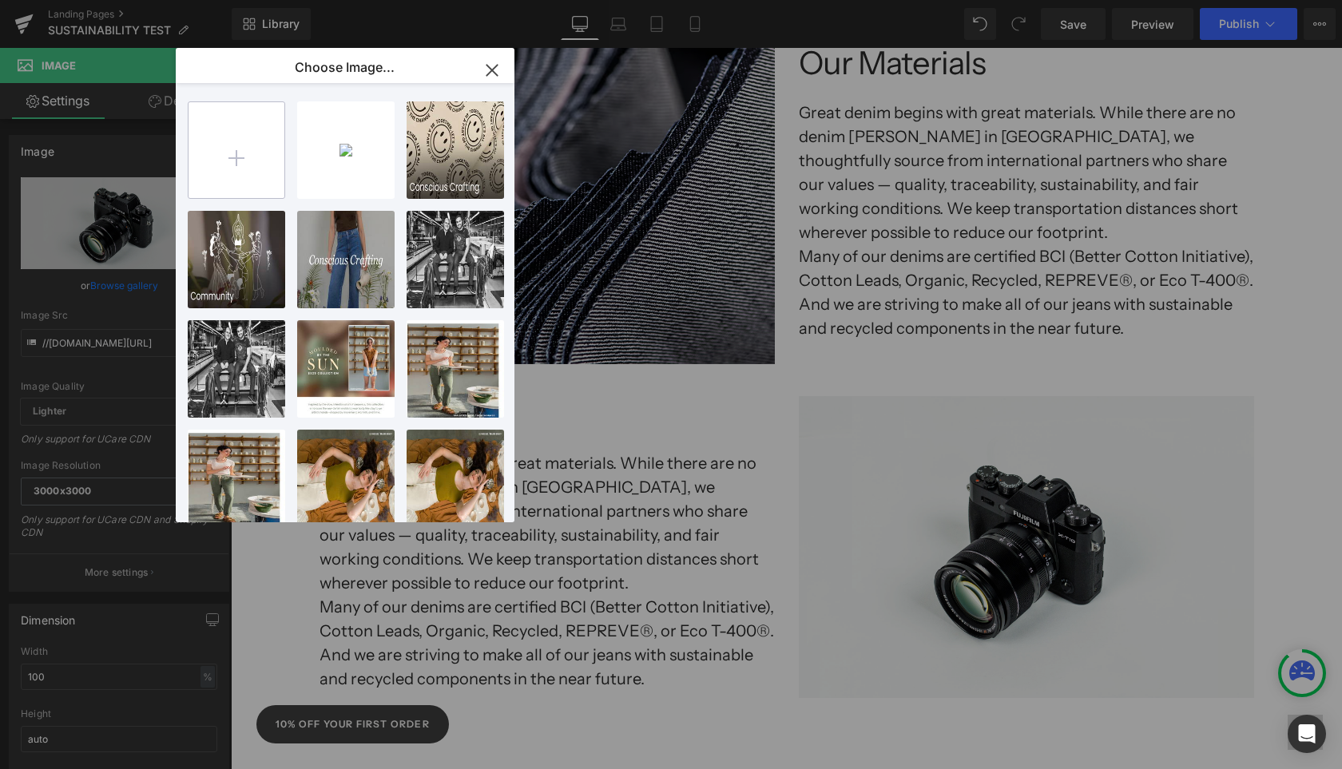
click at [220, 171] on input "file" at bounding box center [236, 150] width 96 height 96
type input "C:\fakepath\technology.jpg"
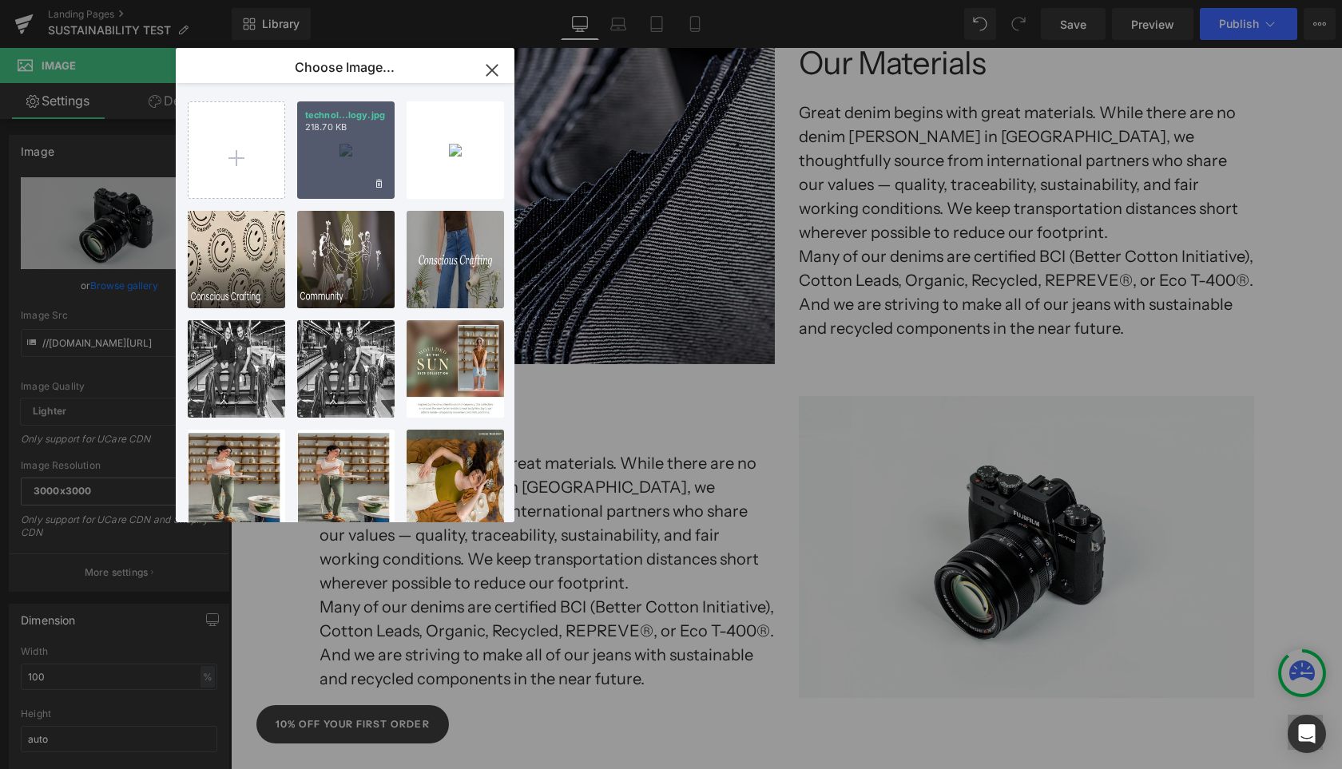
click at [366, 172] on div "technol...logy.jpg 218.70 KB" at bounding box center [345, 149] width 97 height 97
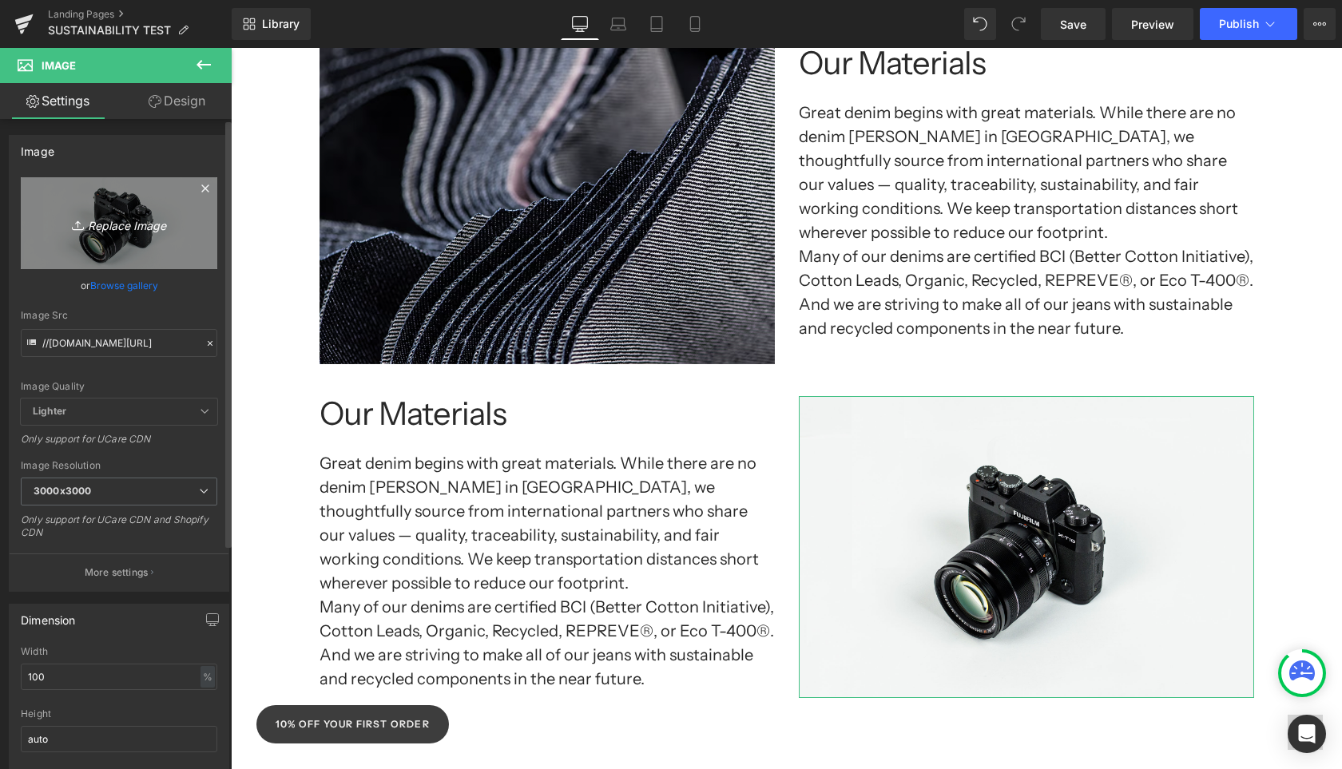
click at [119, 237] on link "Replace Image" at bounding box center [119, 223] width 196 height 92
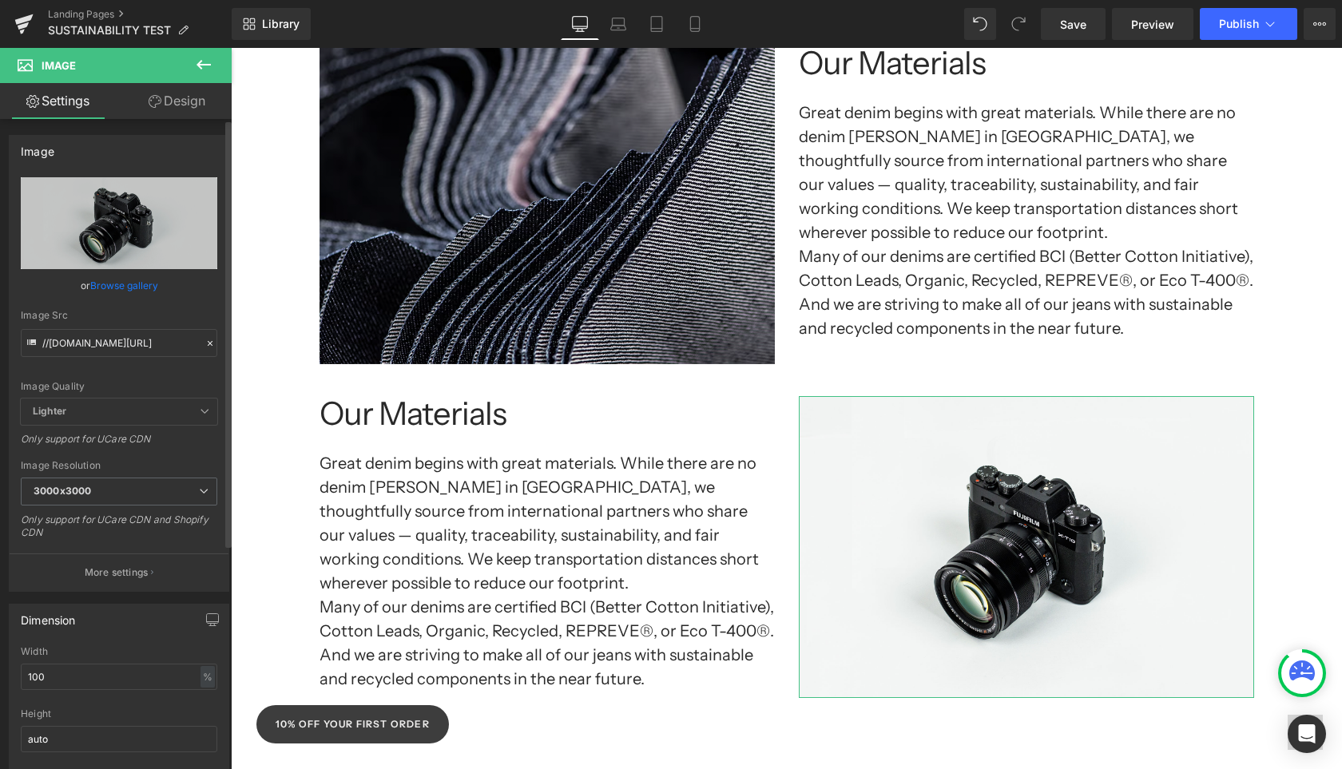
click at [119, 284] on link "Browse gallery" at bounding box center [124, 286] width 68 height 28
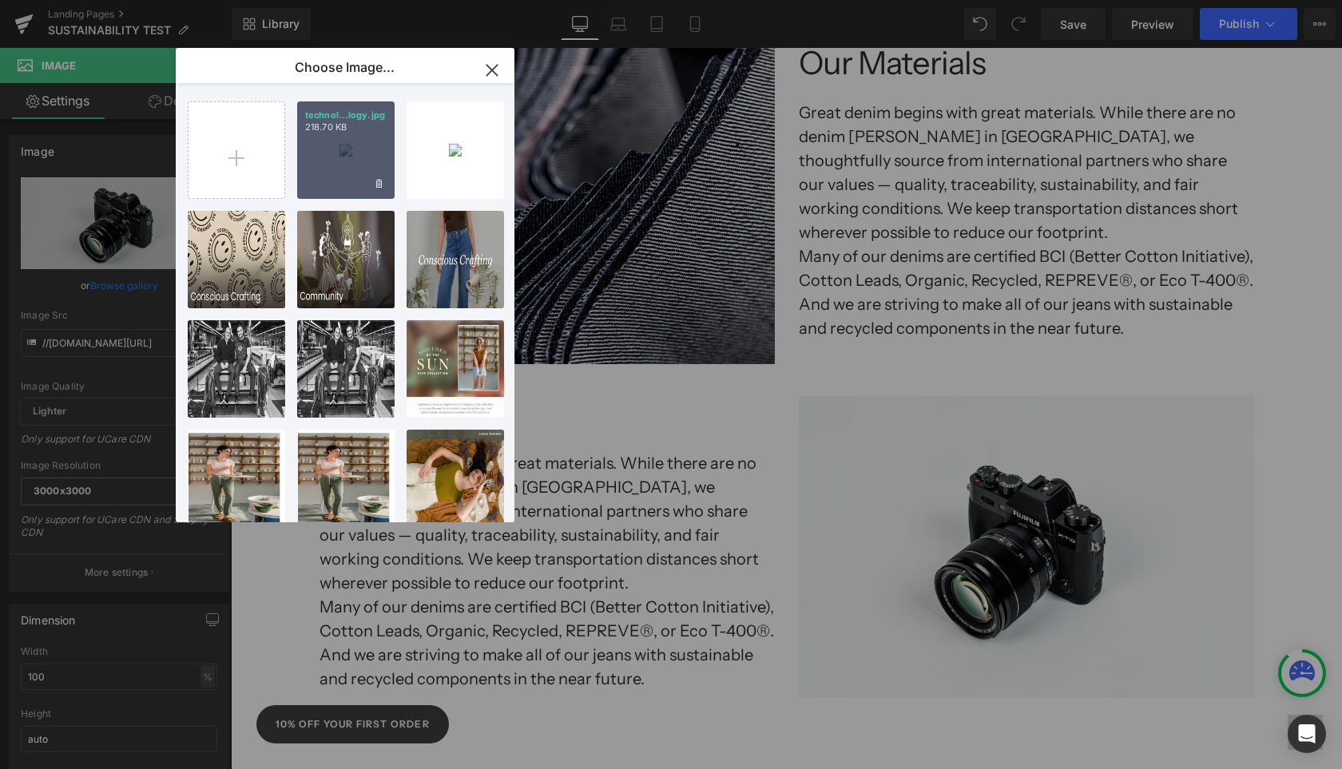
click at [341, 169] on div "technol...logy.jpg 218.70 KB" at bounding box center [345, 149] width 97 height 97
type input "[URL][DOMAIN_NAME]"
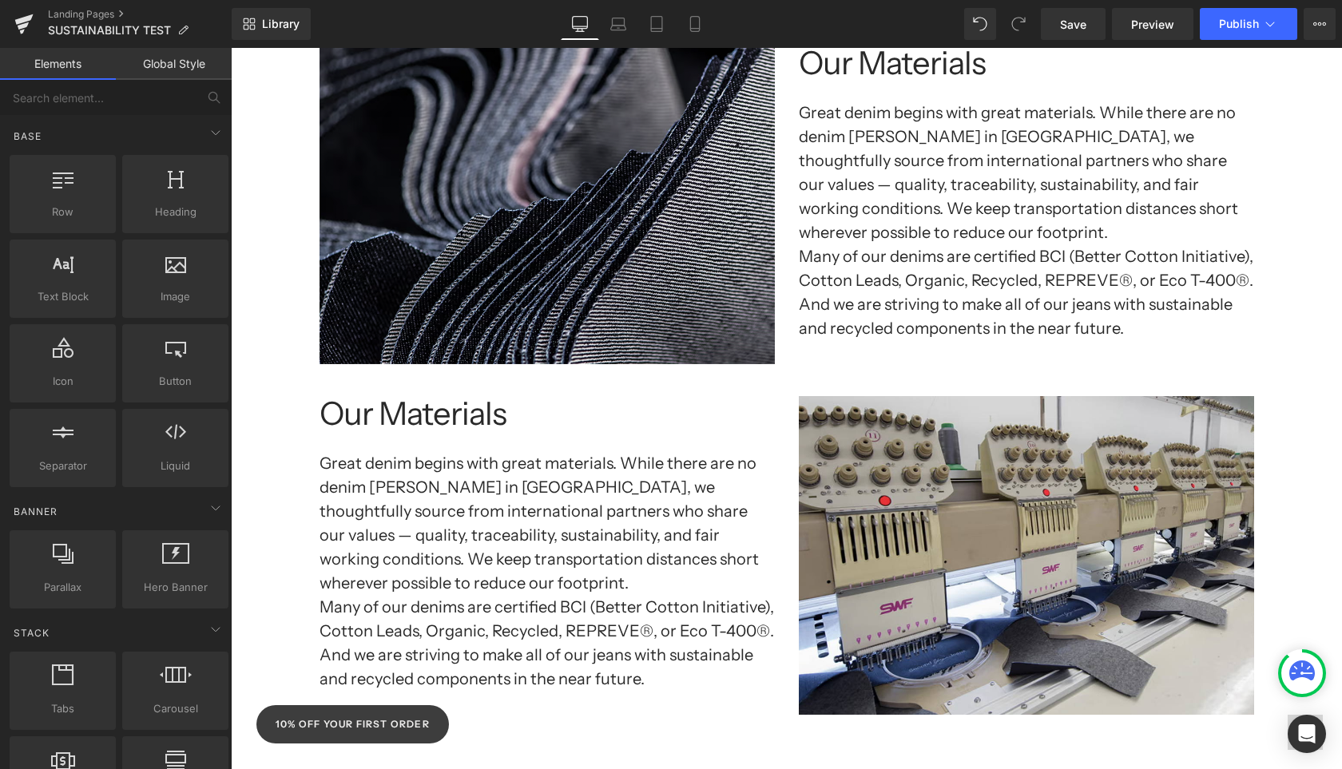
click at [1318, 490] on div "Separator Sustainability at Yoga Jeans: Growing Together, Doing Better Heading …" at bounding box center [786, 660] width 1111 height 3355
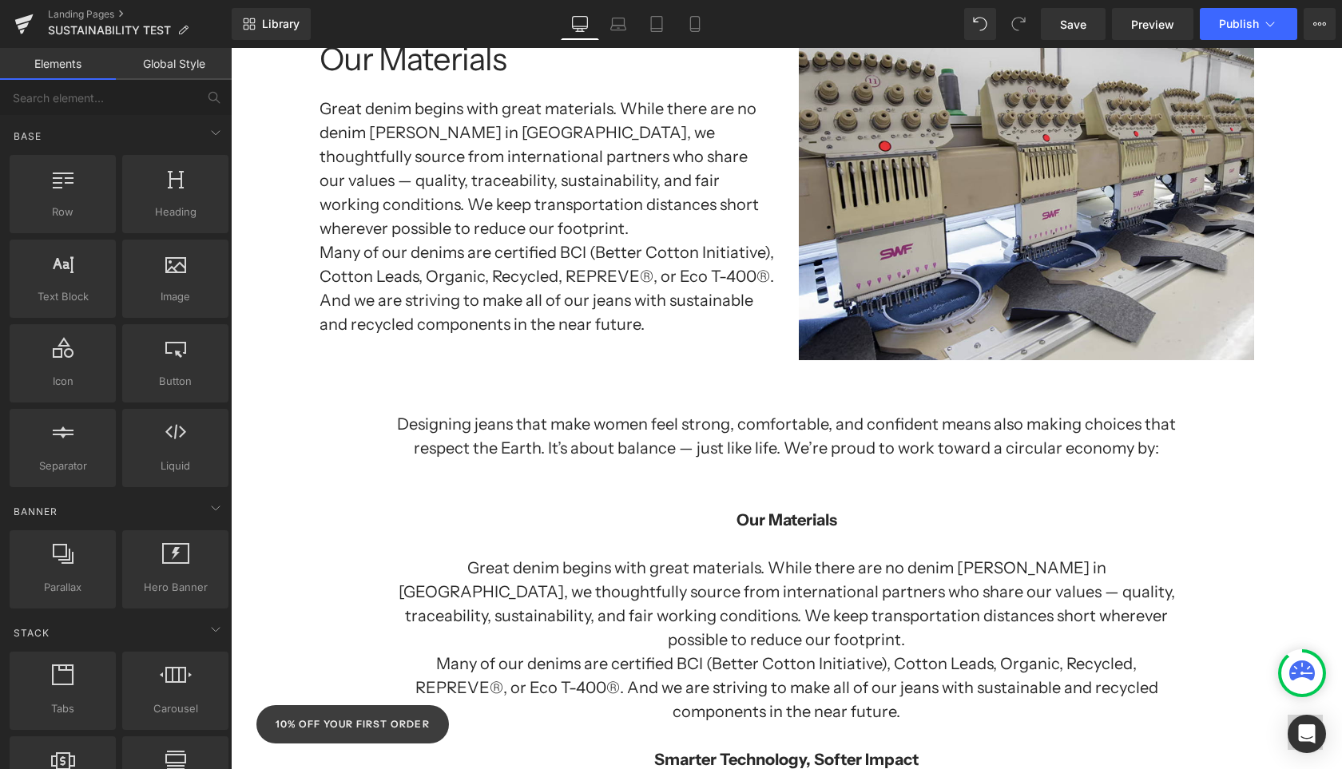
scroll to position [1595, 0]
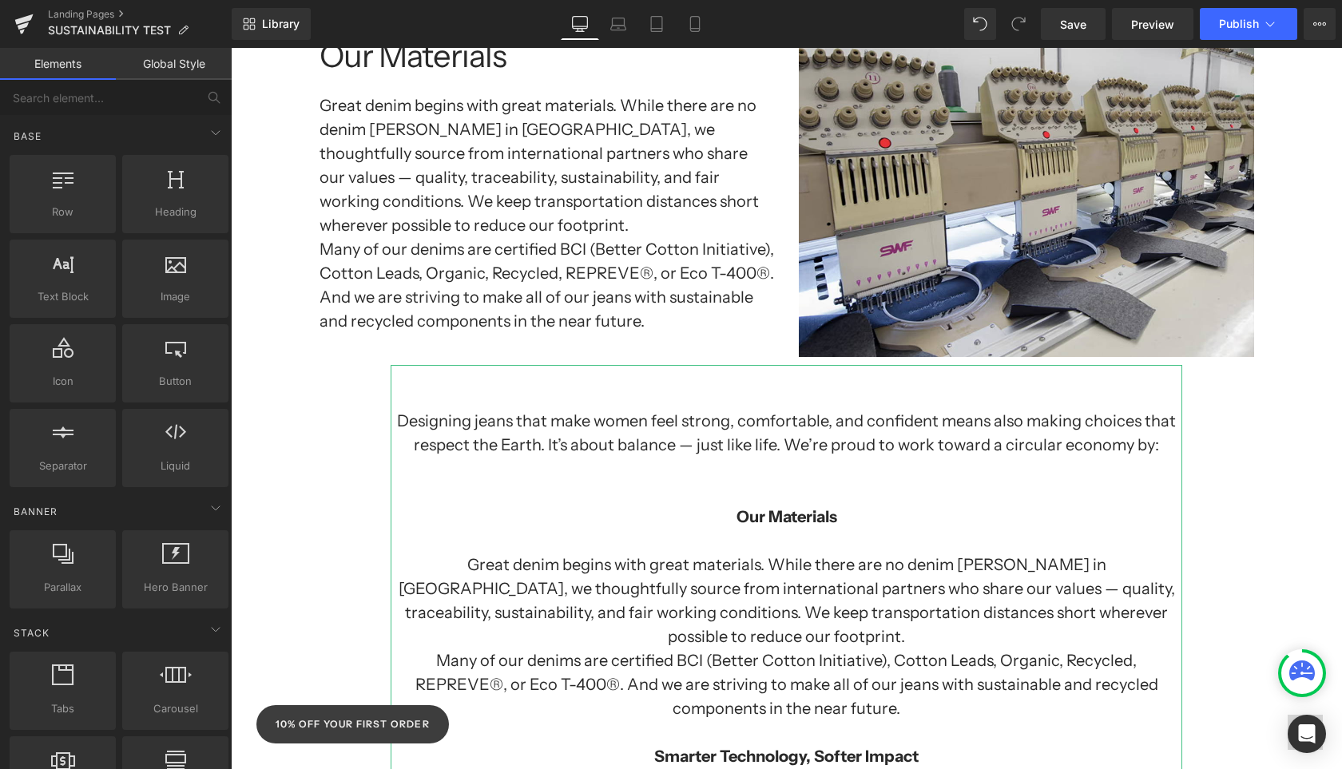
click at [900, 747] on strong "Smarter Technology, Softer Impact" at bounding box center [786, 756] width 264 height 19
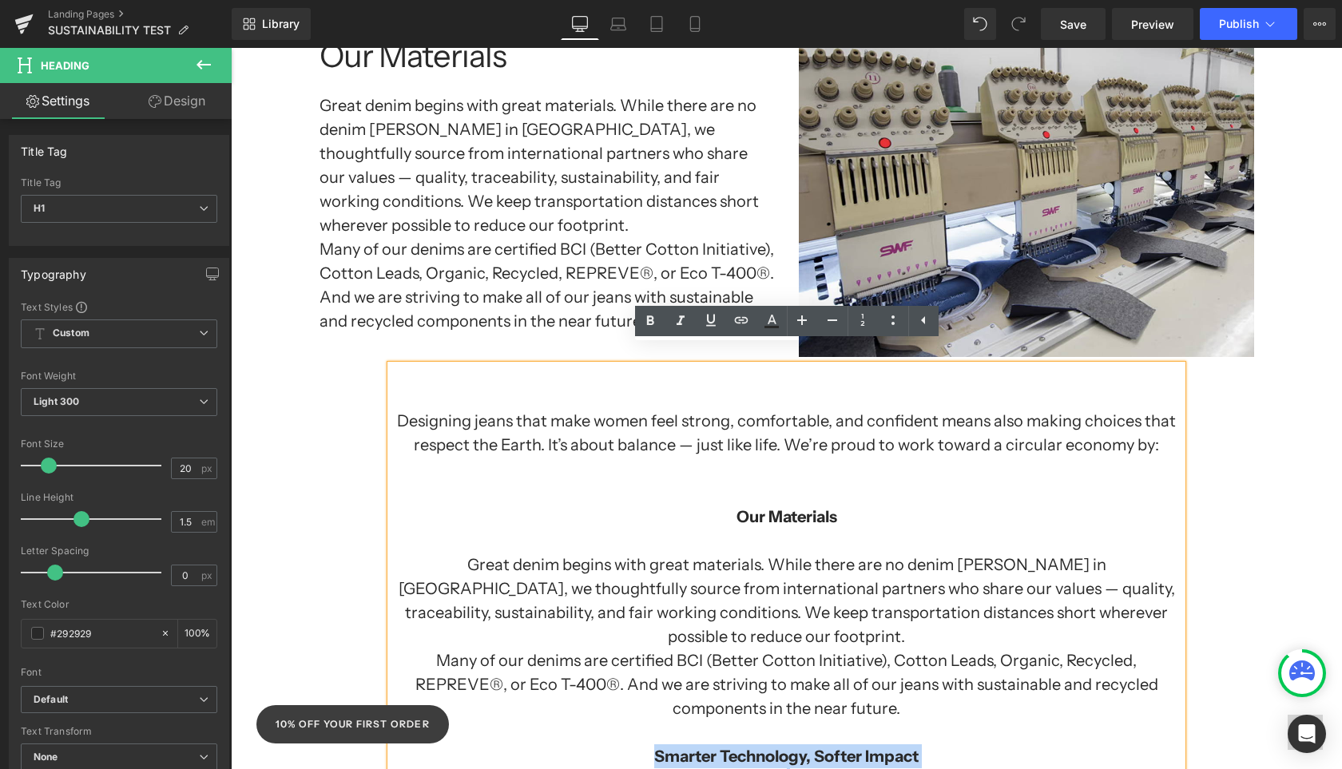
copy strong "Smarter Technology, Softer Impact"
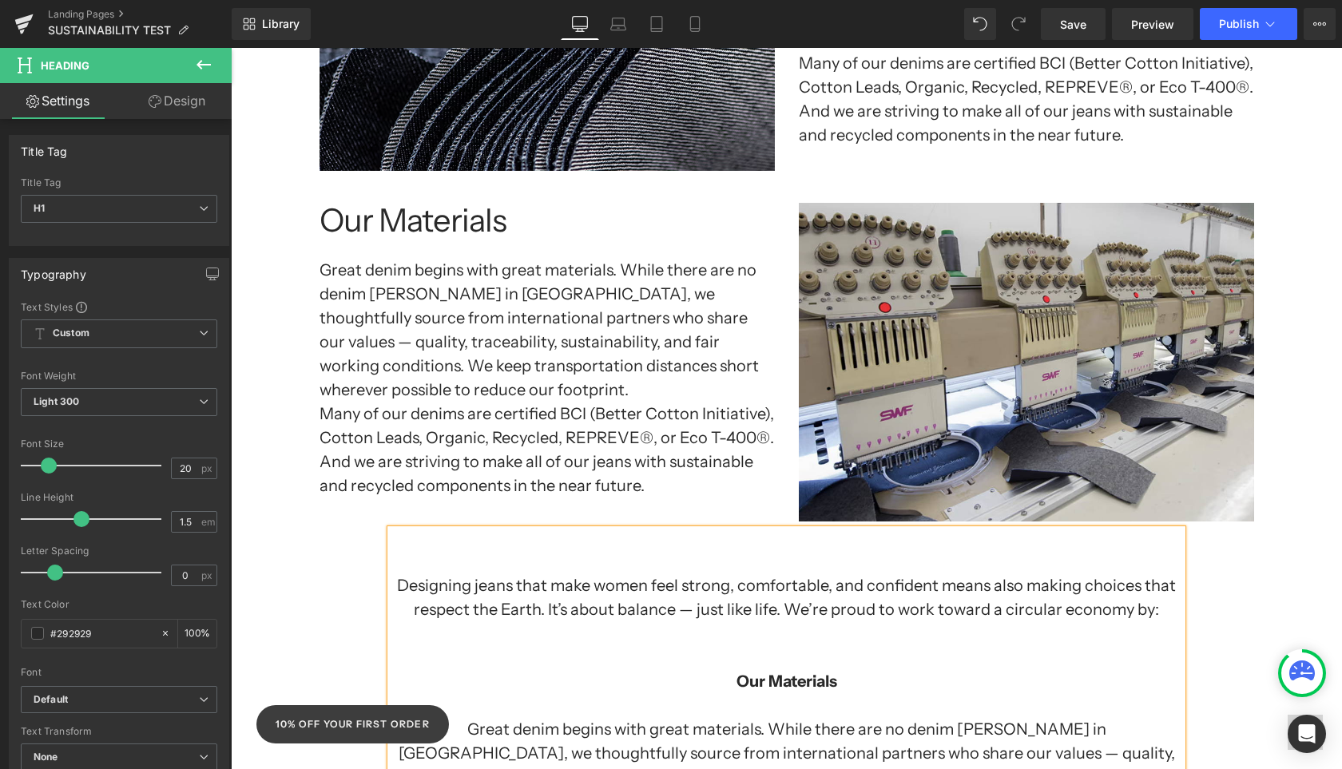
scroll to position [1429, 0]
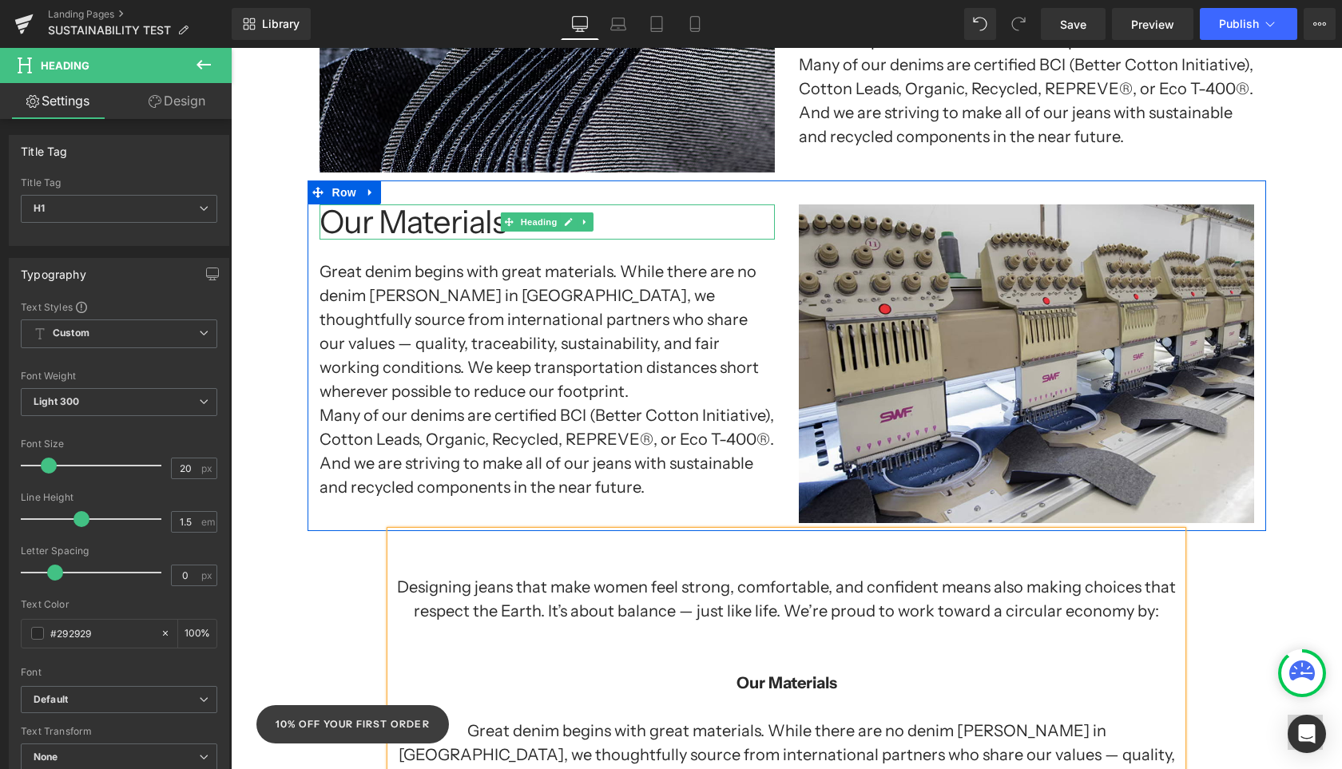
click at [462, 205] on h1 "Our Materials" at bounding box center [546, 221] width 455 height 35
click at [462, 206] on h1 "Our Materials" at bounding box center [546, 221] width 455 height 35
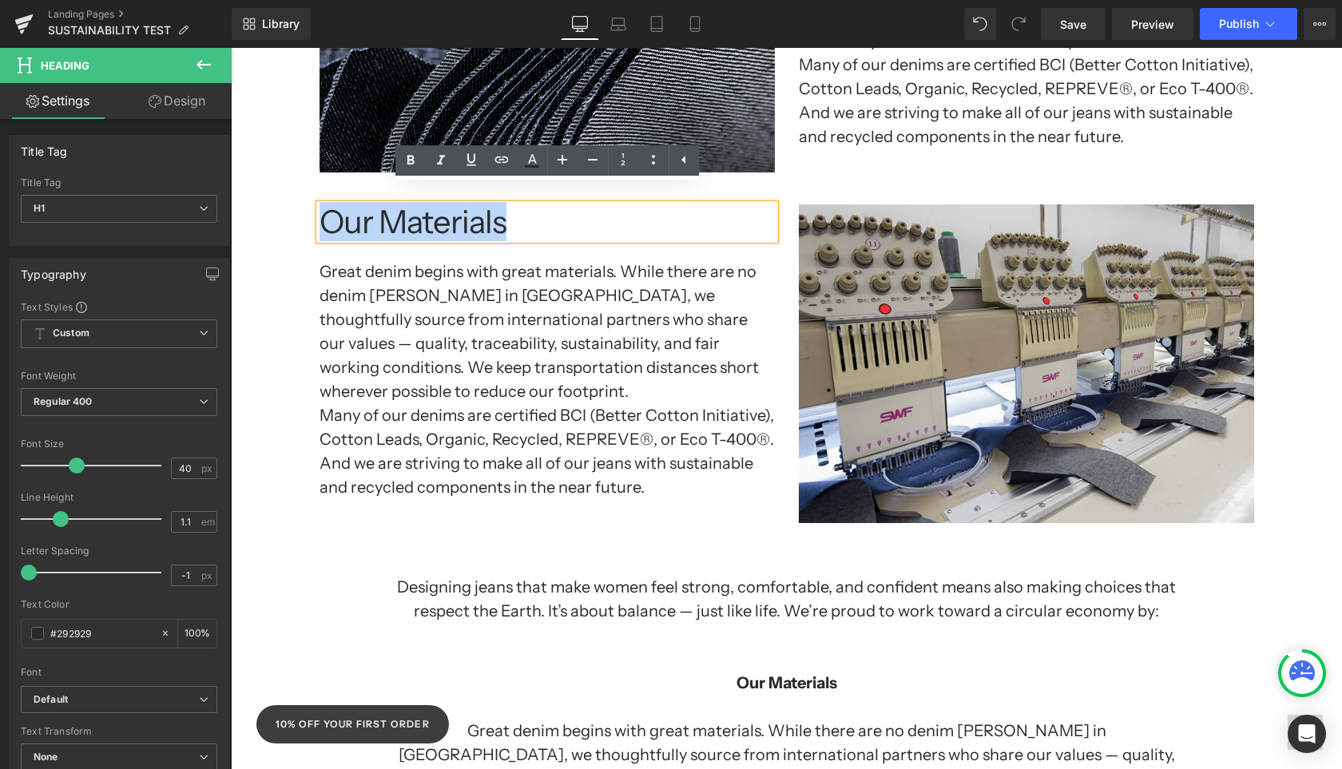
paste div
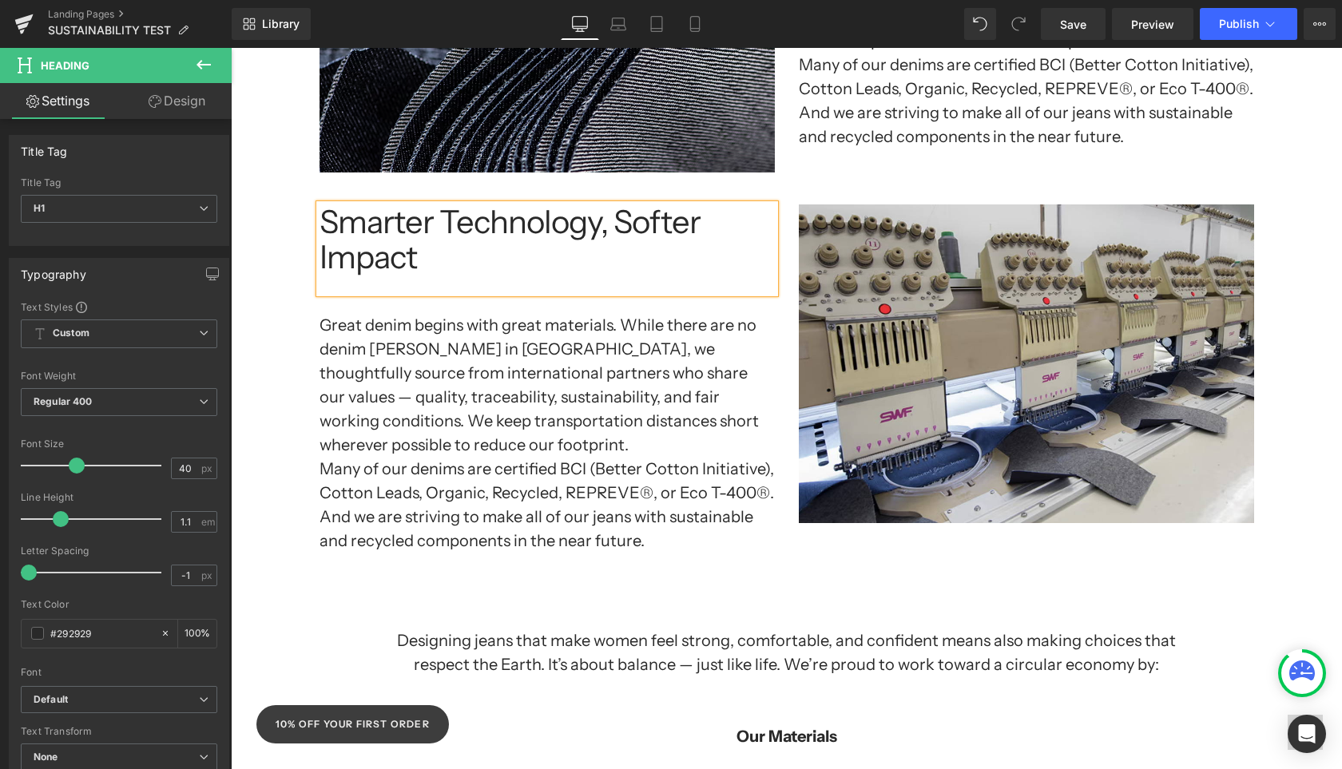
click at [606, 208] on h1 "Smarter Technology, Softer Impact" at bounding box center [546, 239] width 455 height 70
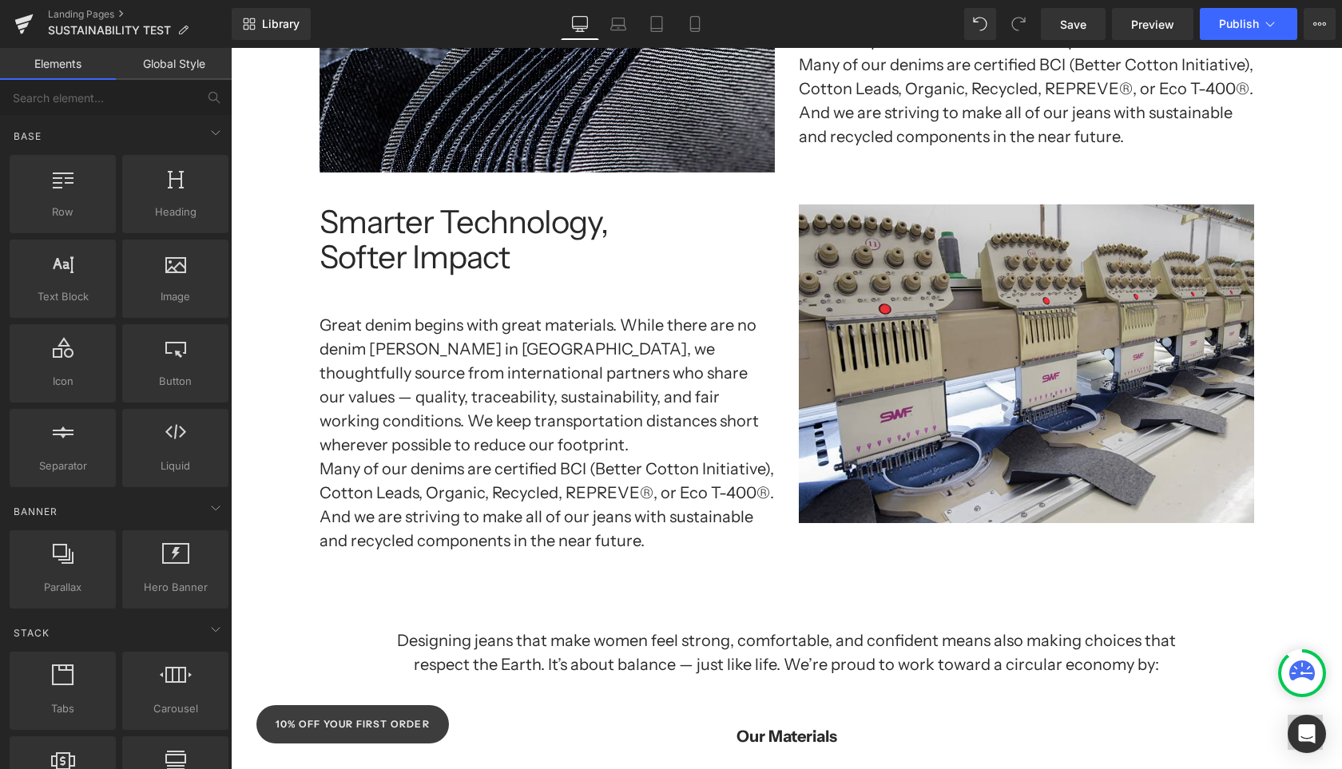
click at [260, 413] on div "Separator Sustainability at Yoga Jeans: Growing Together, Doing Better Heading …" at bounding box center [786, 495] width 1111 height 3407
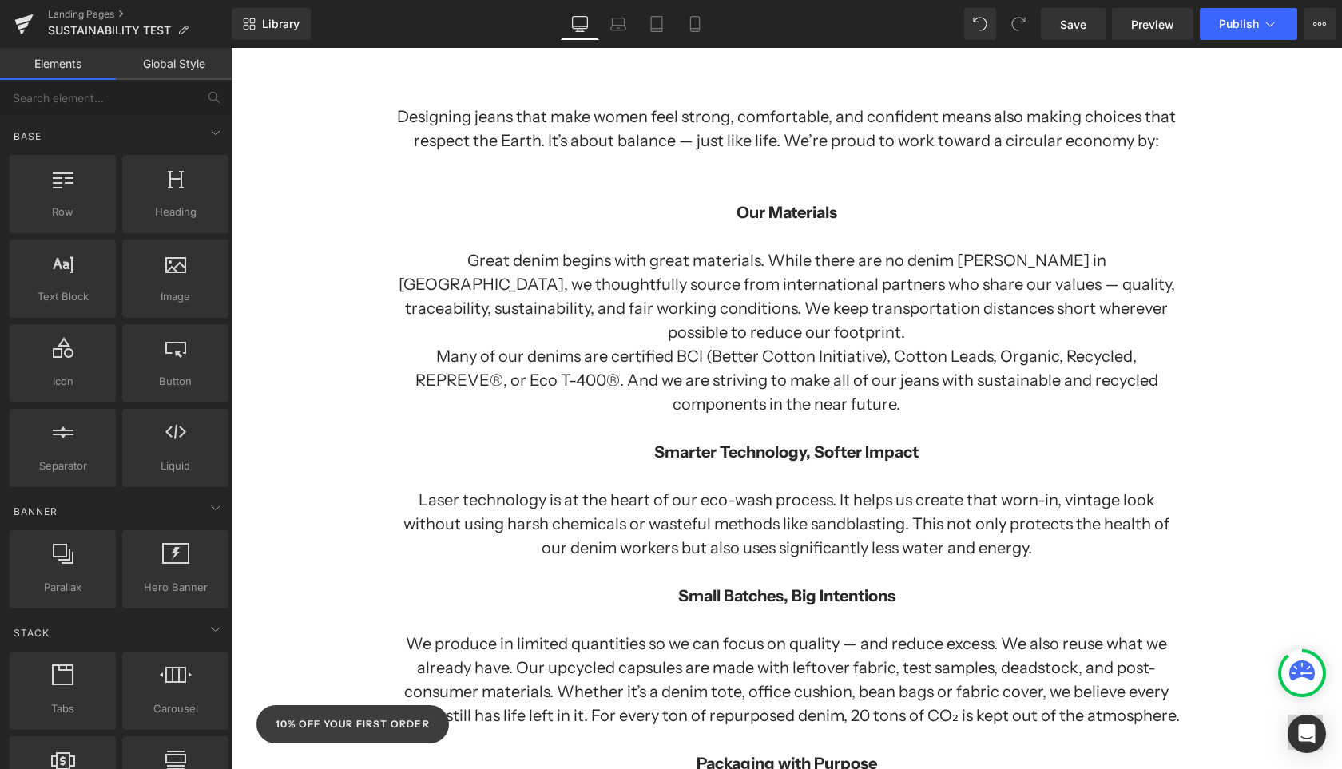
scroll to position [1970, 0]
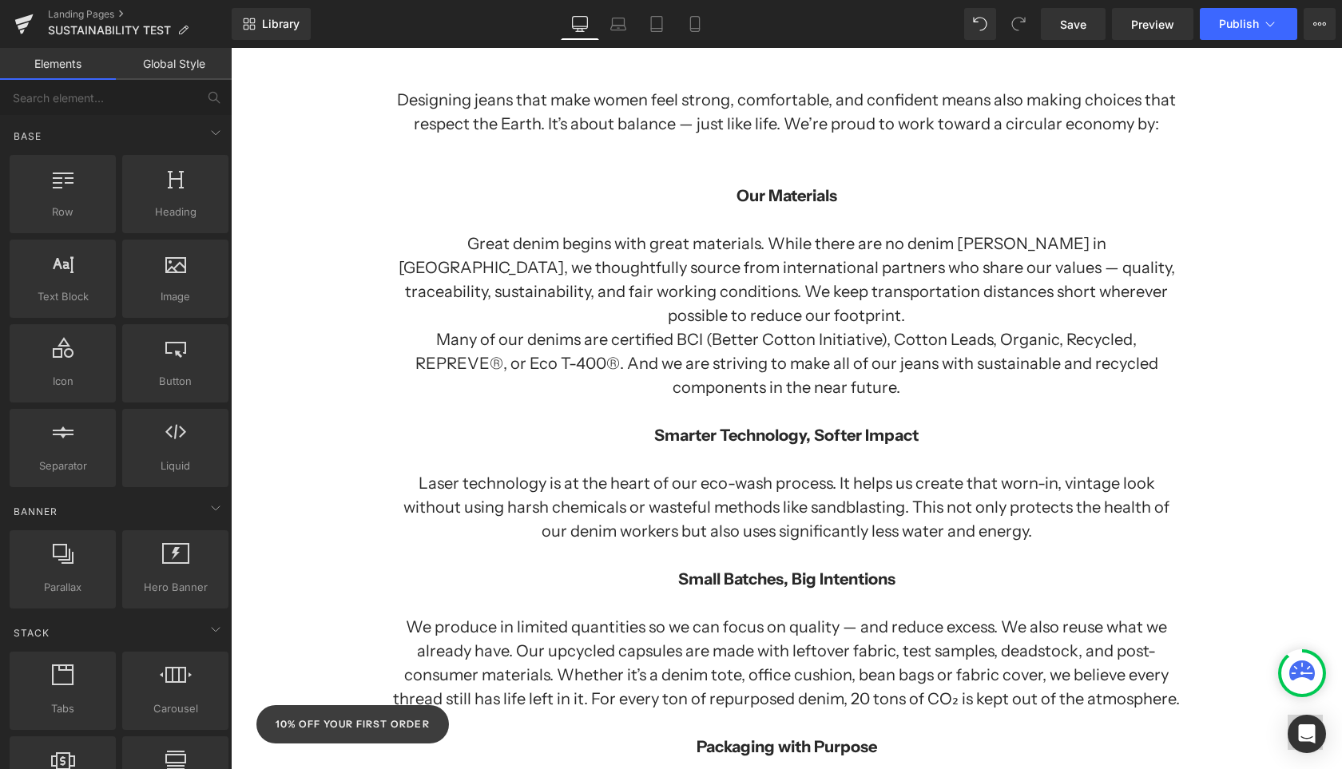
click at [774, 476] on h1 "Laser technology is at the heart of our eco-wash process. It helps us create th…" at bounding box center [787, 507] width 792 height 72
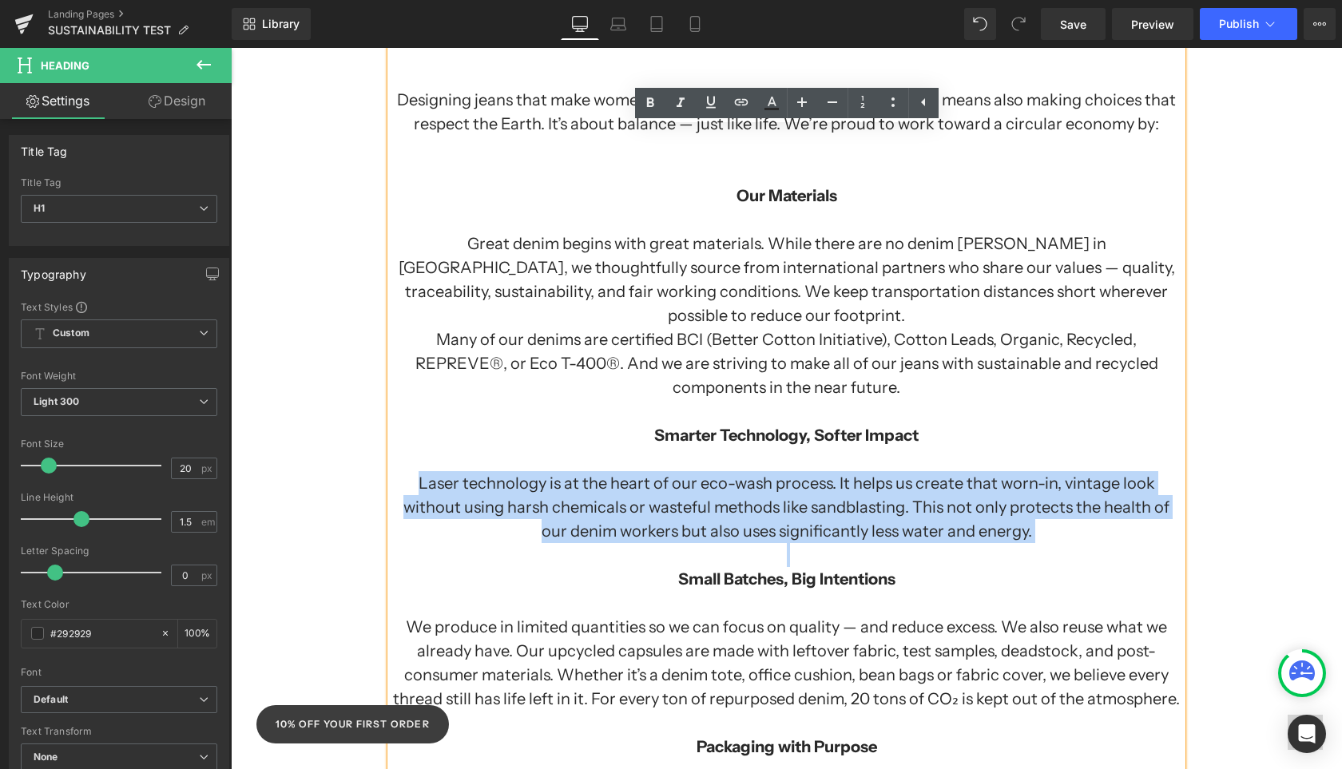
copy h1 "Laser technology is at the heart of our eco-wash process. It helps us create th…"
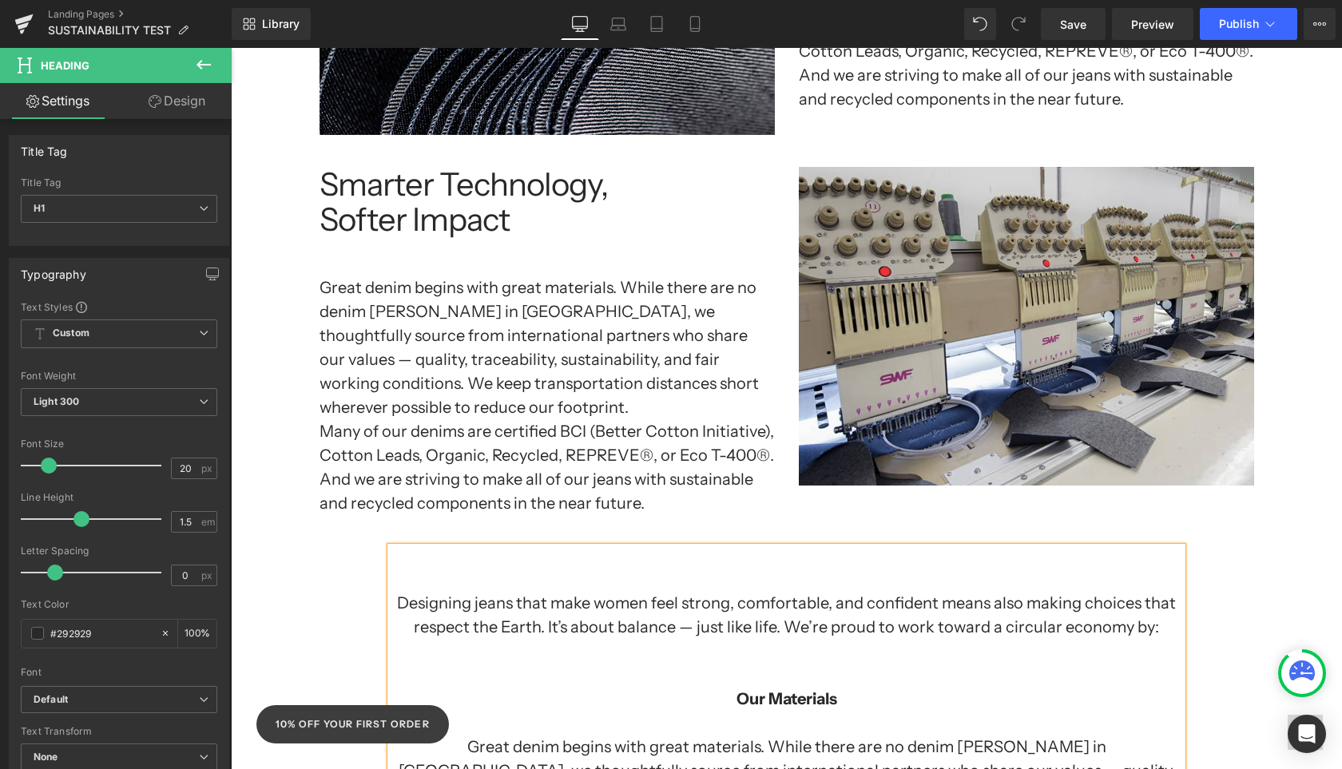
scroll to position [1461, 0]
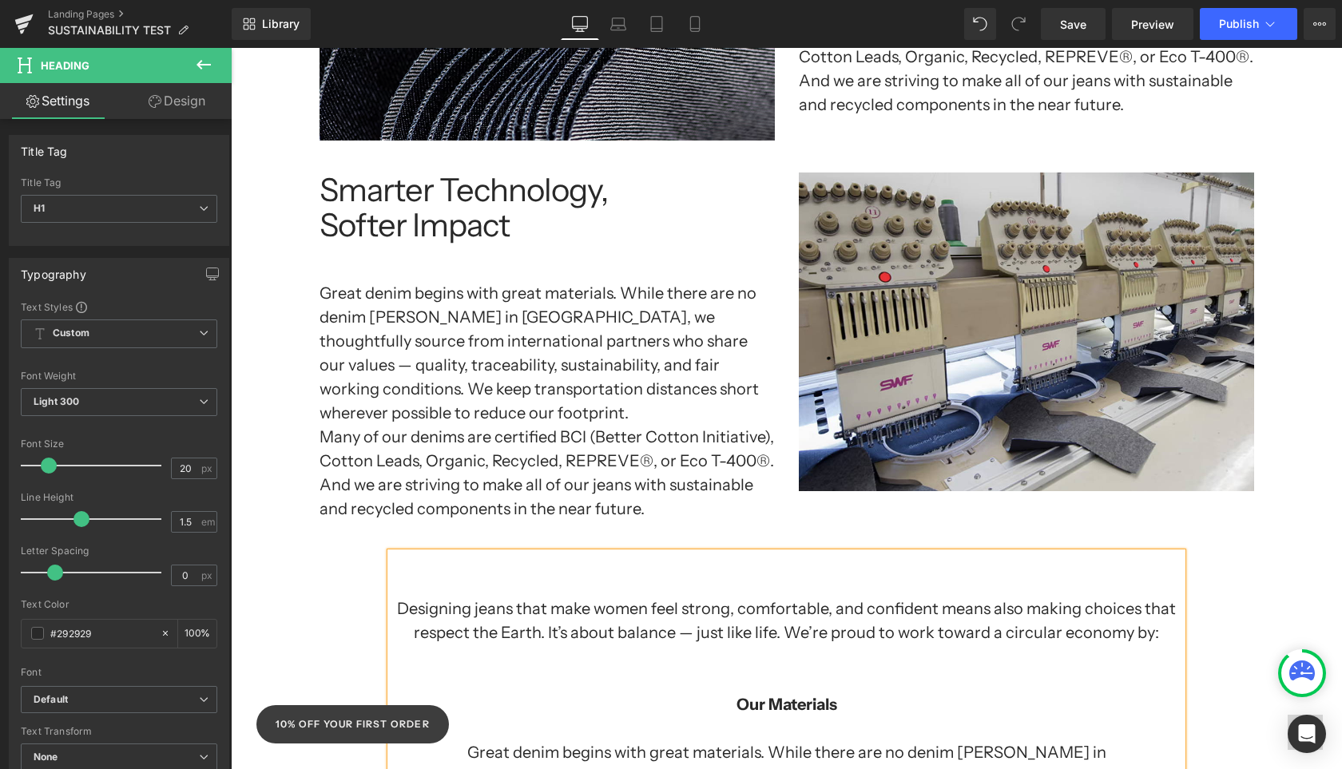
click at [594, 322] on link at bounding box center [589, 312] width 17 height 19
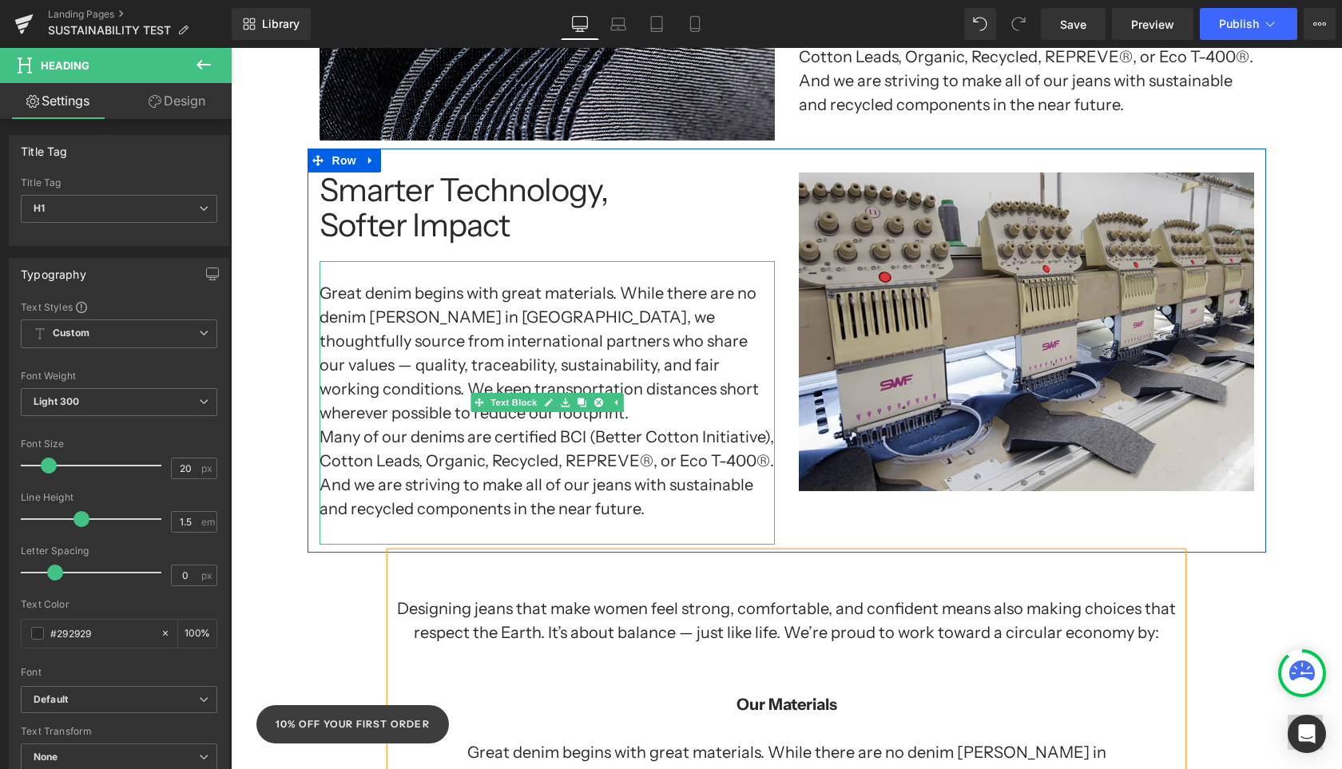
click at [597, 462] on h1 "Many of our denims are certified BCI (Better Cotton Initiative), Cotton Leads, …" at bounding box center [546, 473] width 455 height 96
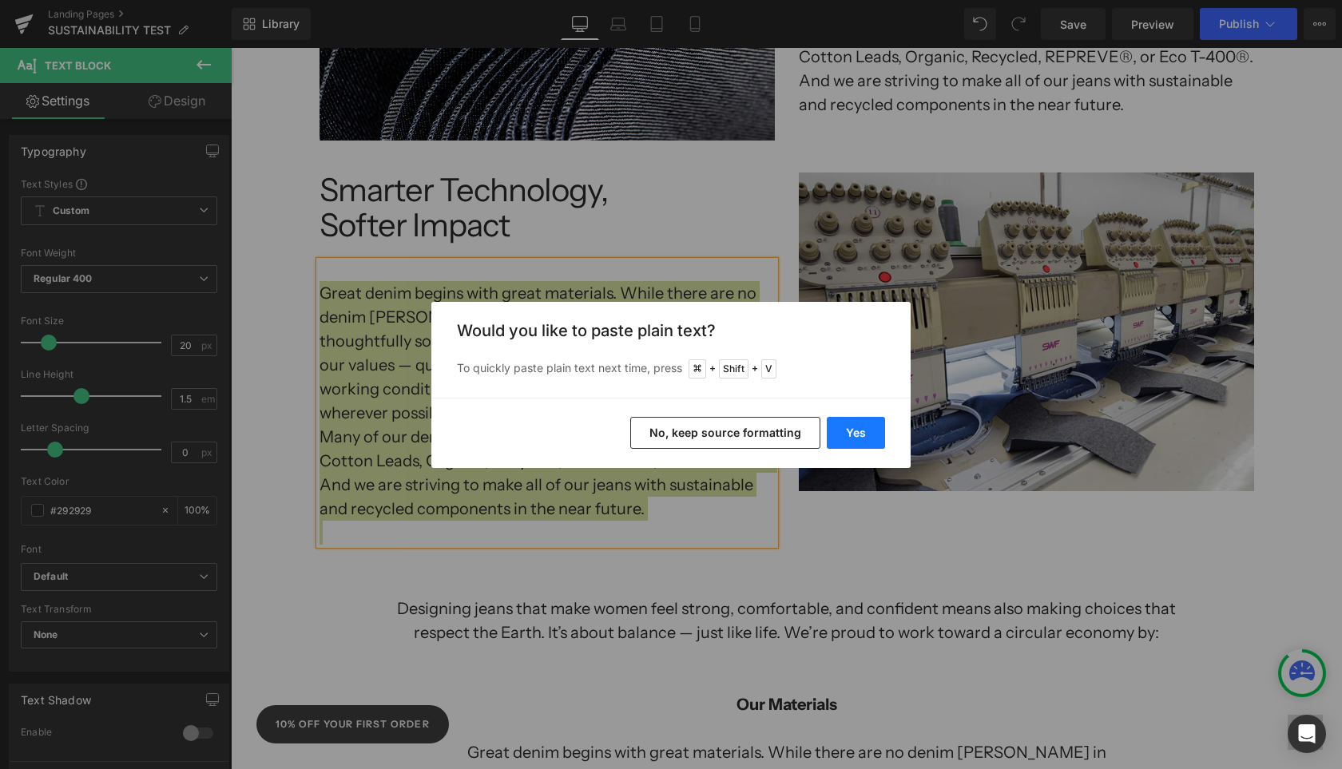
click at [863, 435] on button "Yes" at bounding box center [856, 433] width 58 height 32
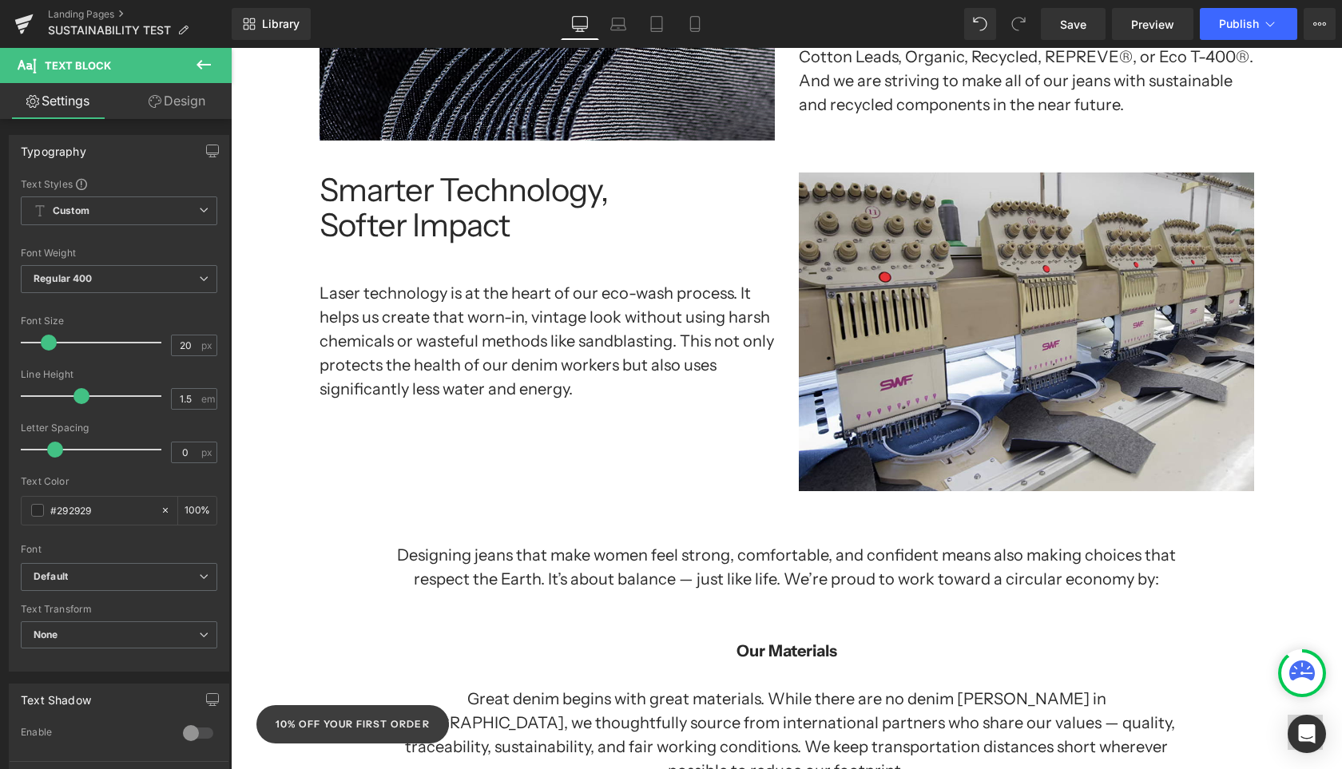
click at [268, 562] on div "Separator Sustainability at Yoga Jeans: Growing Together, Doing Better Heading …" at bounding box center [786, 437] width 1111 height 3355
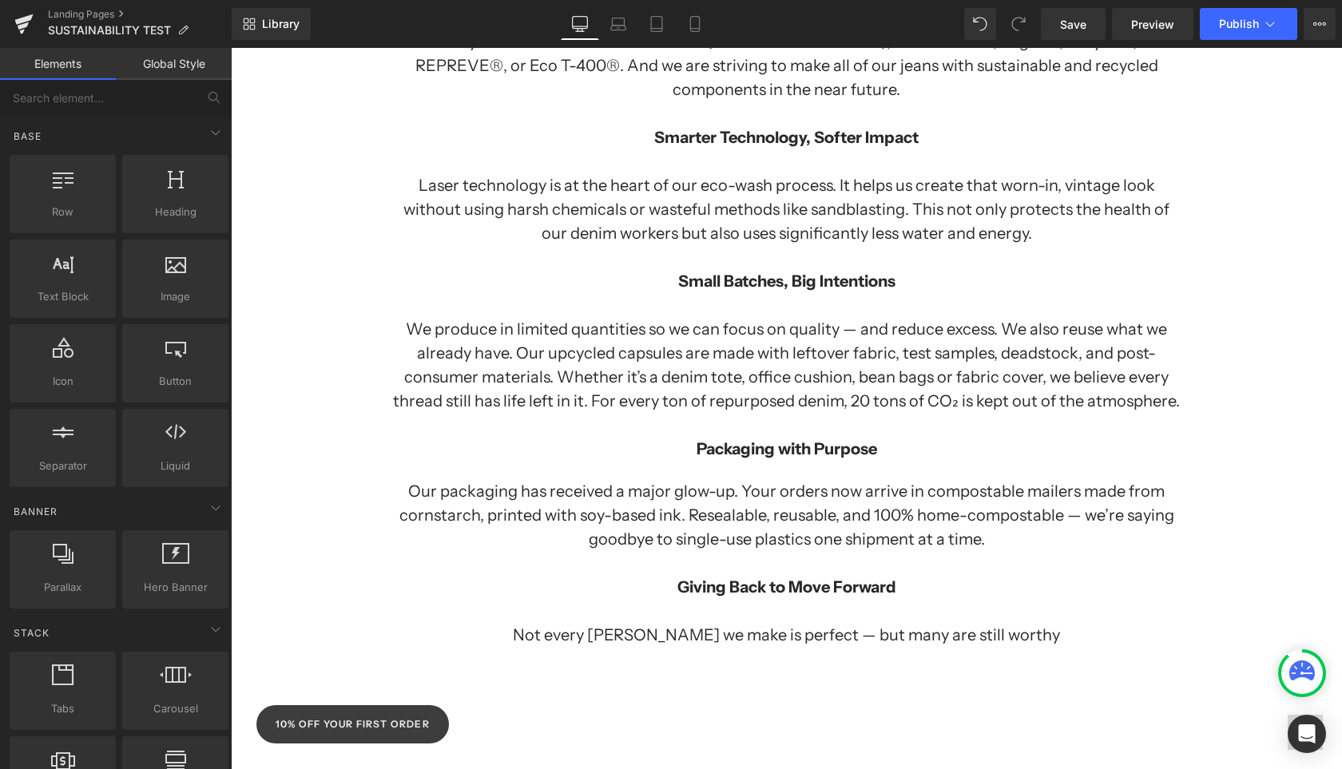
scroll to position [2098, 0]
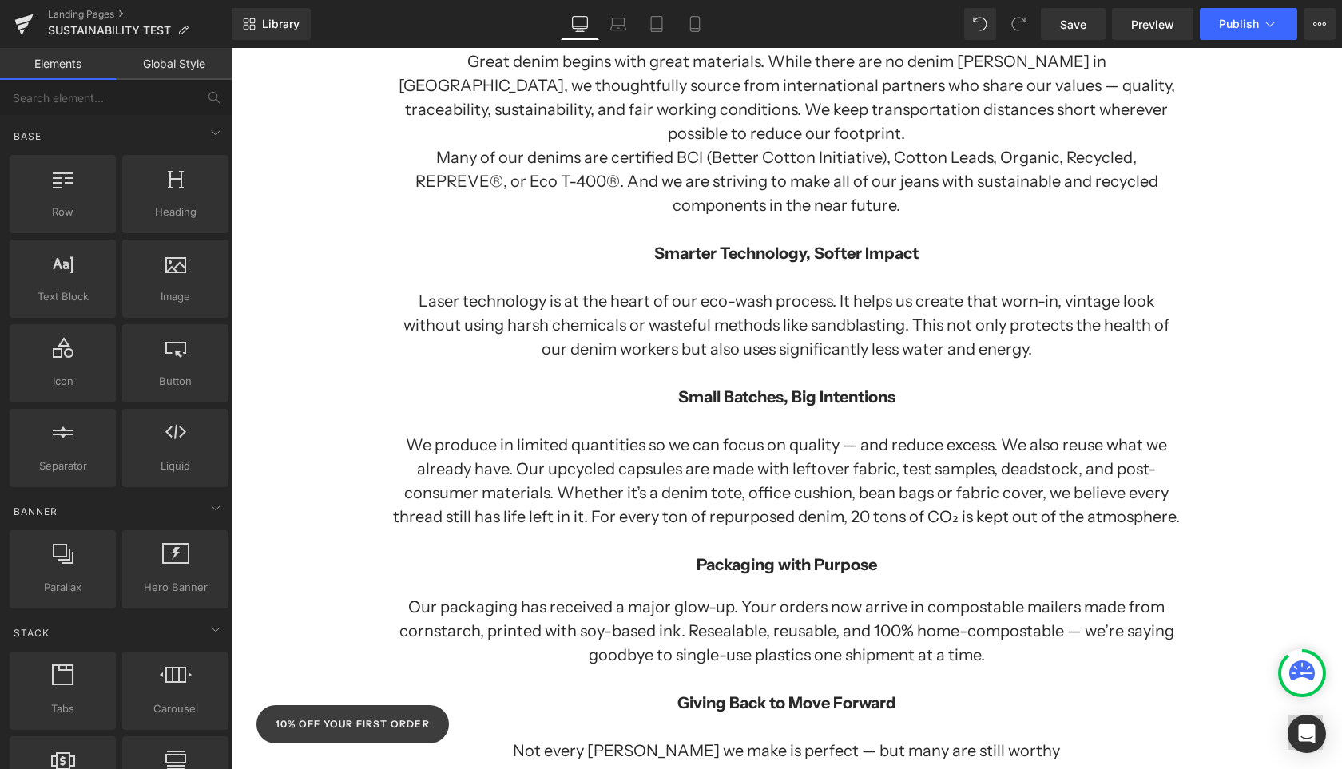
click at [573, 433] on h1 "We produce in limited quantities so we can focus on quality — and reduce excess…" at bounding box center [787, 481] width 792 height 96
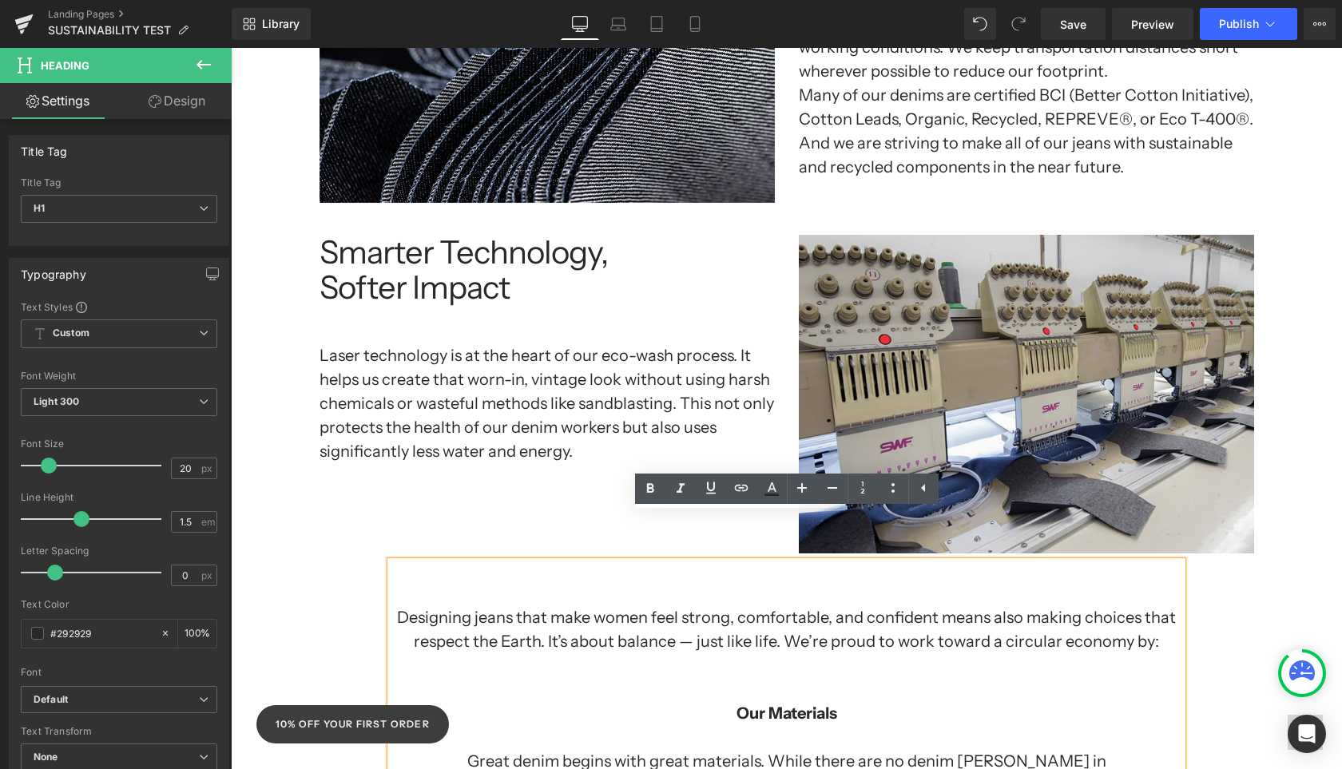
scroll to position [1367, 0]
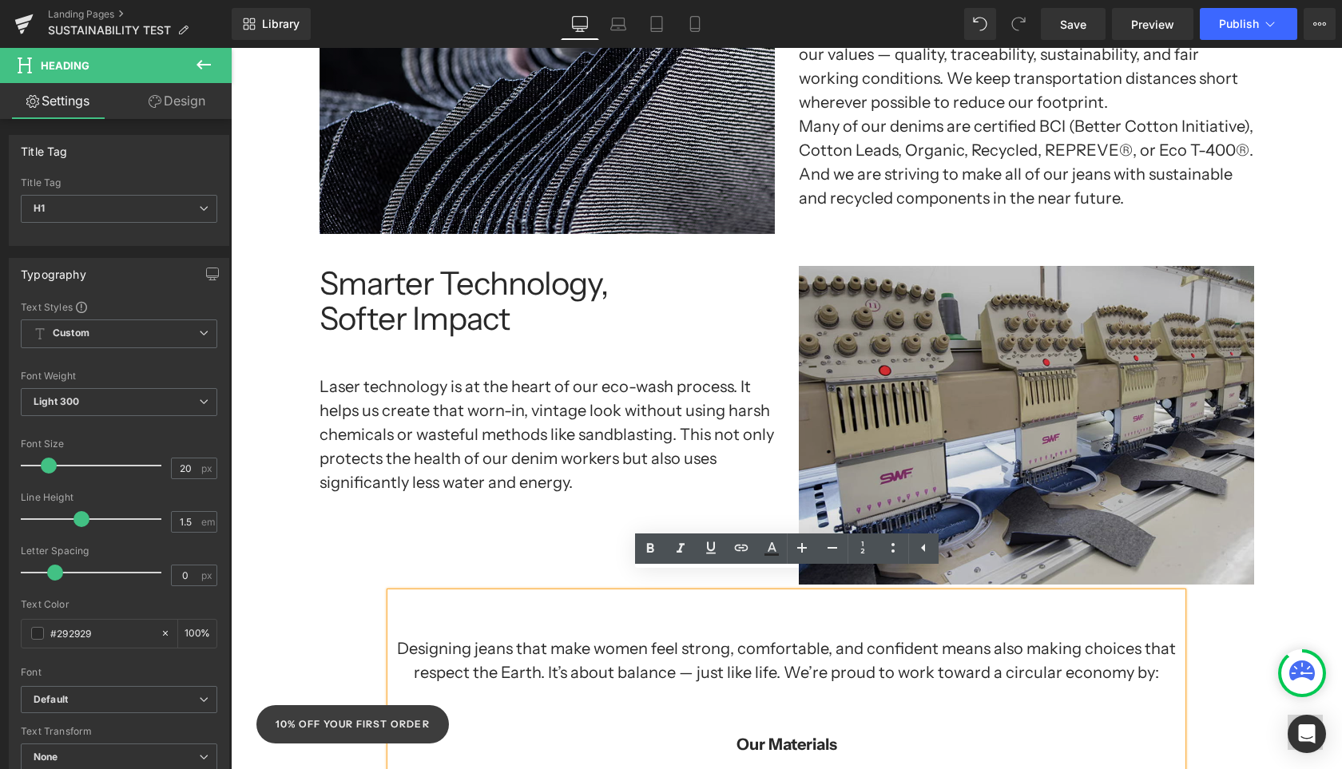
click at [942, 320] on img at bounding box center [1026, 425] width 455 height 319
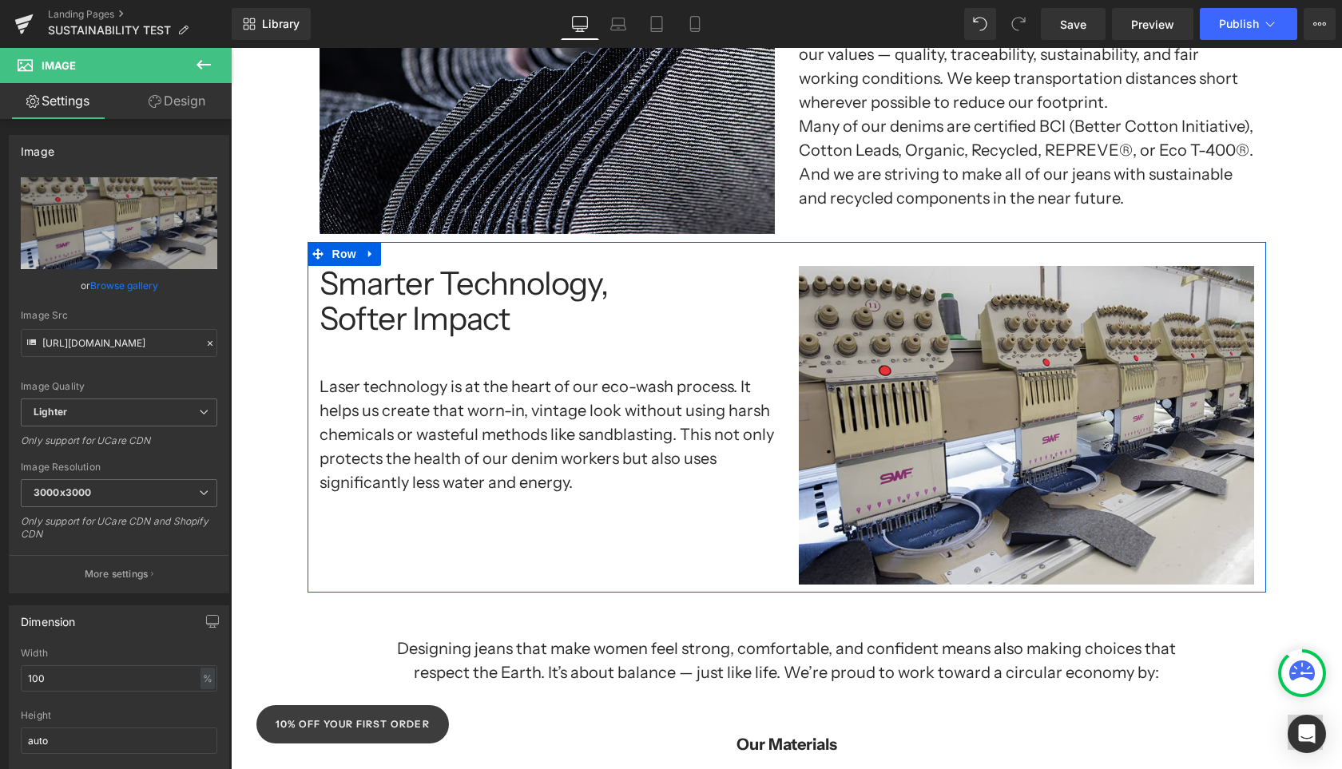
click at [370, 251] on icon at bounding box center [369, 254] width 3 height 7
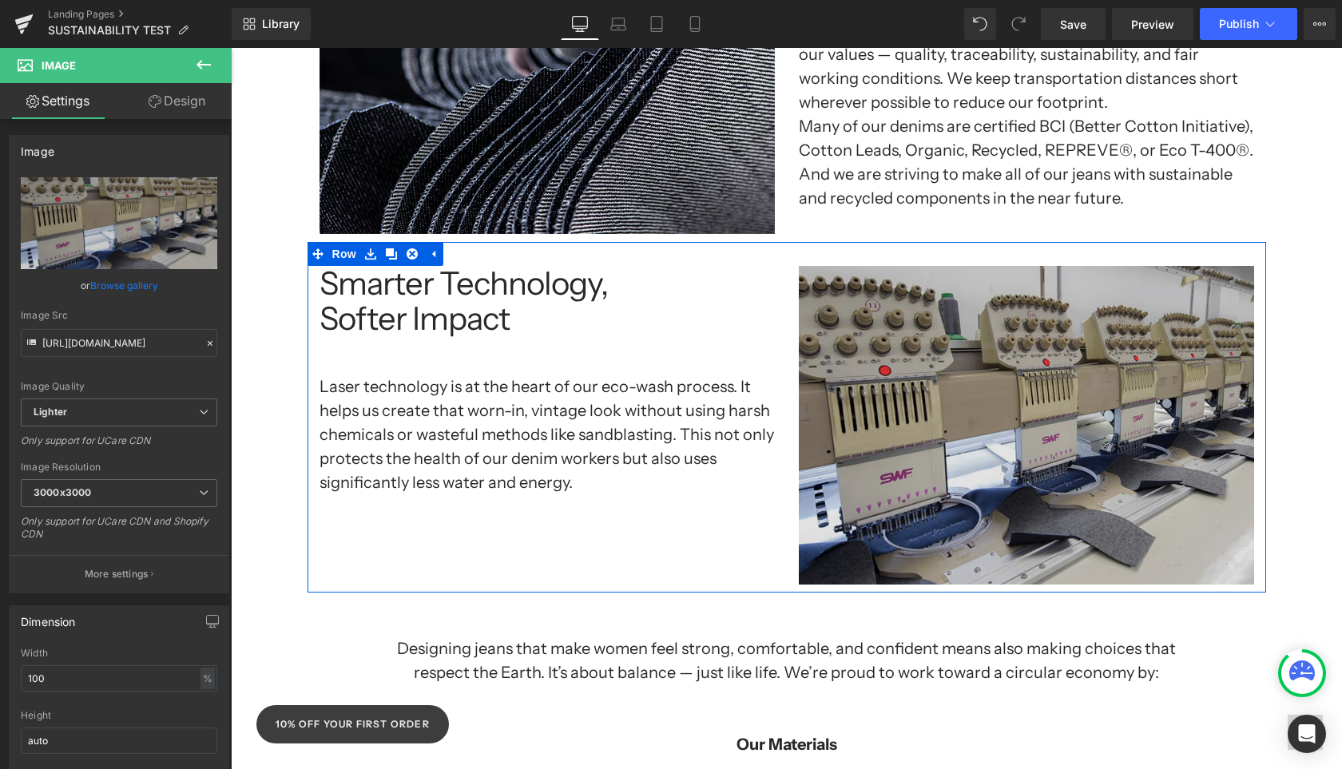
drag, startPoint x: 393, startPoint y: 236, endPoint x: 828, endPoint y: 387, distance: 460.7
click at [392, 248] on icon at bounding box center [391, 253] width 11 height 11
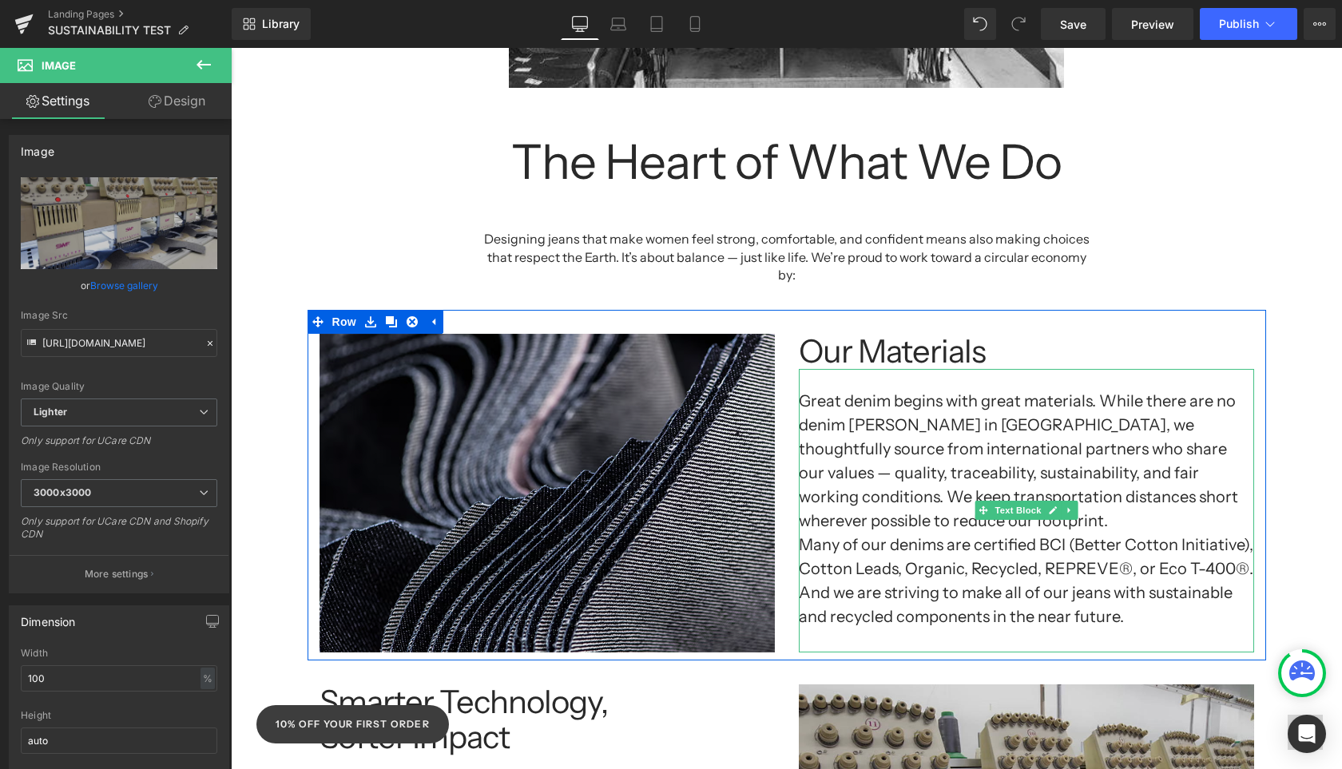
scroll to position [960, 0]
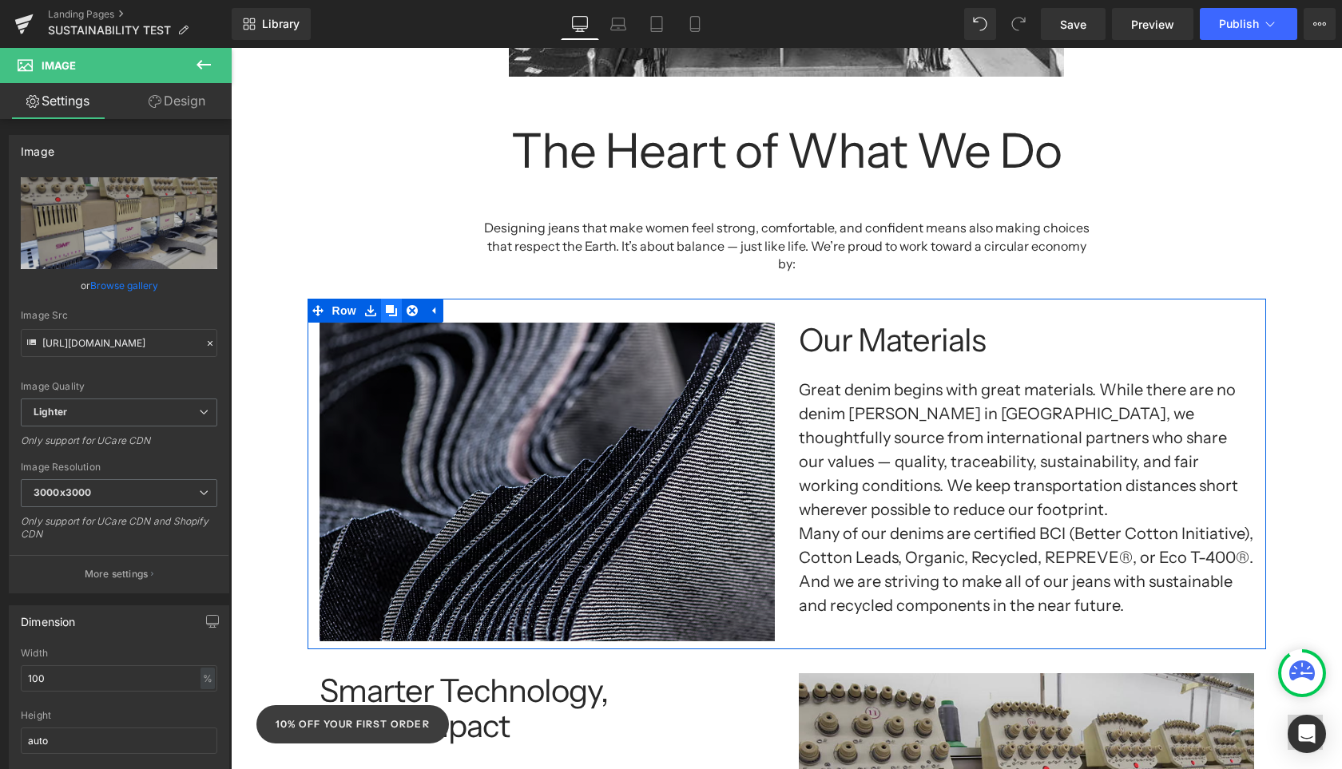
click at [391, 305] on icon at bounding box center [391, 310] width 11 height 11
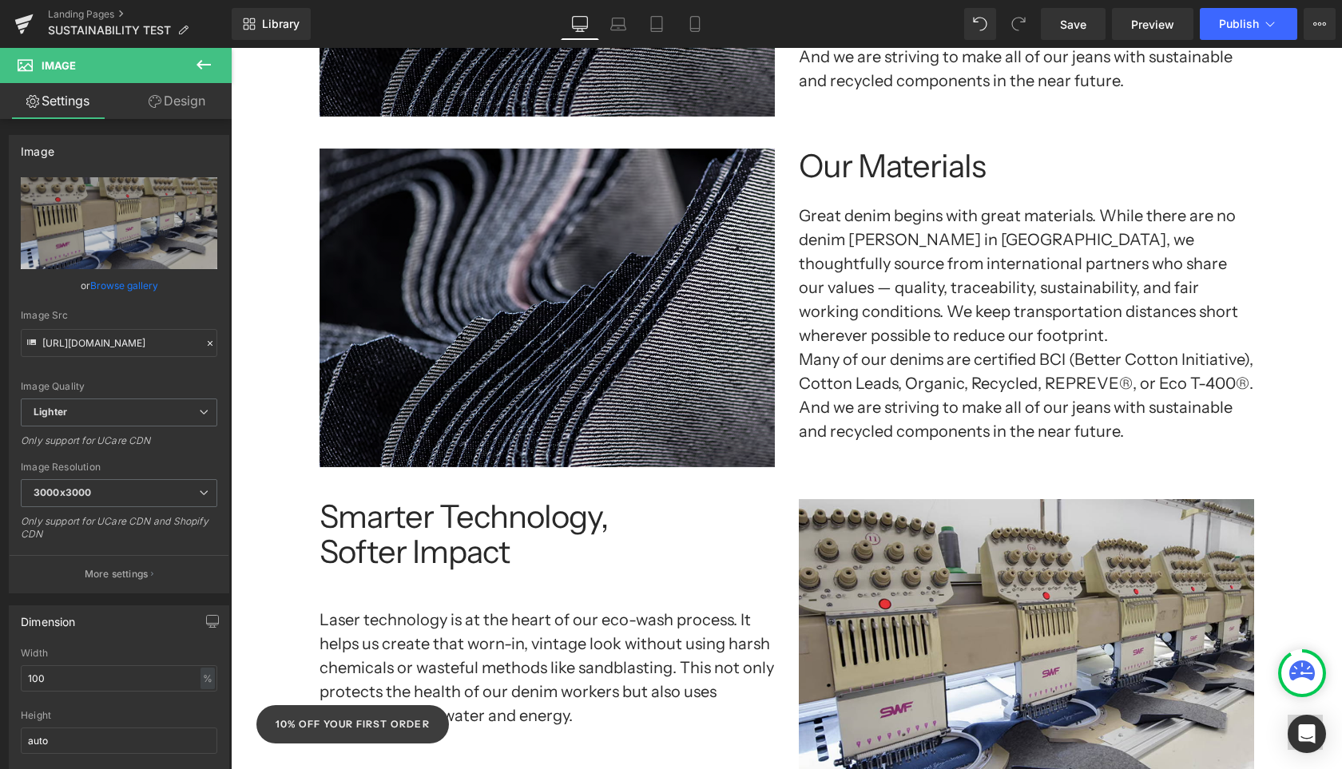
scroll to position [1482, 0]
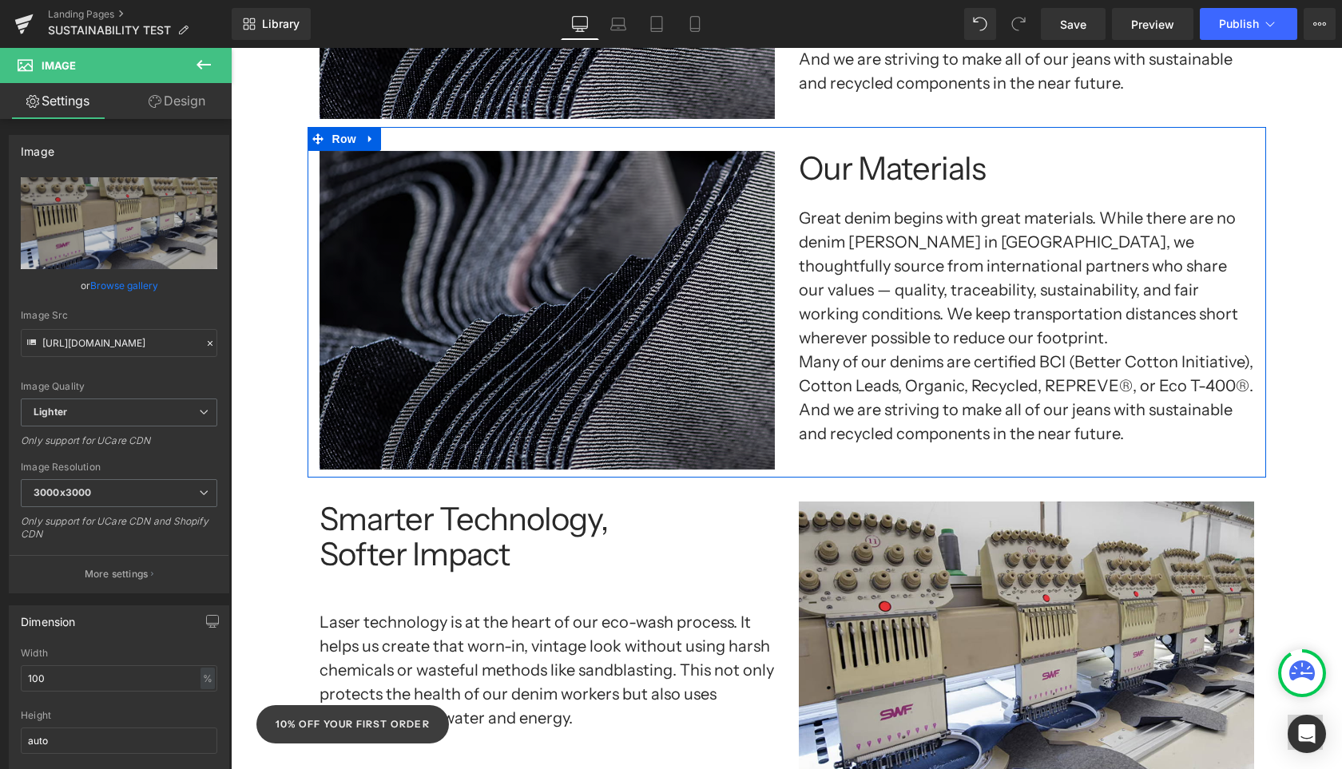
click at [319, 133] on icon at bounding box center [317, 138] width 11 height 11
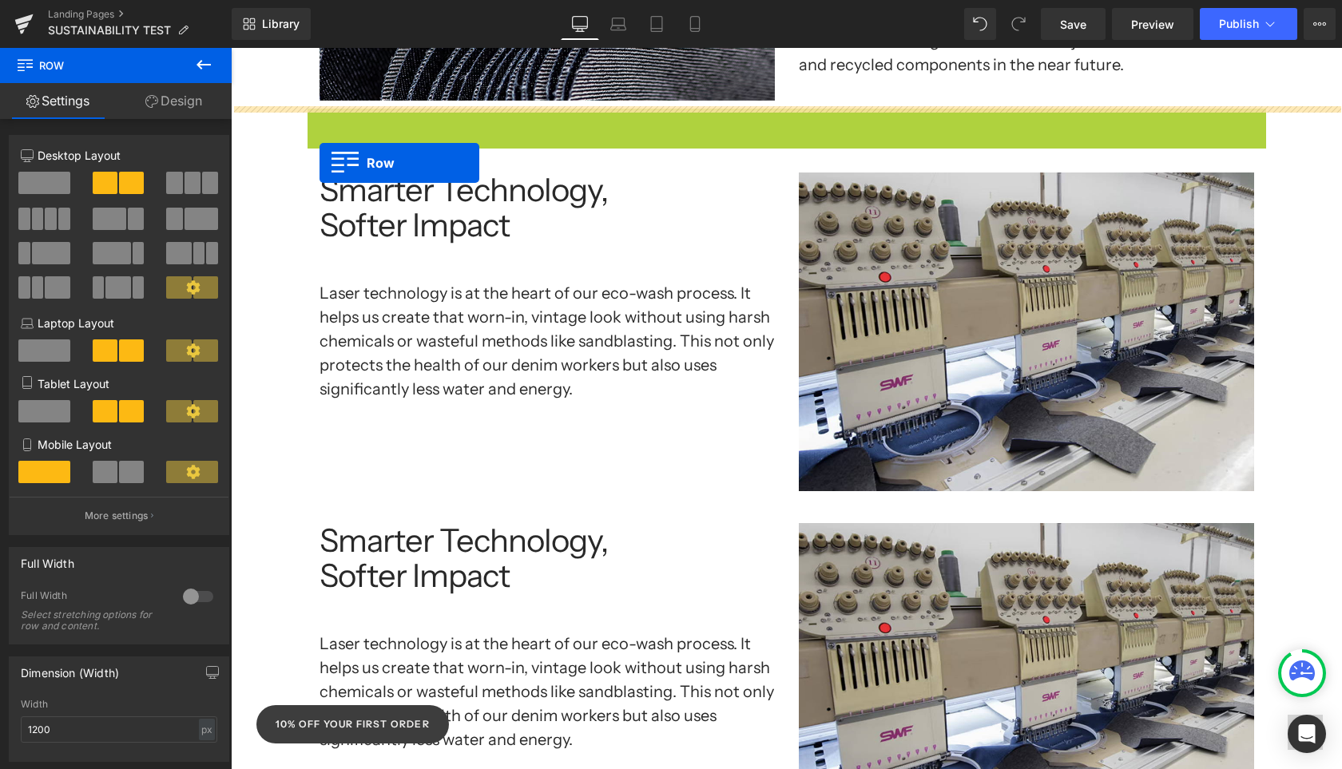
scroll to position [1485, 0]
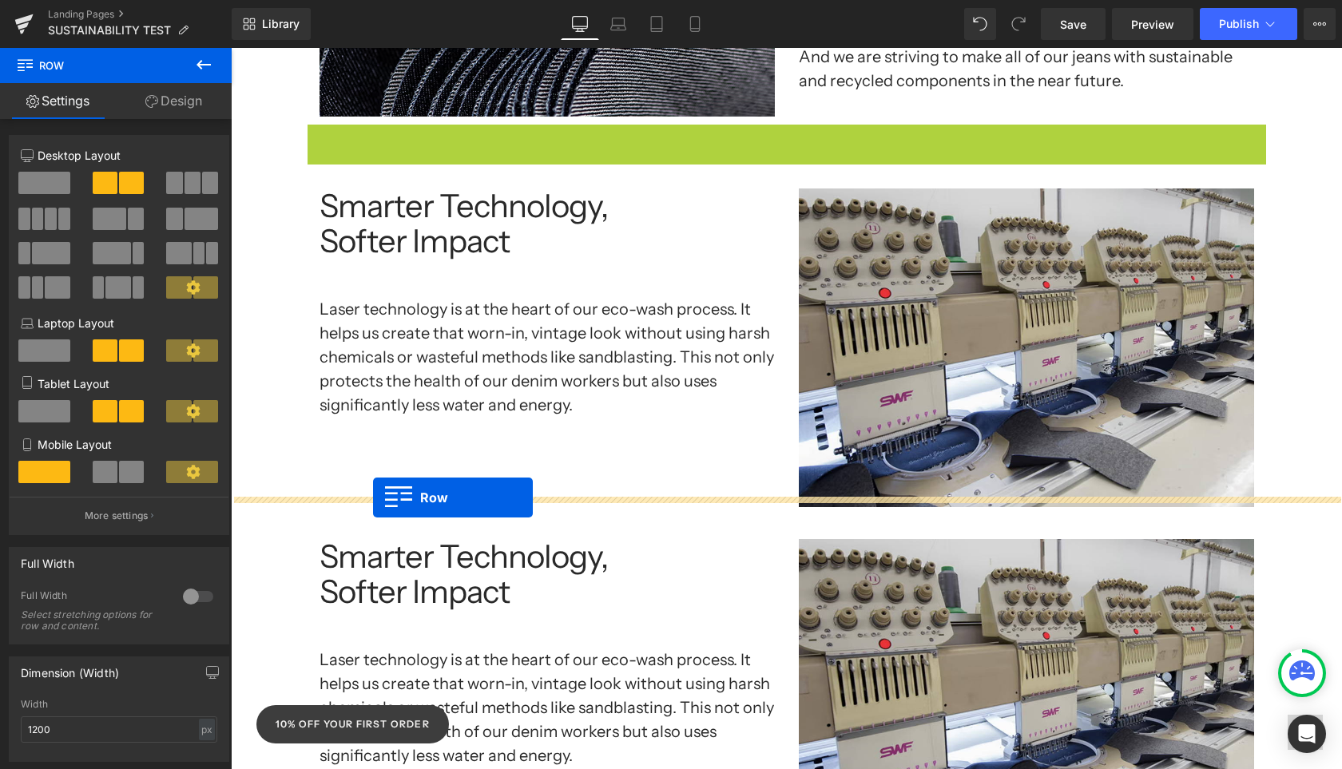
drag, startPoint x: 318, startPoint y: 101, endPoint x: 373, endPoint y: 497, distance: 399.2
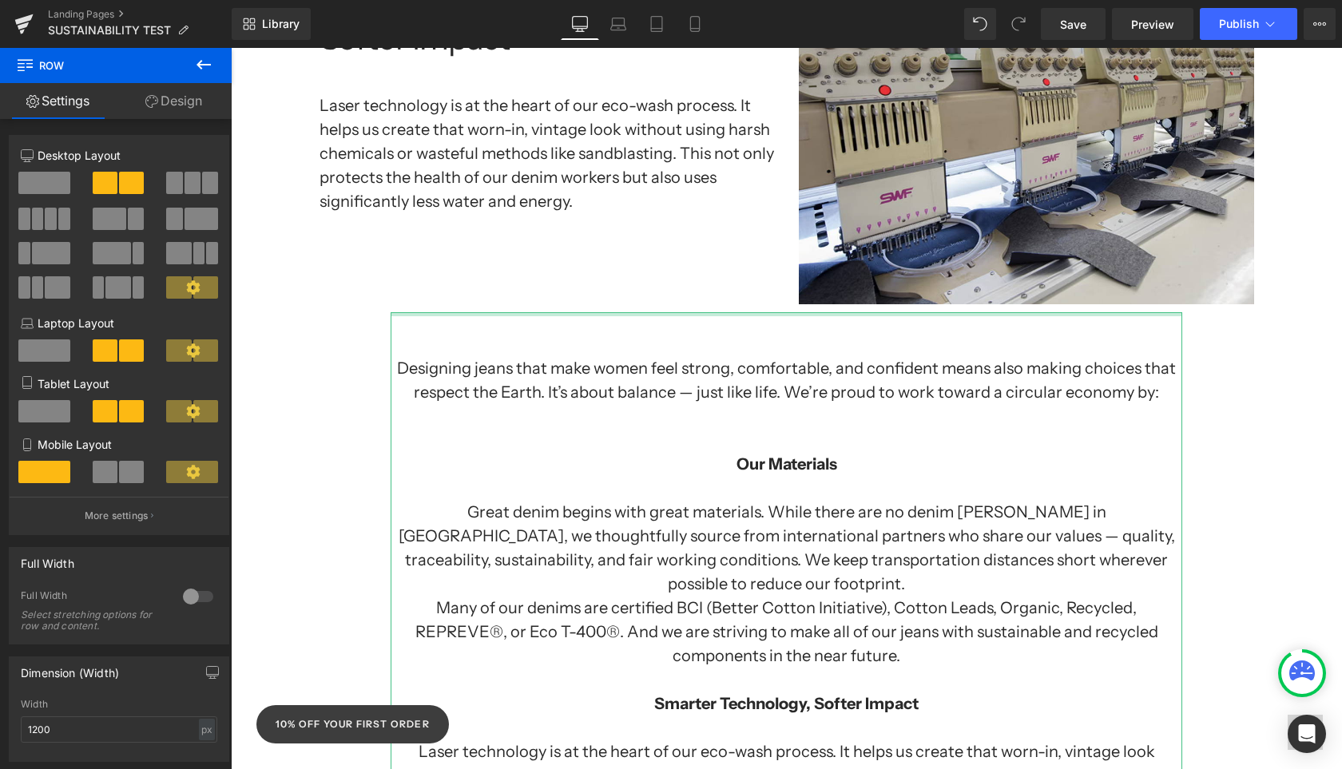
scroll to position [2794, 0]
